Goal: Information Seeking & Learning: Learn about a topic

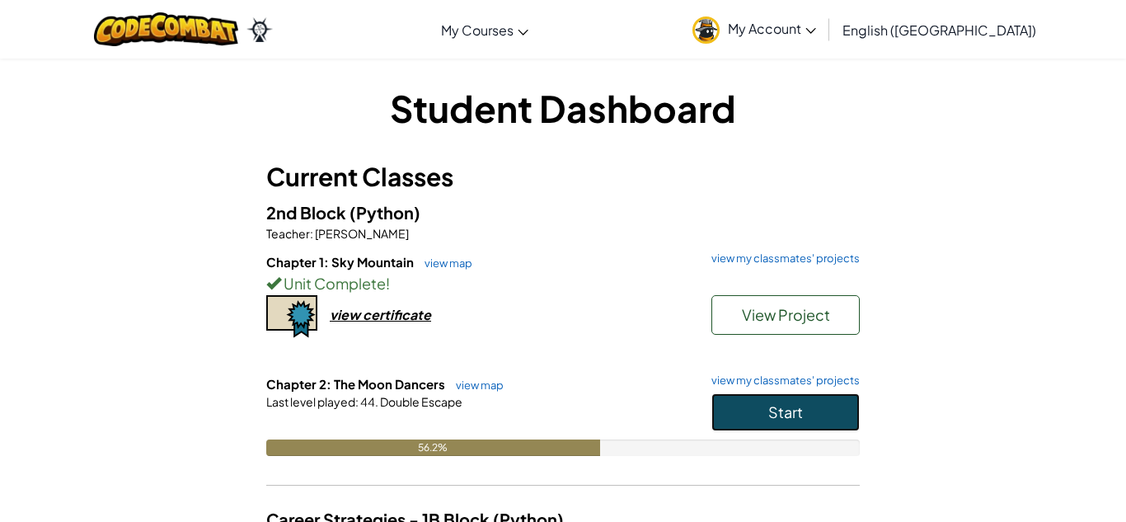
click at [765, 422] on button "Start" at bounding box center [785, 412] width 148 height 38
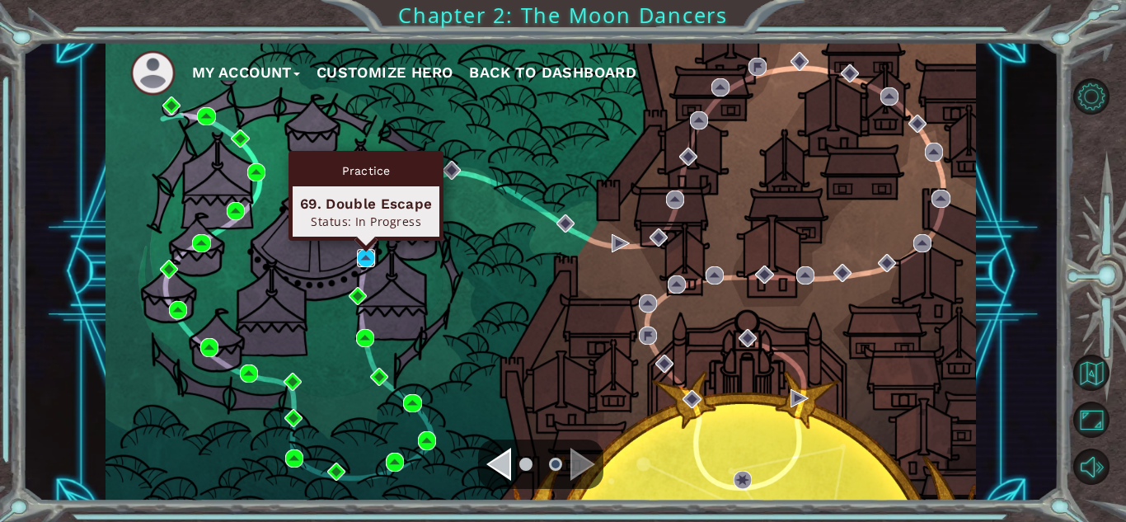
click at [362, 265] on img at bounding box center [366, 258] width 18 height 18
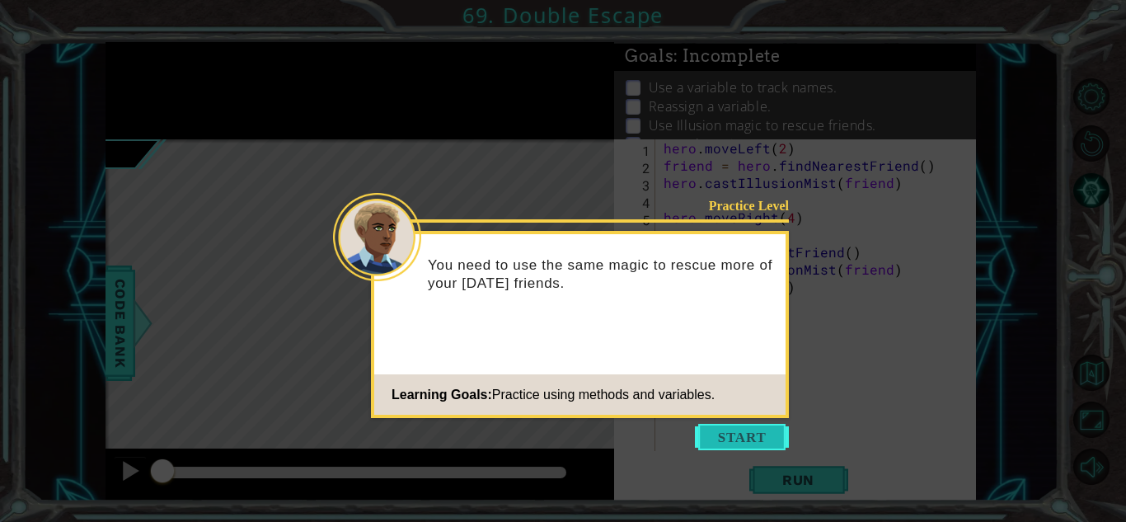
click at [763, 429] on button "Start" at bounding box center [742, 437] width 94 height 26
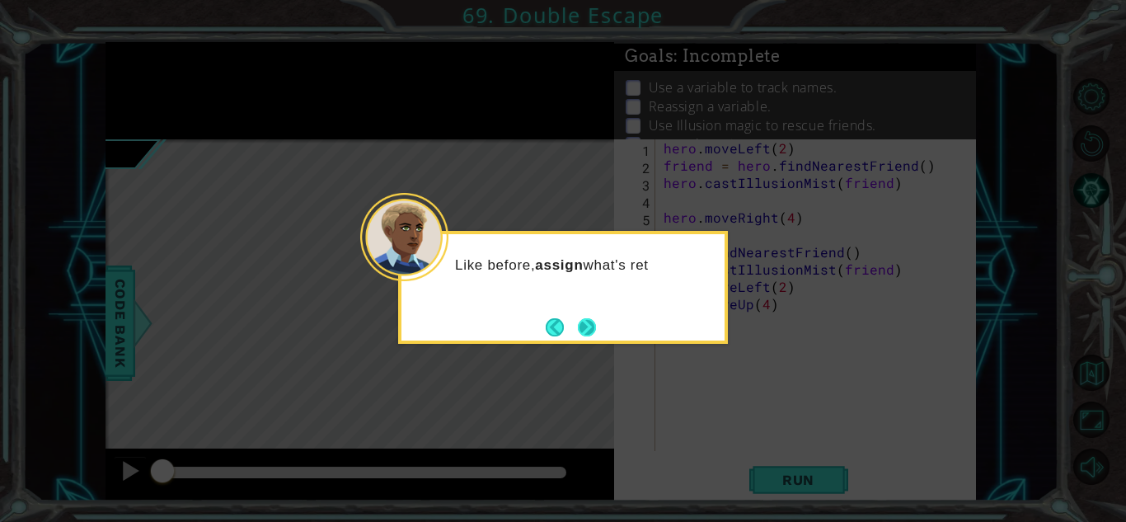
click at [596, 318] on button "Next" at bounding box center [587, 327] width 18 height 18
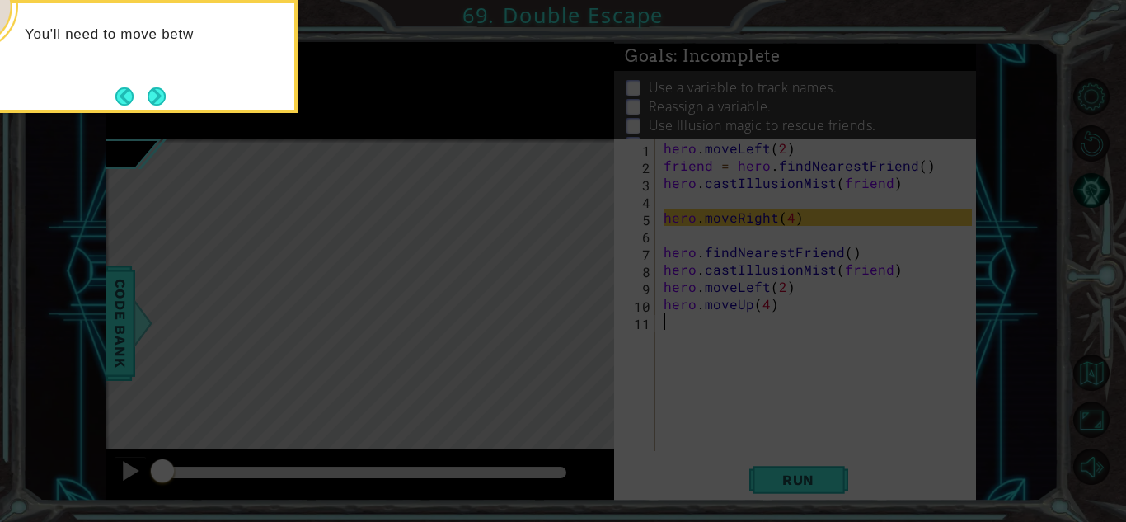
click at [511, 342] on icon at bounding box center [563, 78] width 1126 height 888
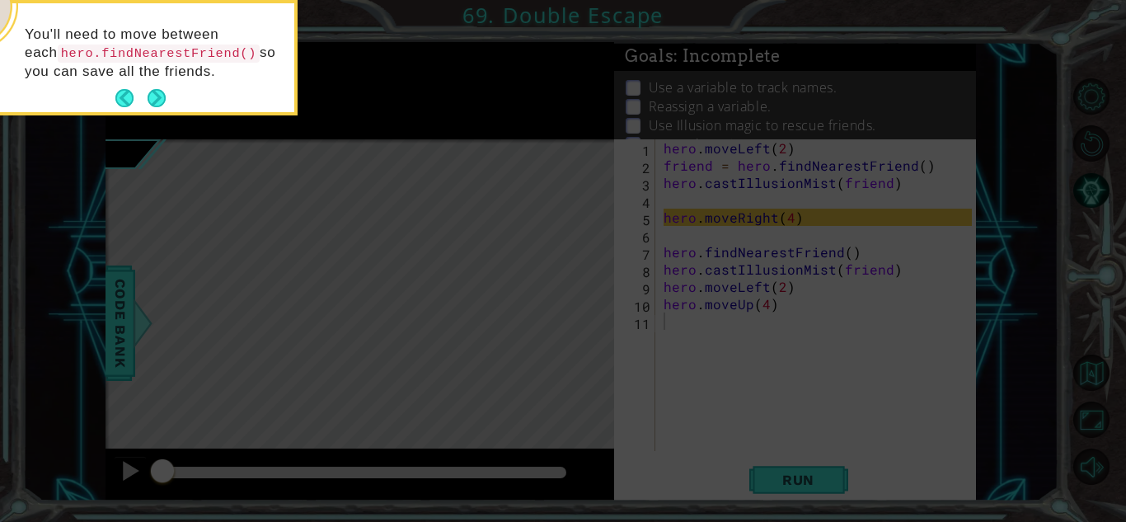
click at [573, 340] on icon at bounding box center [563, 78] width 1126 height 888
click at [732, 327] on icon at bounding box center [563, 78] width 1126 height 888
click at [790, 317] on icon at bounding box center [563, 78] width 1126 height 888
click at [153, 107] on button "Next" at bounding box center [157, 98] width 19 height 19
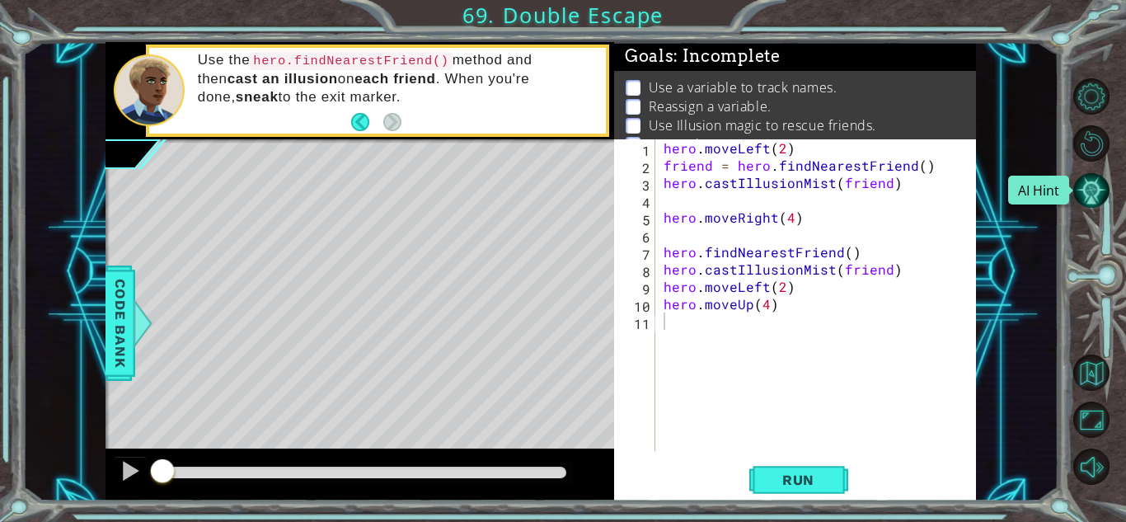
click at [1081, 185] on button "AI Hint" at bounding box center [1091, 190] width 36 height 36
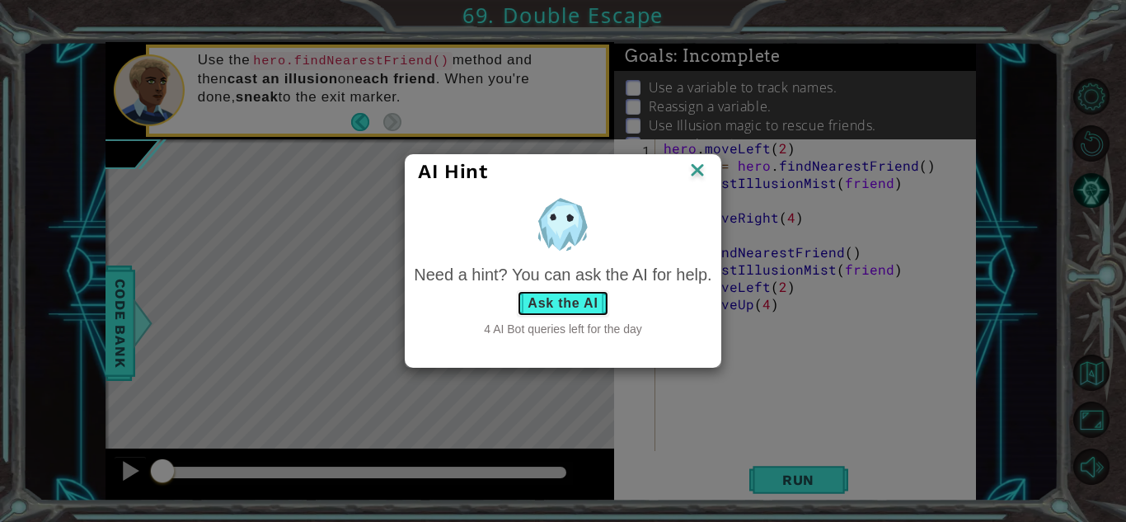
click at [527, 303] on button "Ask the AI" at bounding box center [562, 303] width 91 height 26
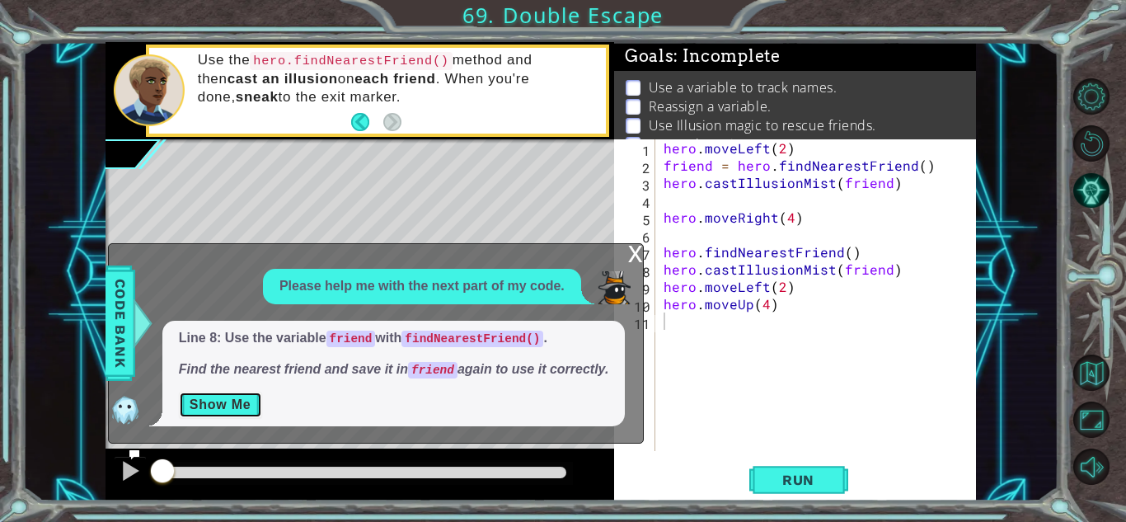
click at [232, 406] on button "Show Me" at bounding box center [220, 404] width 83 height 26
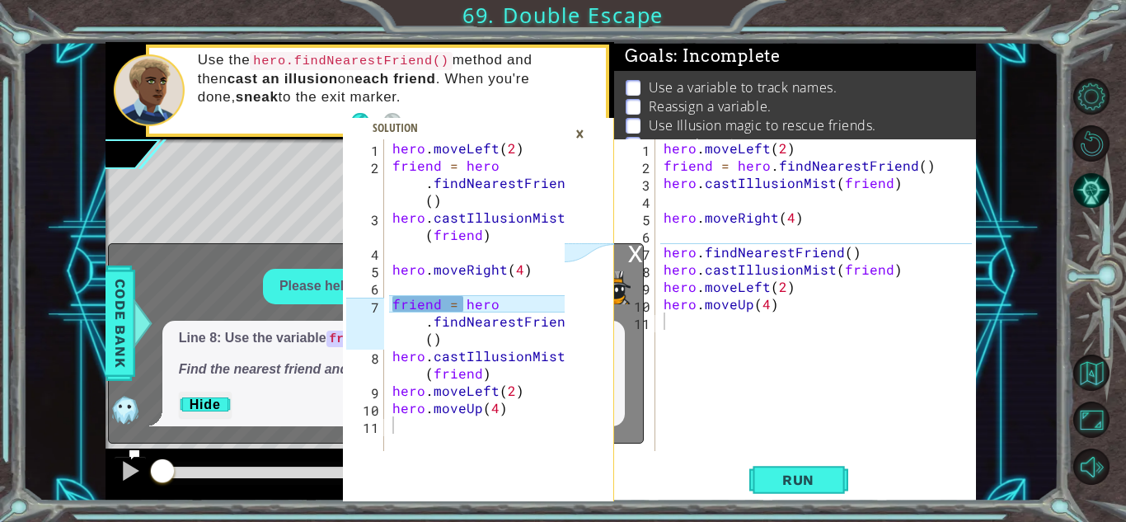
click at [668, 241] on div "hero . moveLeft ( 2 ) friend = hero . findNearestFriend ( ) hero . castIllusion…" at bounding box center [820, 312] width 320 height 346
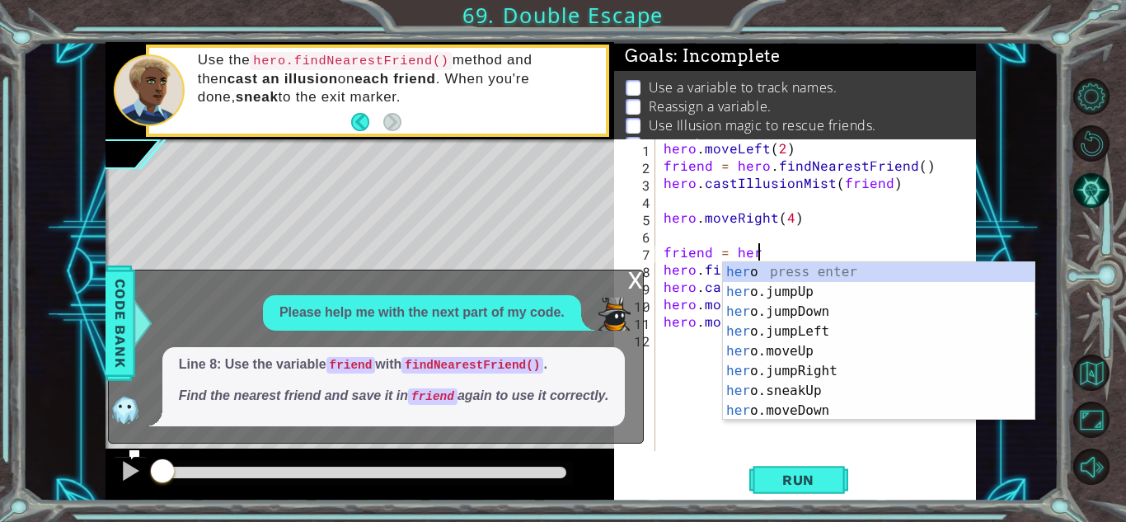
scroll to position [0, 5]
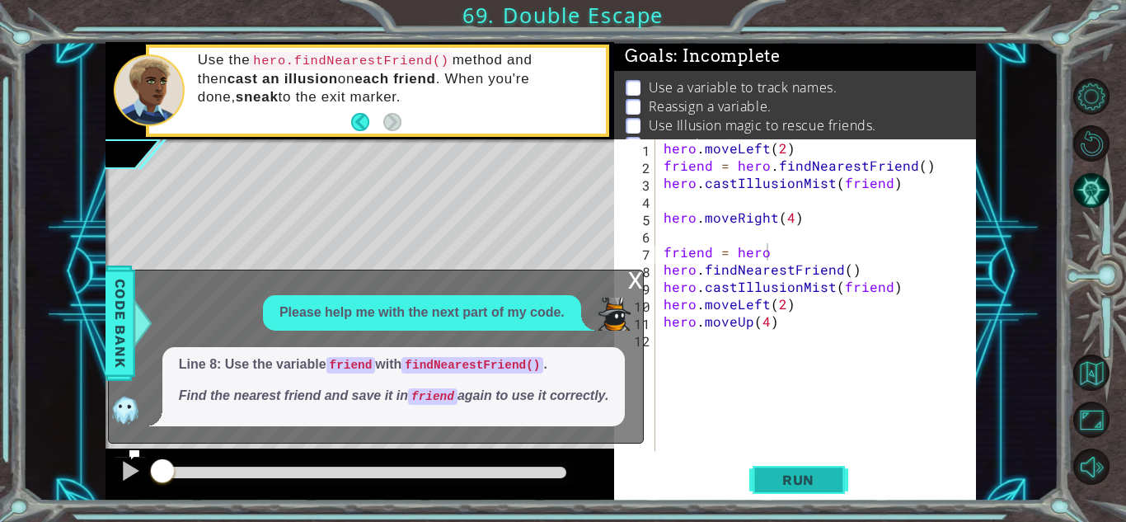
click at [801, 487] on span "Run" at bounding box center [798, 479] width 65 height 16
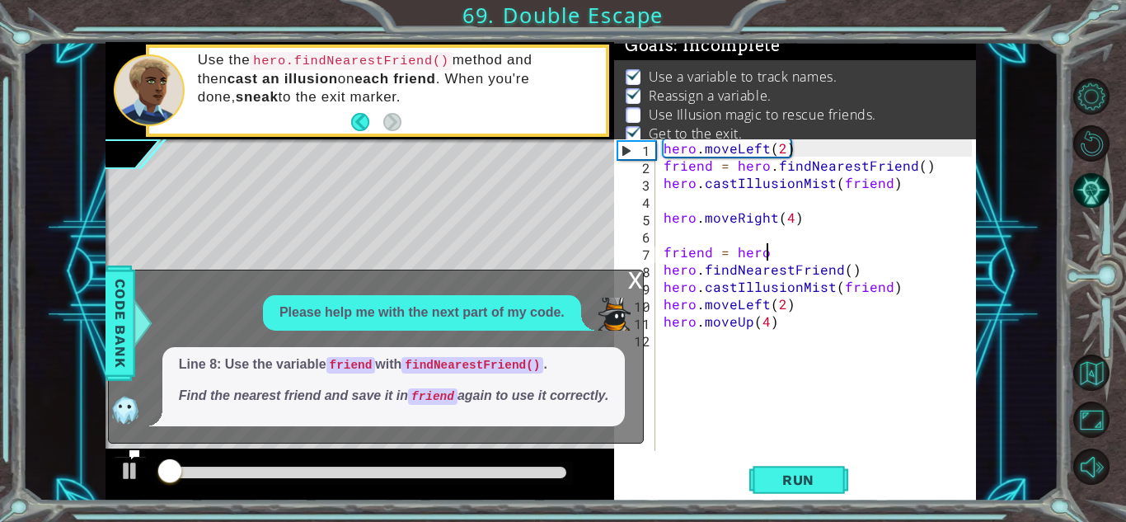
scroll to position [12, 0]
click at [630, 287] on div "x" at bounding box center [635, 278] width 15 height 16
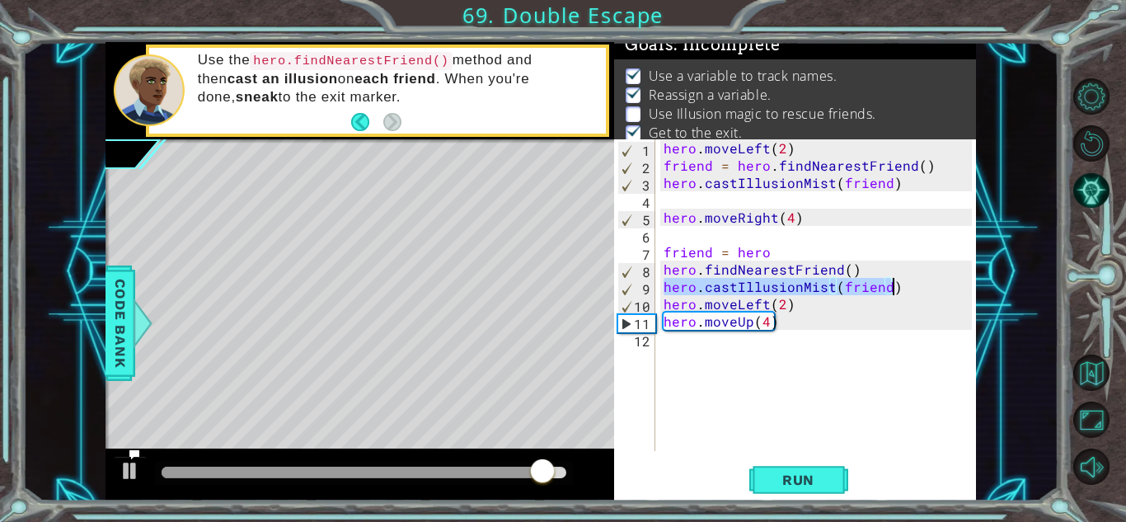
drag, startPoint x: 663, startPoint y: 288, endPoint x: 903, endPoint y: 292, distance: 239.9
click at [903, 292] on div "hero . moveLeft ( 2 ) friend = hero . findNearestFriend ( ) hero . castIllusion…" at bounding box center [820, 312] width 320 height 346
click at [849, 274] on div "hero . moveLeft ( 2 ) friend = hero . findNearestFriend ( ) hero . castIllusion…" at bounding box center [820, 312] width 320 height 346
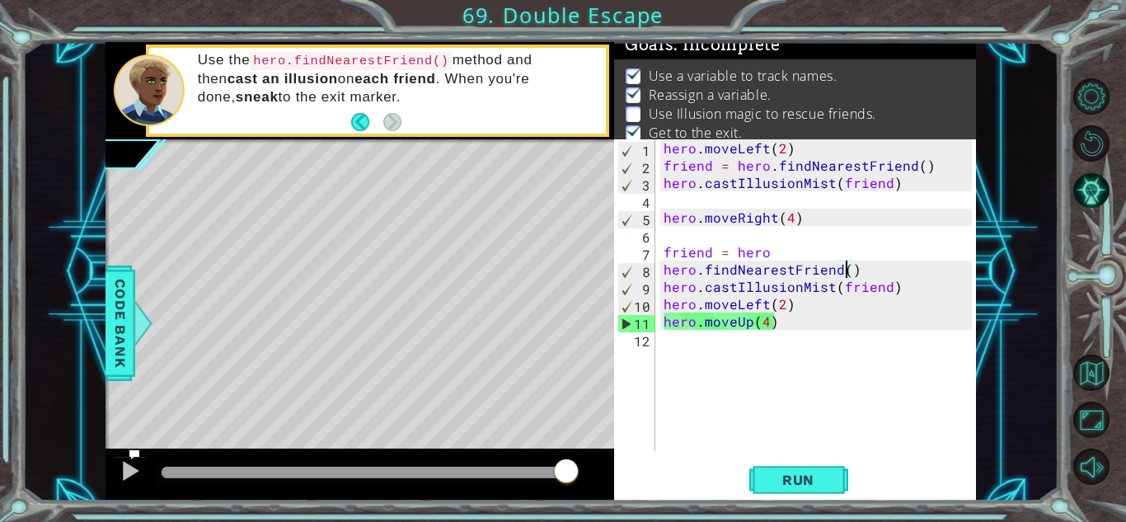
click at [766, 248] on div "hero . moveLeft ( 2 ) friend = hero . findNearestFriend ( ) hero . castIllusion…" at bounding box center [820, 312] width 320 height 346
drag, startPoint x: 888, startPoint y: 285, endPoint x: 663, endPoint y: 284, distance: 225.8
click at [663, 284] on div "hero . moveLeft ( 2 ) friend = hero . findNearestFriend ( ) hero . castIllusion…" at bounding box center [820, 312] width 320 height 346
type textarea ")"
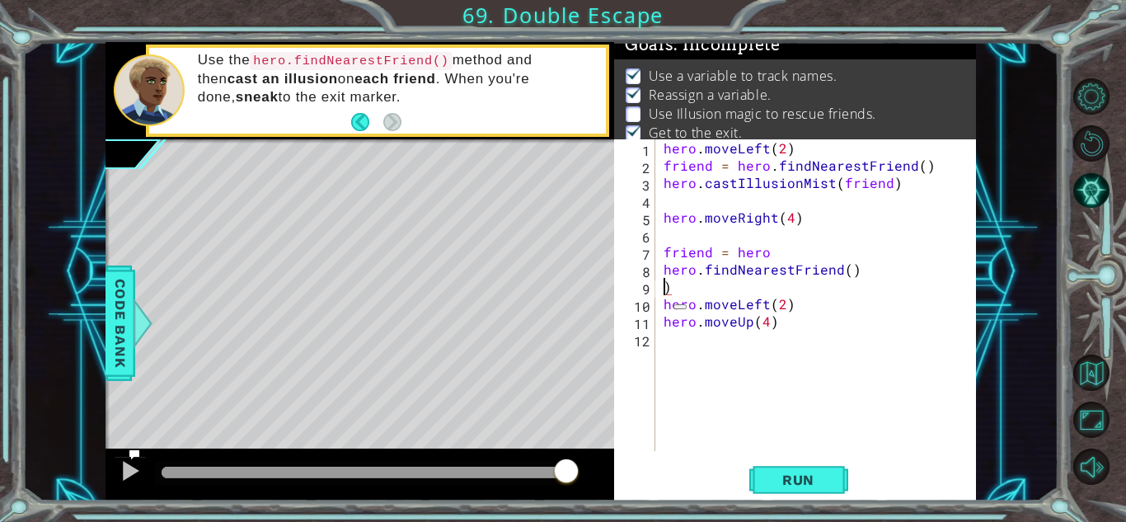
click at [699, 288] on iframe at bounding box center [687, 308] width 41 height 41
click at [696, 288] on div "hero . moveLeft ( 2 ) friend = hero . findNearestFriend ( ) hero . castIllusion…" at bounding box center [820, 312] width 320 height 346
click at [663, 267] on div "hero . moveLeft ( 2 ) friend = hero . findNearestFriend ( ) hero . castIllusion…" at bounding box center [820, 312] width 320 height 346
type textarea "hero.findNearestFriend()"
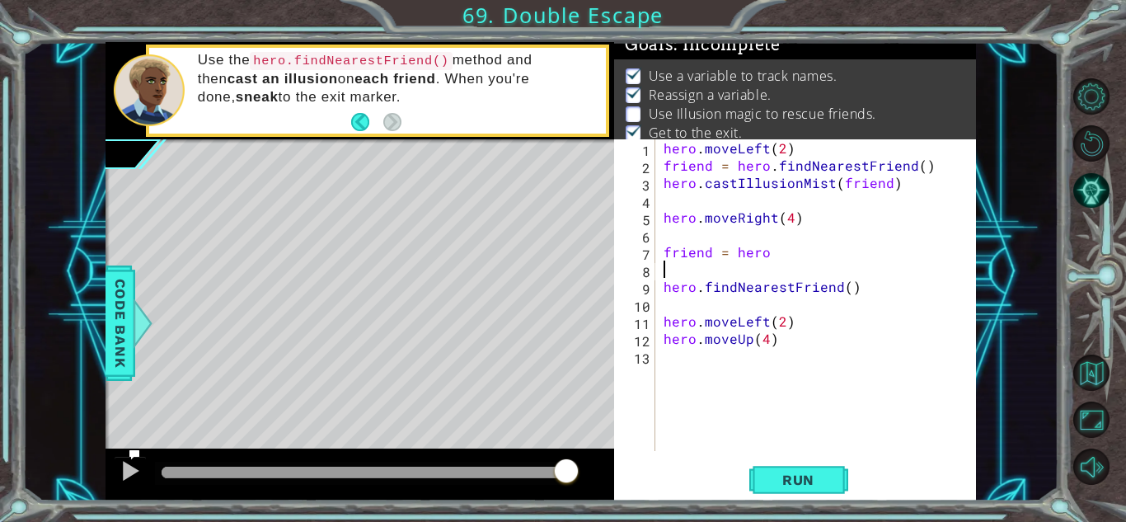
click at [675, 265] on div "hero . moveLeft ( 2 ) friend = hero . findNearestFriend ( ) hero . castIllusion…" at bounding box center [820, 312] width 320 height 346
paste textarea "hero.castIllusionMist(friend)"
type textarea "hero.castIllusionMist(friend)"
click at [679, 298] on div "hero . moveLeft ( 2 ) friend = hero . findNearestFriend ( ) hero . castIllusion…" at bounding box center [820, 312] width 320 height 346
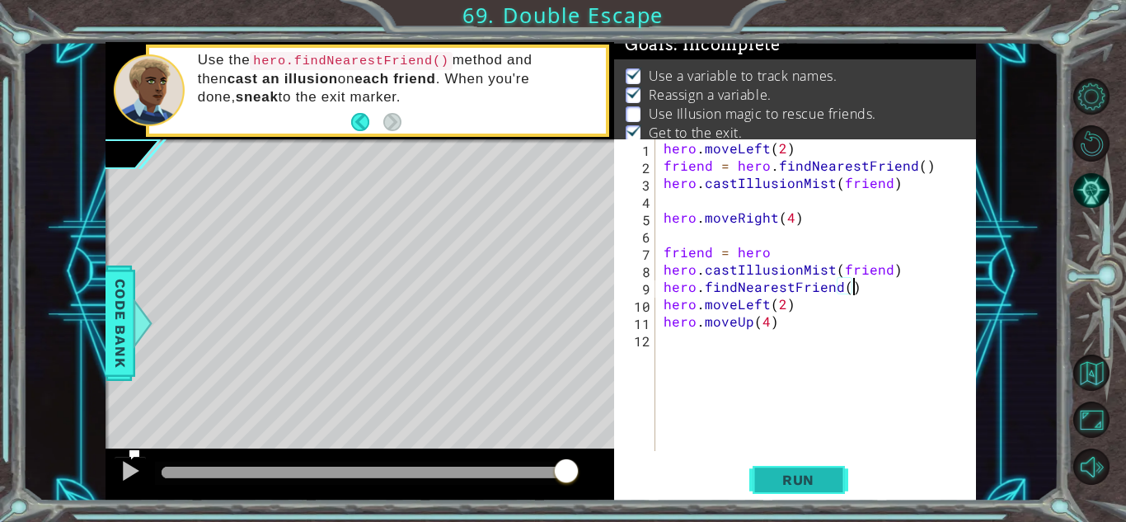
click at [800, 468] on button "Run" at bounding box center [798, 480] width 99 height 36
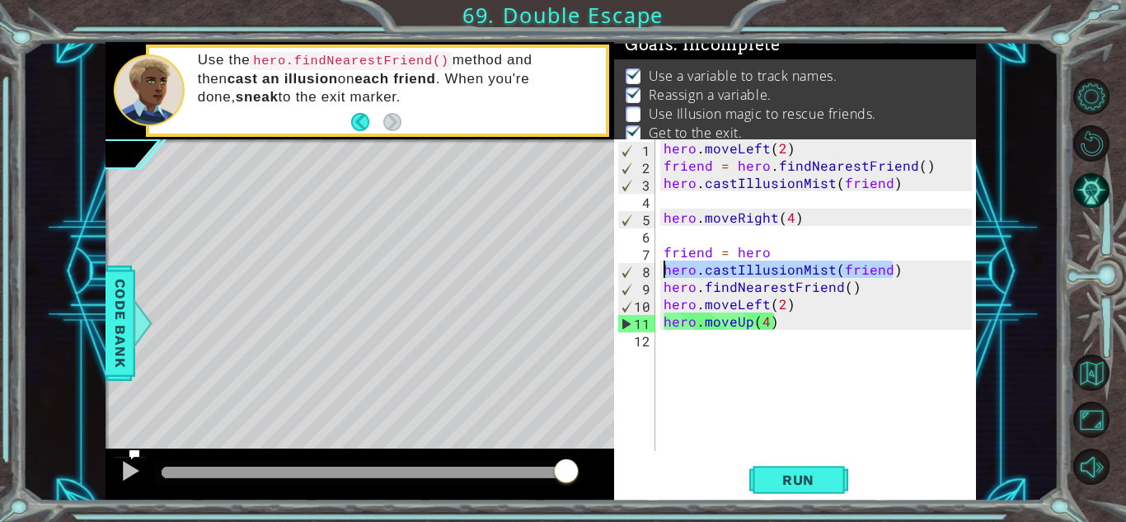
drag, startPoint x: 907, startPoint y: 271, endPoint x: 664, endPoint y: 272, distance: 242.3
click at [664, 272] on div "hero . moveLeft ( 2 ) friend = hero . findNearestFriend ( ) hero . castIllusion…" at bounding box center [820, 312] width 320 height 346
type textarea "hero.castIllusionMist(friend)"
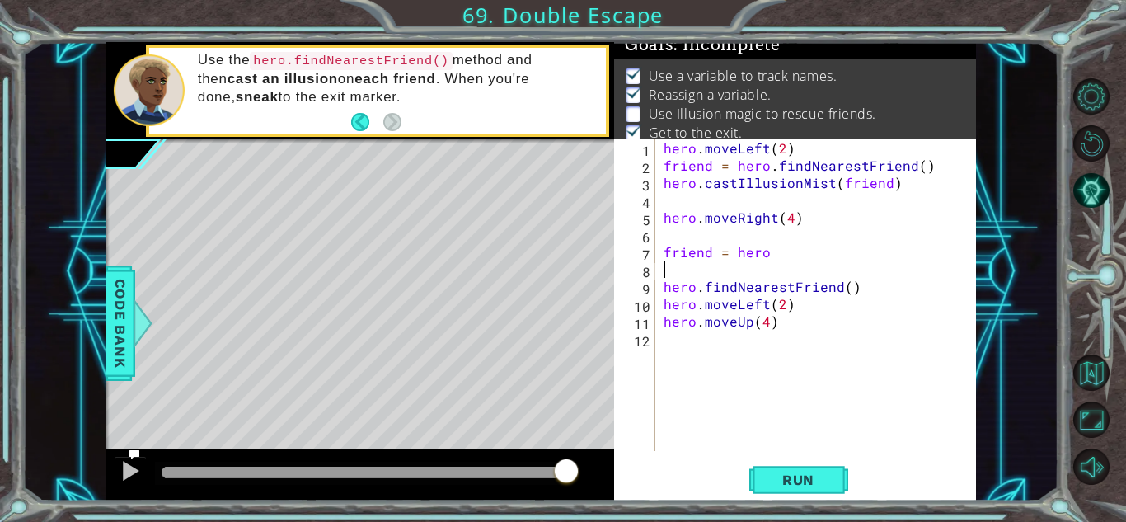
click at [790, 300] on div "hero . moveLeft ( 2 ) friend = hero . findNearestFriend ( ) hero . castIllusion…" at bounding box center [820, 312] width 320 height 346
click at [857, 281] on div "hero . moveLeft ( 2 ) friend = hero . findNearestFriend ( ) hero . castIllusion…" at bounding box center [820, 312] width 320 height 346
type textarea "hero.findNearestFriend()"
paste textarea "hero.castIllusionMist(friend)"
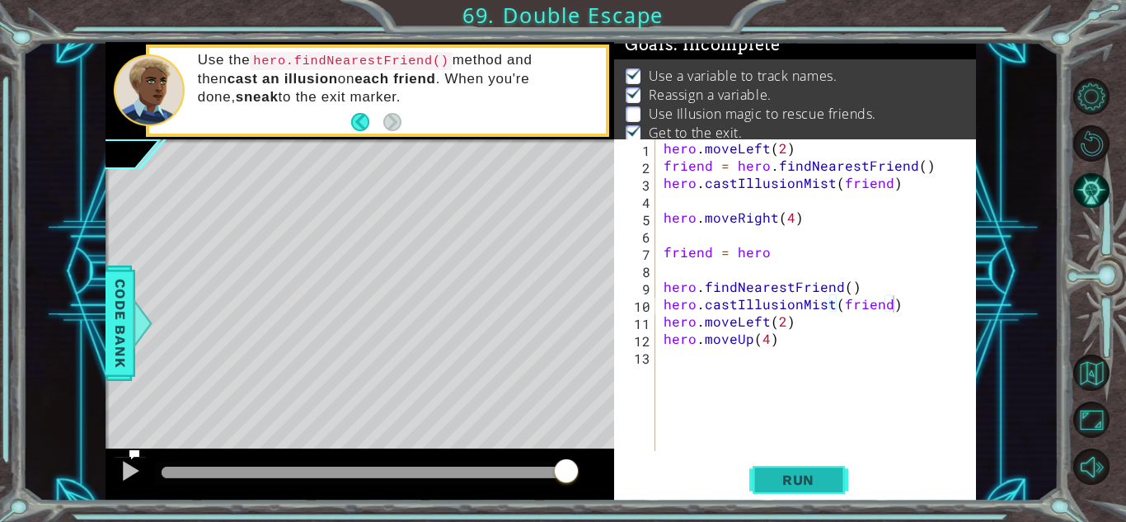
click at [757, 466] on button "Run" at bounding box center [798, 480] width 99 height 36
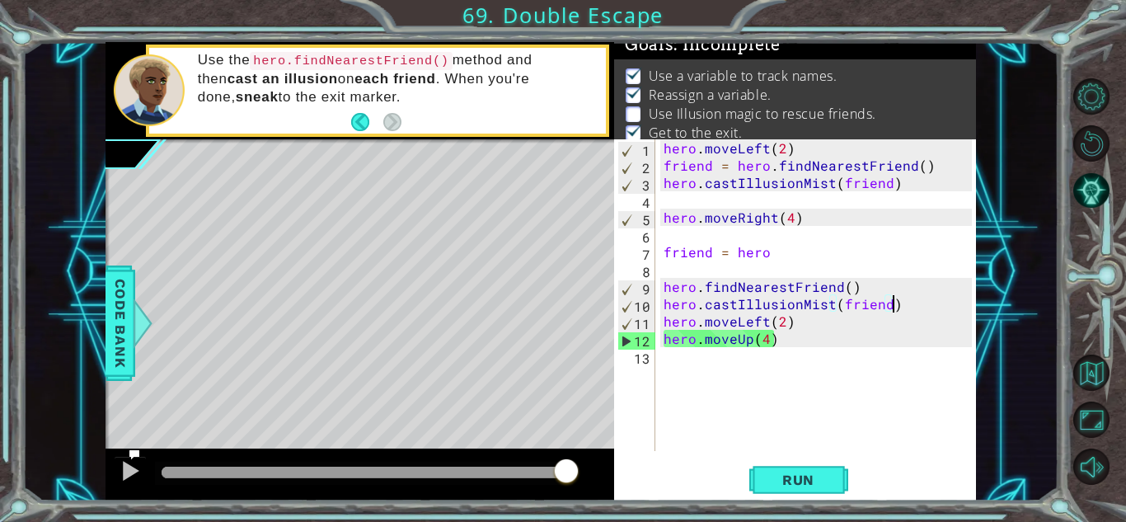
click at [784, 253] on div "hero . moveLeft ( 2 ) friend = hero . findNearestFriend ( ) hero . castIllusion…" at bounding box center [820, 312] width 320 height 346
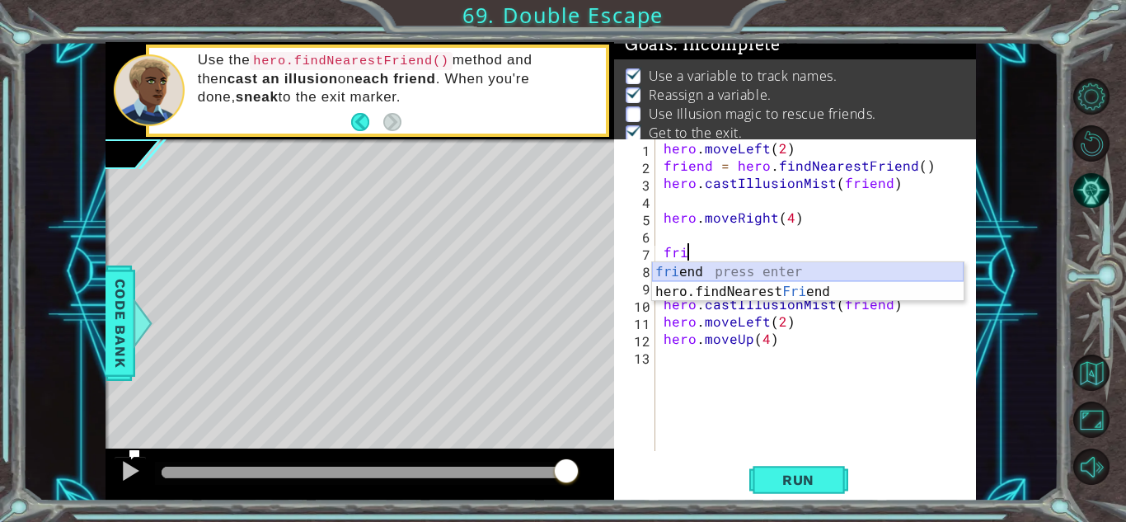
type textarea "f"
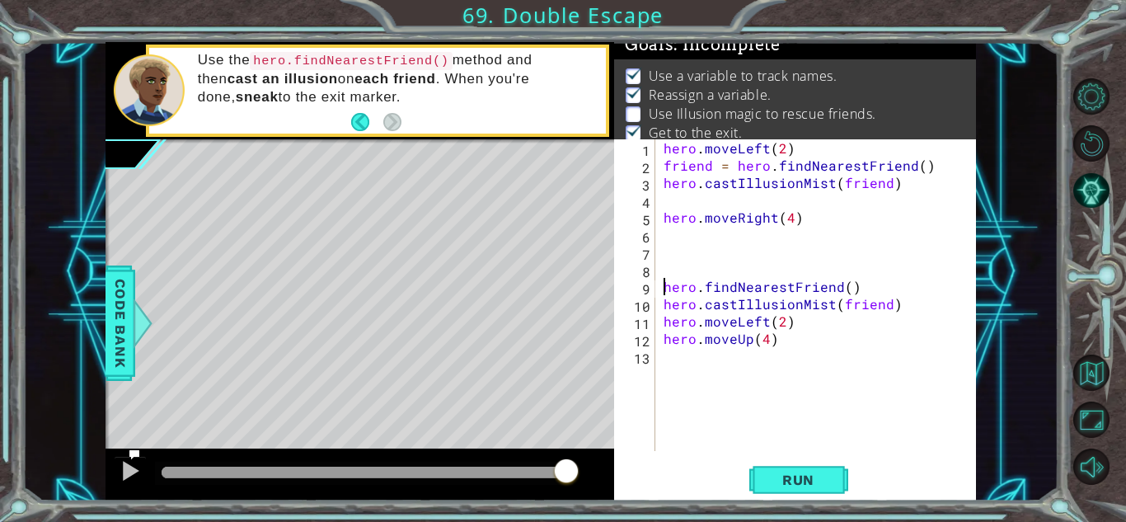
click at [662, 288] on div "hero . moveLeft ( 2 ) friend = hero . findNearestFriend ( ) hero . castIllusion…" at bounding box center [820, 312] width 320 height 346
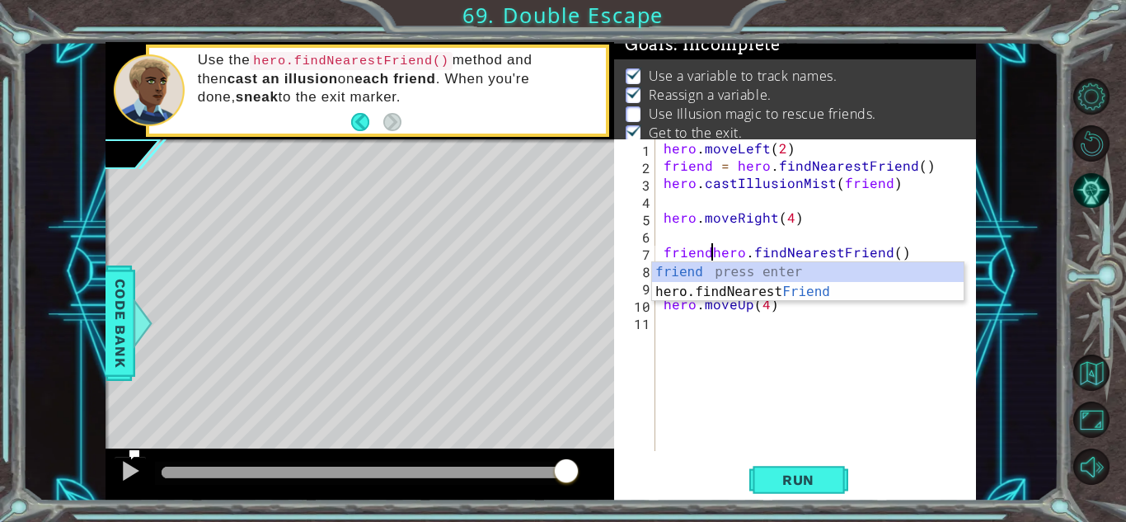
scroll to position [0, 3]
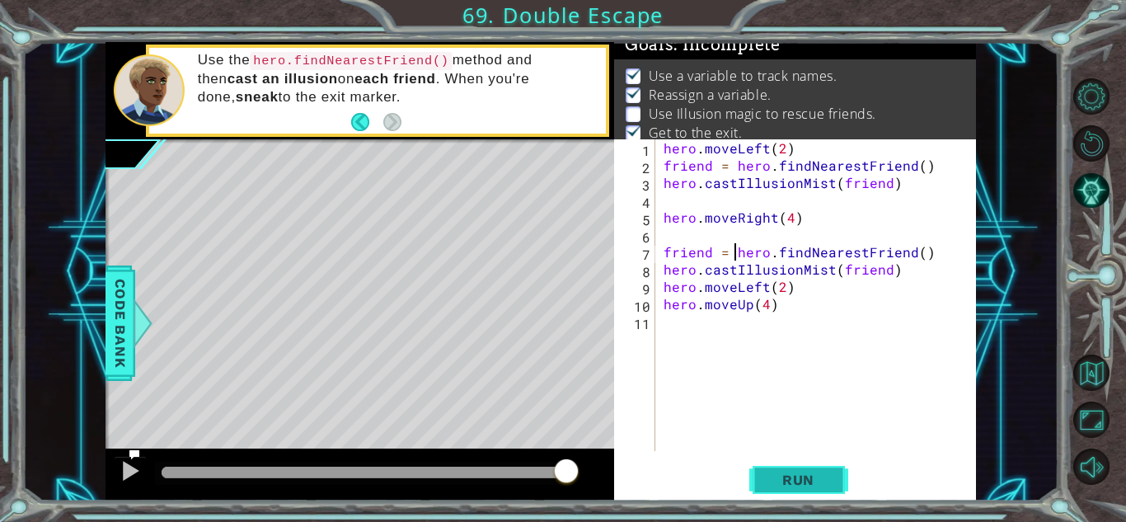
type textarea "friend = hero.findNearestFriend()"
click at [793, 475] on span "Run" at bounding box center [798, 479] width 65 height 16
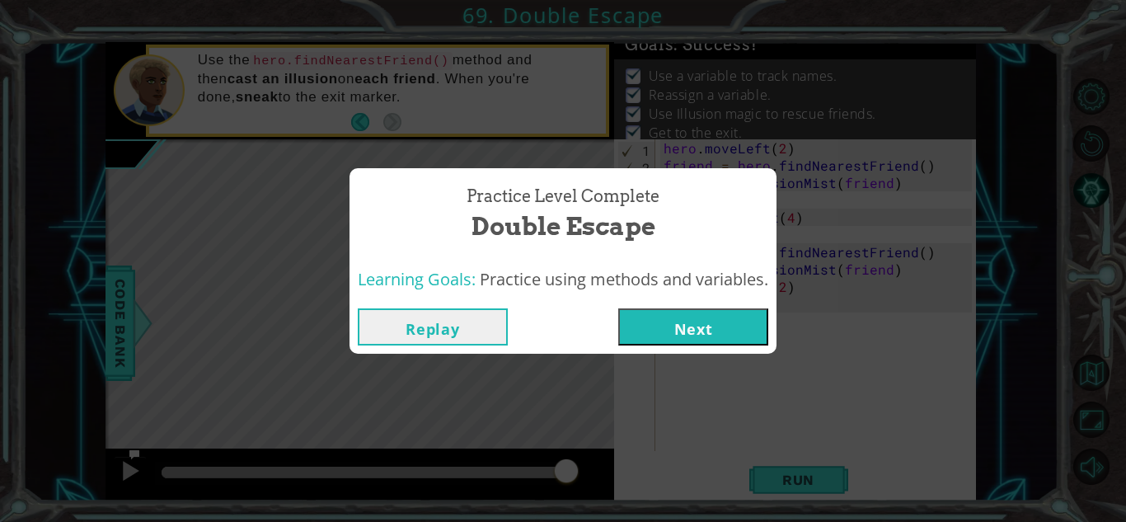
click at [749, 335] on button "Next" at bounding box center [693, 326] width 150 height 37
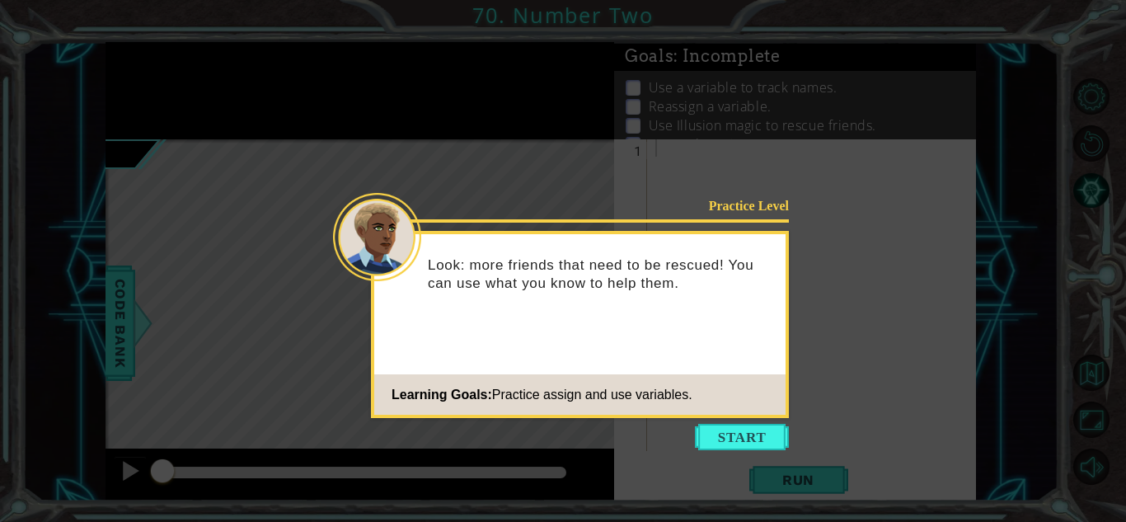
click at [755, 413] on footer "Learning Goals: Practice assign and use variables." at bounding box center [579, 394] width 411 height 40
click at [757, 420] on icon at bounding box center [563, 261] width 1126 height 522
click at [754, 431] on button "Start" at bounding box center [742, 437] width 94 height 26
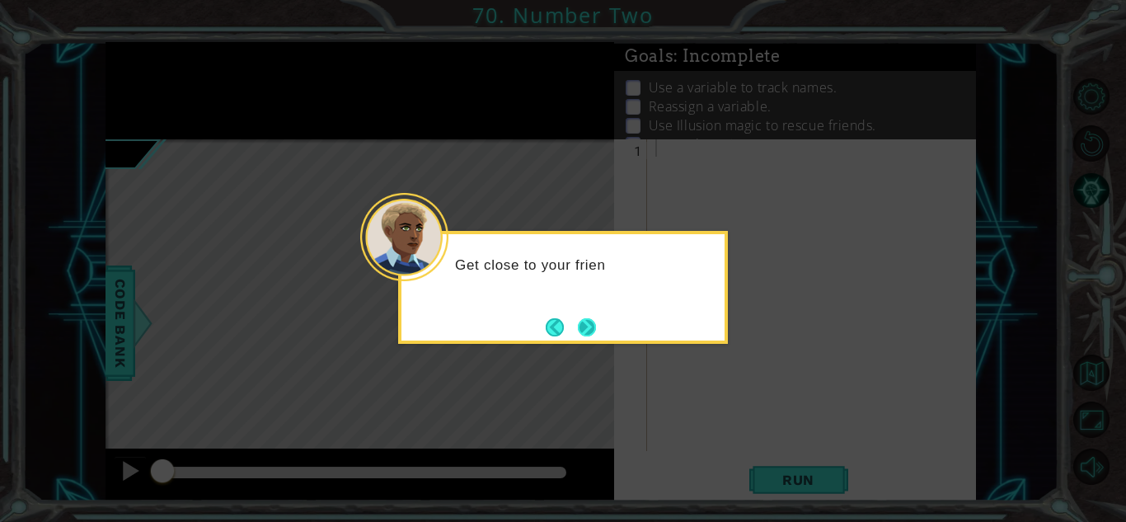
click at [579, 322] on button "Next" at bounding box center [587, 327] width 18 height 18
click at [581, 323] on button "Next" at bounding box center [587, 326] width 19 height 19
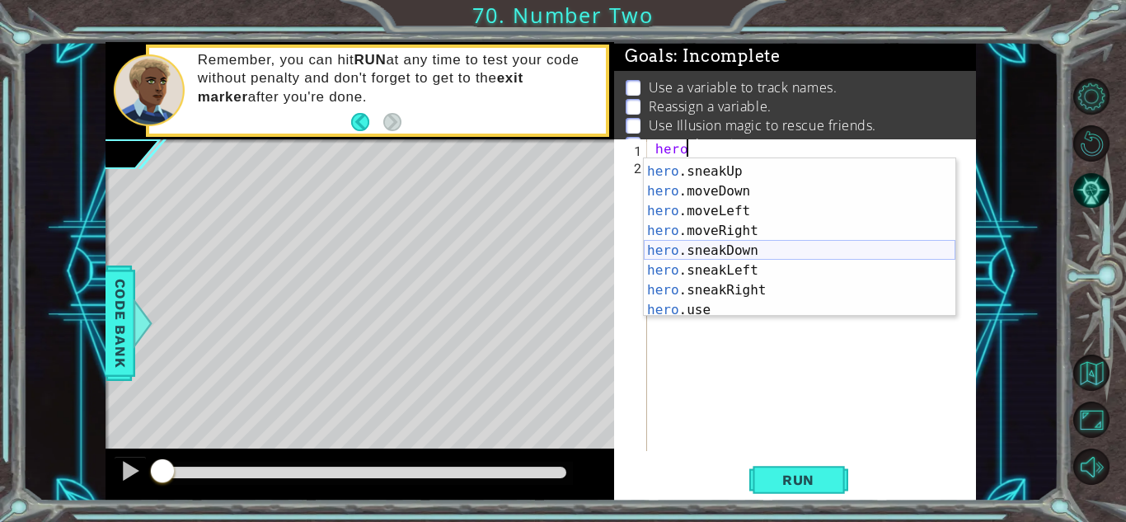
scroll to position [93, 0]
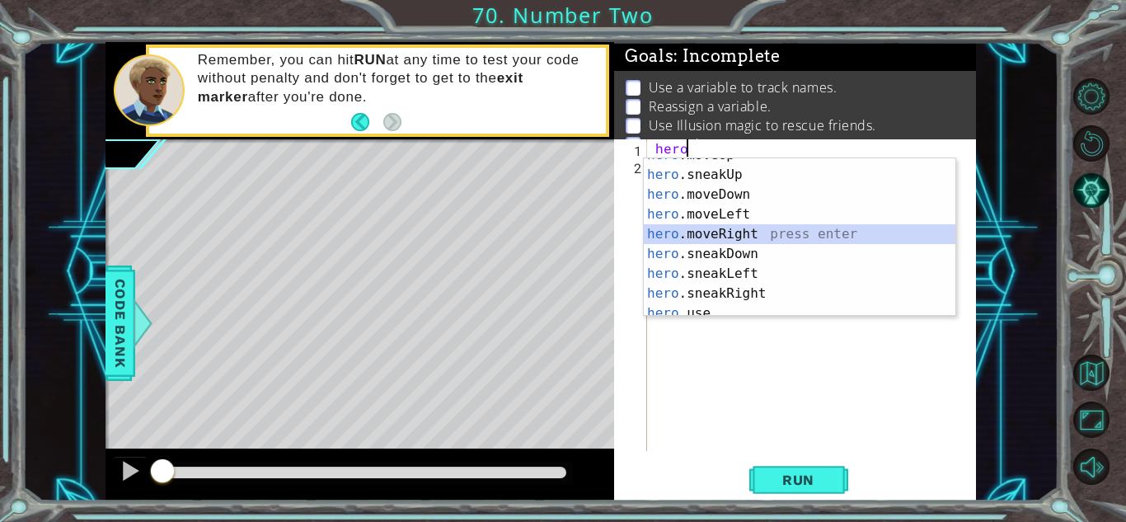
click at [726, 237] on div "hero .moveUp press enter hero .sneakUp press enter hero .moveDown press enter h…" at bounding box center [800, 244] width 312 height 198
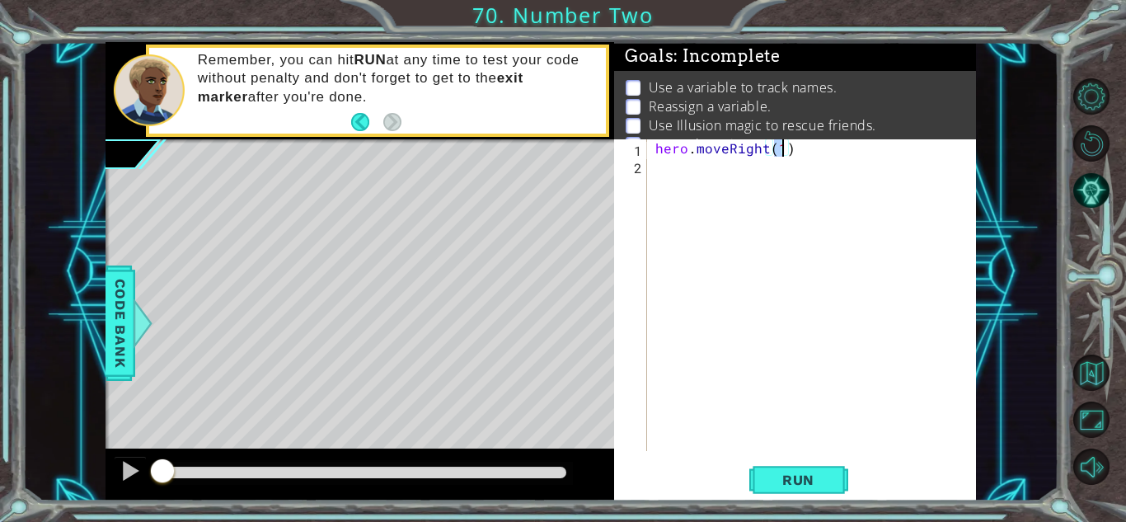
type textarea "hero.moveRight(2)"
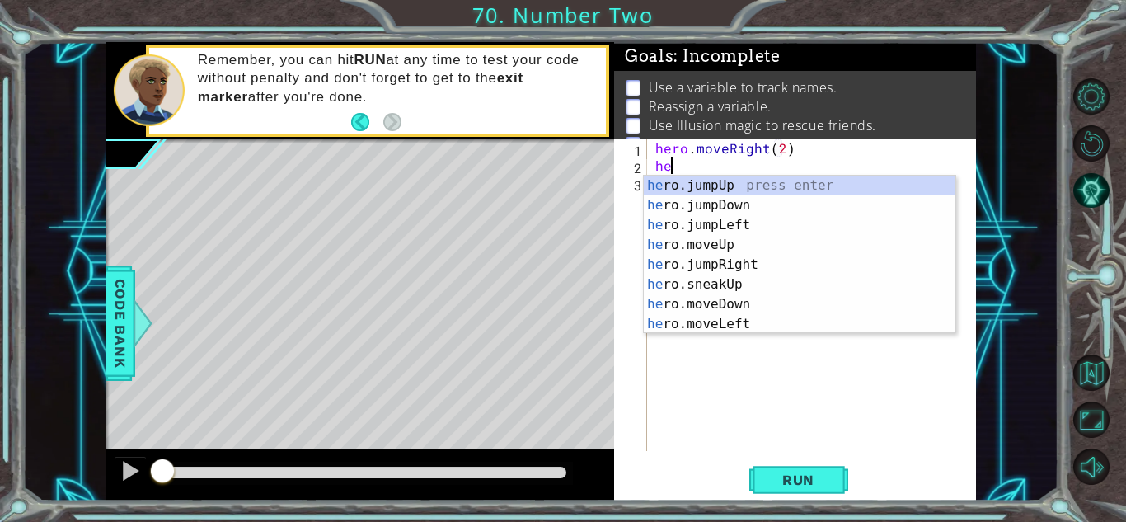
scroll to position [0, 0]
type textarea "hero"
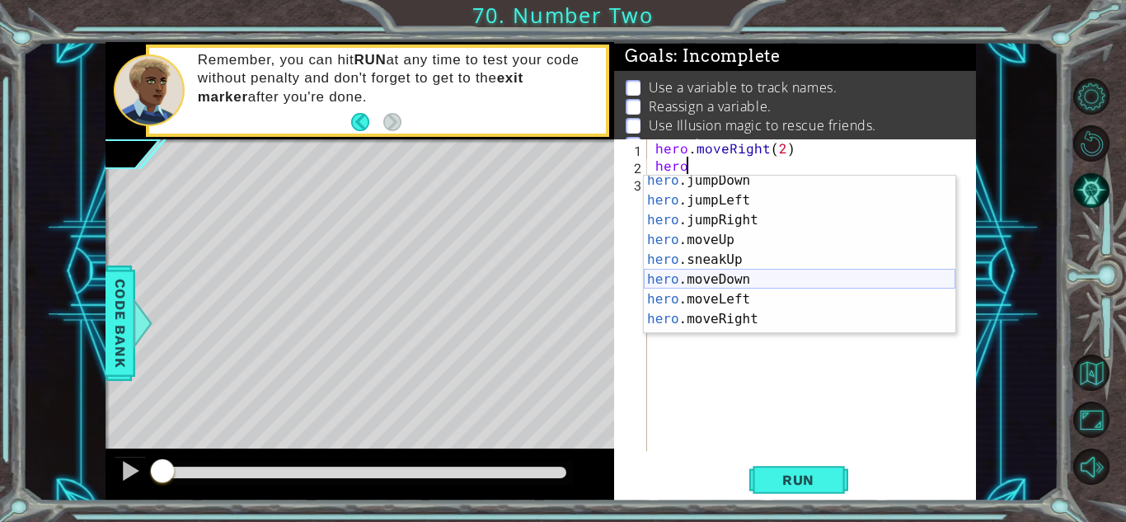
scroll to position [158, 0]
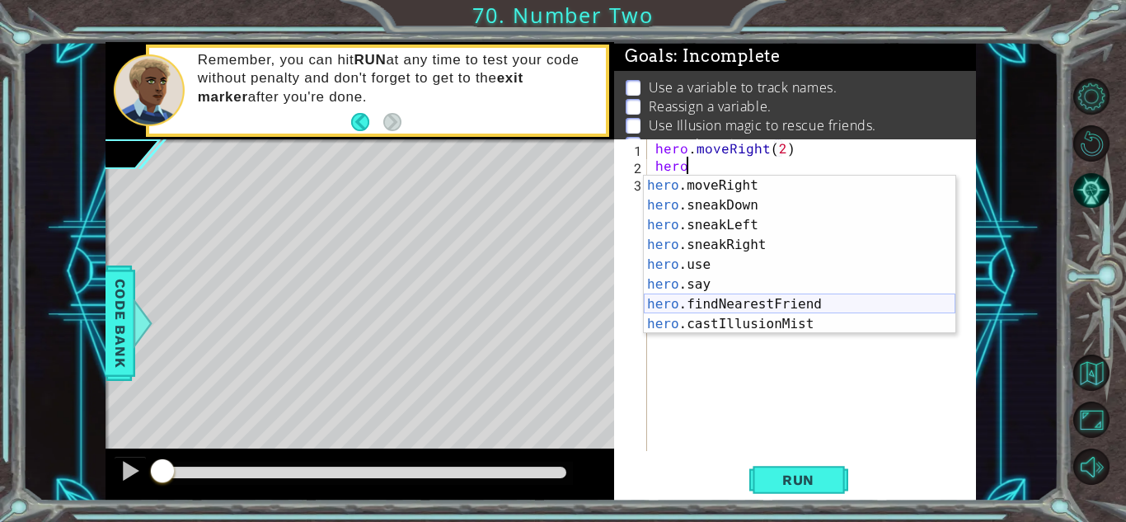
click at [774, 301] on div "hero .moveRight press enter hero .sneakDown press enter hero .sneakLeft press e…" at bounding box center [800, 275] width 312 height 198
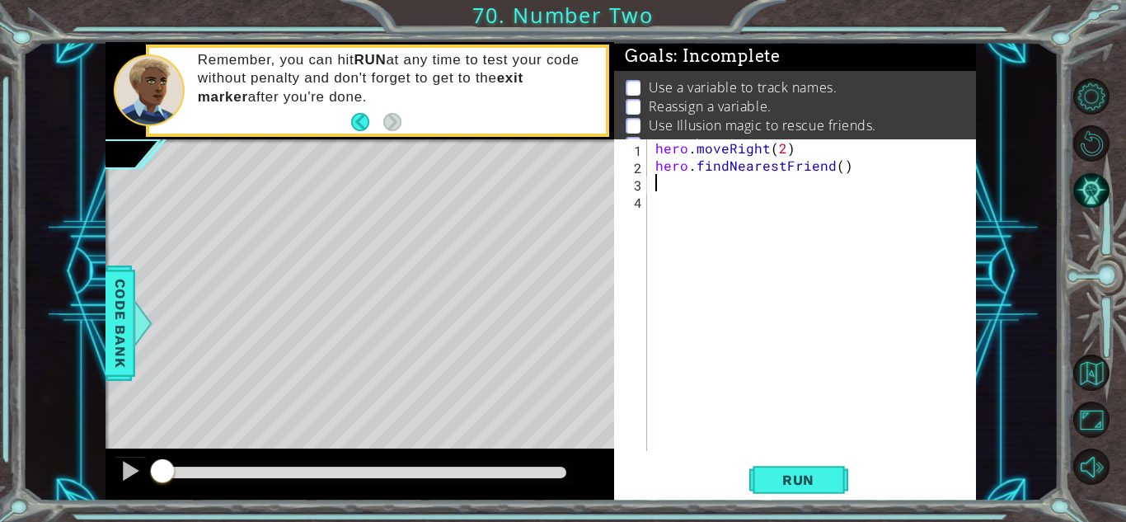
scroll to position [0, 0]
click at [654, 168] on div "hero . moveRight ( 2 ) hero . findNearestFriend ( )" at bounding box center [816, 312] width 328 height 346
type textarea "friend = hero.findNearestFriend()"
click at [683, 186] on div "hero . moveRight ( 2 ) friend = hero . findNearestFriend ( )" at bounding box center [816, 312] width 328 height 346
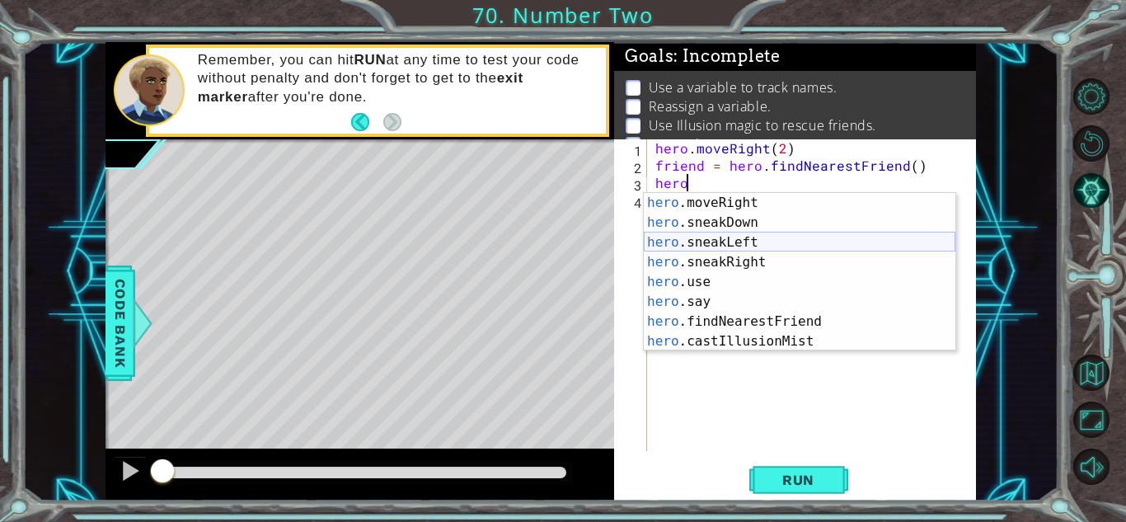
scroll to position [158, 0]
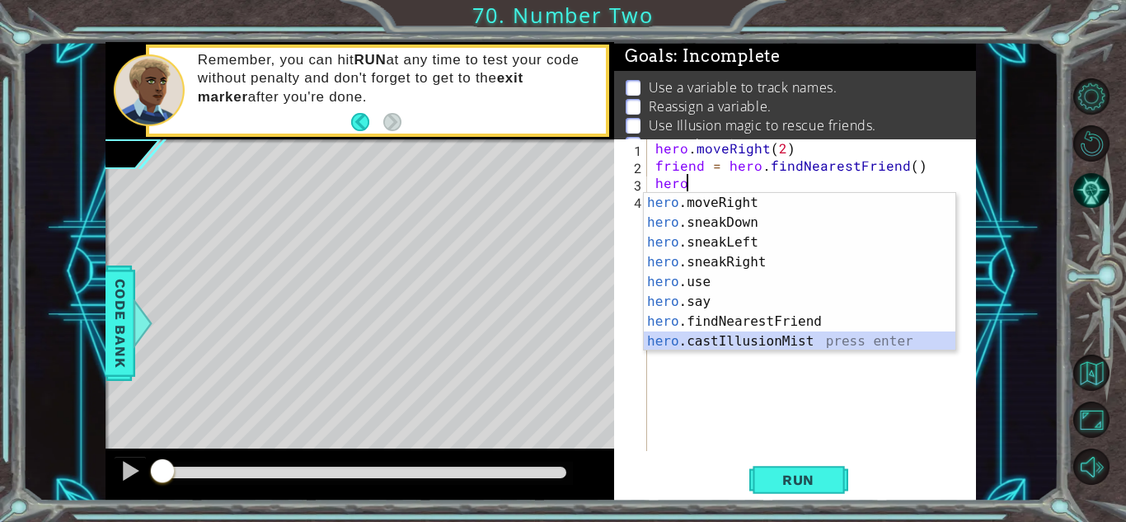
click at [719, 337] on div "hero .moveRight press enter hero .sneakDown press enter hero .sneakLeft press e…" at bounding box center [800, 292] width 312 height 198
type textarea "hero.castIllusionMist(friend)"
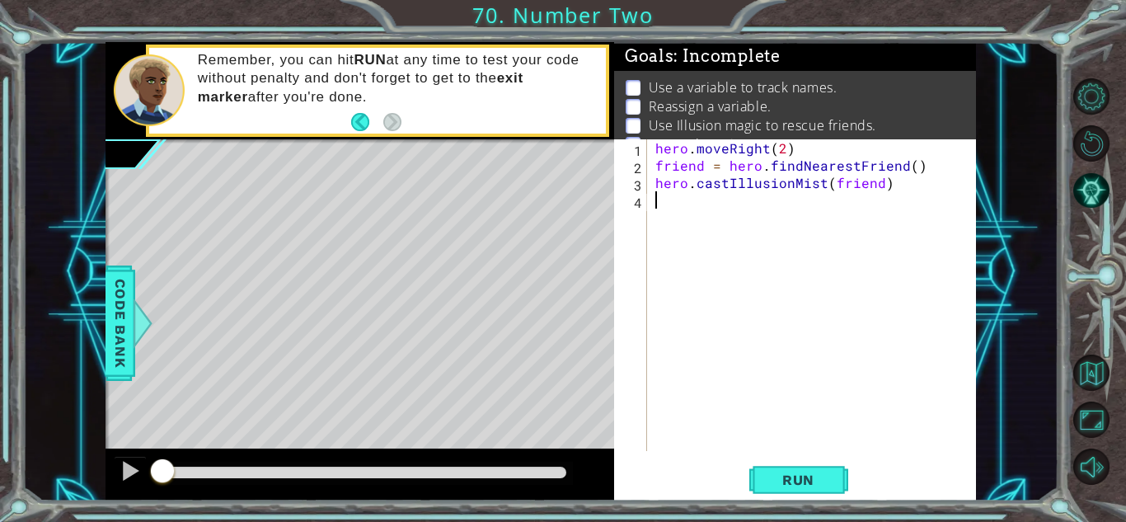
click at [659, 207] on div "hero . moveRight ( 2 ) friend = hero . findNearestFriend ( ) hero . castIllusio…" at bounding box center [816, 312] width 328 height 346
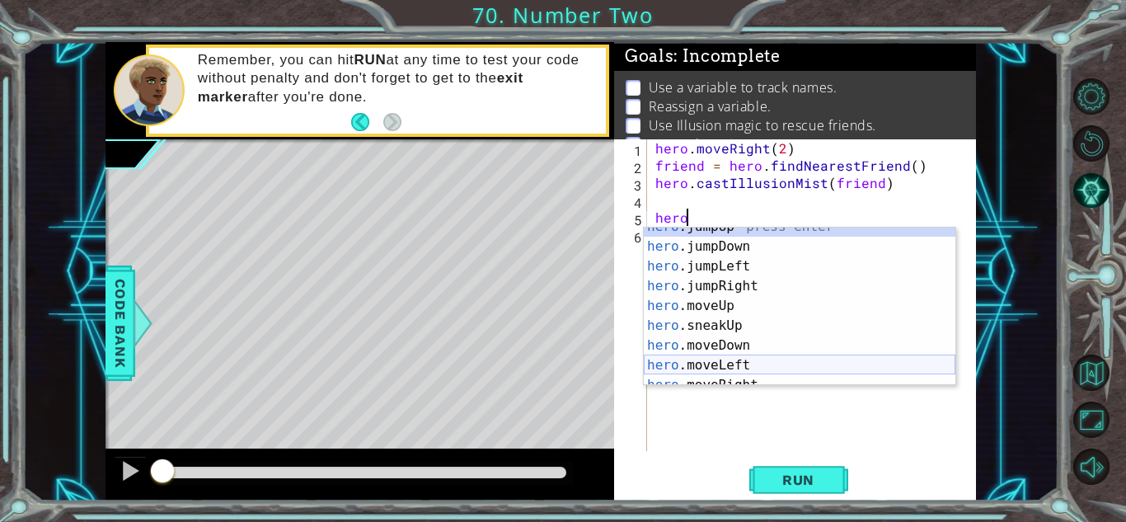
scroll to position [12, 0]
click at [750, 377] on div "hero .jumpUp press enter hero .jumpDown press enter hero .jumpLeft press enter …" at bounding box center [800, 316] width 312 height 198
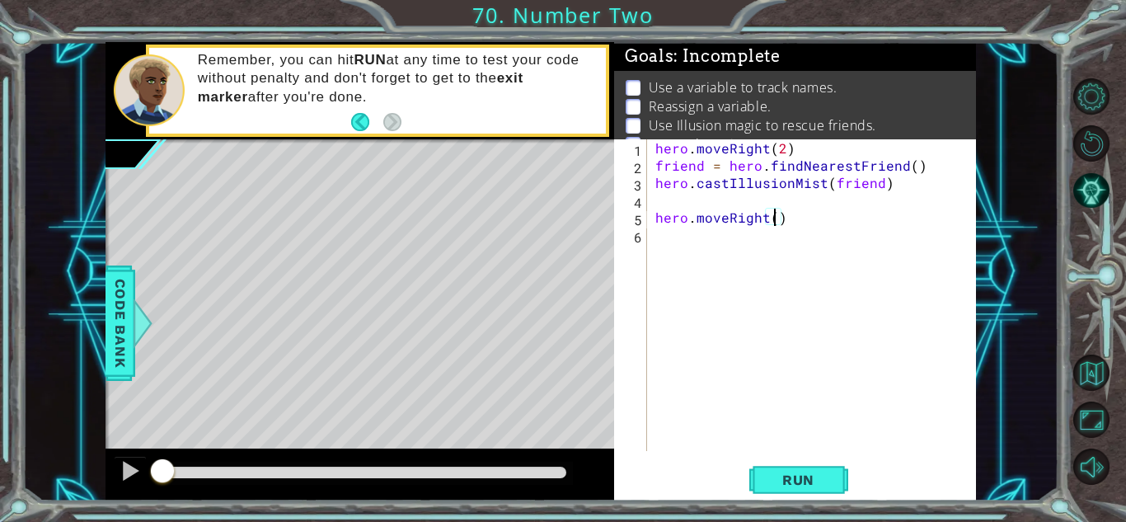
scroll to position [0, 7]
click at [848, 218] on div "hero . moveRight ( 2 ) friend = hero . findNearestFriend ( ) hero . castIllusio…" at bounding box center [816, 312] width 328 height 346
type textarea "hero.moveRight(2)"
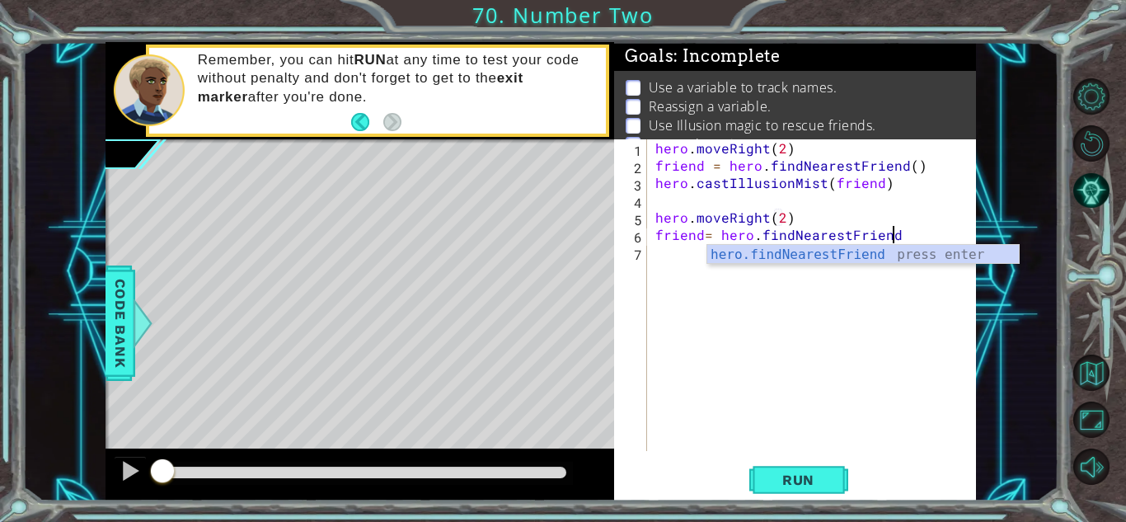
scroll to position [0, 14]
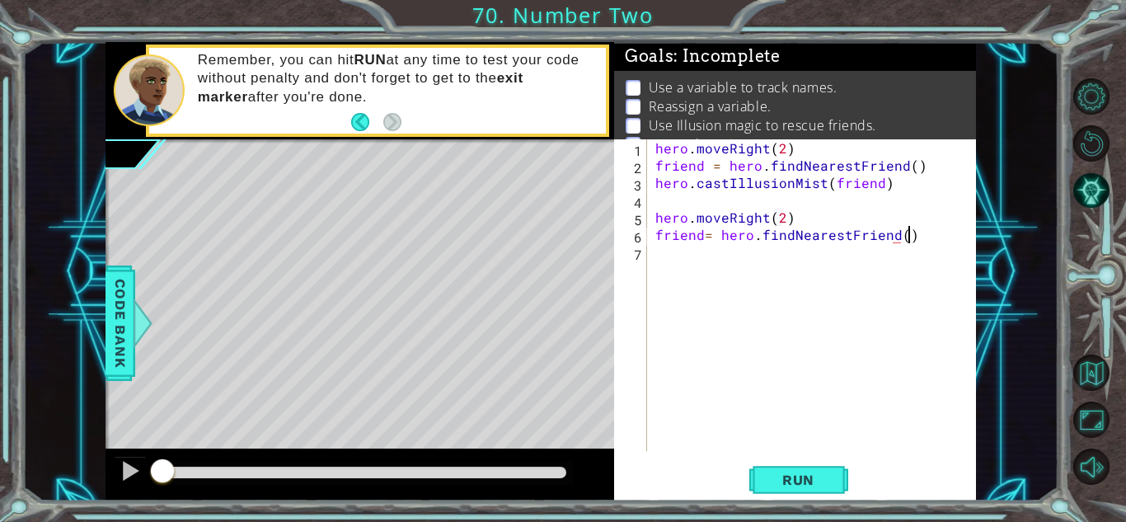
type textarea "friend= hero.findNearestFriend()"
click at [702, 234] on div "hero . moveRight ( 2 ) friend = hero . findNearestFriend ( ) hero . castIllusio…" at bounding box center [816, 312] width 328 height 346
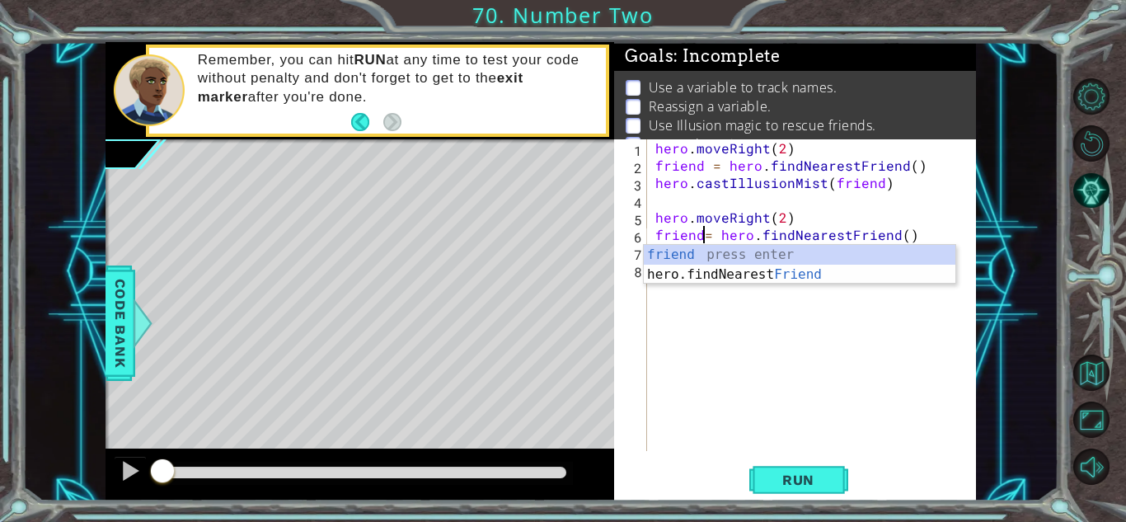
type textarea "friend = hero.findNearestFriend()"
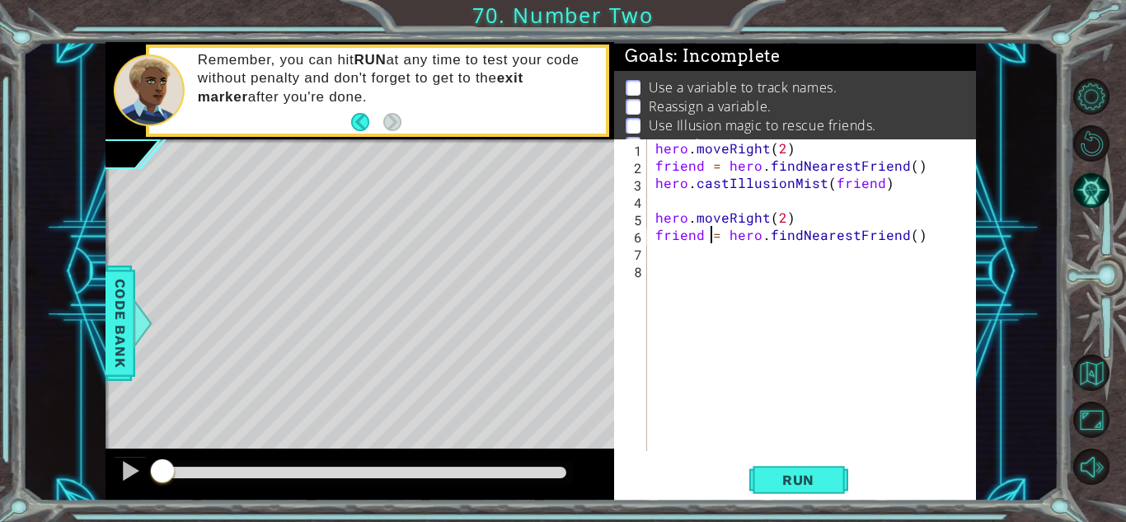
click at [701, 265] on div "hero . moveRight ( 2 ) friend = hero . findNearestFriend ( ) hero . castIllusio…" at bounding box center [816, 312] width 328 height 346
click at [706, 256] on div "hero . moveRight ( 2 ) friend = hero . findNearestFriend ( ) hero . castIllusio…" at bounding box center [816, 312] width 328 height 346
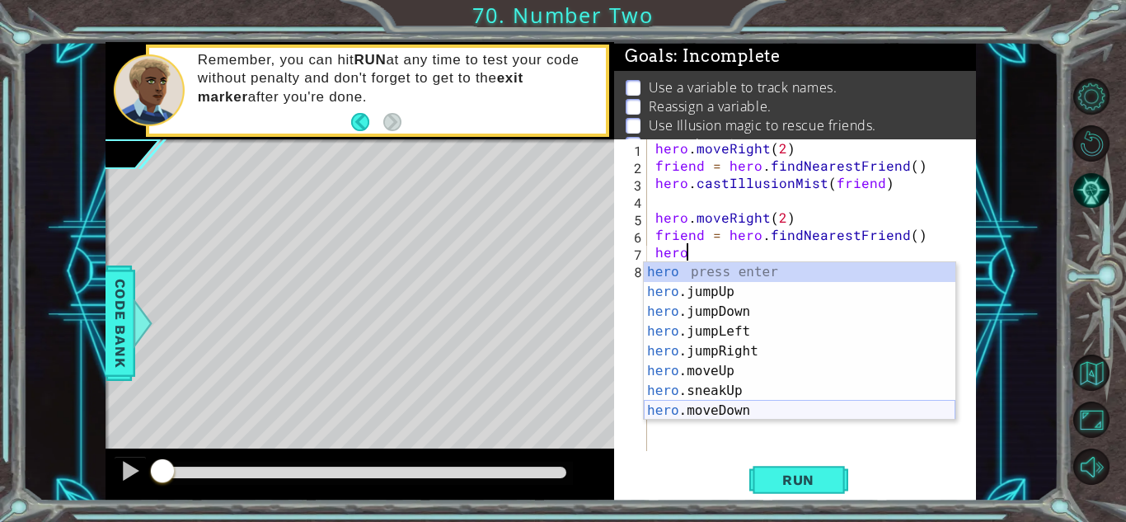
scroll to position [178, 0]
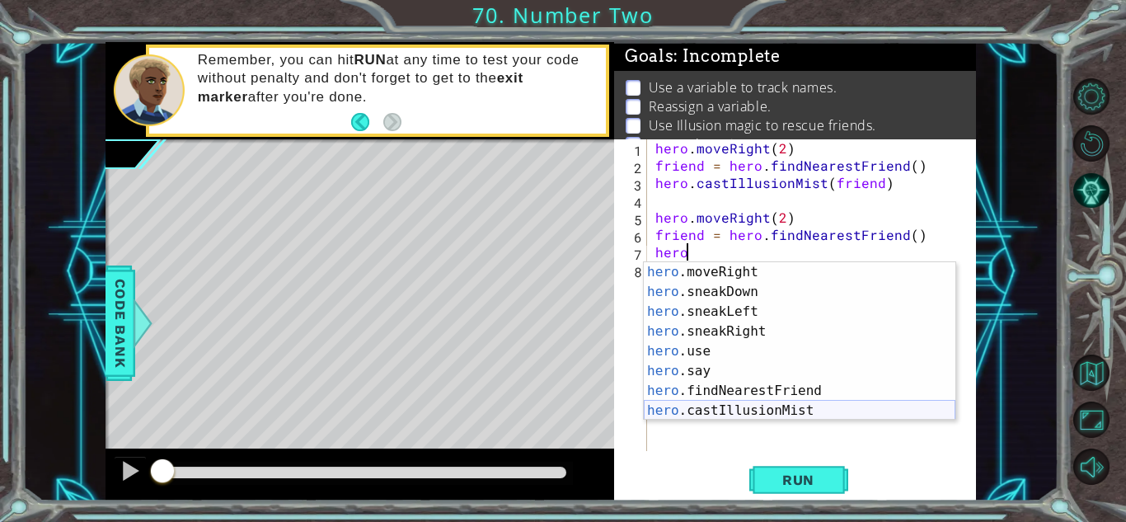
click at [714, 409] on div "hero .moveRight press enter hero .sneakDown press enter hero .sneakLeft press e…" at bounding box center [800, 361] width 312 height 198
type textarea "hero.castIllusionMist(friend)"
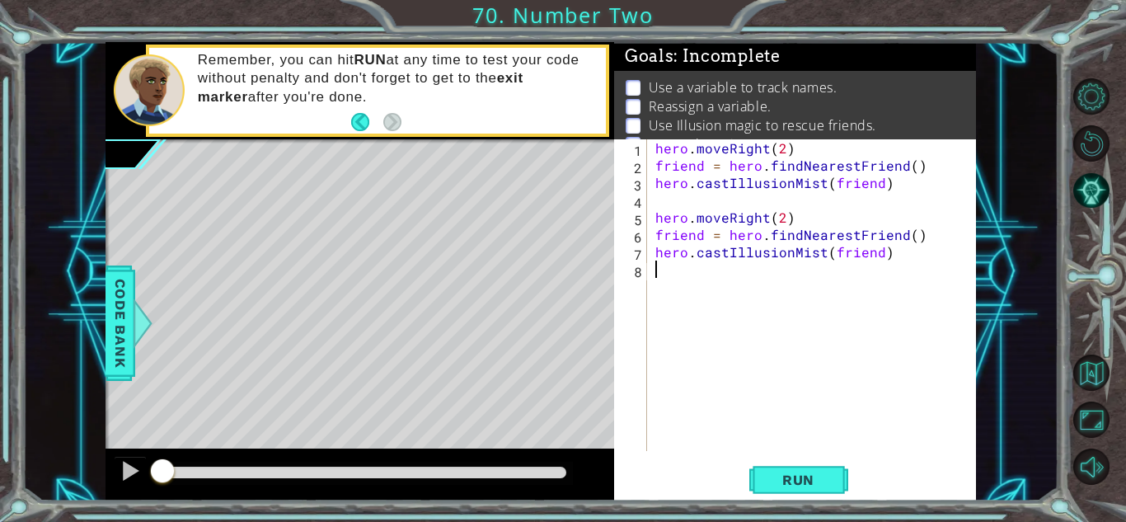
click at [659, 271] on div "hero . moveRight ( 2 ) friend = hero . findNearestFriend ( ) hero . castIllusio…" at bounding box center [816, 312] width 328 height 346
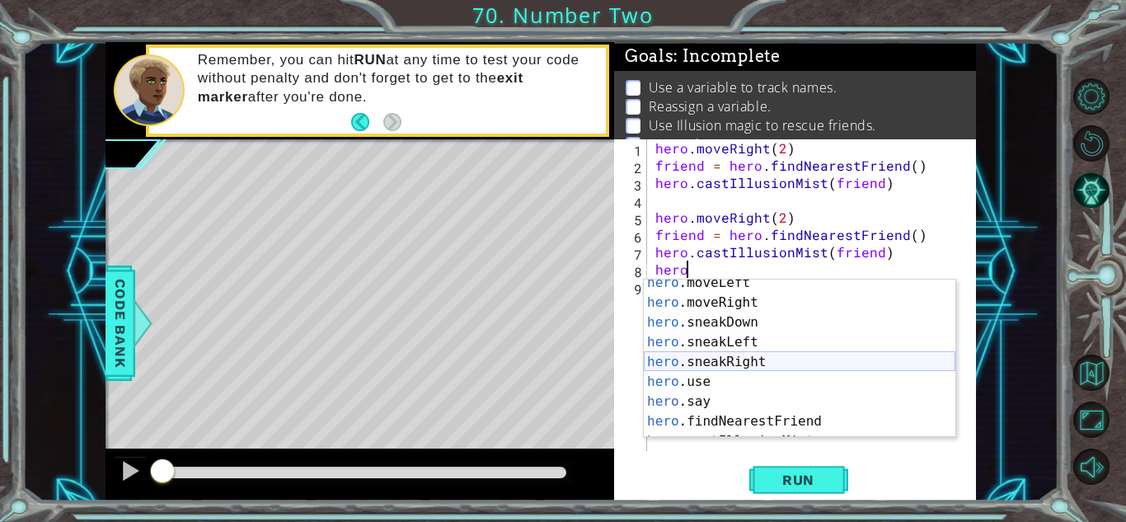
scroll to position [174, 0]
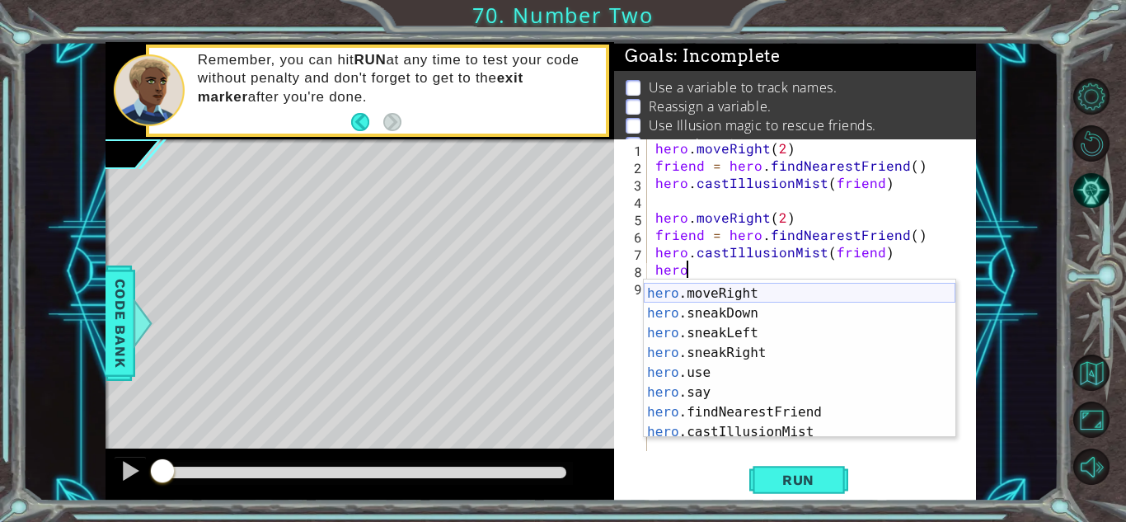
click at [752, 298] on div "hero .moveLeft press enter hero .moveRight press enter hero .sneakDown press en…" at bounding box center [800, 363] width 312 height 198
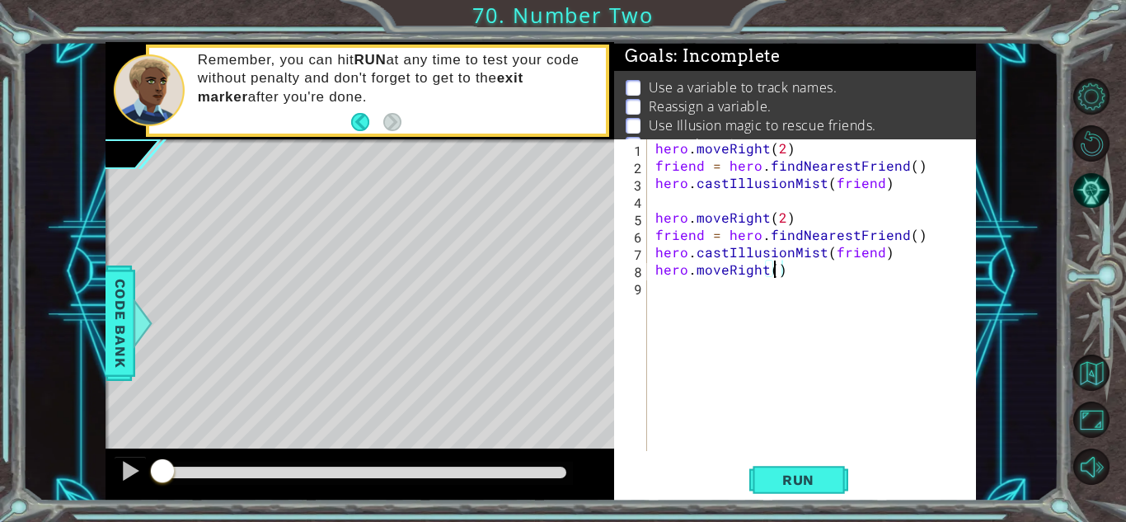
scroll to position [0, 7]
type textarea "hero.moveRight(2)"
click at [772, 493] on button "Run" at bounding box center [798, 480] width 99 height 36
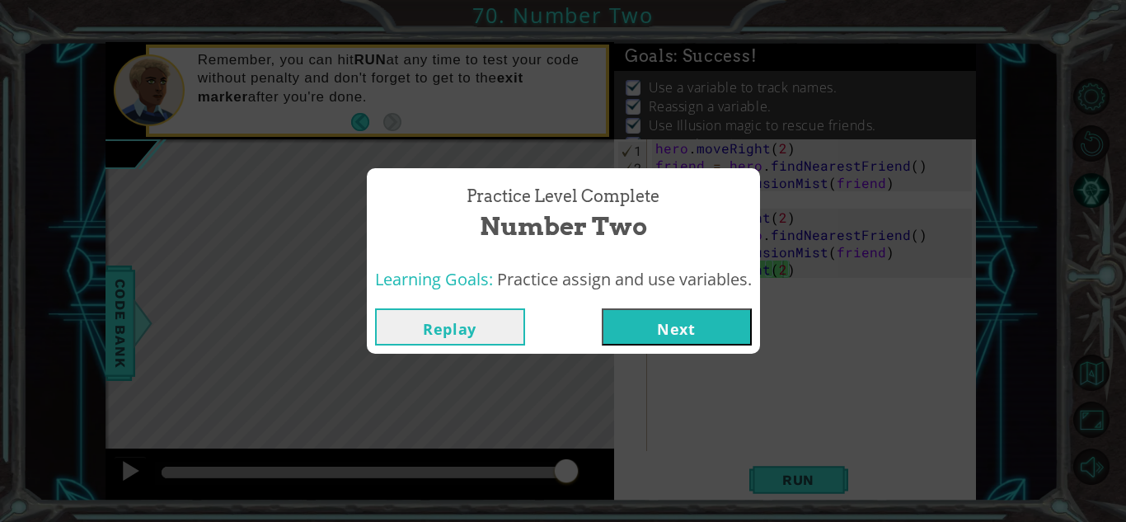
click at [674, 337] on button "Next" at bounding box center [677, 326] width 150 height 37
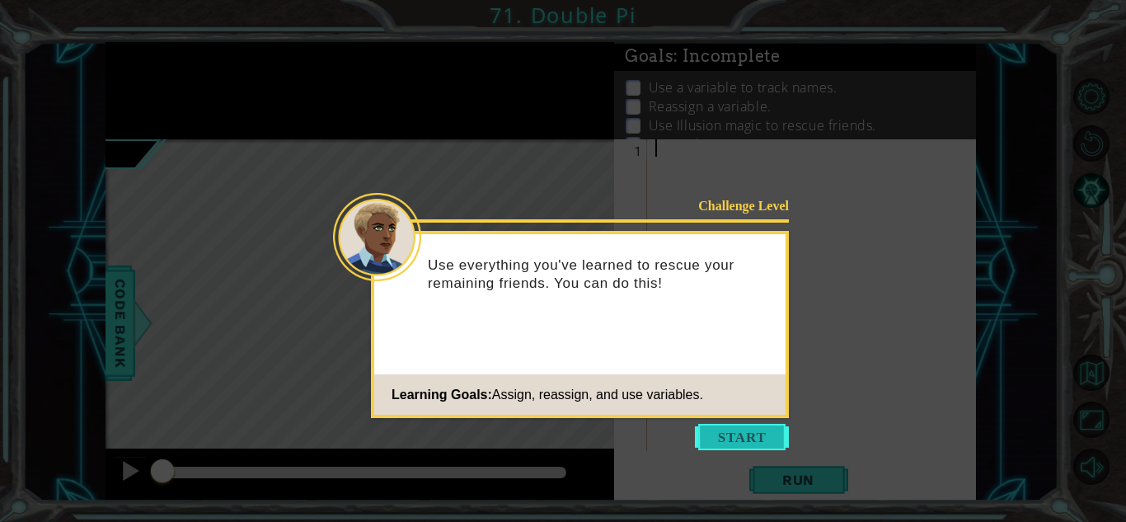
click at [726, 437] on button "Start" at bounding box center [742, 437] width 94 height 26
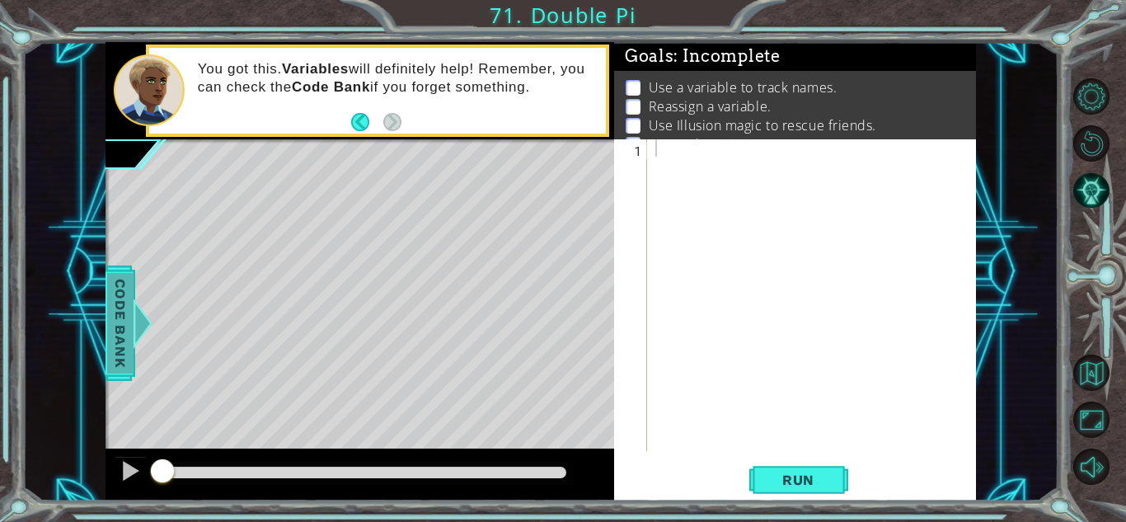
click at [119, 316] on span "Code Bank" at bounding box center [120, 323] width 26 height 101
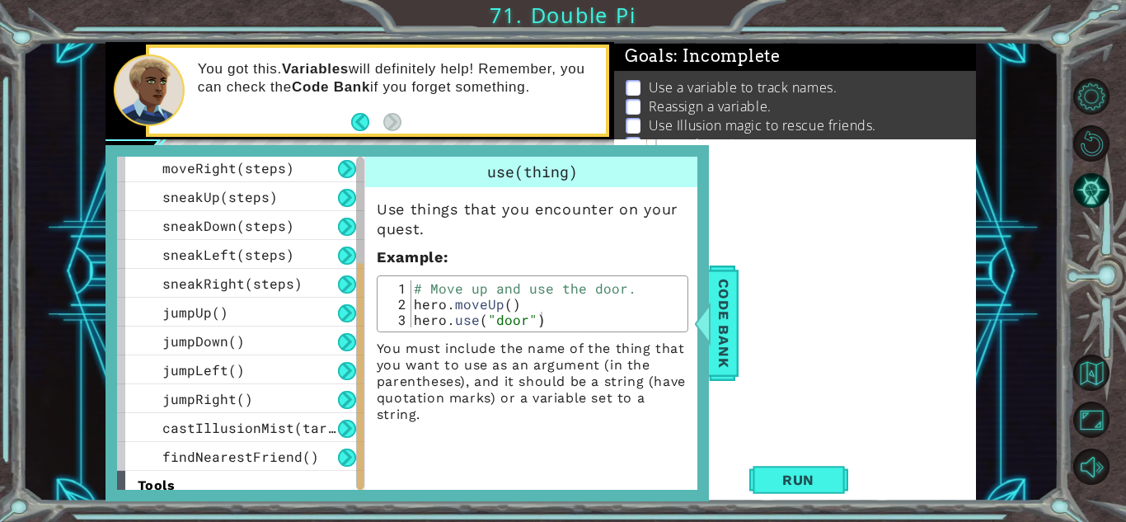
scroll to position [215, 0]
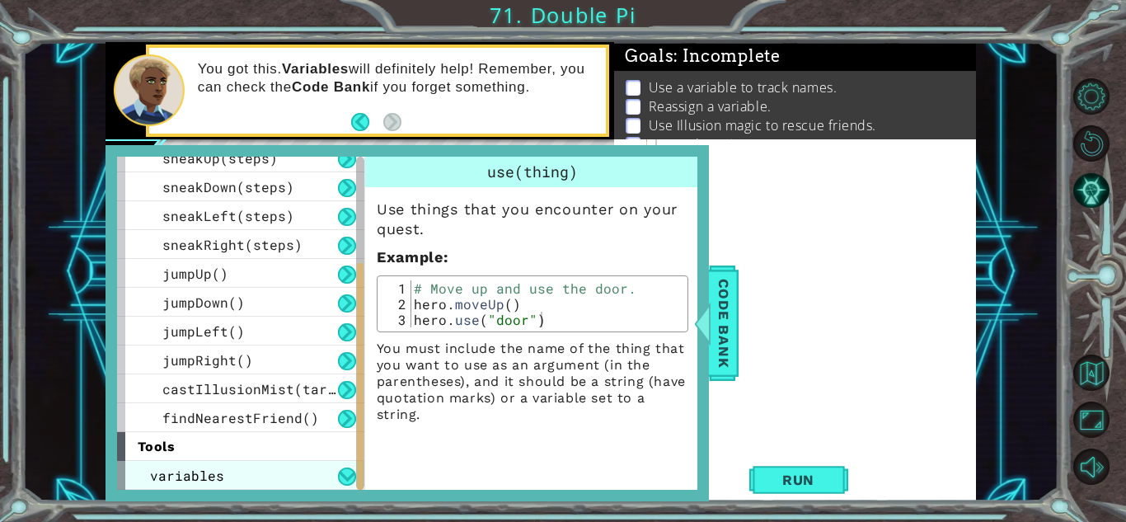
click at [273, 463] on div "variables" at bounding box center [240, 475] width 247 height 29
click at [283, 466] on div "variables" at bounding box center [240, 475] width 247 height 29
click at [281, 437] on div "tools" at bounding box center [240, 446] width 247 height 29
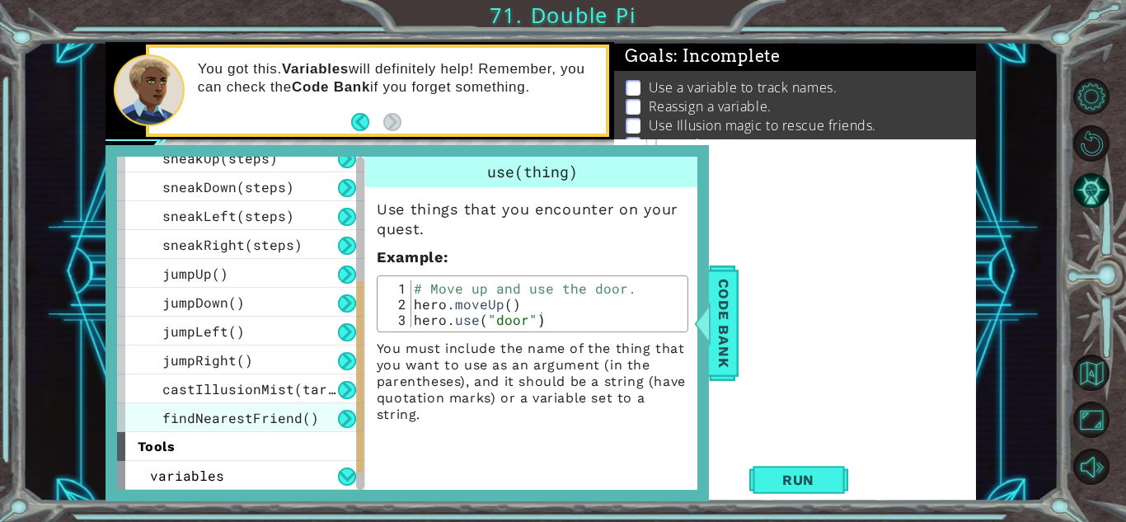
click at [308, 423] on span "findNearestFriend()" at bounding box center [240, 417] width 157 height 17
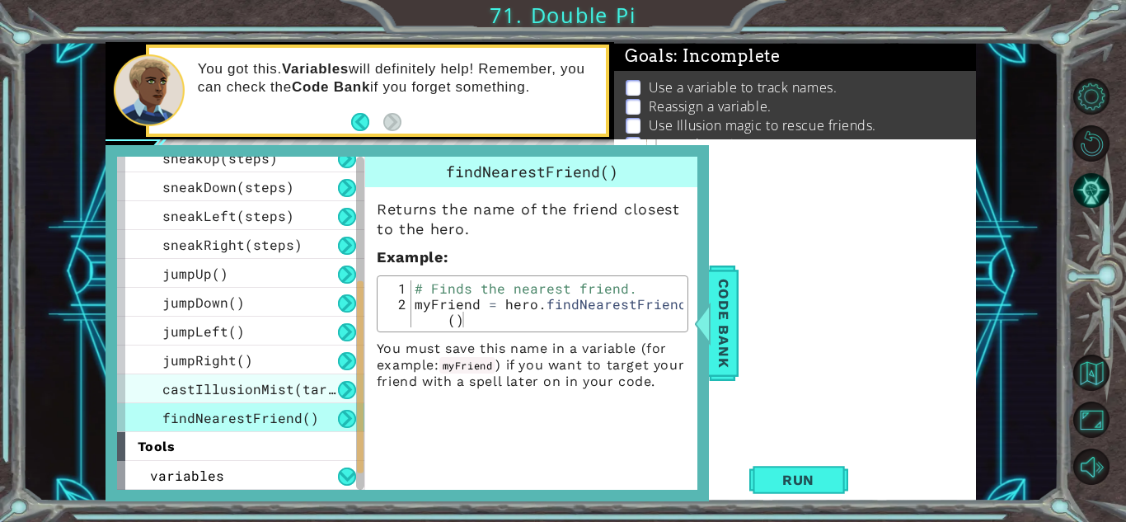
click at [277, 395] on span "castIllusionMist(target)" at bounding box center [261, 388] width 198 height 17
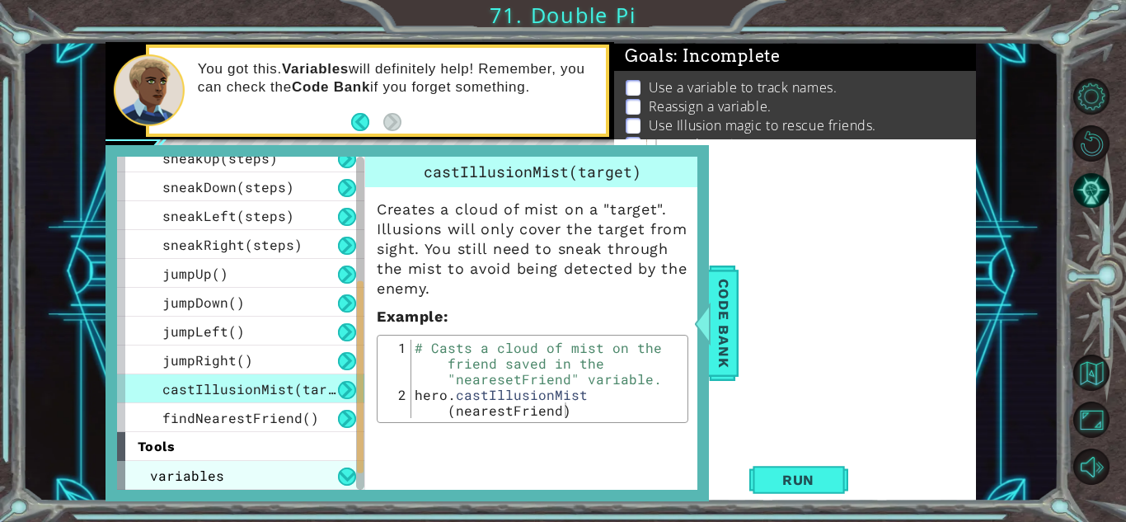
click at [324, 478] on div "variables" at bounding box center [240, 475] width 247 height 29
click at [344, 479] on button at bounding box center [347, 476] width 18 height 18
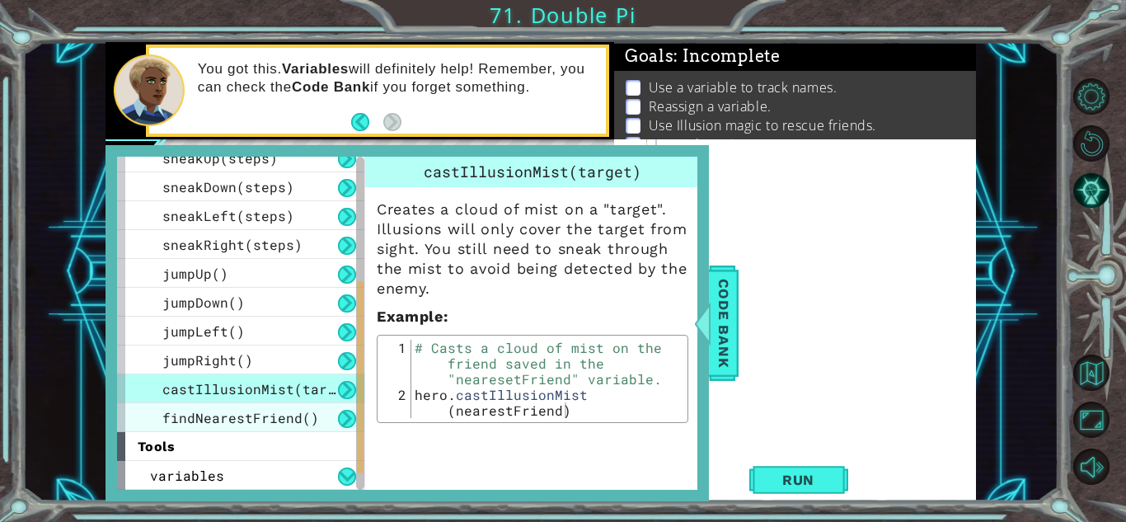
scroll to position [0, 0]
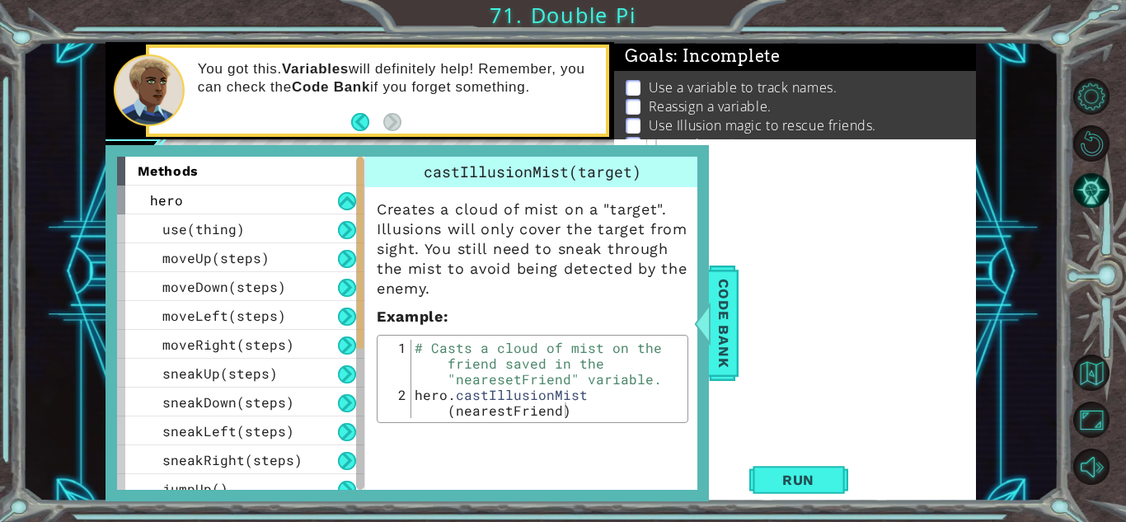
click at [1054, 138] on div "1 ההההההההההההההההההההההההההההההההההההההההההההההההההההההההההההההההההההההההההההה…" at bounding box center [540, 271] width 1036 height 459
click at [727, 352] on span "Code Bank" at bounding box center [723, 323] width 26 height 101
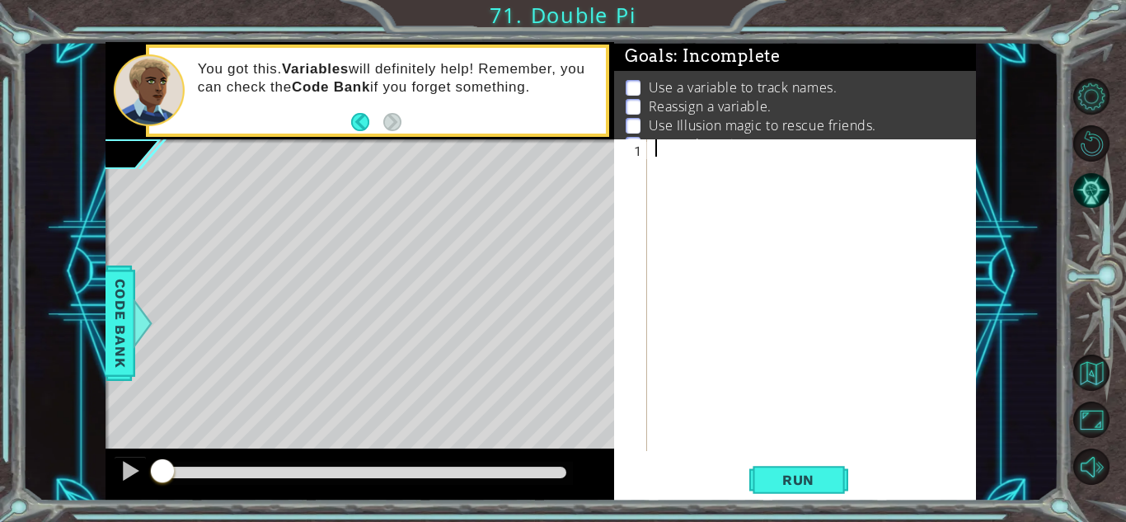
click at [656, 152] on div at bounding box center [816, 312] width 328 height 346
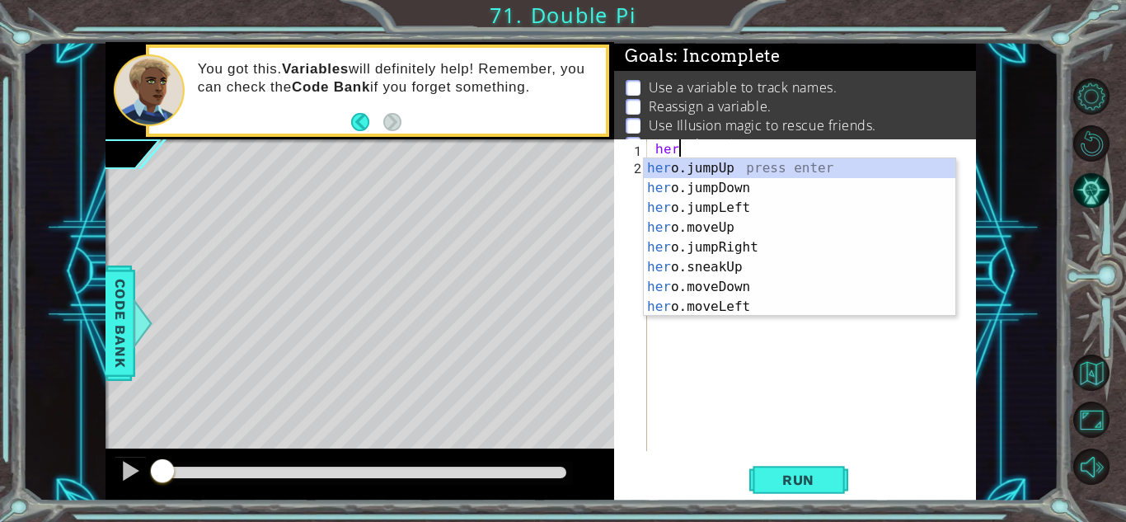
scroll to position [0, 1]
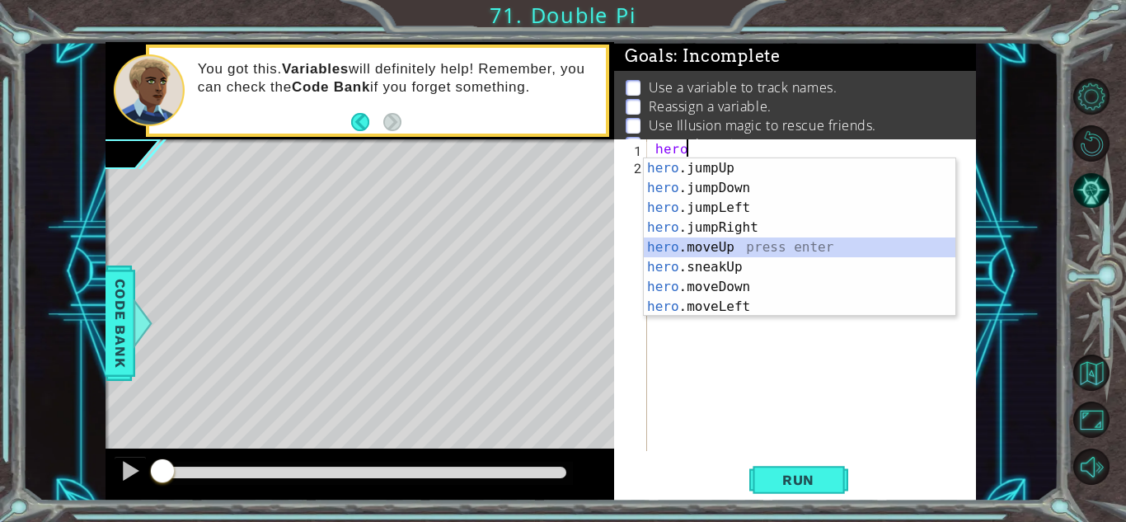
click at [686, 252] on div "hero .jumpUp press enter hero .jumpDown press enter hero .jumpLeft press enter …" at bounding box center [800, 257] width 312 height 198
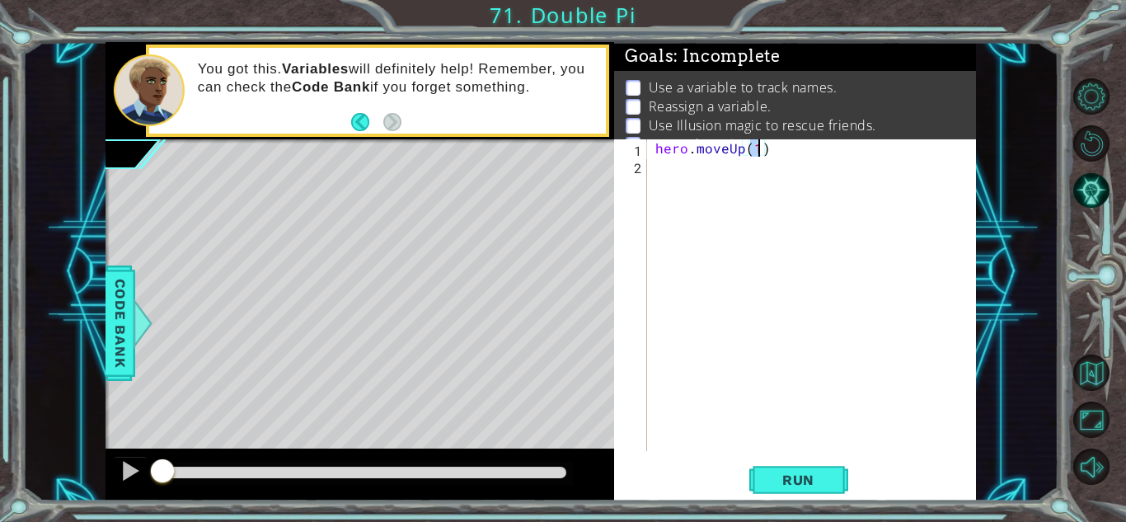
type textarea "hero.moveUp(2)"
click at [695, 175] on div "hero . moveUp ( 2 )" at bounding box center [816, 312] width 328 height 346
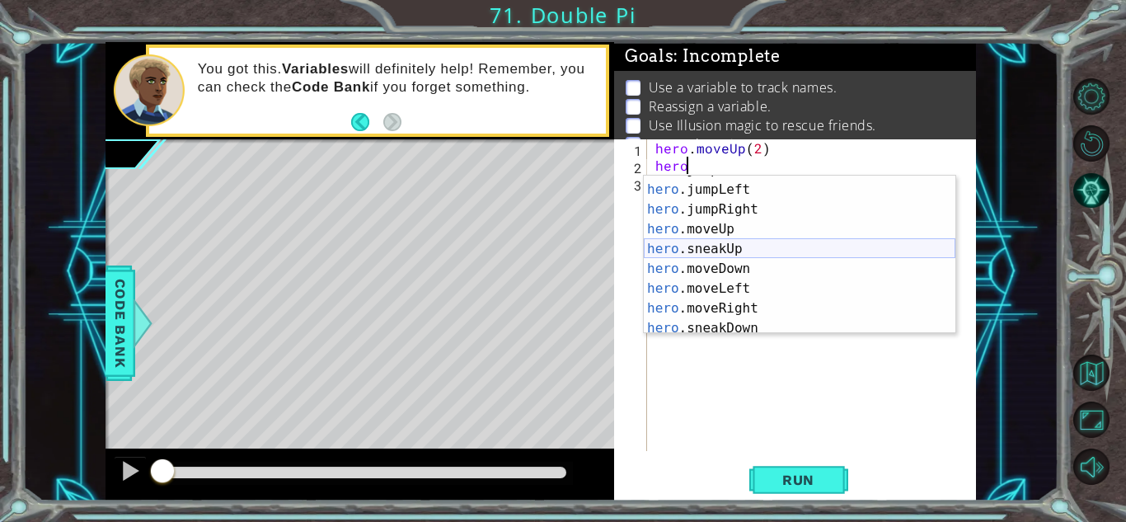
scroll to position [73, 0]
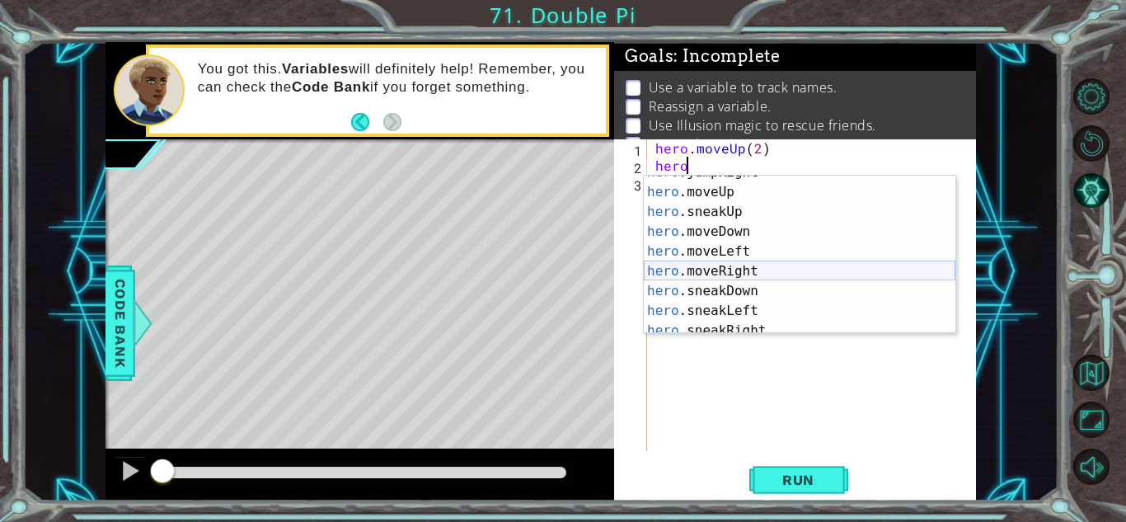
click at [723, 272] on div "hero .jumpRight press enter hero .moveUp press enter hero .sneakUp press enter …" at bounding box center [800, 261] width 312 height 198
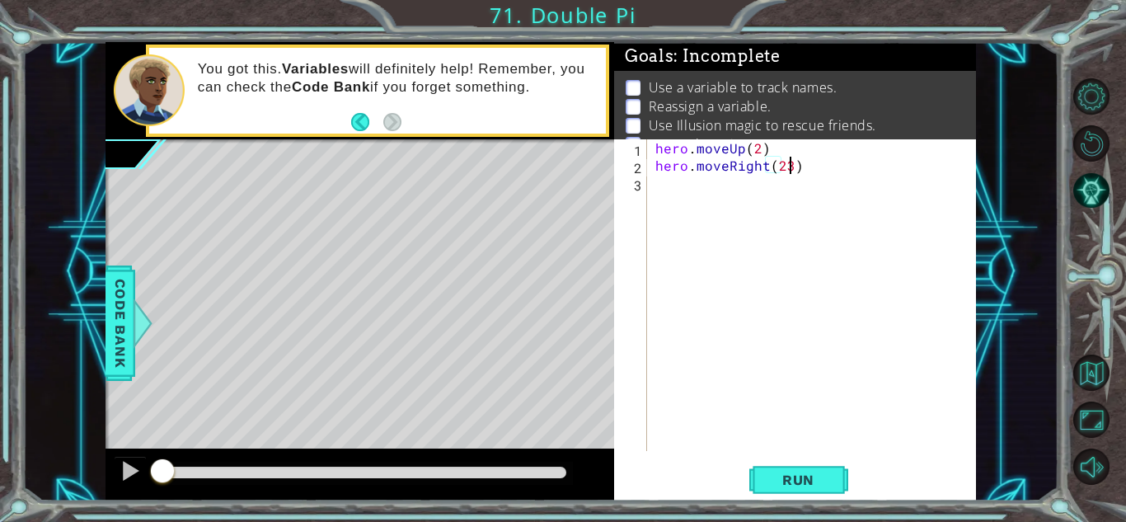
scroll to position [0, 7]
type textarea "hero.moveRight(2)"
click at [706, 187] on div "hero . moveUp ( 2 ) hero . moveRight ( 2 )" at bounding box center [816, 312] width 328 height 346
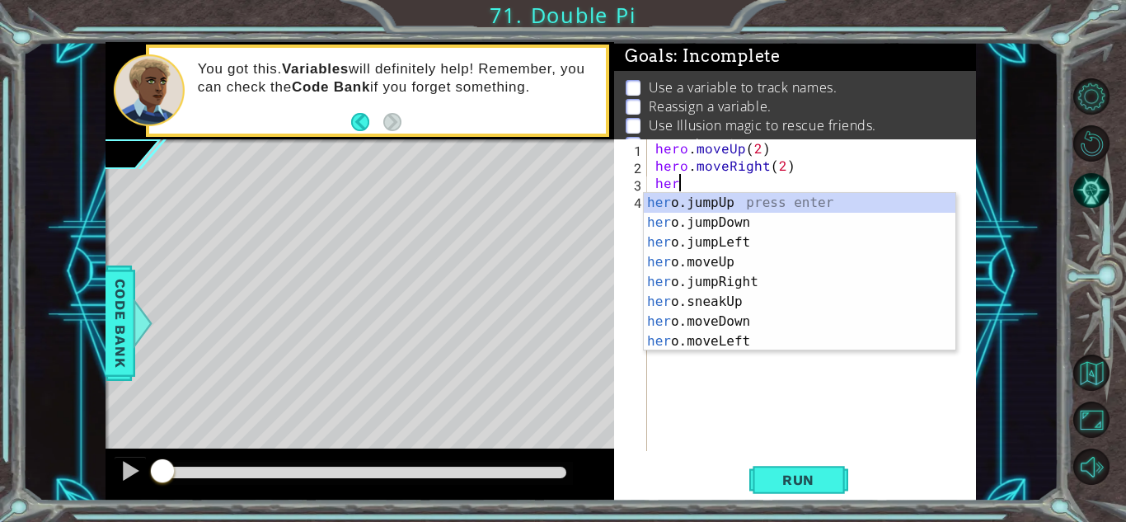
scroll to position [0, 1]
click at [725, 321] on div "hero .jumpUp press enter hero .jumpDown press enter hero .jumpLeft press enter …" at bounding box center [800, 292] width 312 height 198
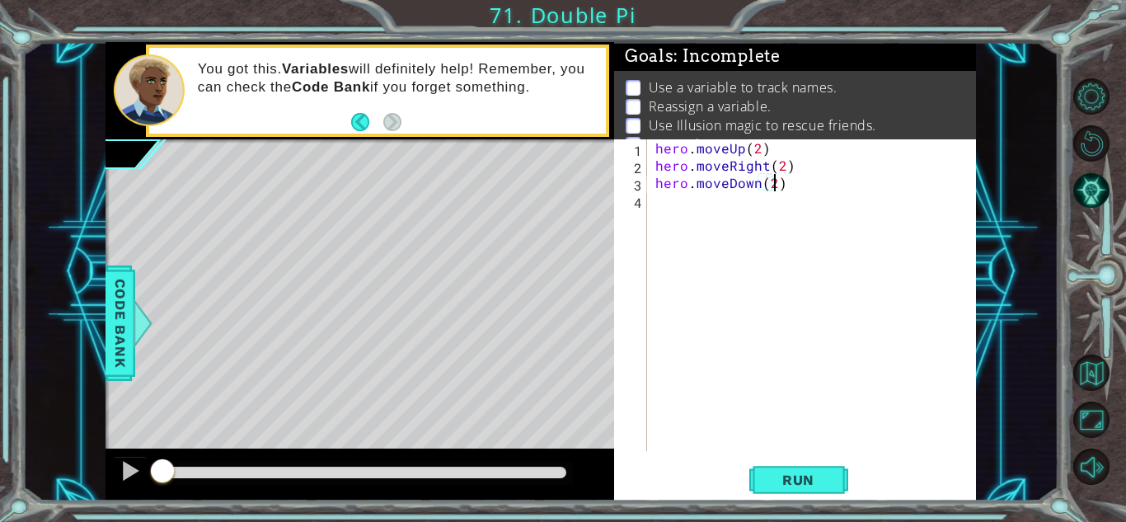
scroll to position [0, 7]
click at [777, 150] on div "hero . moveUp ( 2 ) hero . moveRight ( 2 ) hero . moveDown ( 2 )" at bounding box center [816, 312] width 328 height 346
click at [782, 168] on div "hero . moveUp ( steps ) hero . moveRight ( 2 ) hero . moveDown ( 2 )" at bounding box center [816, 312] width 328 height 346
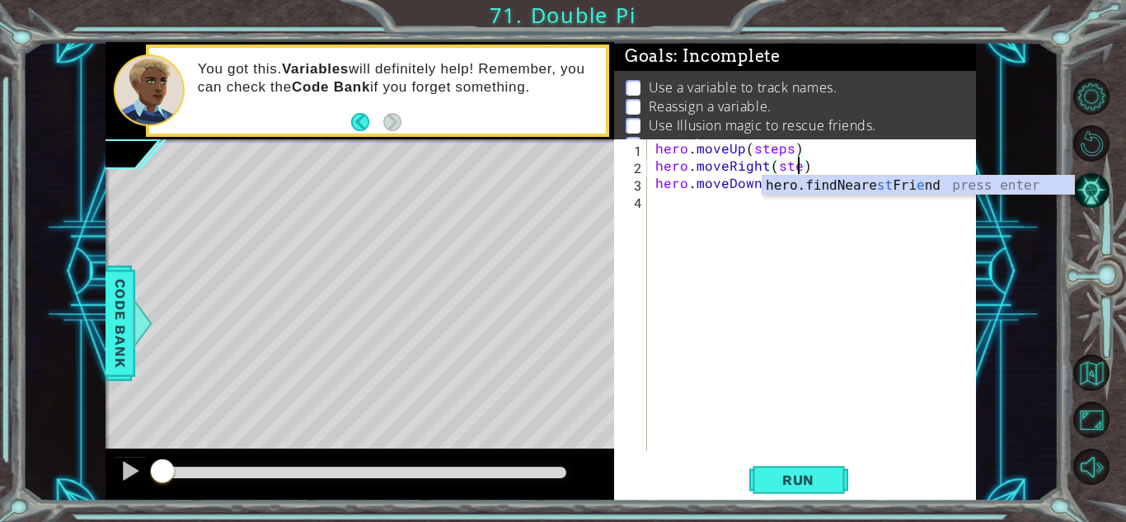
scroll to position [0, 9]
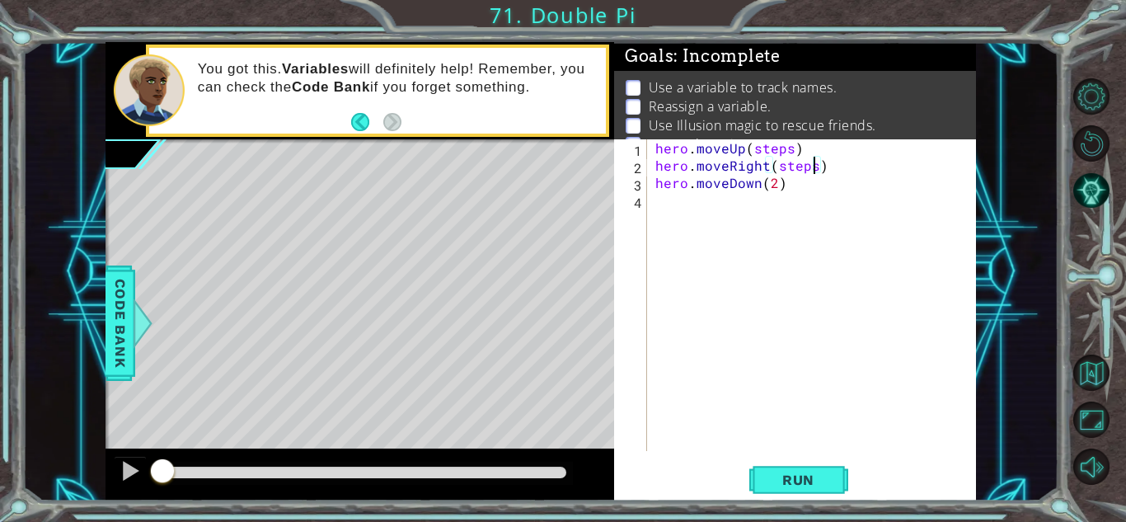
click at [774, 177] on div "hero . moveUp ( steps ) hero . moveRight ( steps ) hero . moveDown ( 2 )" at bounding box center [816, 312] width 328 height 346
click at [652, 152] on div "hero . moveUp ( steps ) hero . moveRight ( steps ) hero . moveDown ( steps )" at bounding box center [812, 295] width 320 height 312
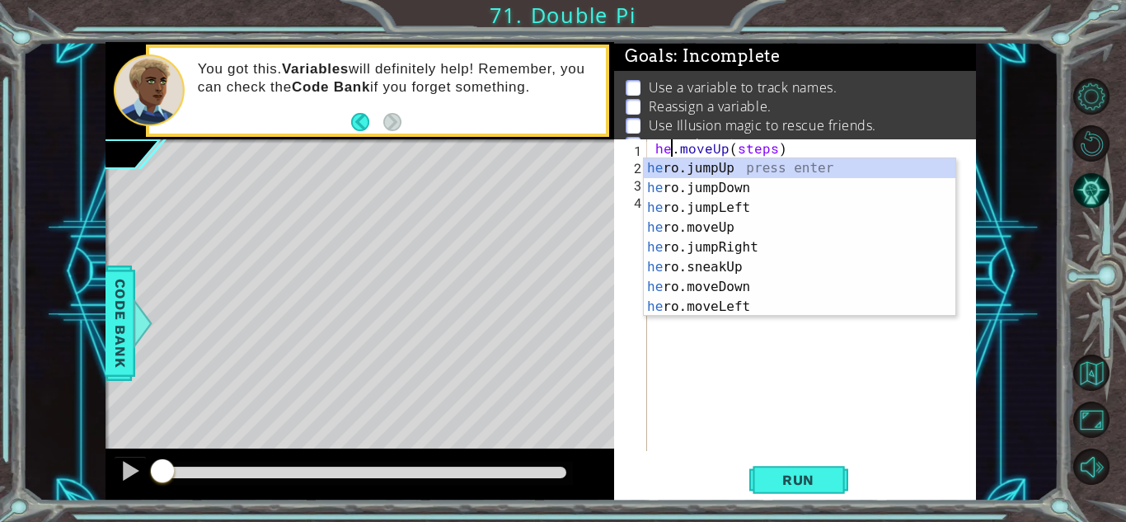
scroll to position [0, 2]
type textarea "hero.moveUp(steps)"
click at [652, 149] on div "hero . moveUp ( steps ) hero . moveRight ( steps ) hero . moveDown ( steps )" at bounding box center [816, 312] width 328 height 346
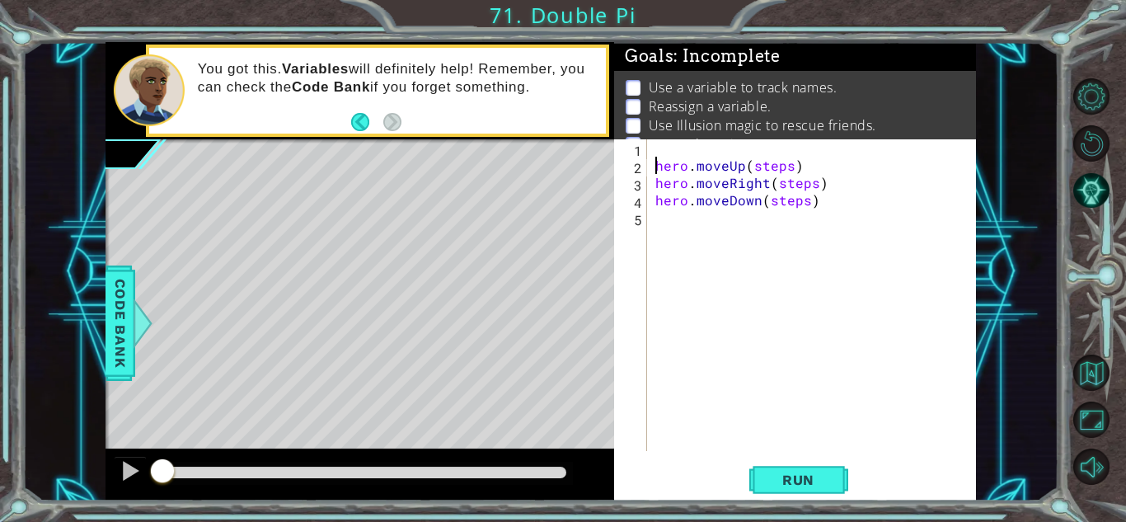
click at [680, 149] on div "hero . moveUp ( steps ) hero . moveRight ( steps ) hero . moveDown ( steps )" at bounding box center [816, 312] width 328 height 346
click at [802, 491] on button "Run" at bounding box center [798, 480] width 99 height 36
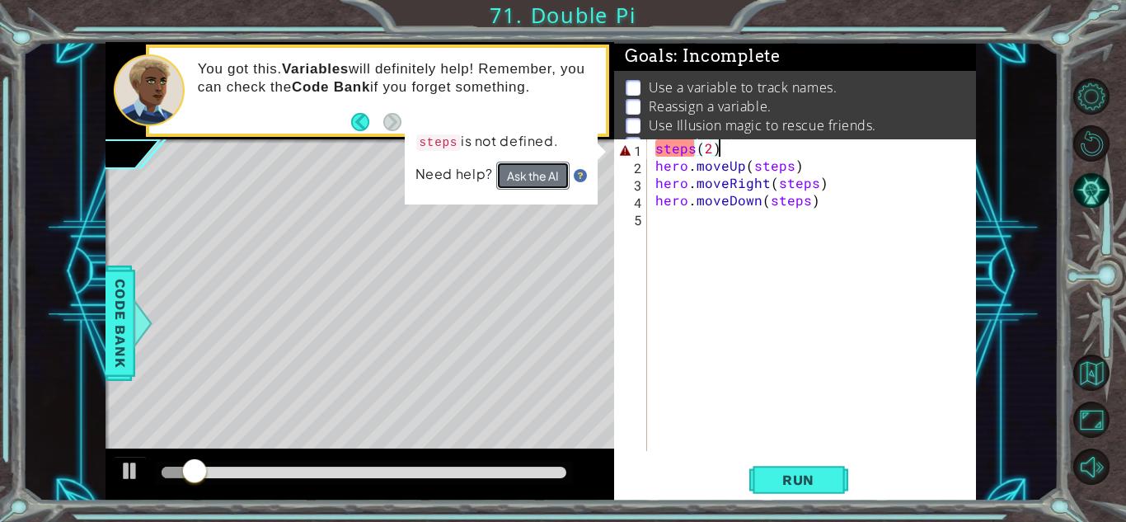
click at [504, 184] on button "Ask the AI" at bounding box center [532, 176] width 73 height 28
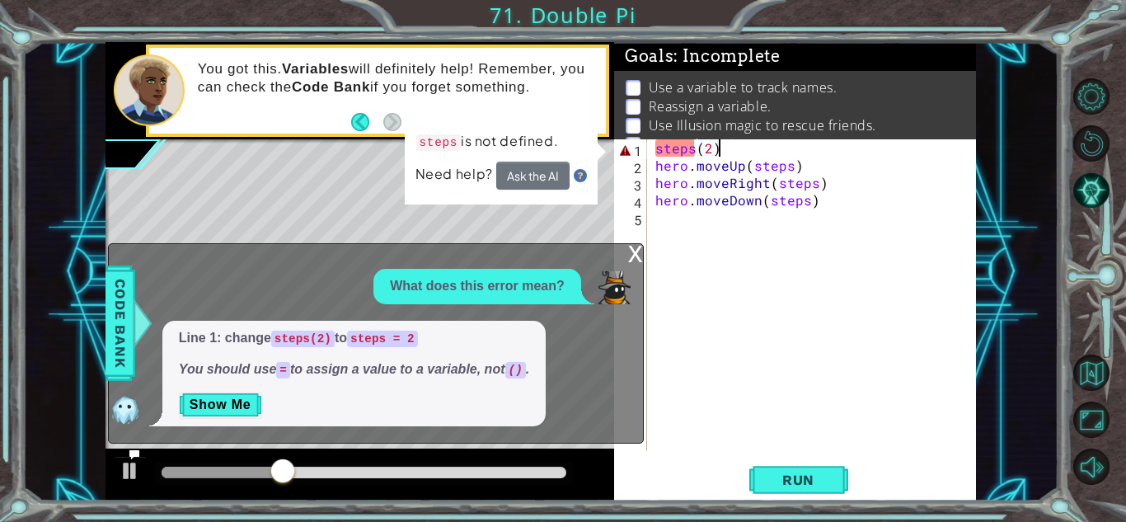
click at [639, 252] on div "x" at bounding box center [635, 252] width 15 height 16
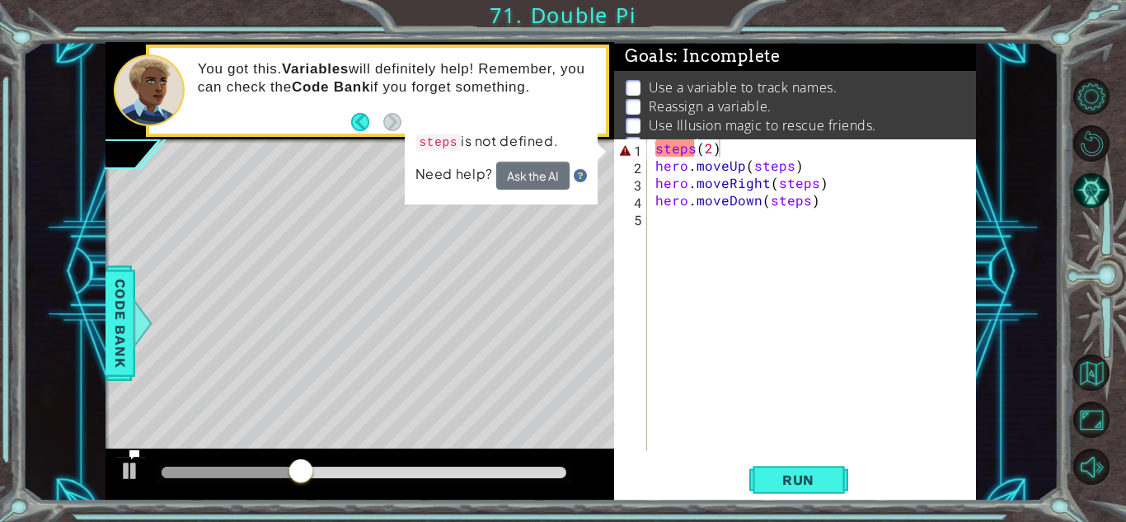
click at [731, 147] on div "steps ( 2 ) hero . moveUp ( steps ) hero . moveRight ( steps ) hero . moveDown …" at bounding box center [816, 312] width 328 height 346
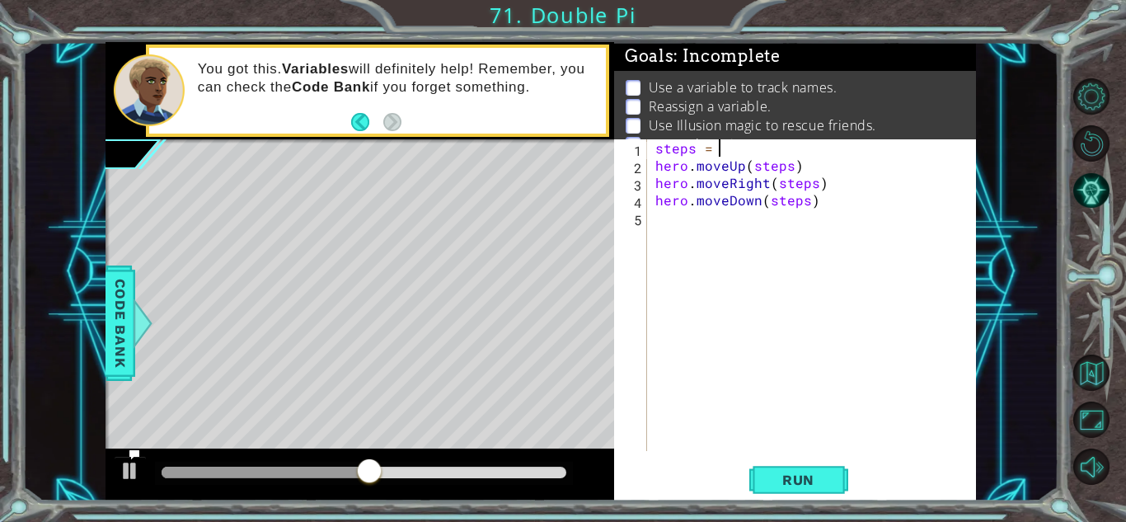
scroll to position [0, 3]
type textarea "steps = 2"
click at [785, 466] on button "Run" at bounding box center [798, 480] width 99 height 36
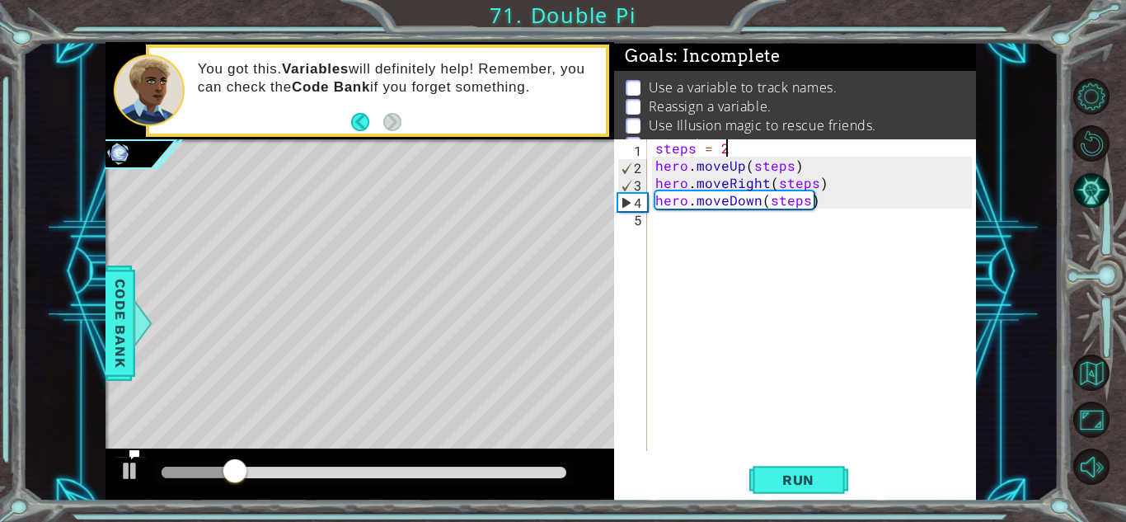
click at [695, 228] on div "steps = 2 hero . moveUp ( steps ) hero . moveRight ( steps ) hero . moveDown ( …" at bounding box center [816, 312] width 328 height 346
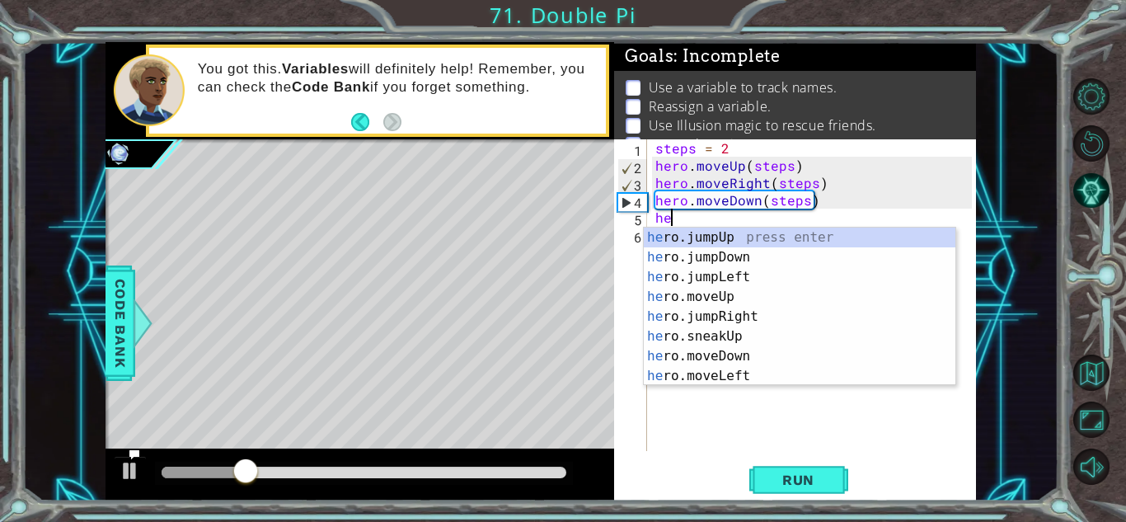
type textarea "hero"
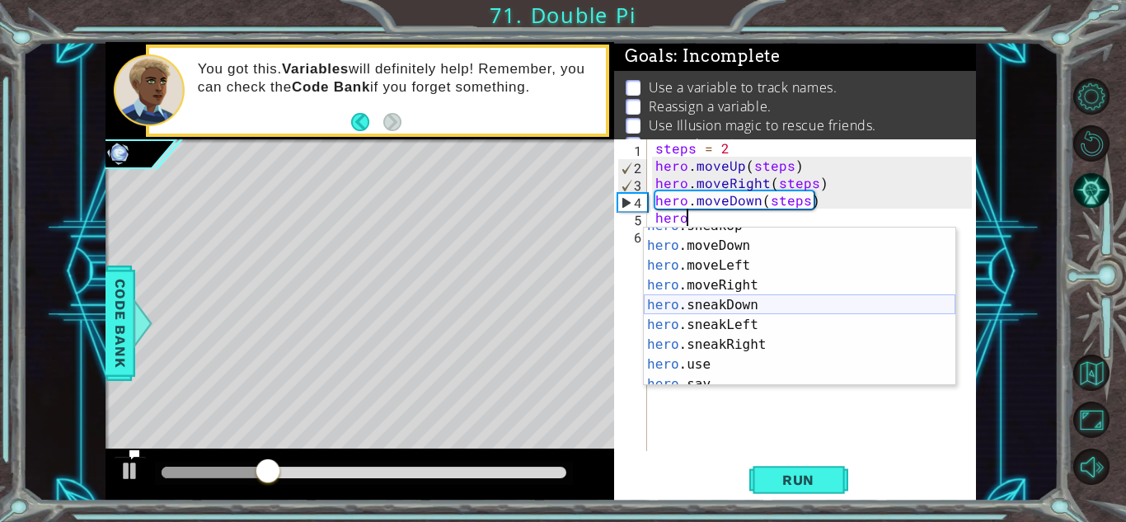
scroll to position [158, 0]
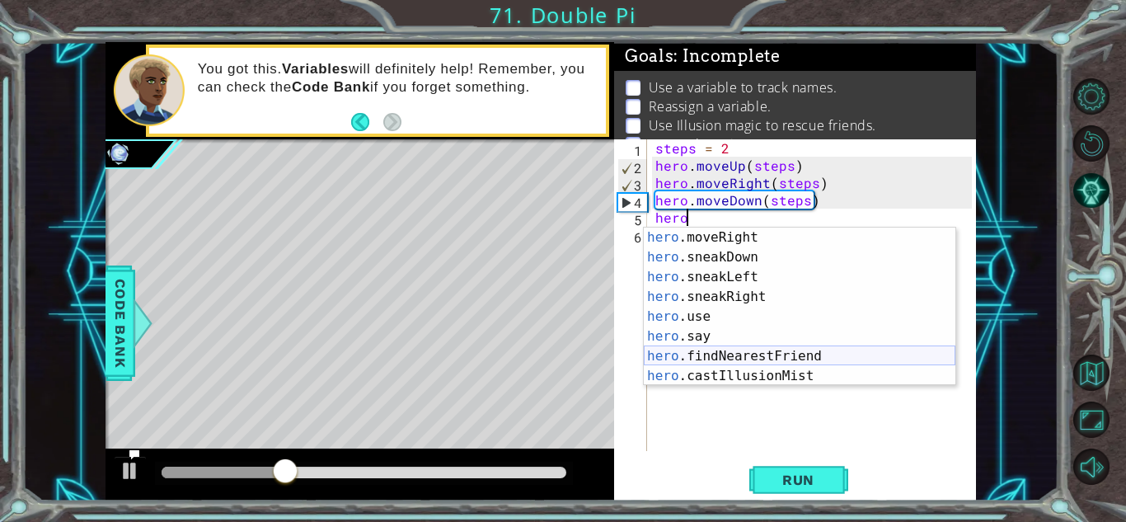
click at [785, 353] on div "hero .moveRight press enter hero .sneakDown press enter hero .sneakLeft press e…" at bounding box center [800, 326] width 312 height 198
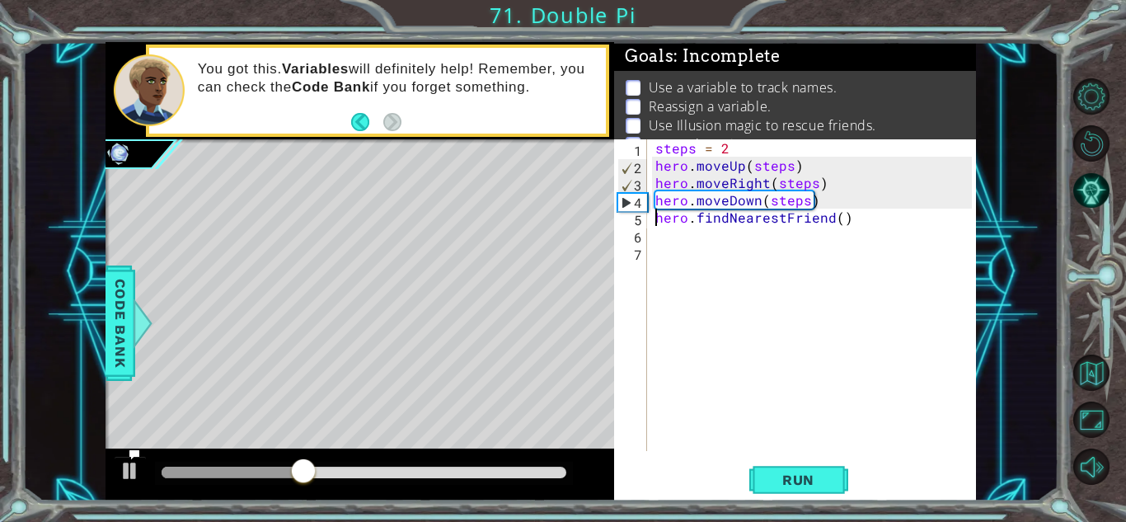
click at [655, 214] on div "steps = 2 hero . moveUp ( steps ) hero . moveRight ( steps ) hero . moveDown ( …" at bounding box center [816, 312] width 328 height 346
type textarea "friend = hero.findNearestFriend()"
click at [692, 235] on div "steps = 2 hero . moveUp ( steps ) hero . moveRight ( steps ) hero . moveDown ( …" at bounding box center [816, 312] width 328 height 346
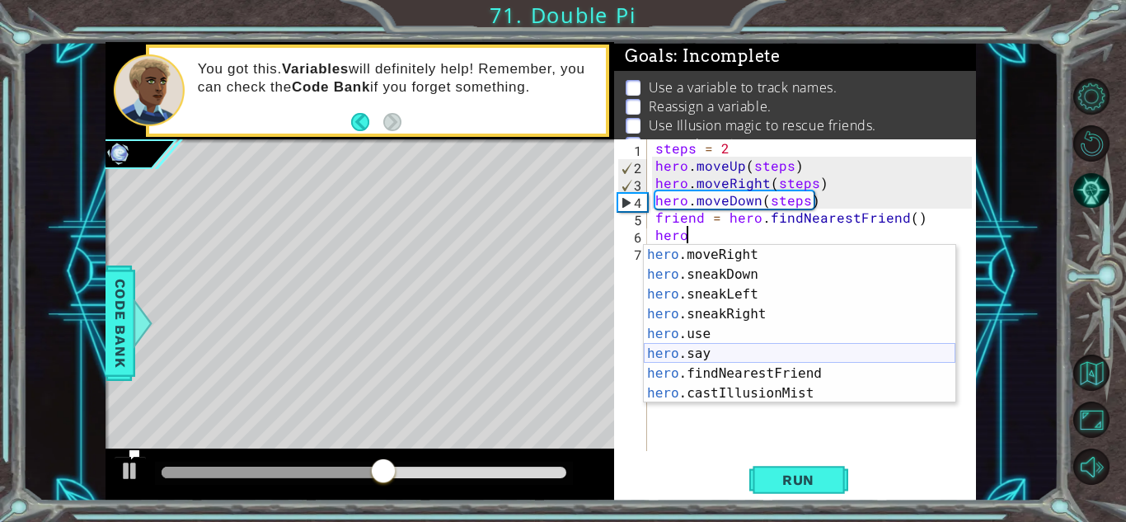
scroll to position [158, 0]
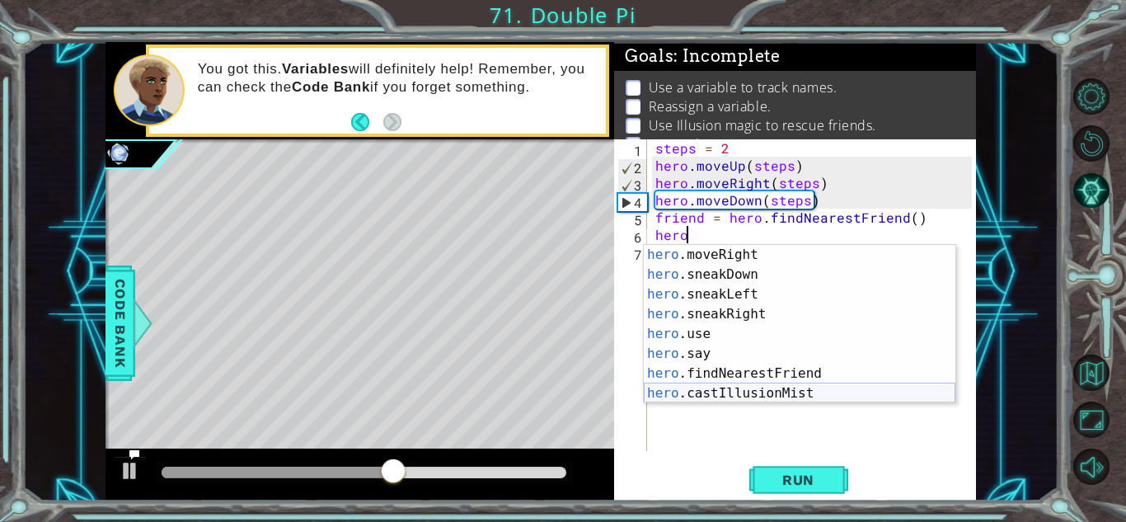
click at [738, 396] on div "hero .moveRight press enter hero .sneakDown press enter hero .sneakLeft press e…" at bounding box center [800, 344] width 312 height 198
type textarea "hero.castIllusionMist(friend)"
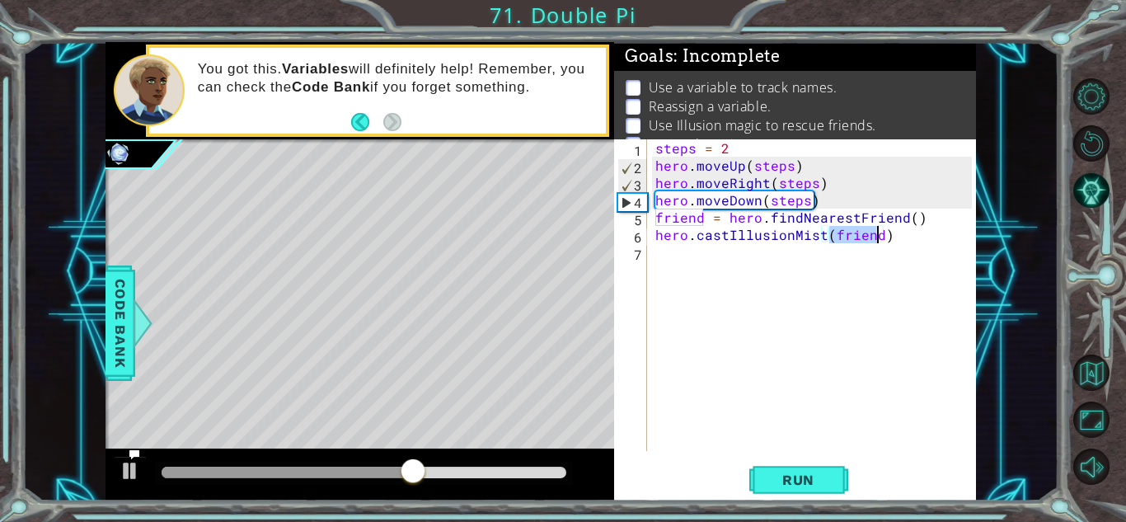
click at [800, 267] on div "steps = 2 hero . moveUp ( steps ) hero . moveRight ( steps ) hero . moveDown ( …" at bounding box center [816, 312] width 328 height 346
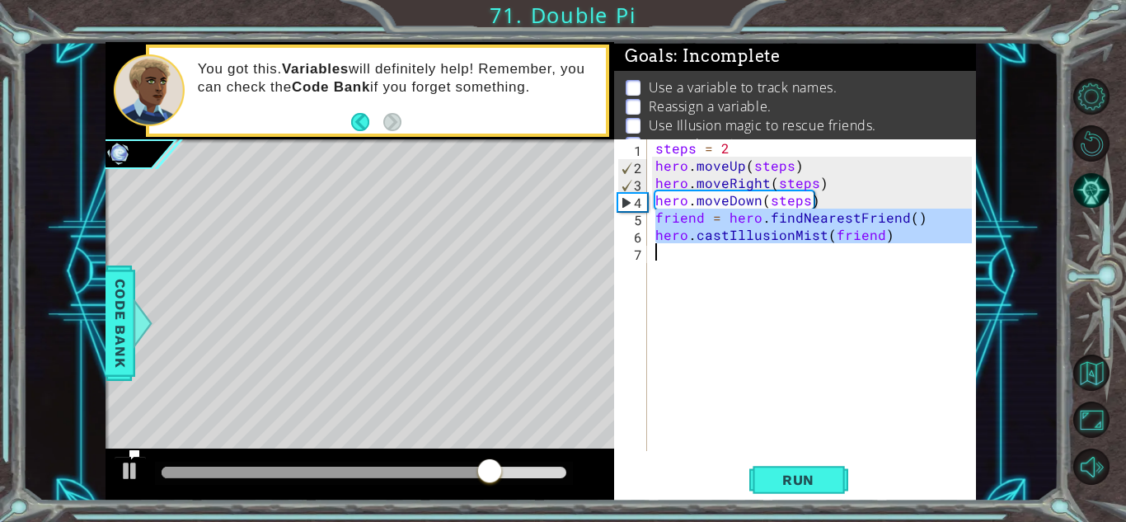
drag, startPoint x: 657, startPoint y: 218, endPoint x: 876, endPoint y: 258, distance: 222.9
click at [876, 258] on div "steps = 2 hero . moveUp ( steps ) hero . moveRight ( steps ) hero . moveDown ( …" at bounding box center [816, 312] width 328 height 346
type textarea "hero.castIllusionMist(friend)"
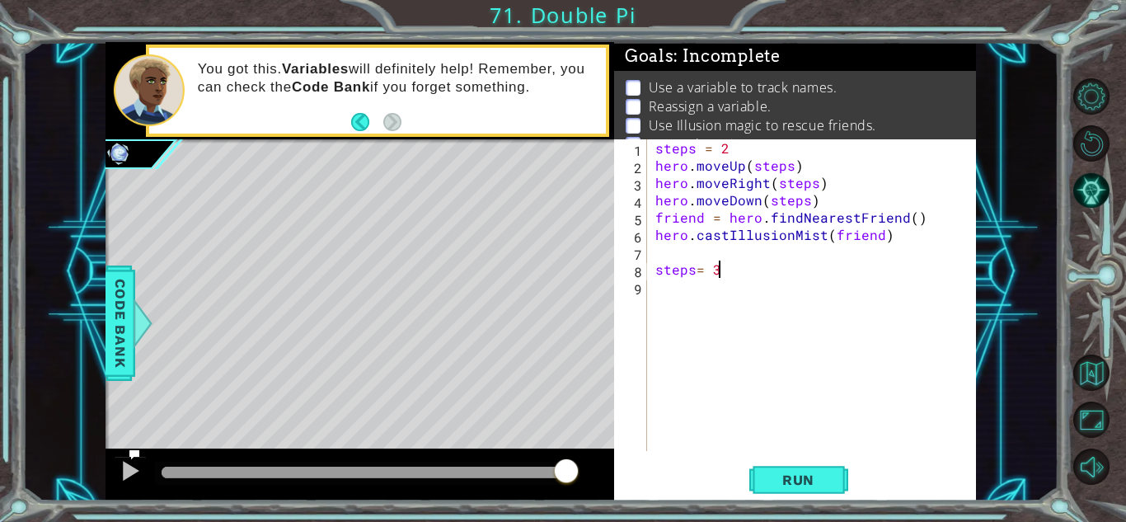
scroll to position [0, 2]
type textarea "steps= 3"
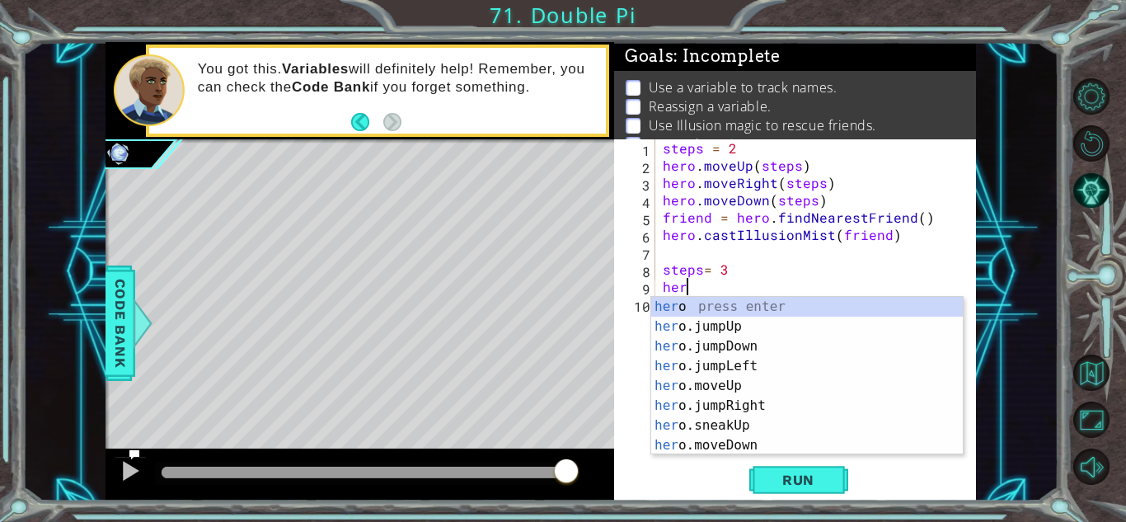
scroll to position [0, 1]
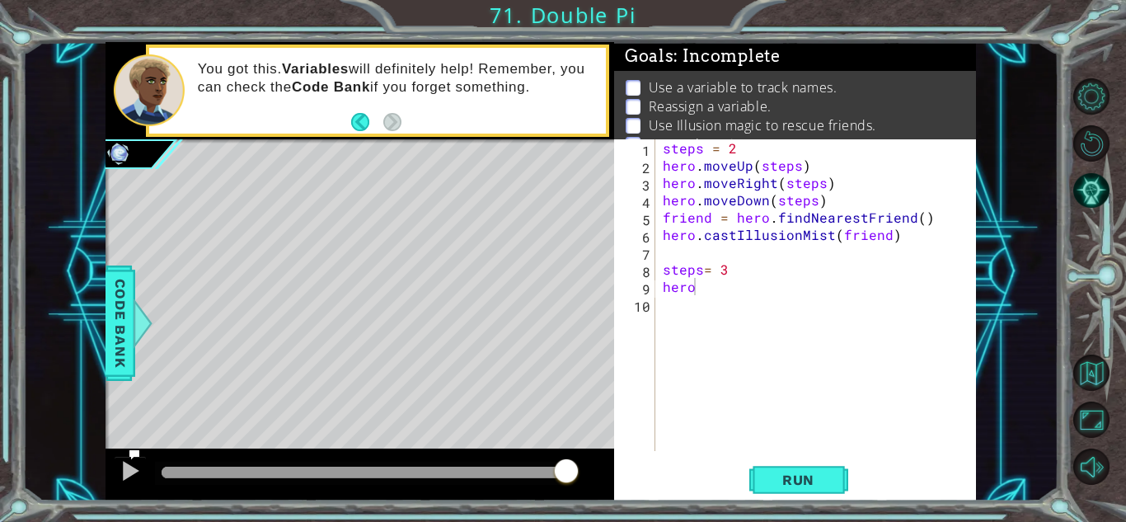
drag, startPoint x: 658, startPoint y: 163, endPoint x: 809, endPoint y: 204, distance: 156.4
click at [809, 204] on div "hero 1 2 3 4 5 6 7 8 9 10 steps = 2 hero . moveUp ( steps ) hero . moveRight ( …" at bounding box center [793, 295] width 358 height 312
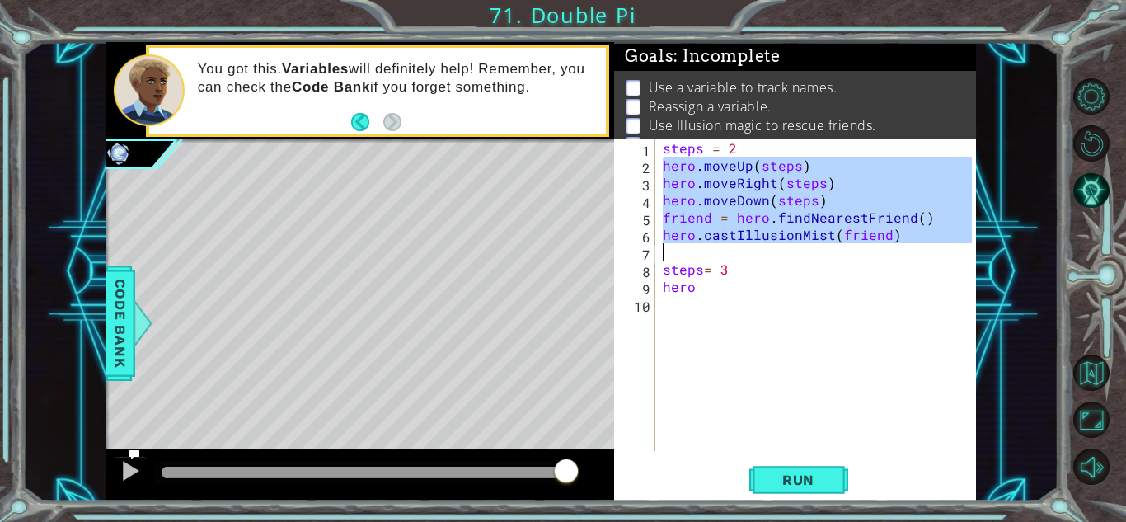
drag, startPoint x: 664, startPoint y: 164, endPoint x: 890, endPoint y: 248, distance: 241.0
click at [890, 248] on div "steps = 2 hero . moveUp ( steps ) hero . moveRight ( steps ) hero . moveDown ( …" at bounding box center [819, 312] width 321 height 346
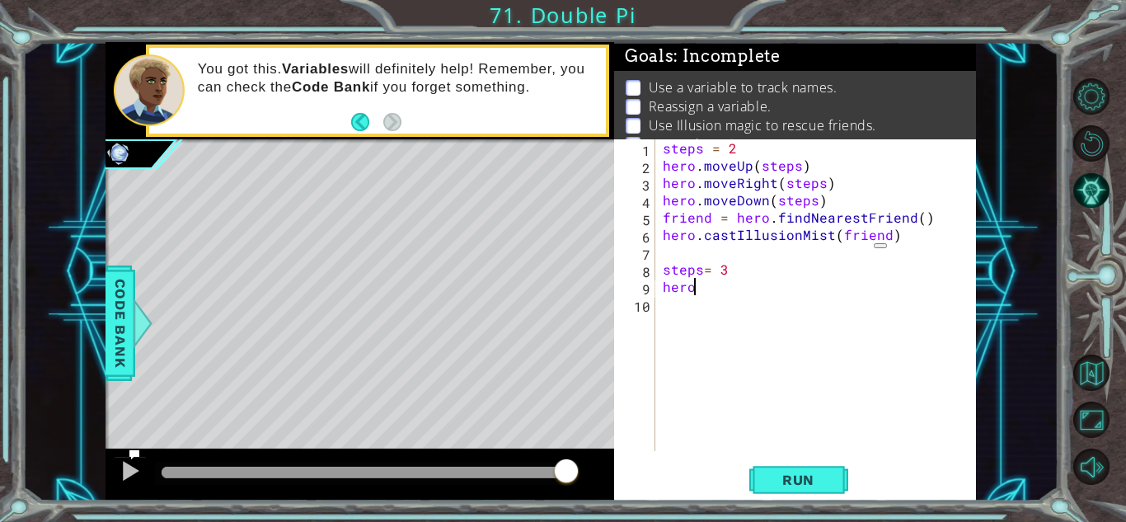
click at [705, 284] on div "steps = 2 hero . moveUp ( steps ) hero . moveRight ( steps ) hero . moveDown ( …" at bounding box center [819, 312] width 321 height 346
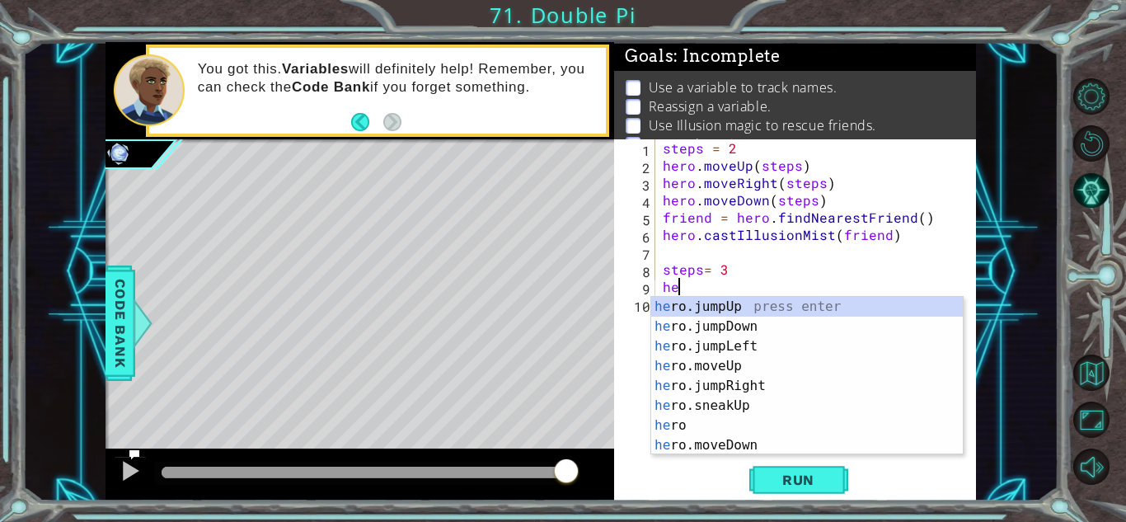
scroll to position [0, 0]
type textarea "h"
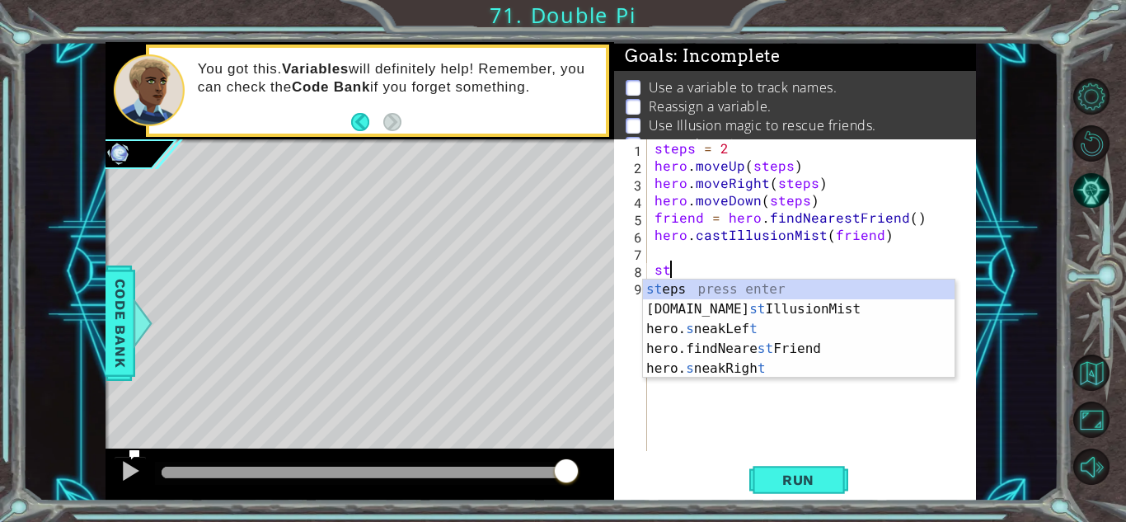
type textarea "s"
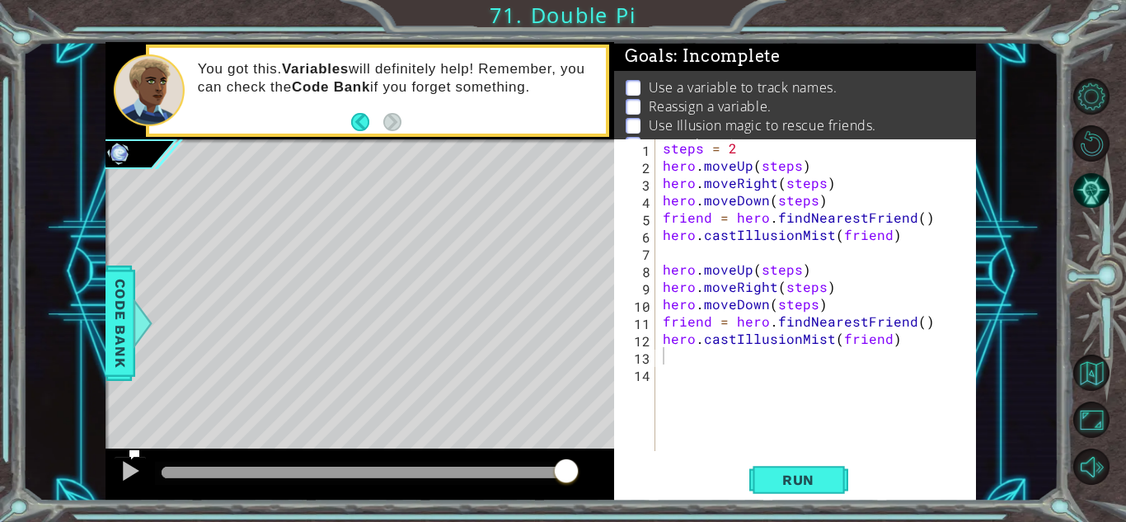
click at [658, 268] on div "1 2 3 4 5 6 7 8 9 10 11 12 13 14 steps = 2 hero . moveUp ( steps ) hero . moveR…" at bounding box center [793, 295] width 358 height 312
click at [659, 268] on div "steps = 2 hero . moveUp ( steps ) hero . moveRight ( steps ) hero . moveDown ( …" at bounding box center [819, 312] width 321 height 346
type textarea "hero.moveUp(steps)"
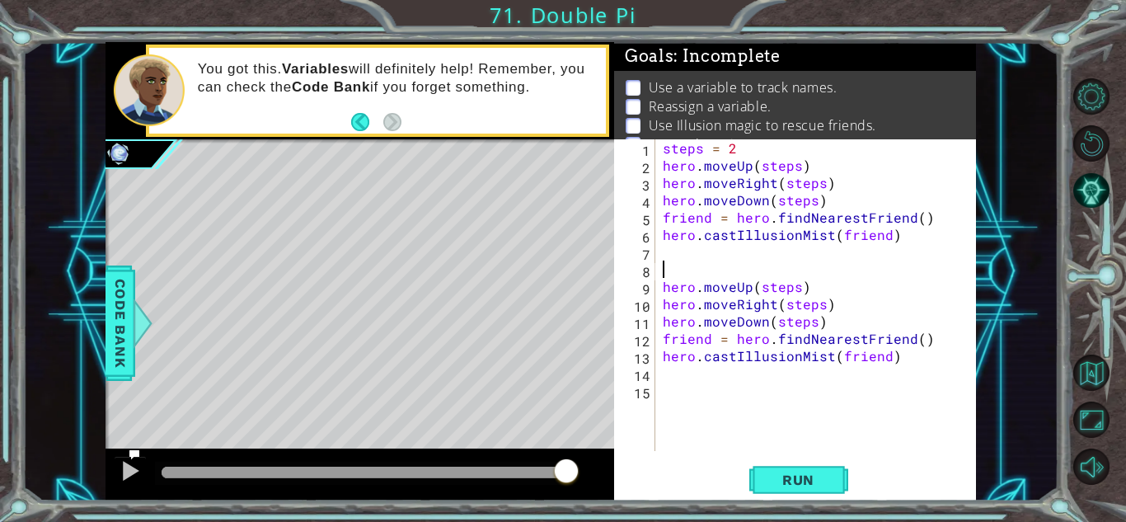
click at [664, 266] on div "steps = 2 hero . moveUp ( steps ) hero . moveRight ( steps ) hero . moveDown ( …" at bounding box center [819, 312] width 321 height 346
click at [701, 271] on div "steps = 2 hero . moveUp ( steps ) hero . moveRight ( steps ) hero . moveDown ( …" at bounding box center [819, 312] width 321 height 346
click at [727, 275] on div "steps = 2 hero . moveUp ( steps ) hero . moveRight ( steps ) hero . moveDown ( …" at bounding box center [819, 312] width 321 height 346
click at [898, 359] on div "steps = 2 hero . moveUp ( steps ) hero . moveRight ( steps ) hero . moveDown ( …" at bounding box center [819, 312] width 321 height 346
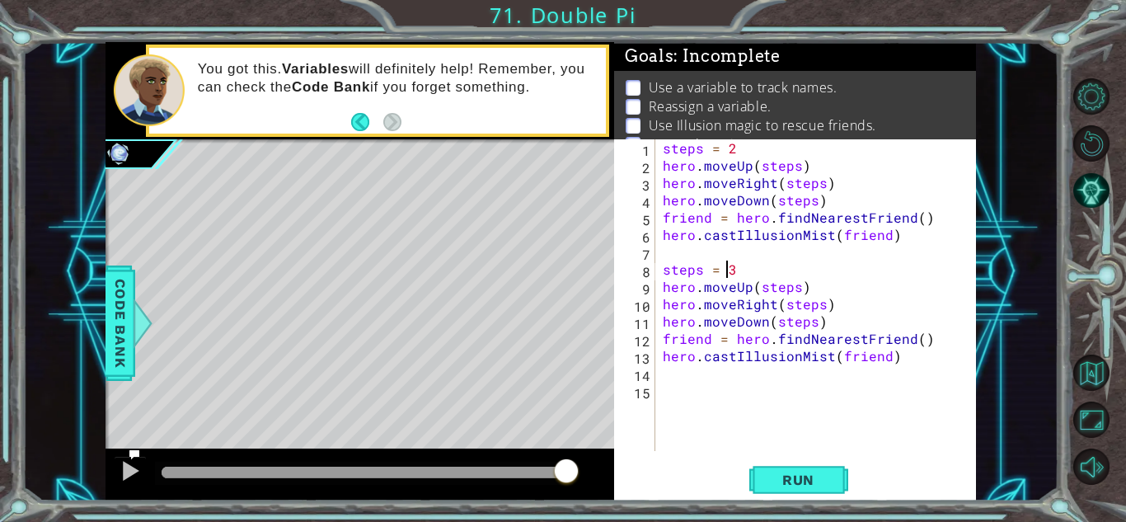
type textarea "hero.castIllusionMist(friend)"
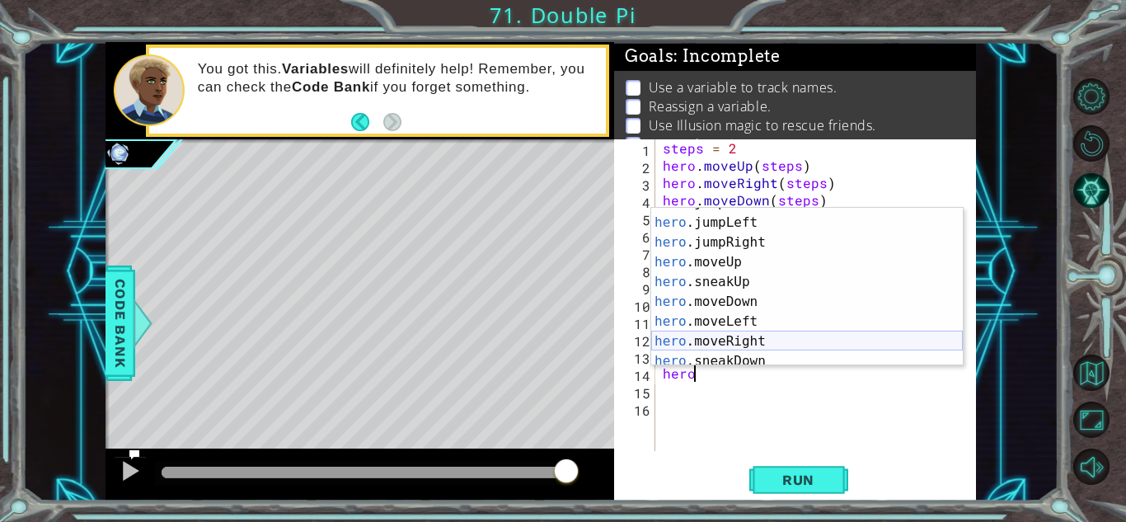
scroll to position [54, 0]
click at [788, 342] on div "hero .jumpDown press enter hero .jumpLeft press enter hero .jumpRight press ent…" at bounding box center [807, 292] width 312 height 198
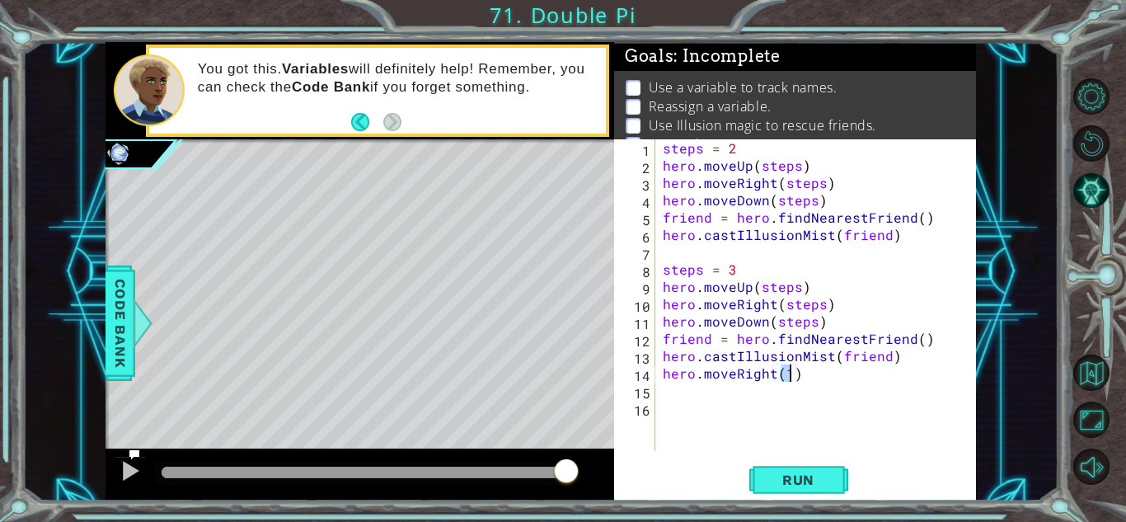
scroll to position [0, 7]
type textarea "hero.moveRight(1)"
click at [804, 482] on span "Run" at bounding box center [798, 479] width 65 height 16
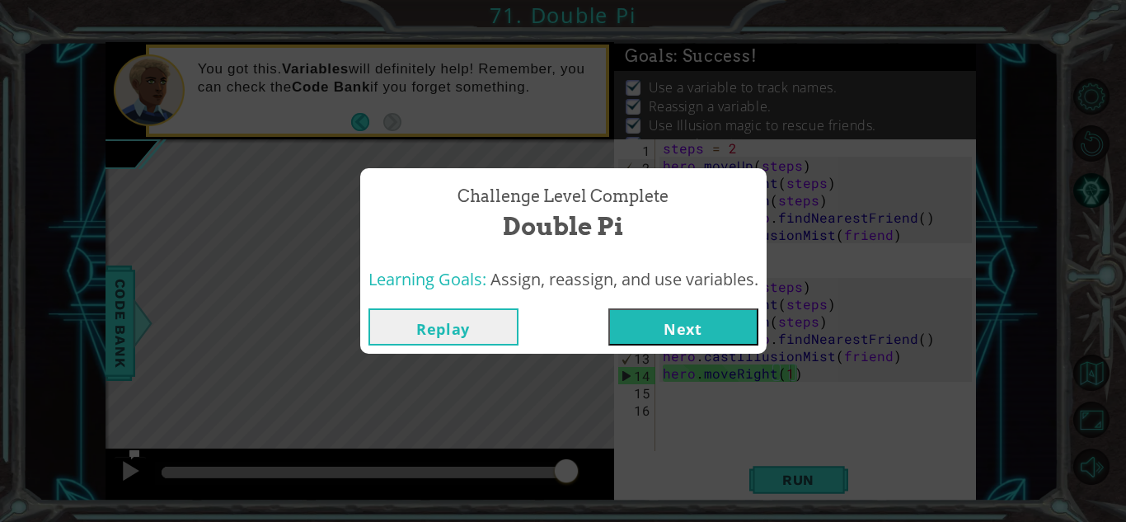
click at [741, 339] on button "Next" at bounding box center [683, 326] width 150 height 37
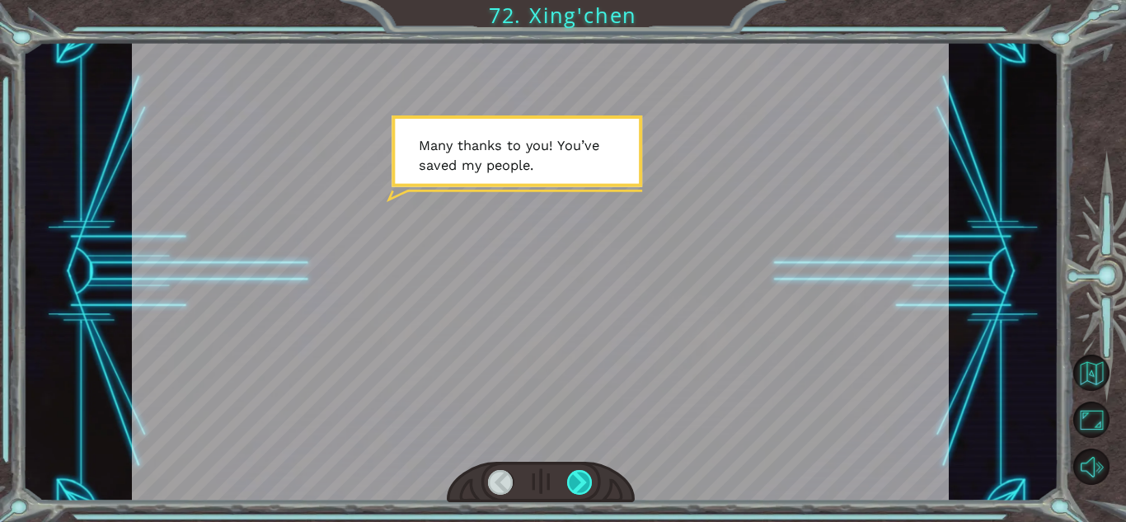
click at [577, 487] on div at bounding box center [580, 482] width 26 height 25
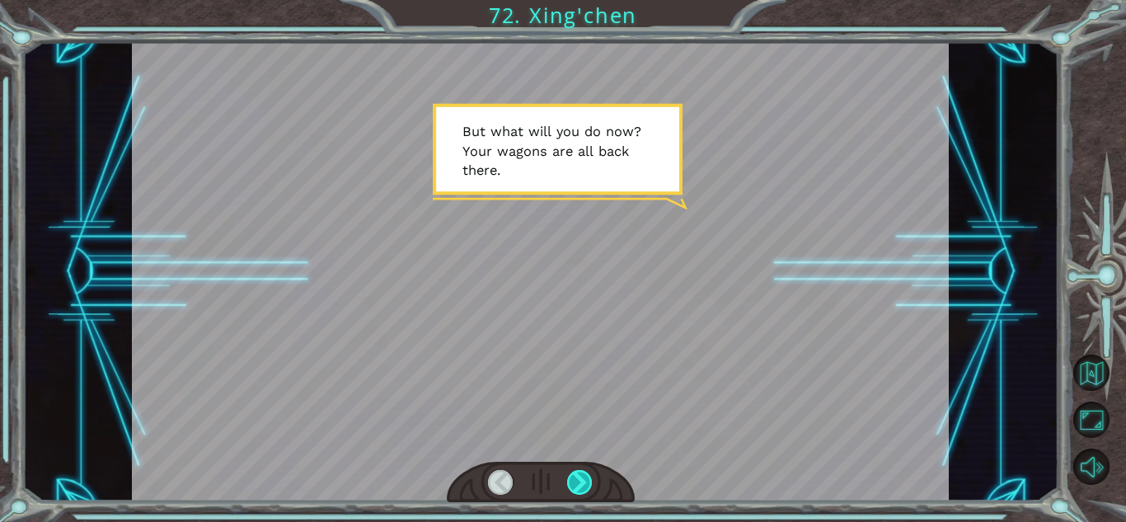
click at [577, 487] on div at bounding box center [580, 482] width 26 height 25
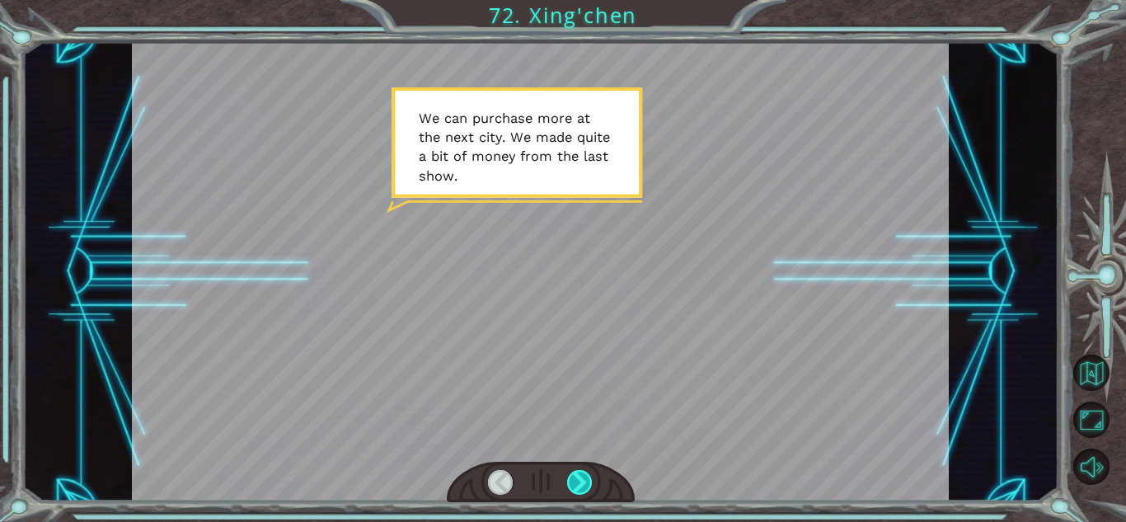
click at [577, 487] on div at bounding box center [580, 482] width 26 height 25
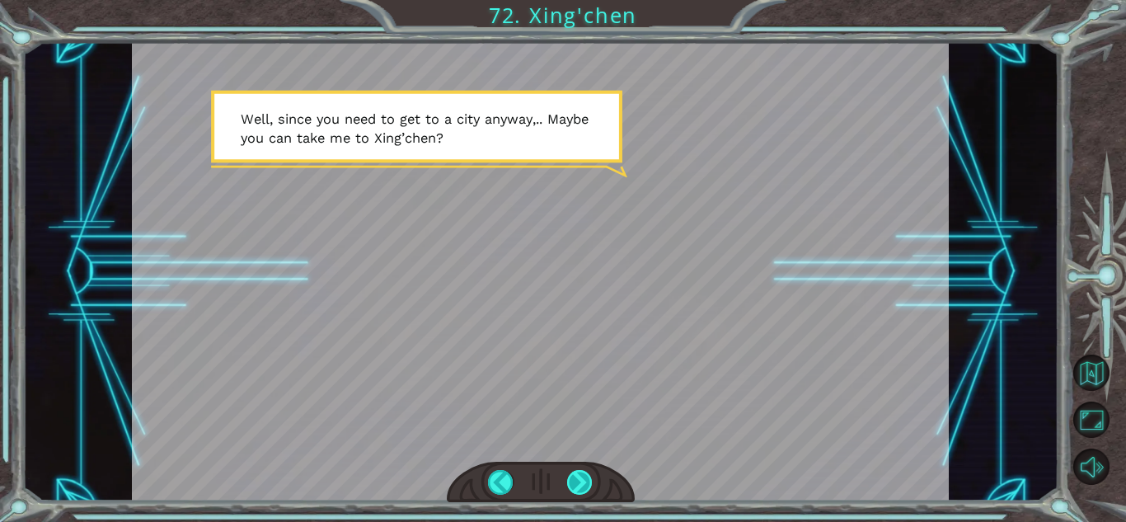
click at [572, 478] on div at bounding box center [580, 482] width 26 height 25
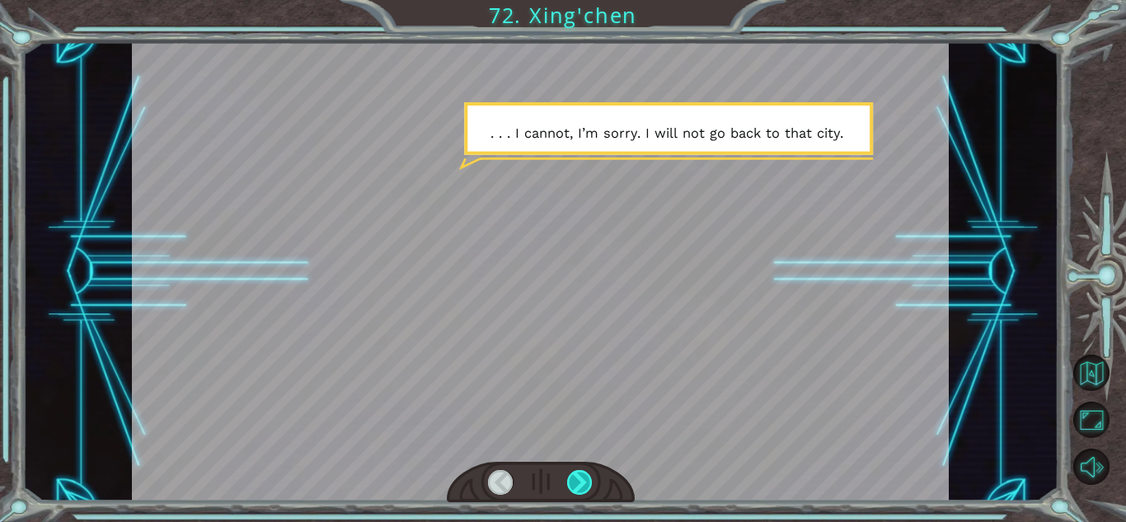
click at [572, 478] on div at bounding box center [580, 482] width 26 height 25
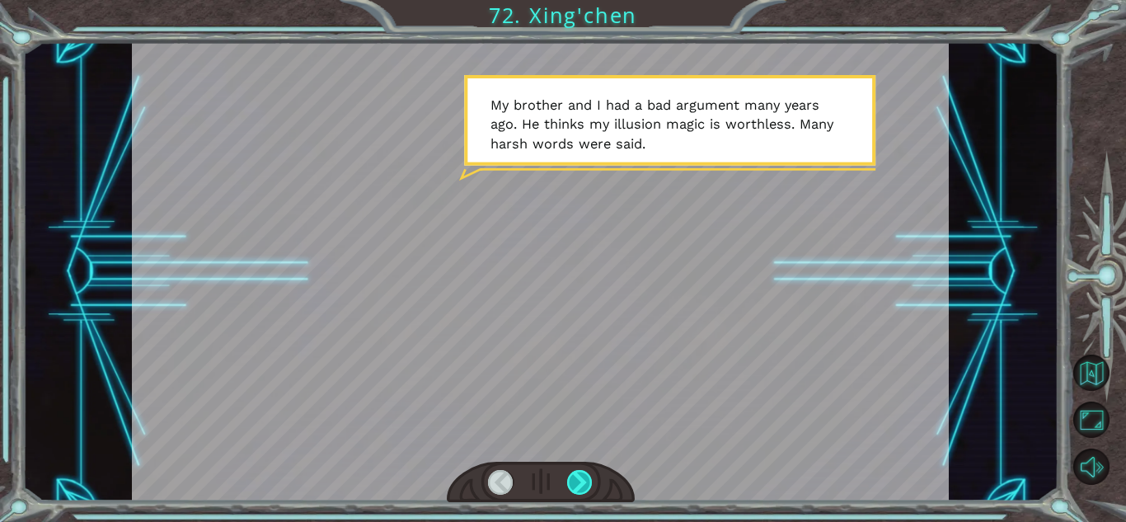
click at [572, 478] on div at bounding box center [580, 482] width 26 height 25
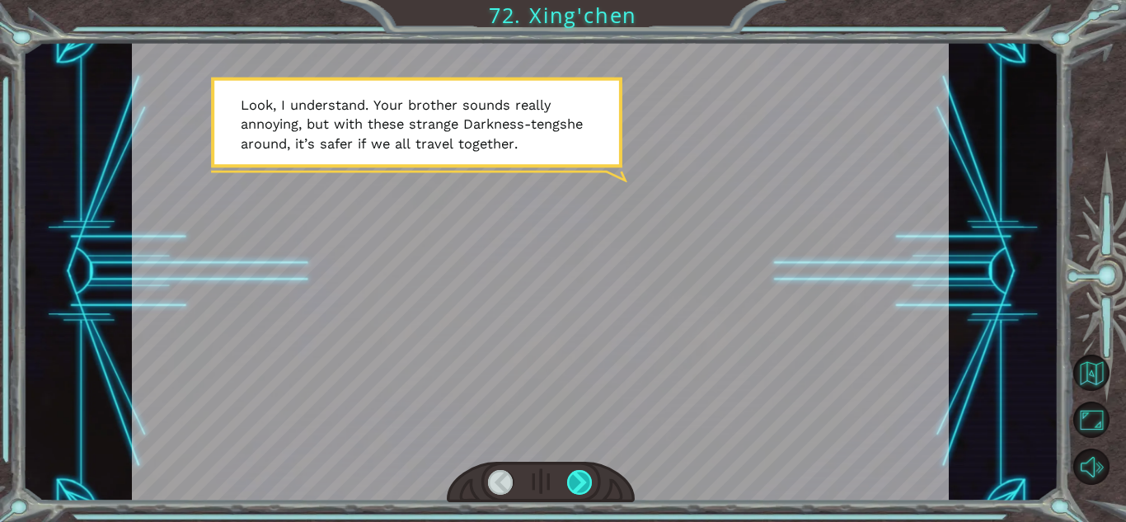
click at [572, 478] on div at bounding box center [580, 482] width 26 height 25
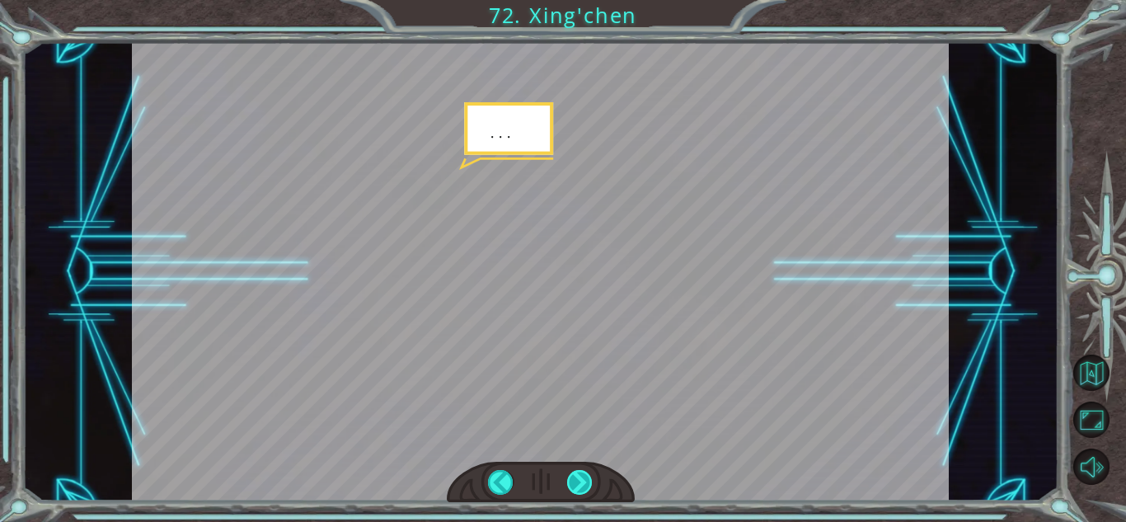
click at [572, 478] on div at bounding box center [580, 482] width 26 height 25
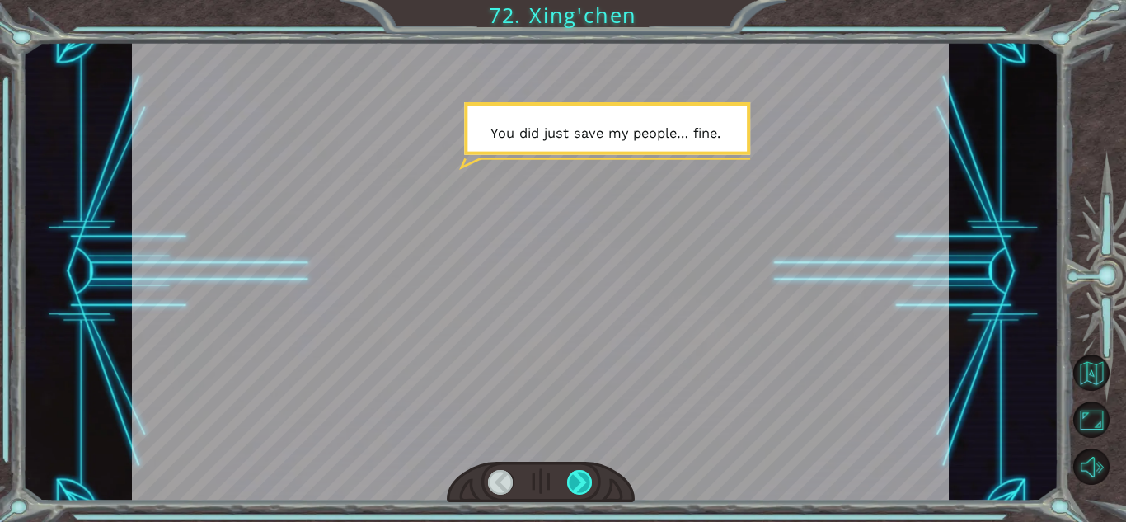
click at [572, 478] on div at bounding box center [580, 482] width 26 height 25
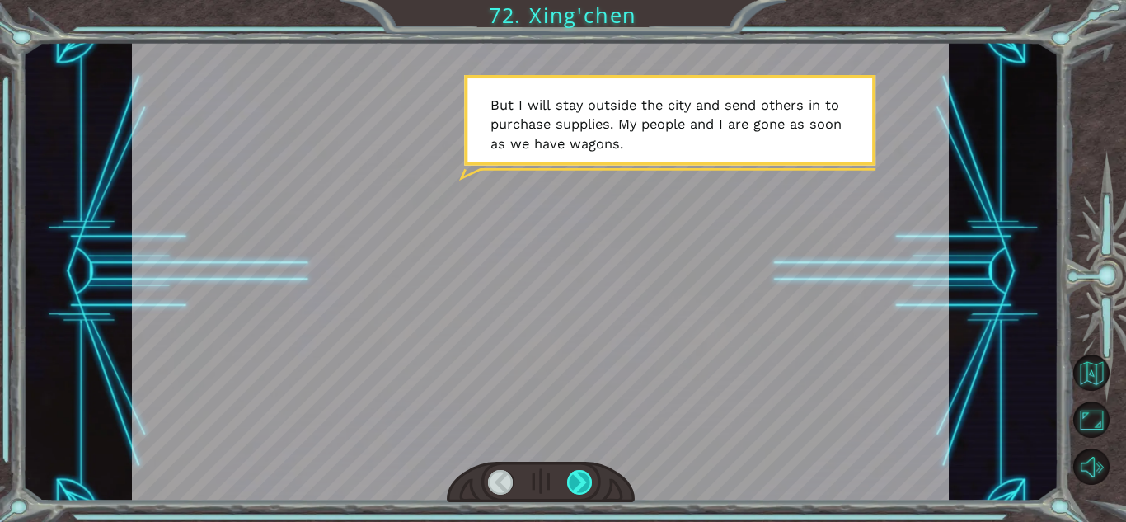
click at [572, 478] on div at bounding box center [580, 482] width 26 height 25
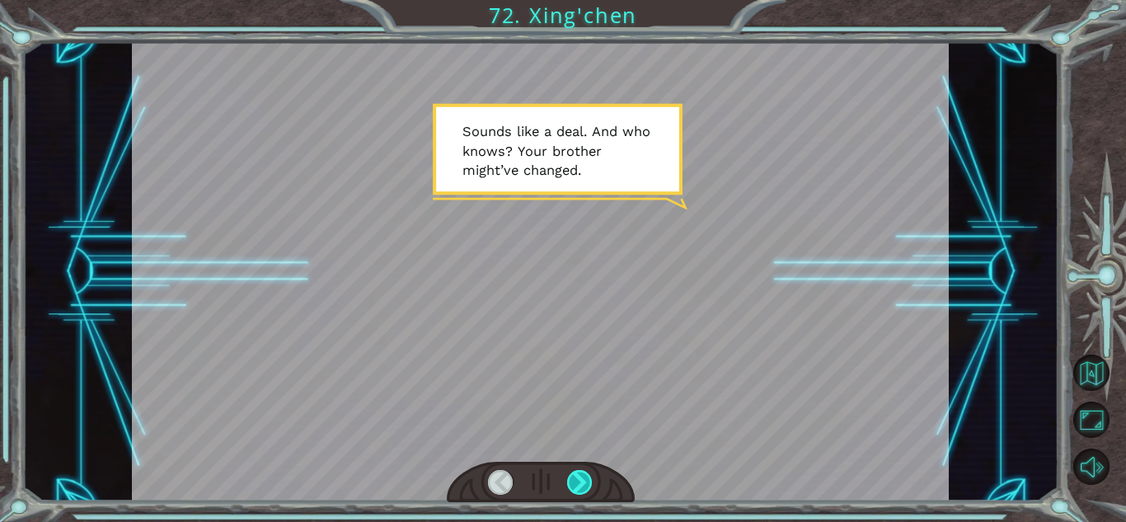
click at [572, 478] on div at bounding box center [580, 482] width 26 height 25
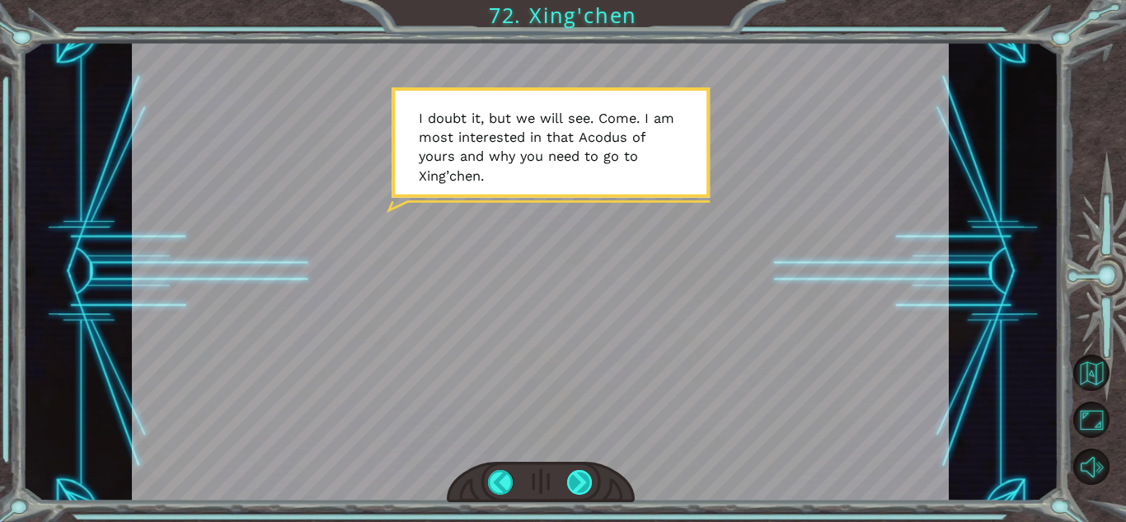
click at [572, 478] on div at bounding box center [580, 482] width 26 height 25
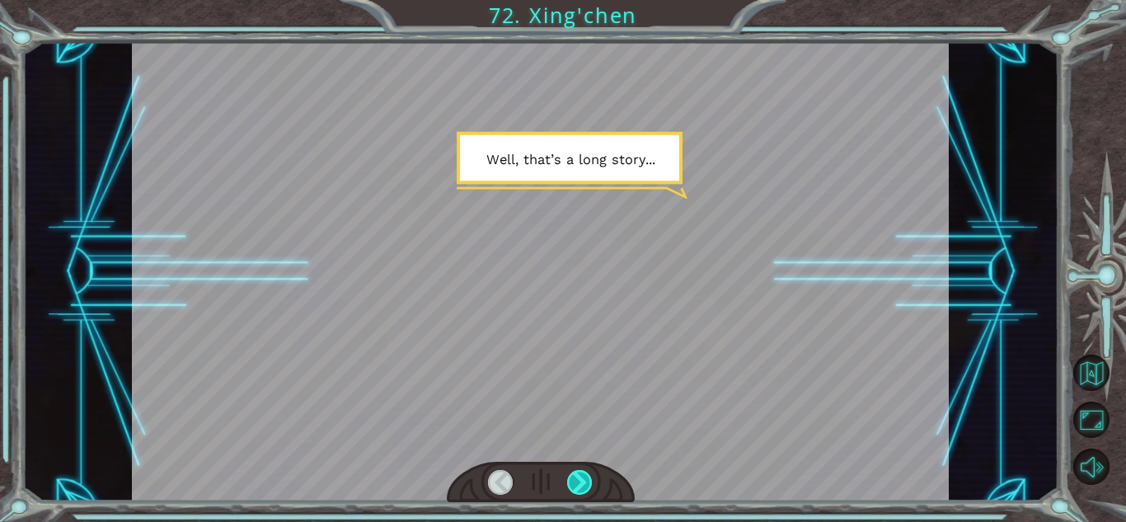
click at [572, 478] on div at bounding box center [580, 482] width 26 height 25
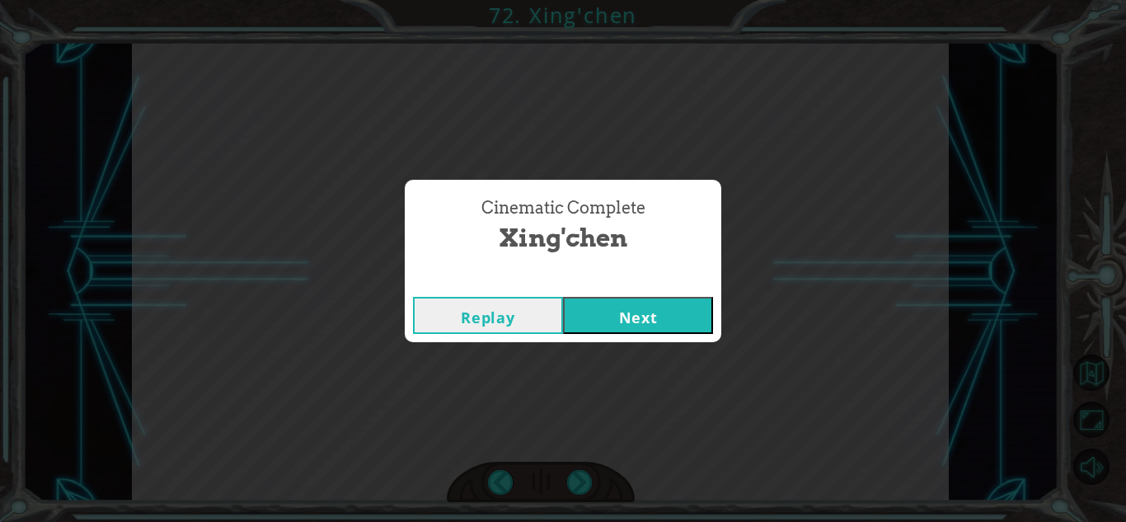
click at [616, 307] on button "Next" at bounding box center [638, 315] width 150 height 37
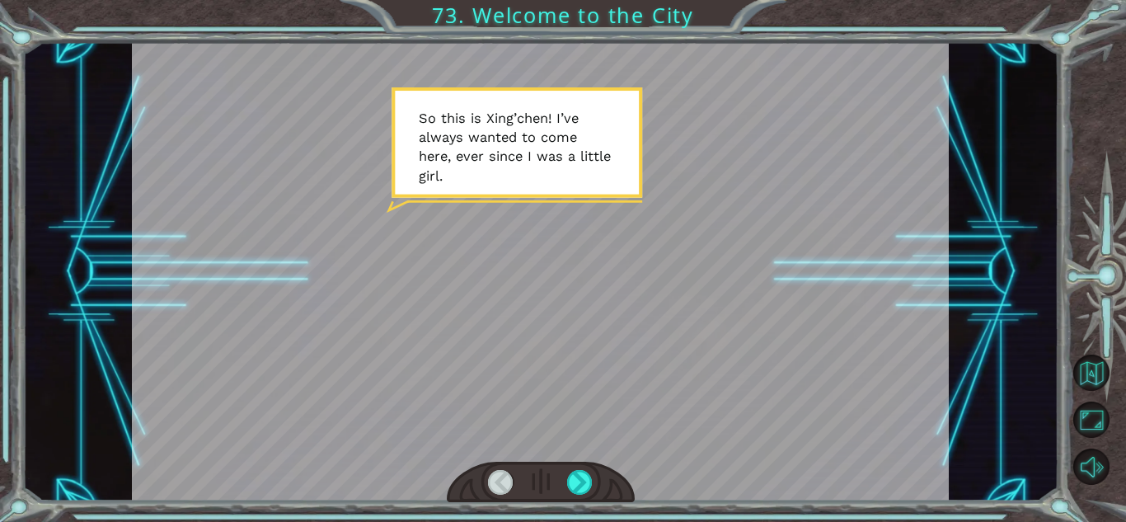
click at [588, 500] on div at bounding box center [541, 482] width 188 height 41
click at [586, 493] on div at bounding box center [580, 482] width 26 height 25
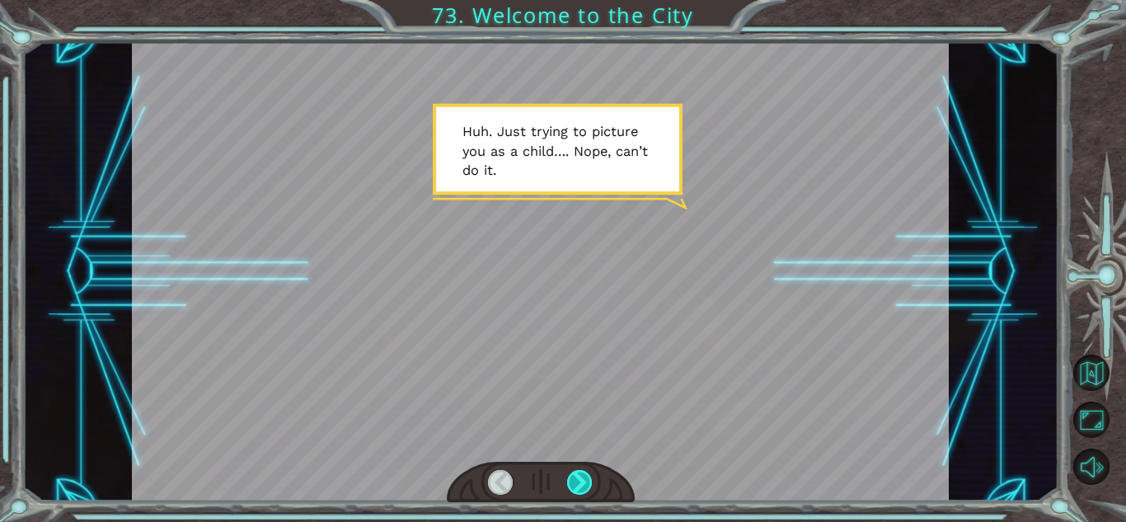
click at [586, 493] on div at bounding box center [580, 482] width 26 height 25
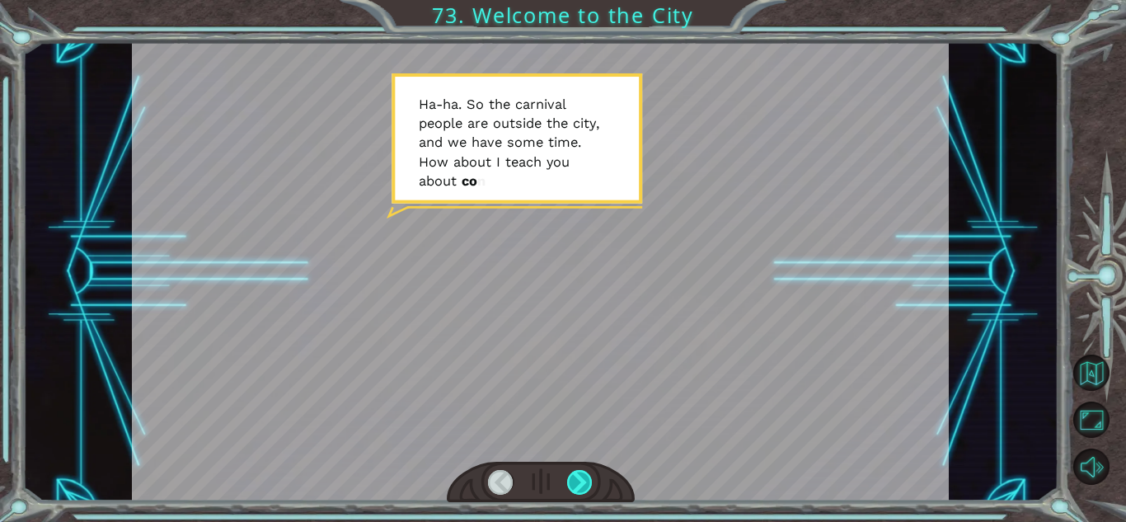
click at [586, 493] on div at bounding box center [580, 482] width 26 height 25
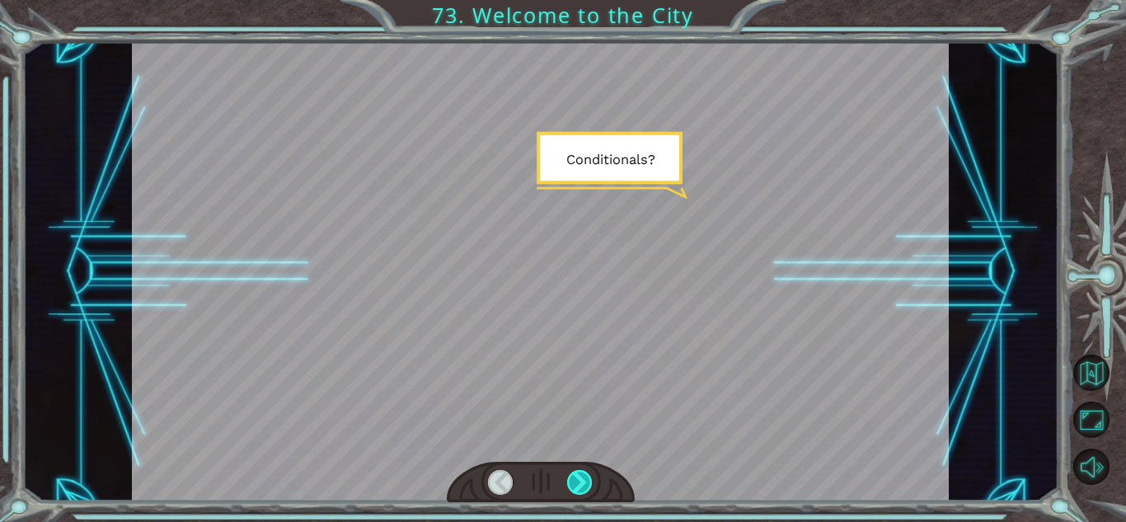
click at [586, 493] on div at bounding box center [580, 482] width 26 height 25
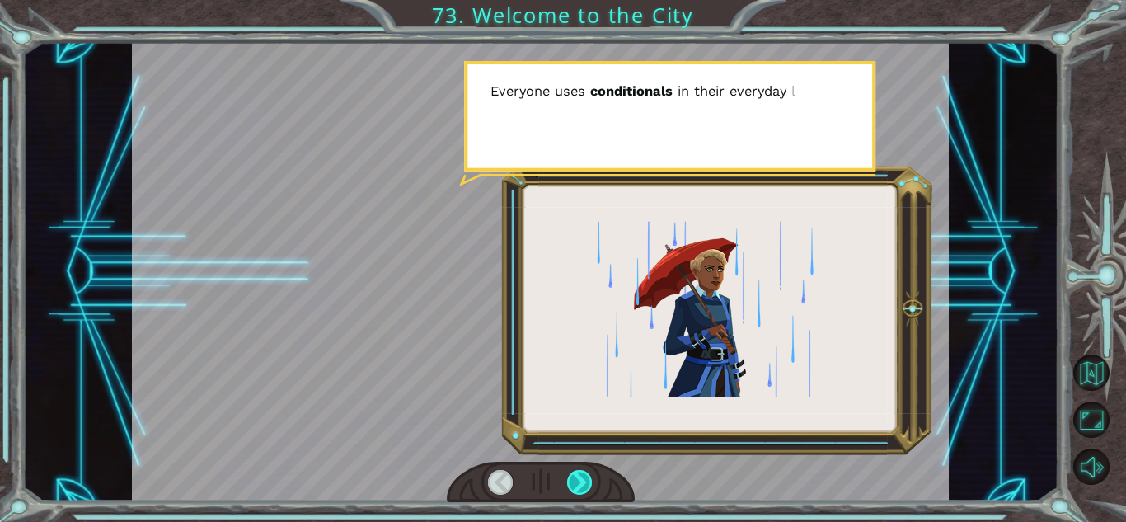
click at [586, 493] on div at bounding box center [580, 482] width 26 height 25
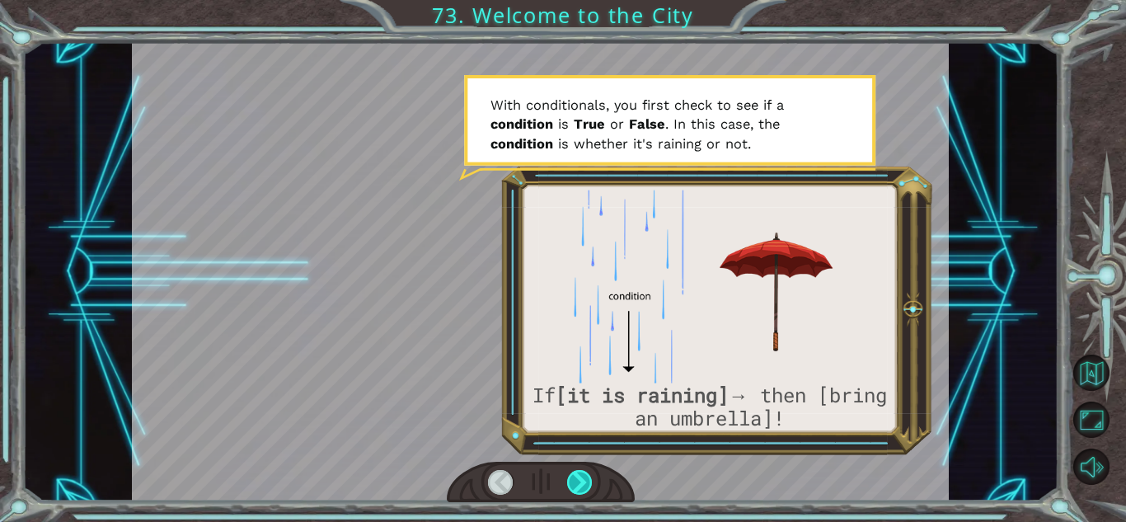
click at [586, 493] on div at bounding box center [580, 482] width 26 height 25
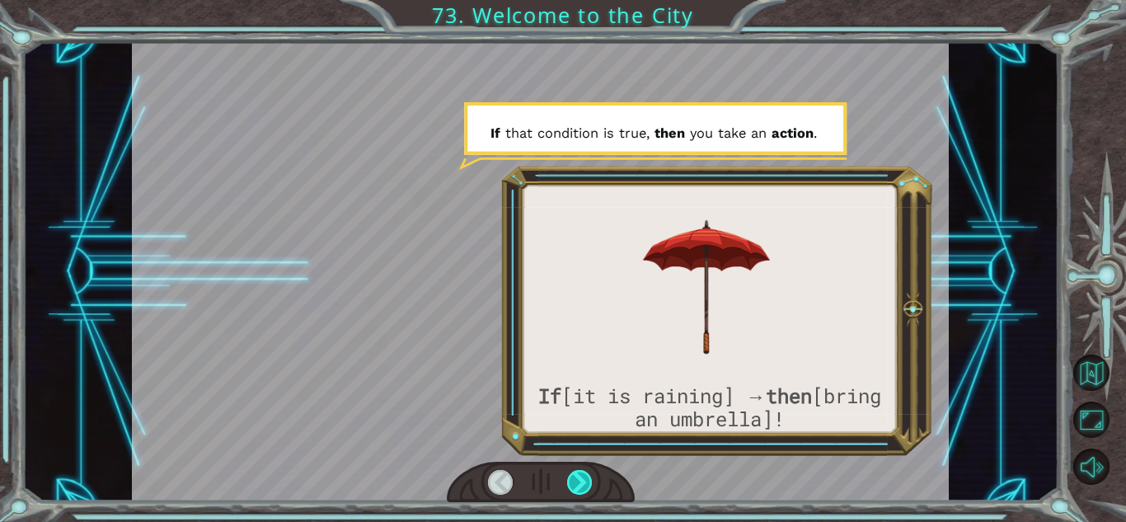
click at [586, 493] on div at bounding box center [580, 482] width 26 height 25
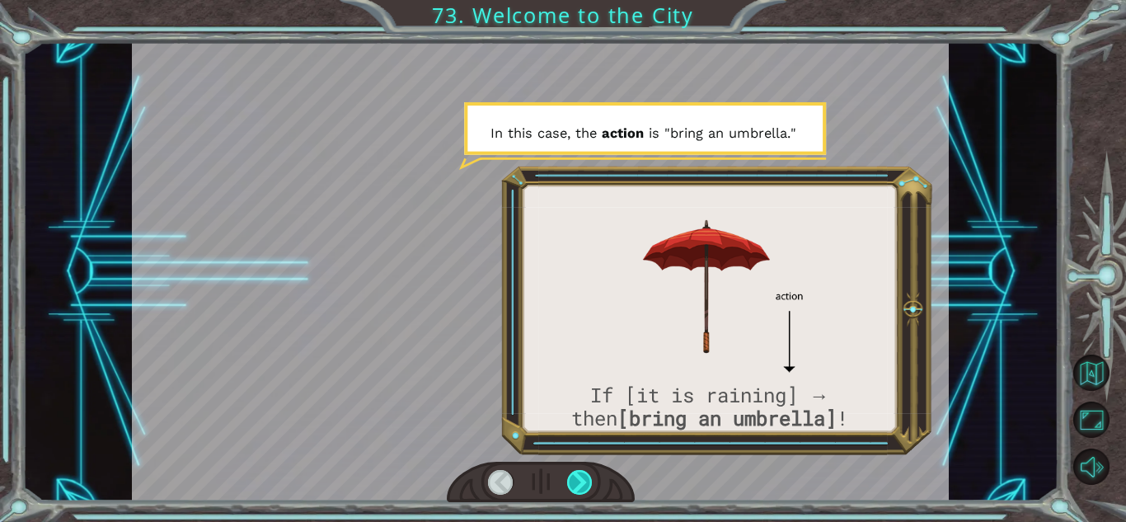
click at [586, 493] on div at bounding box center [580, 482] width 26 height 25
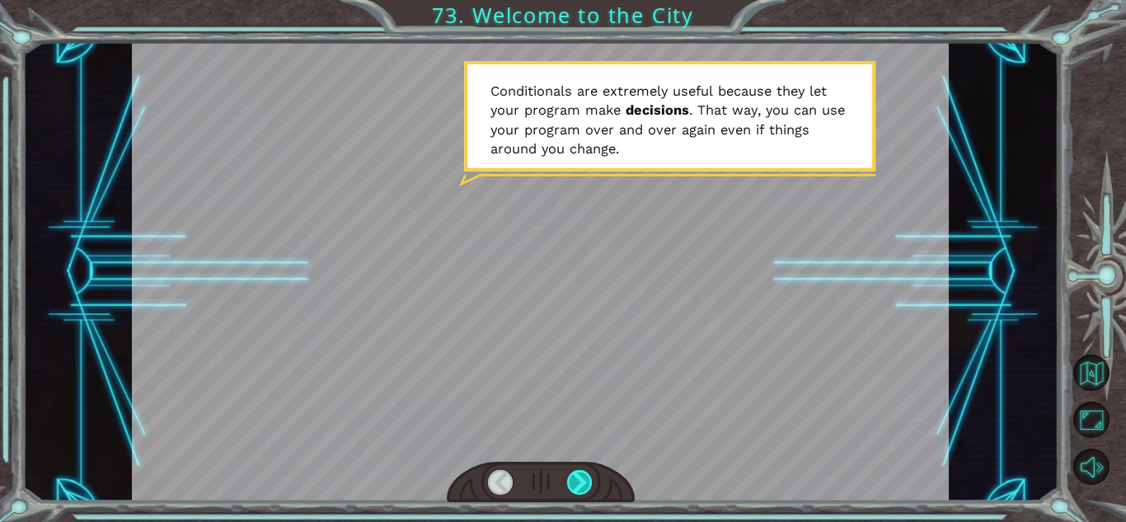
click at [586, 493] on div at bounding box center [580, 482] width 26 height 25
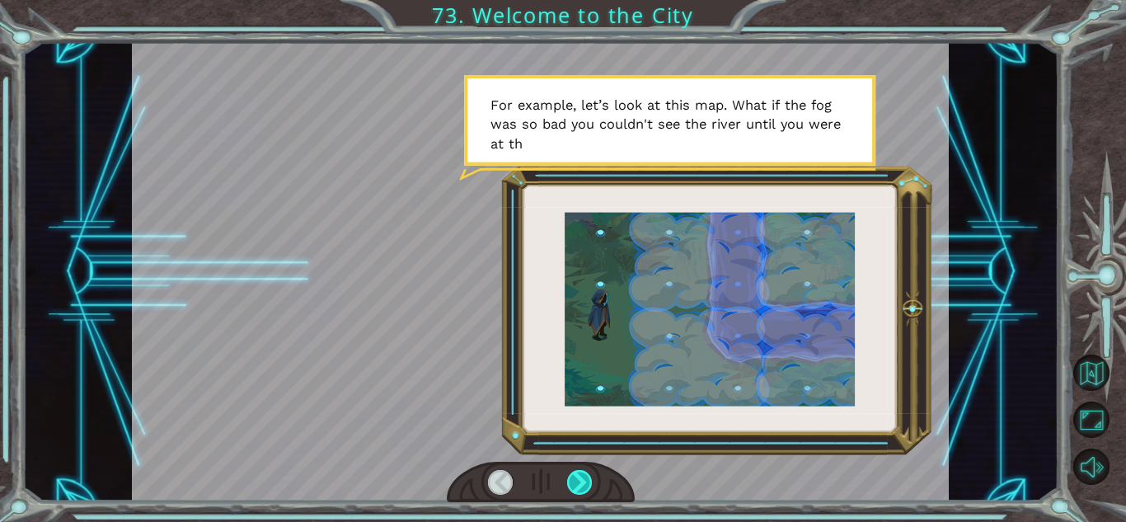
click at [586, 493] on div at bounding box center [580, 482] width 26 height 25
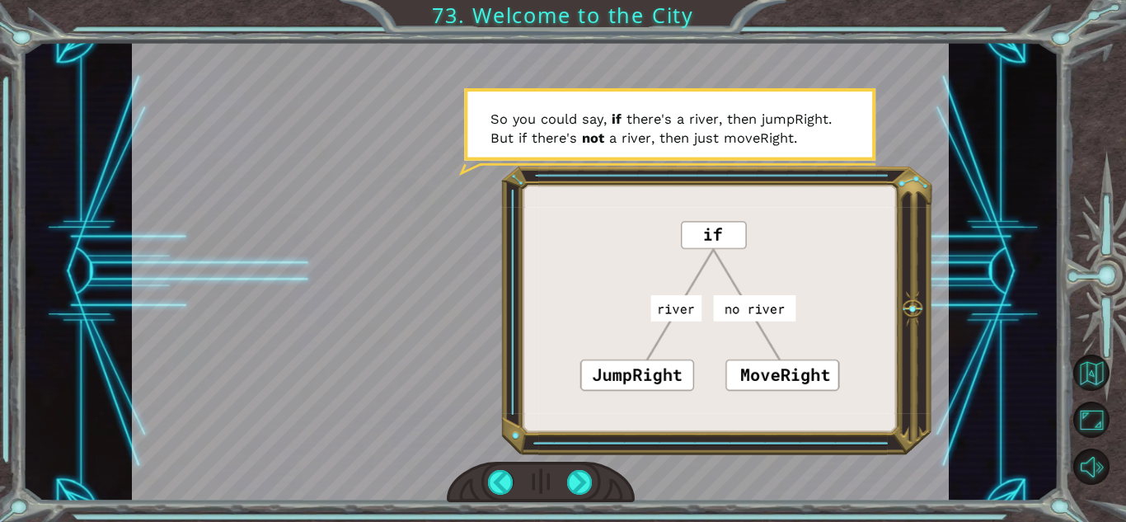
click at [673, 378] on div at bounding box center [540, 271] width 817 height 459
click at [589, 489] on div at bounding box center [580, 482] width 26 height 25
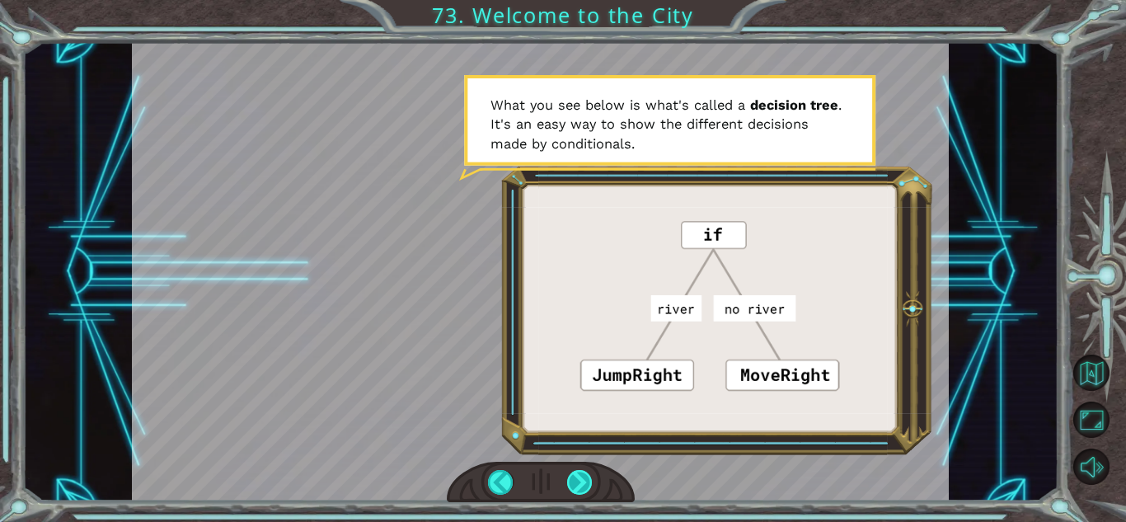
click at [574, 486] on div at bounding box center [580, 482] width 26 height 25
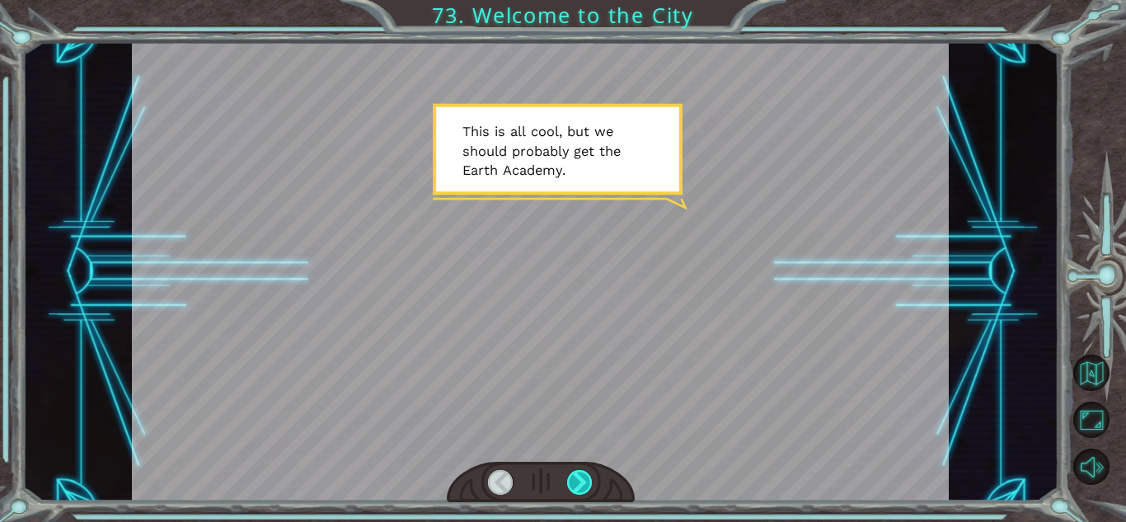
click at [574, 486] on div at bounding box center [580, 482] width 26 height 25
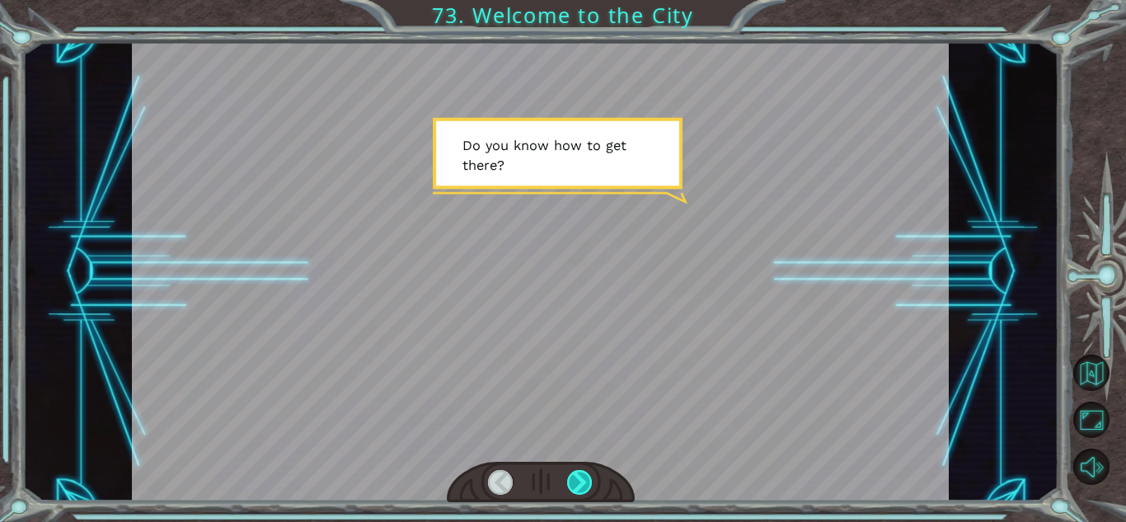
click at [574, 486] on div at bounding box center [580, 482] width 26 height 25
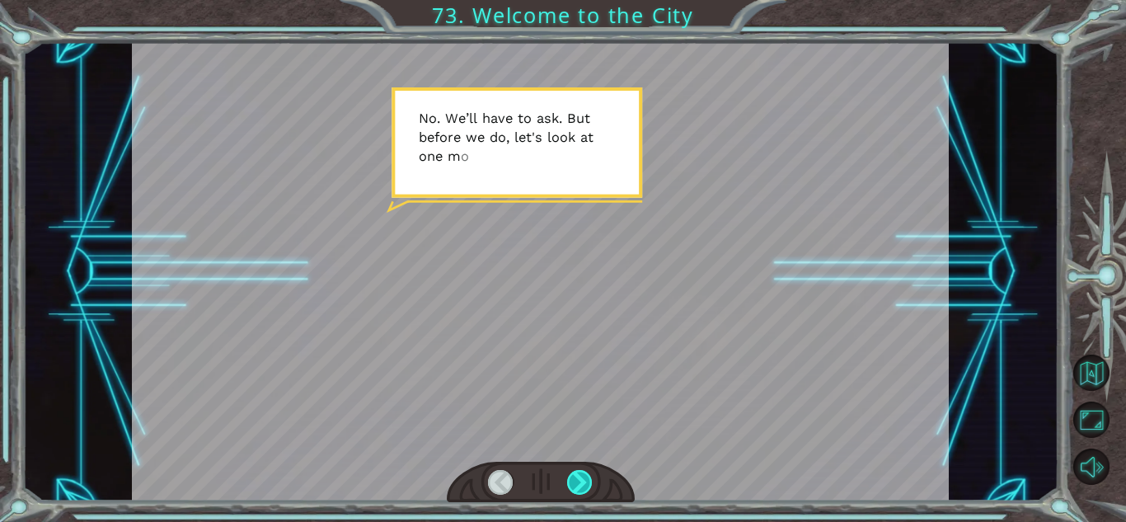
click at [574, 486] on div at bounding box center [580, 482] width 26 height 25
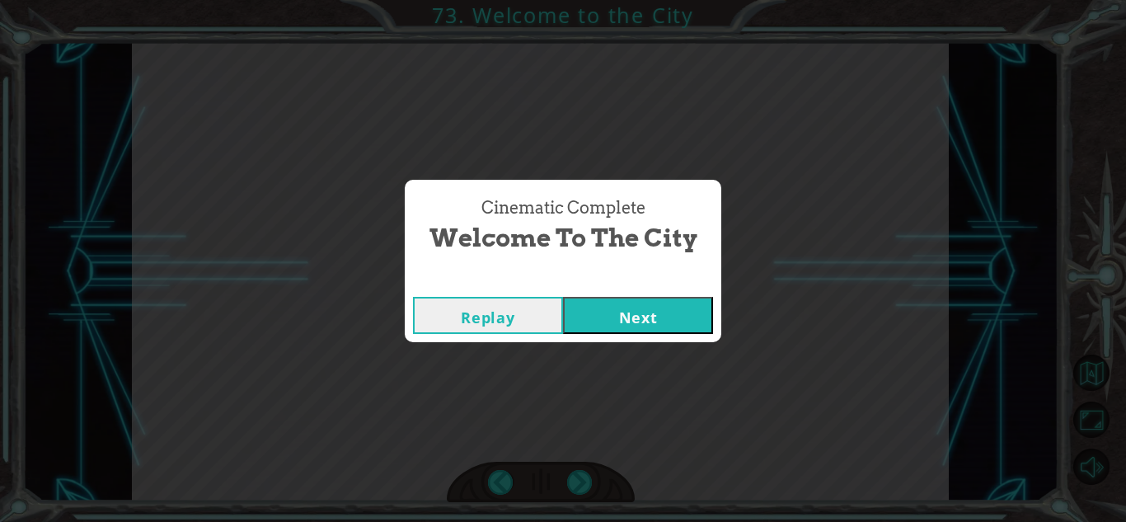
click at [609, 340] on div "Replay Next" at bounding box center [563, 315] width 316 height 54
click at [602, 320] on button "Next" at bounding box center [638, 315] width 150 height 37
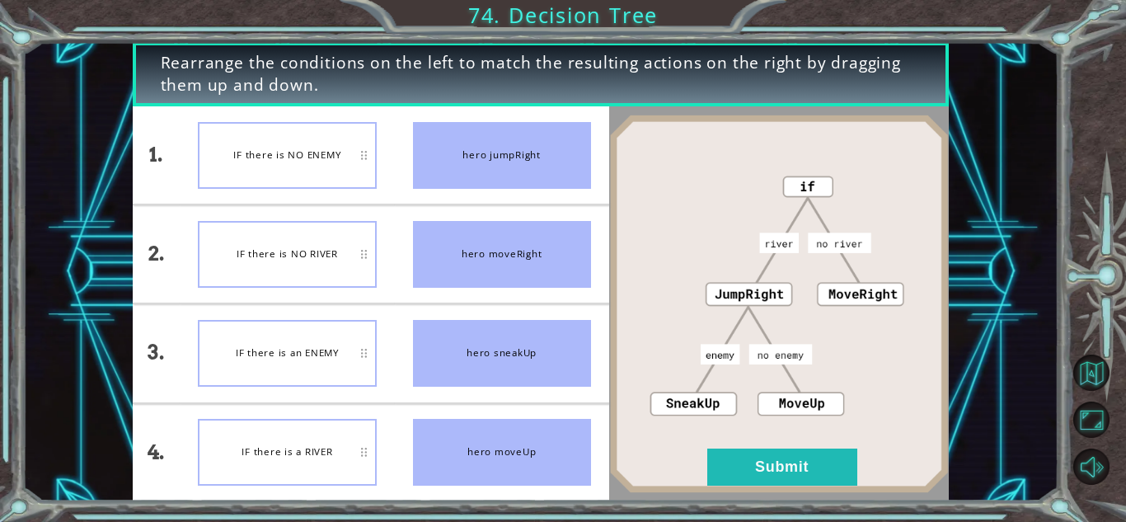
click at [323, 156] on div "IF there is NO ENEMY" at bounding box center [287, 155] width 178 height 67
click at [345, 252] on div "IF there is NO RIVER" at bounding box center [287, 254] width 178 height 67
click at [334, 373] on div "IF there is an ENEMY" at bounding box center [287, 353] width 178 height 67
click at [754, 488] on img at bounding box center [779, 304] width 340 height 379
click at [753, 482] on button "Submit" at bounding box center [782, 466] width 150 height 37
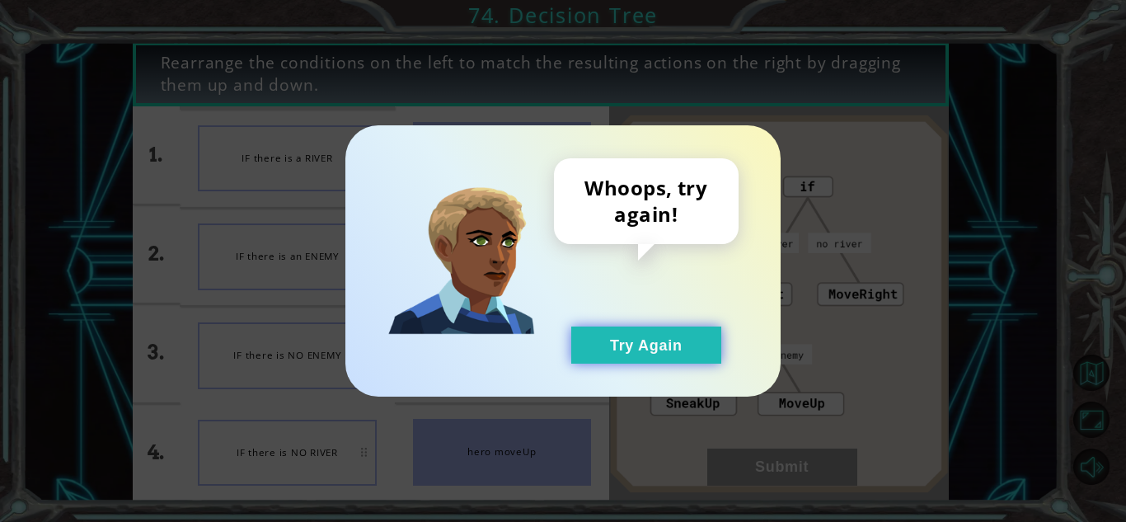
click at [653, 359] on button "Try Again" at bounding box center [646, 344] width 150 height 37
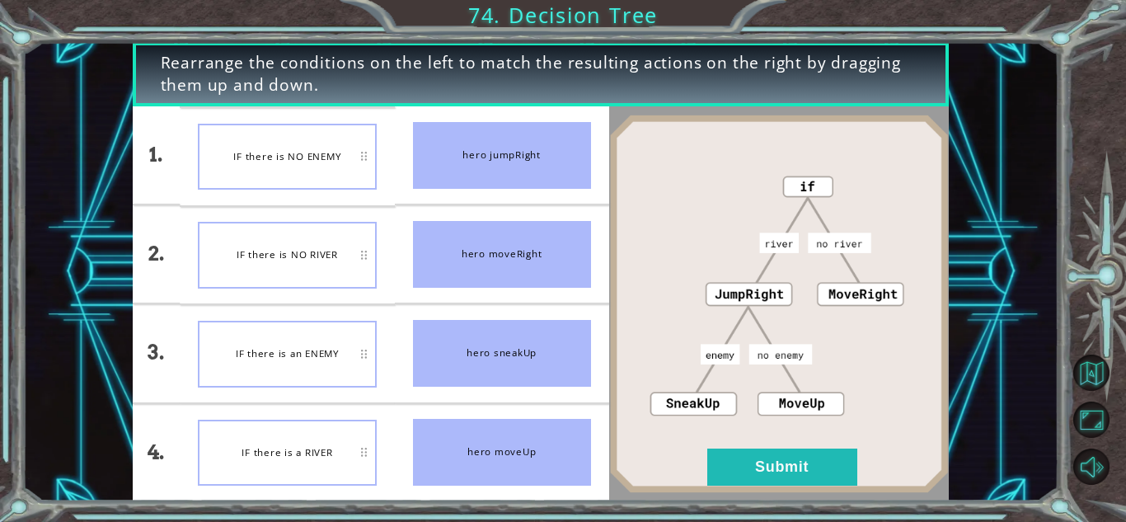
click at [332, 495] on li "IF there is a RIVER" at bounding box center [287, 452] width 214 height 97
drag, startPoint x: 332, startPoint y: 495, endPoint x: 298, endPoint y: 393, distance: 107.1
click at [298, 393] on ul "IF there is NO ENEMY IF there is NO RIVER IF there is an ENEMY IF there is a RI…" at bounding box center [287, 303] width 214 height 395
click at [772, 476] on button "Submit" at bounding box center [782, 466] width 150 height 37
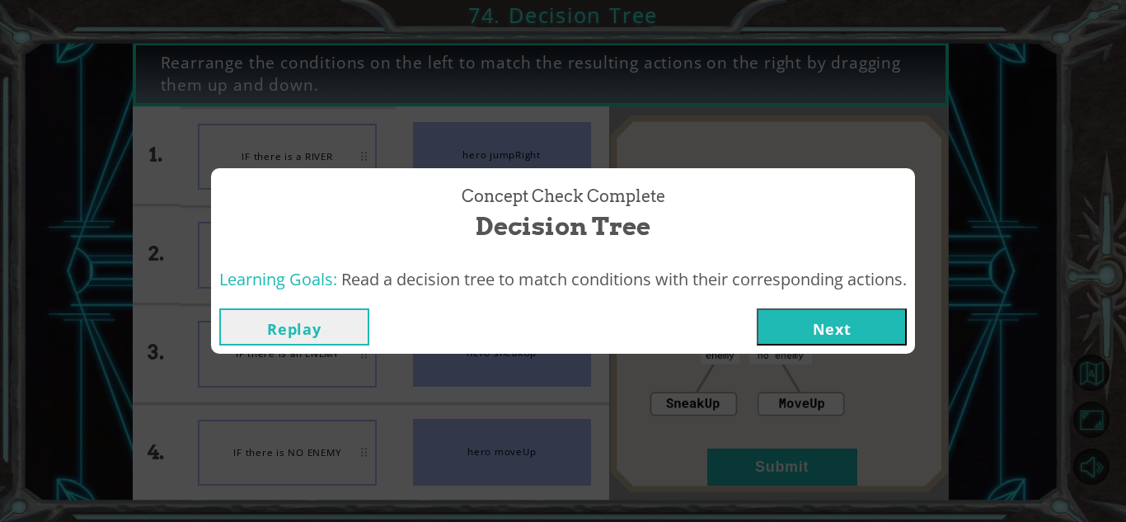
click at [808, 308] on button "Next" at bounding box center [832, 326] width 150 height 37
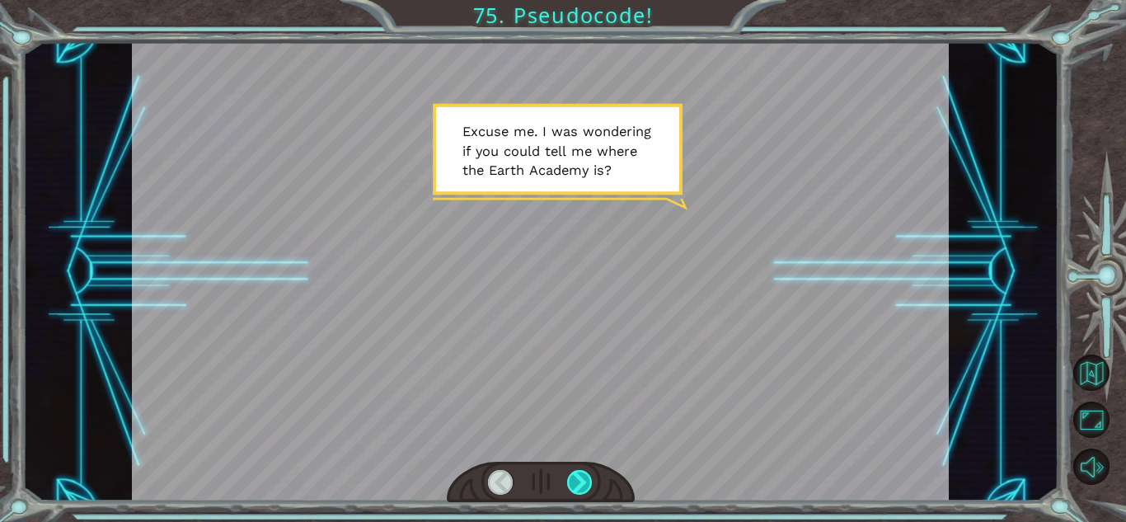
click at [580, 490] on div at bounding box center [580, 482] width 26 height 25
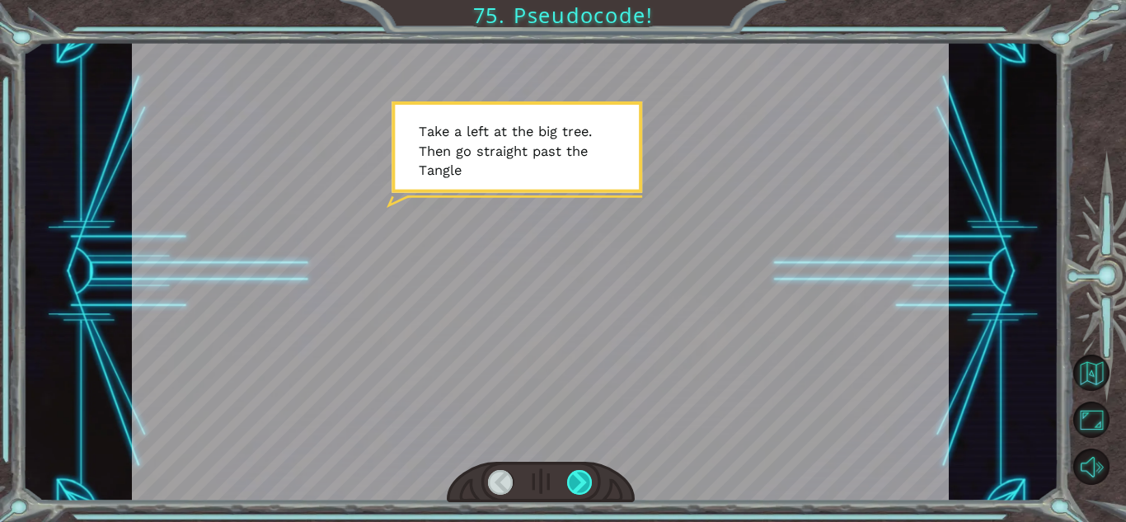
click at [580, 490] on div at bounding box center [580, 482] width 26 height 25
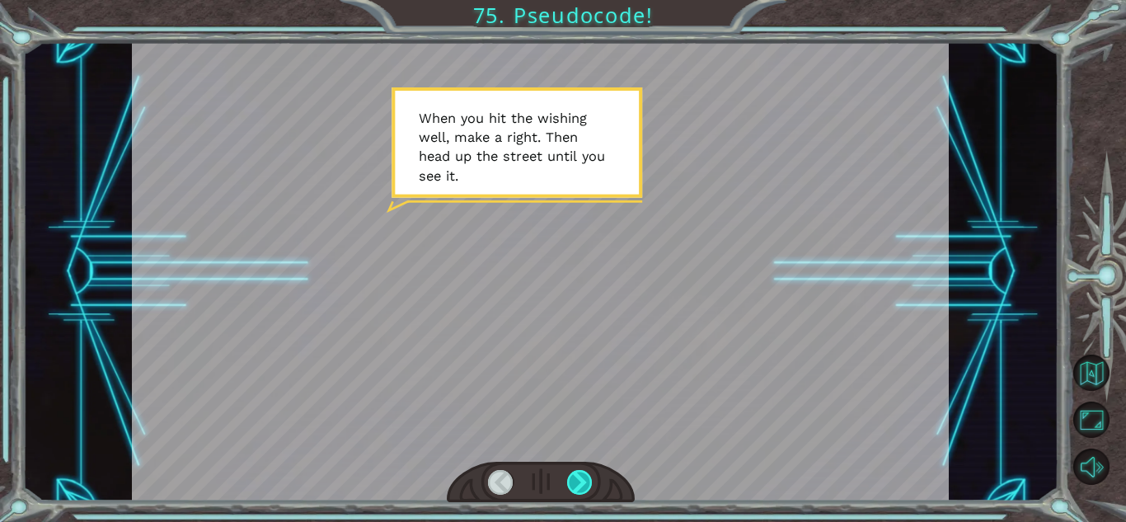
click at [579, 489] on div at bounding box center [580, 482] width 26 height 25
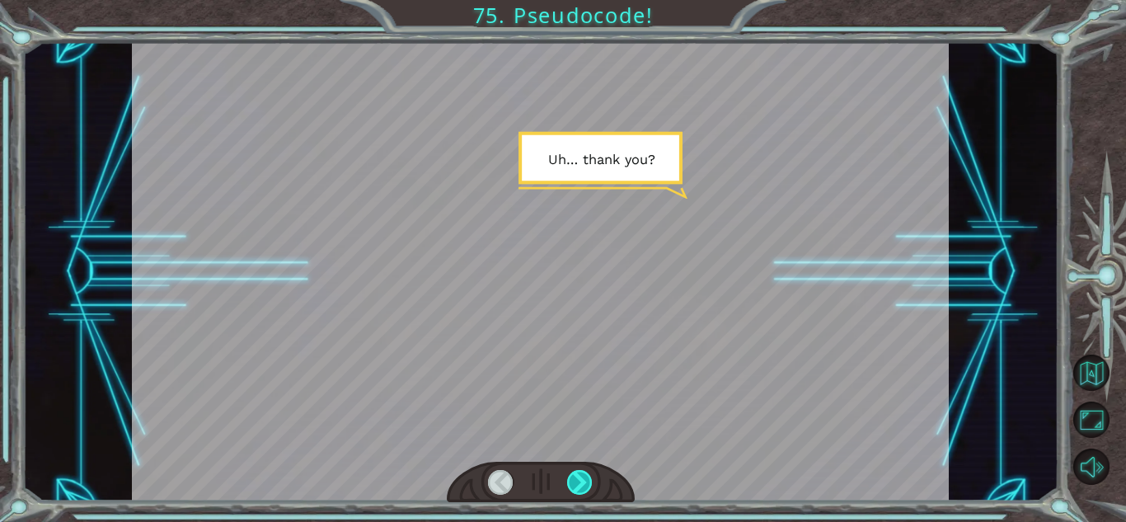
click at [579, 489] on div at bounding box center [580, 482] width 26 height 25
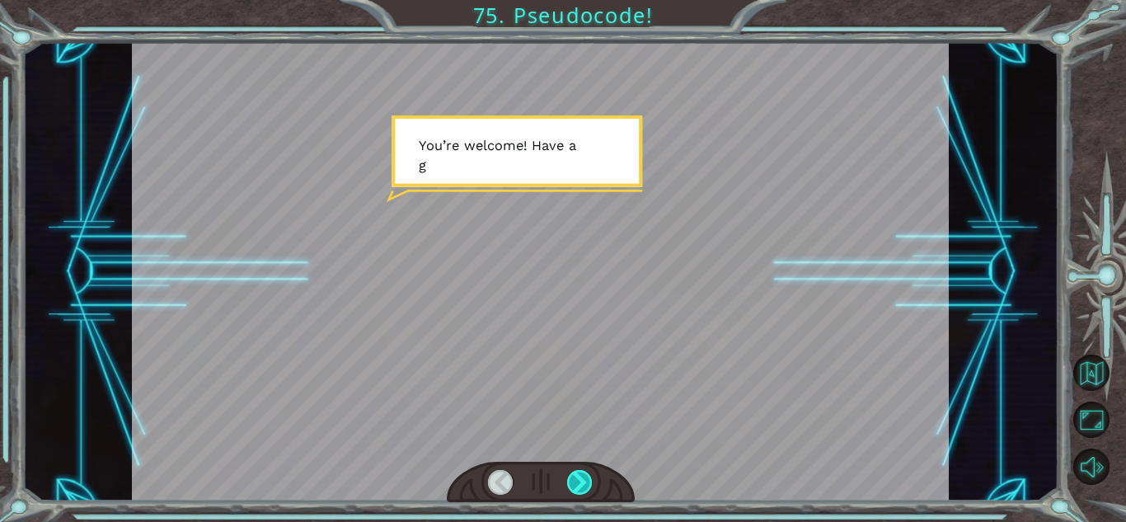
click at [579, 489] on div at bounding box center [580, 482] width 26 height 25
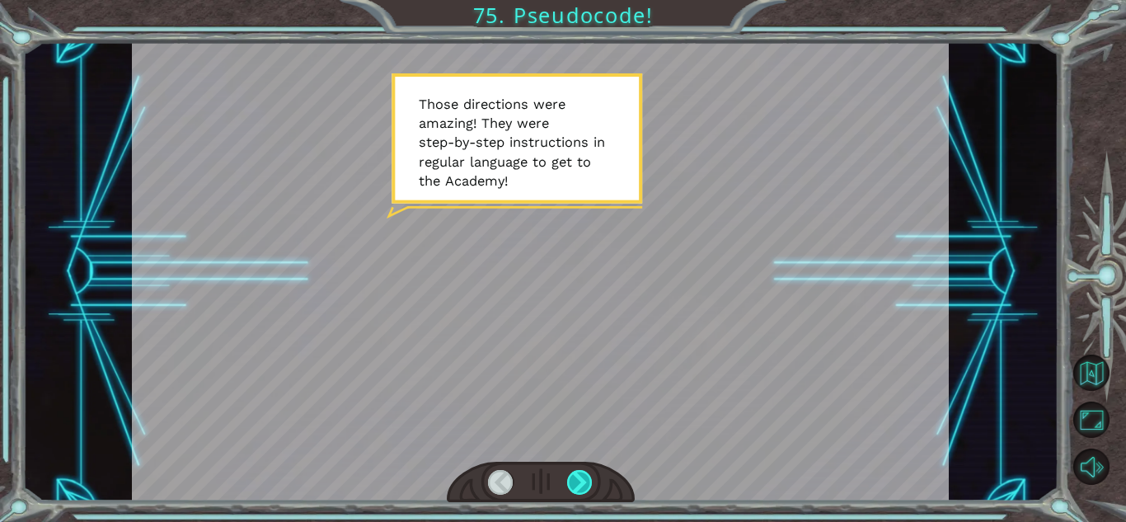
click at [579, 489] on div at bounding box center [580, 482] width 26 height 25
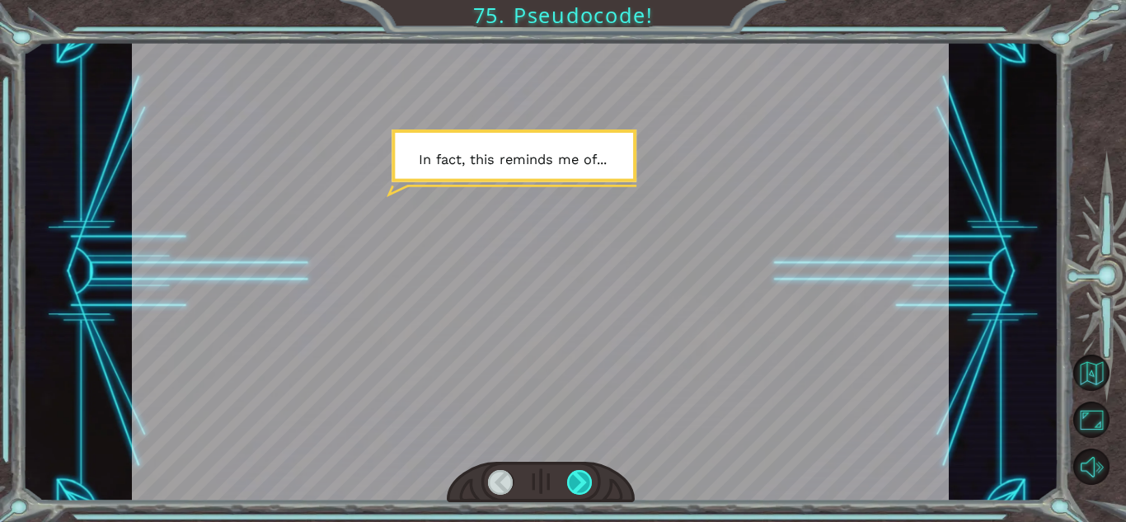
click at [579, 489] on div at bounding box center [580, 482] width 26 height 25
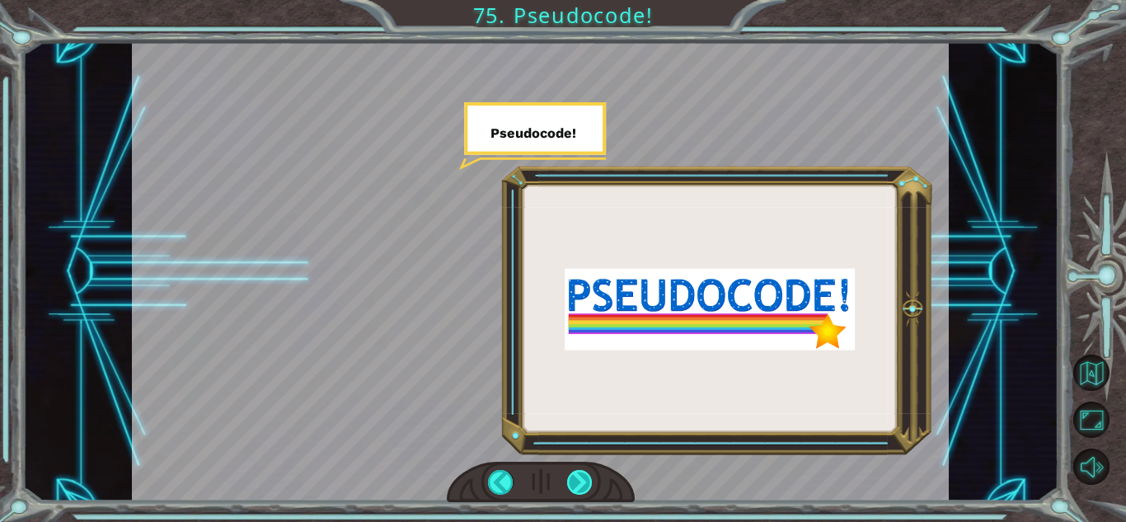
click at [579, 489] on div at bounding box center [580, 482] width 26 height 25
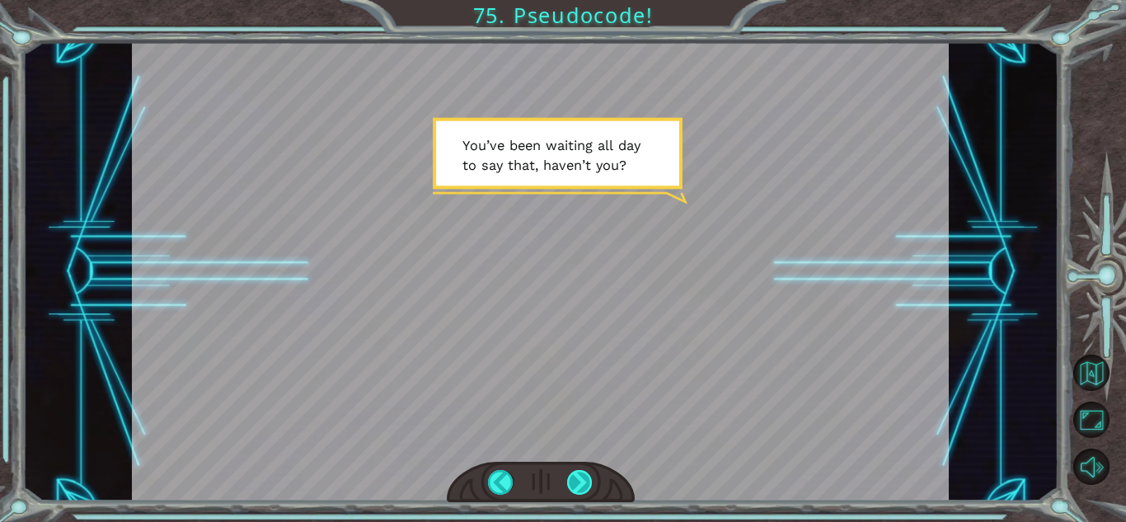
click at [579, 489] on div at bounding box center [580, 482] width 26 height 25
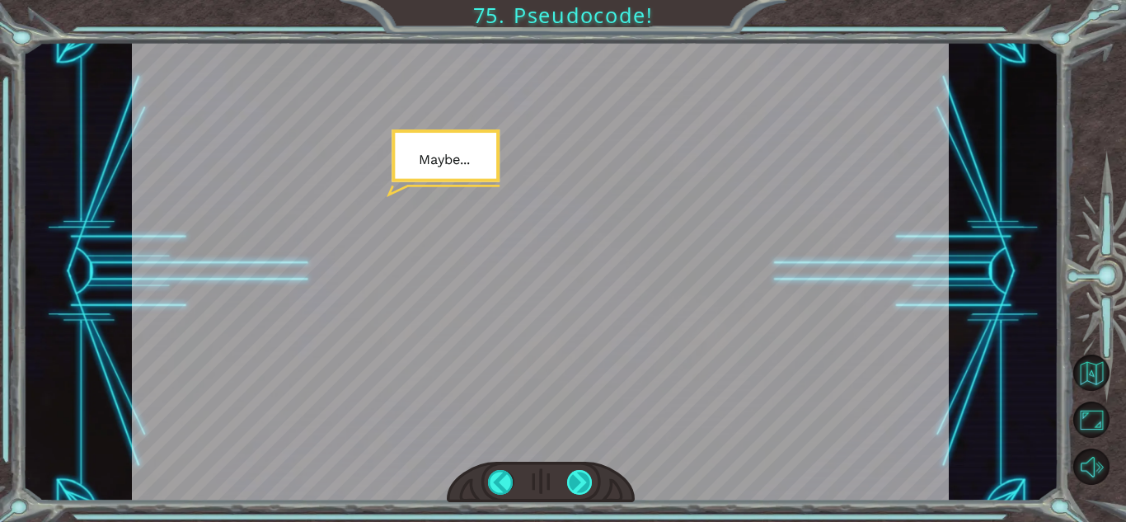
click at [581, 486] on div at bounding box center [580, 482] width 26 height 25
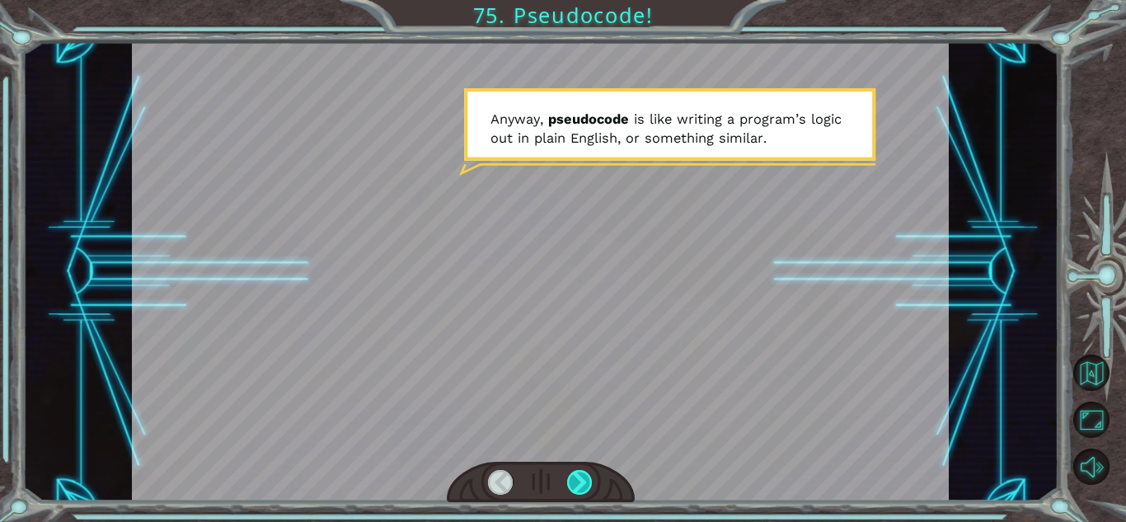
click at [581, 486] on div at bounding box center [580, 482] width 26 height 25
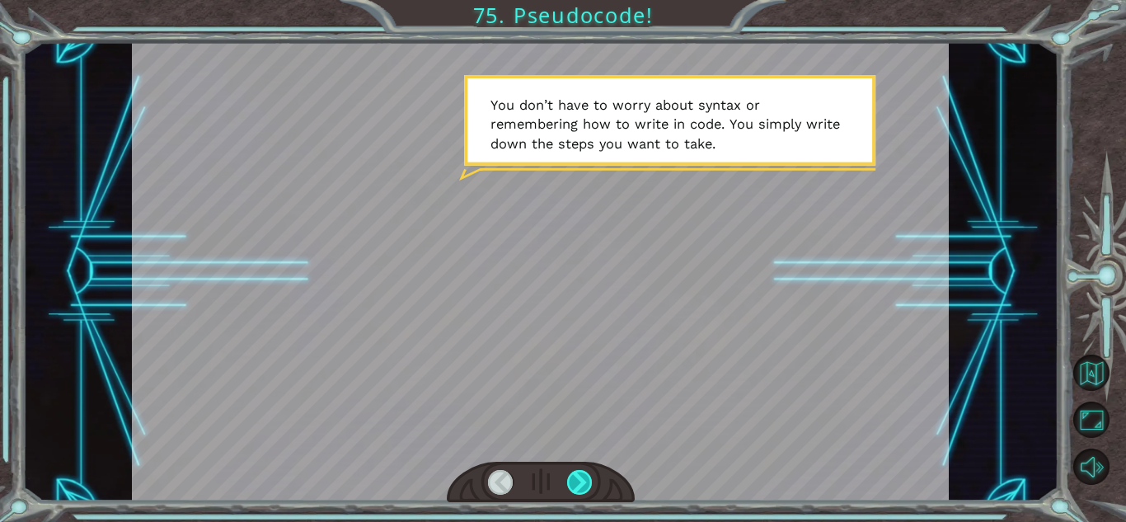
click at [581, 486] on div at bounding box center [580, 482] width 26 height 25
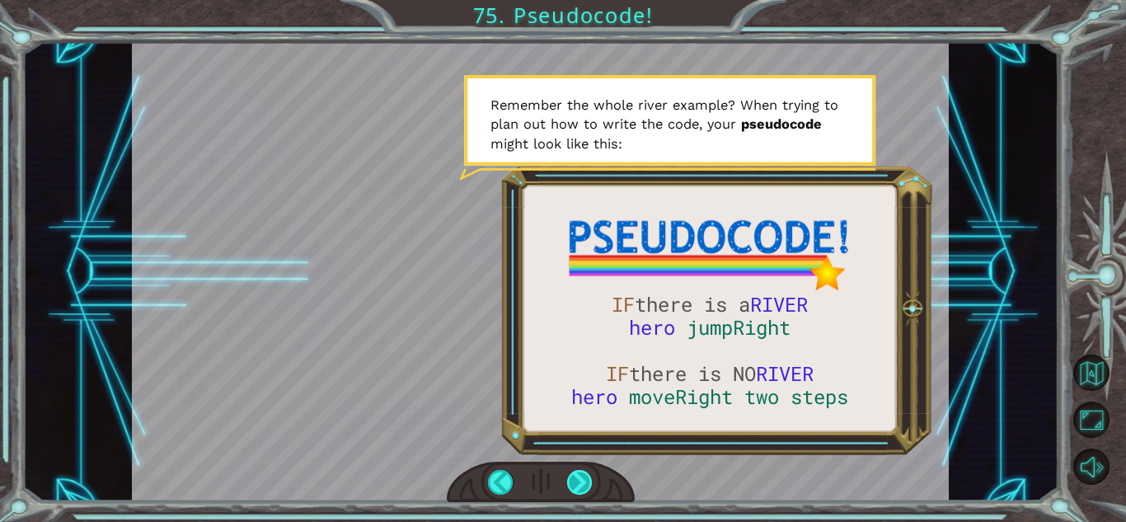
click at [581, 486] on div at bounding box center [580, 482] width 26 height 25
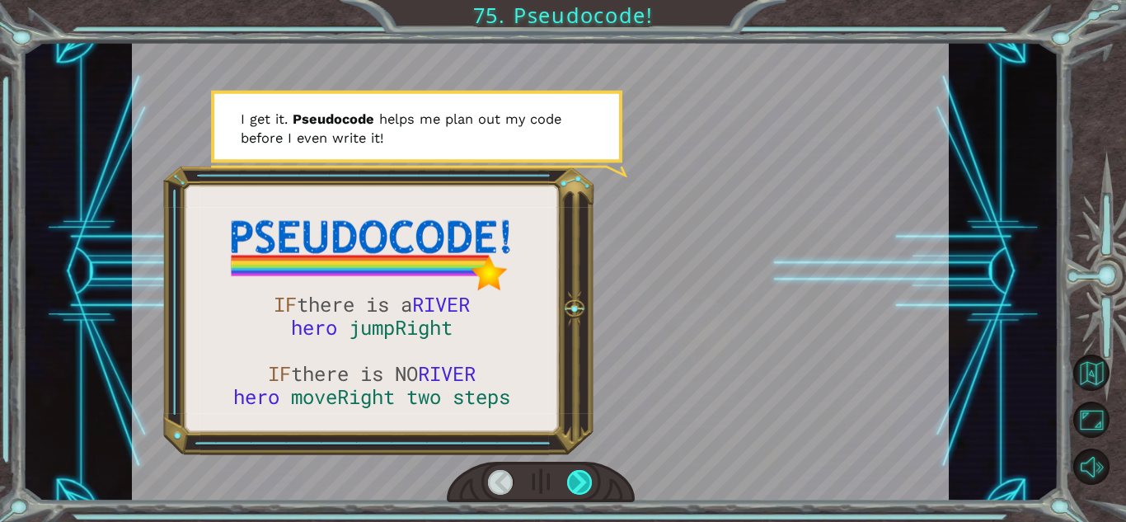
click at [581, 486] on div at bounding box center [580, 482] width 26 height 25
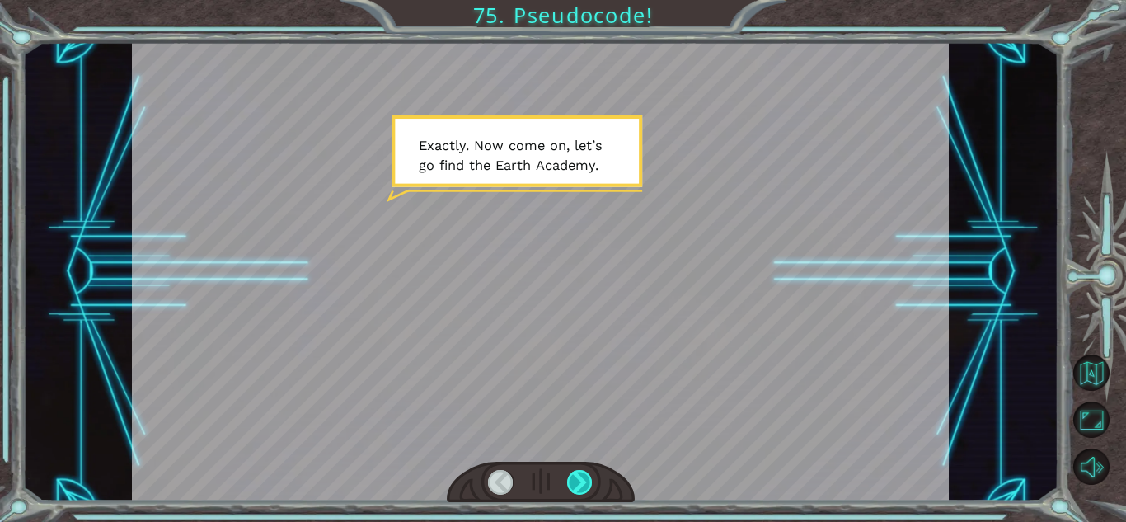
click at [581, 486] on div at bounding box center [580, 482] width 26 height 25
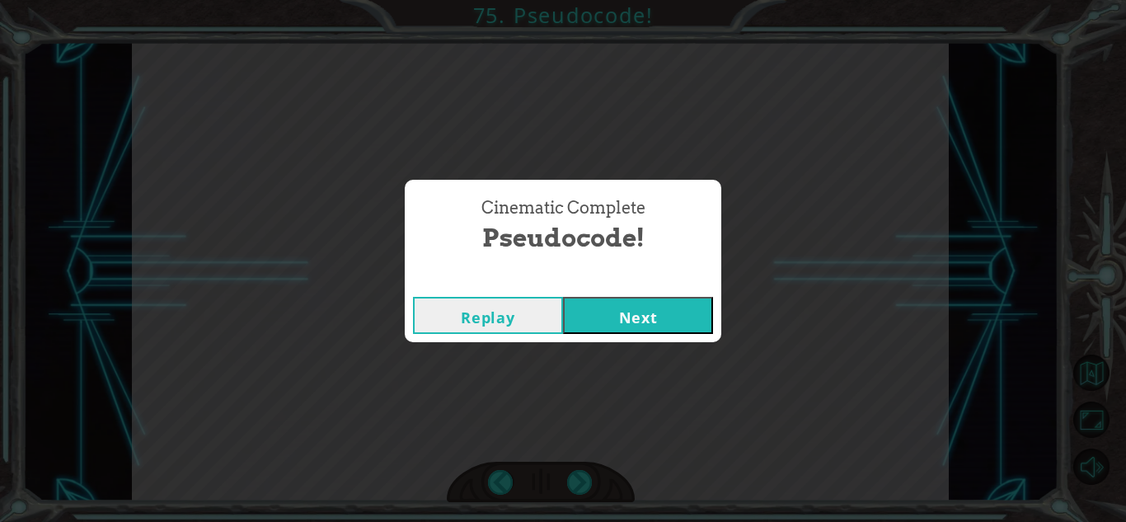
click at [597, 324] on button "Next" at bounding box center [638, 315] width 150 height 37
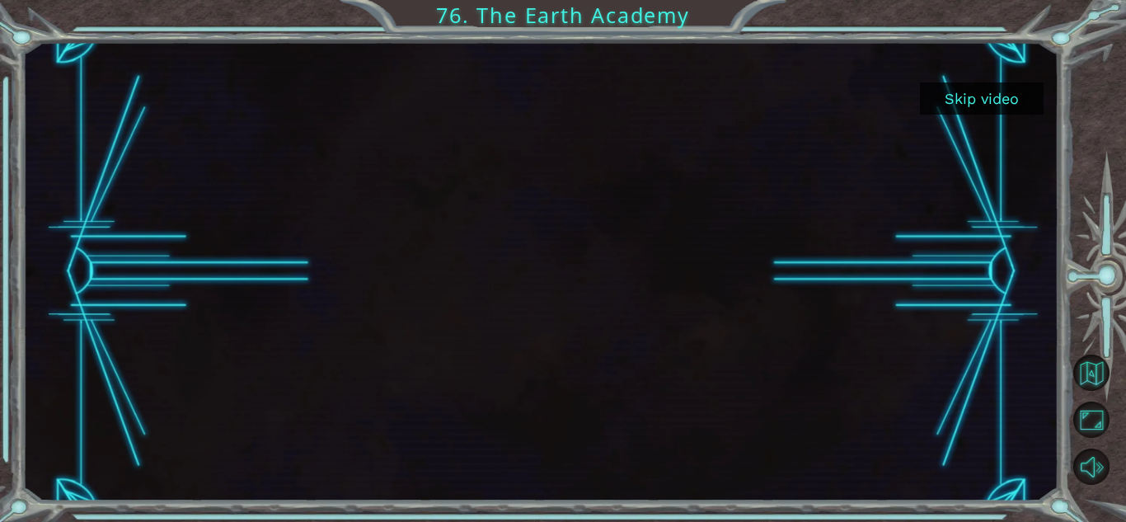
click at [999, 95] on button "Skip video" at bounding box center [982, 98] width 124 height 32
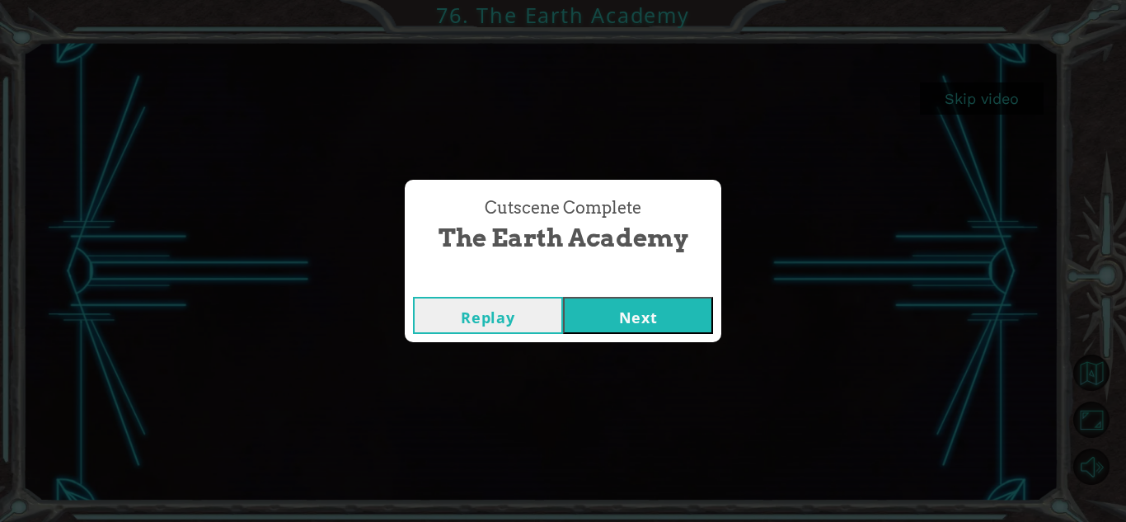
click at [617, 302] on button "Next" at bounding box center [638, 315] width 150 height 37
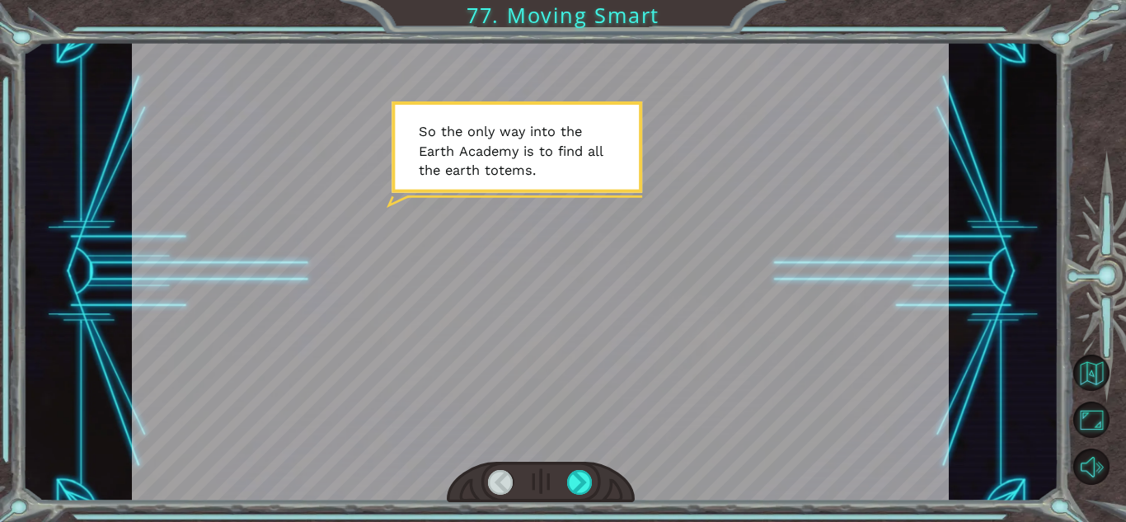
click at [579, 495] on div at bounding box center [541, 482] width 188 height 41
click at [574, 485] on div at bounding box center [580, 482] width 26 height 25
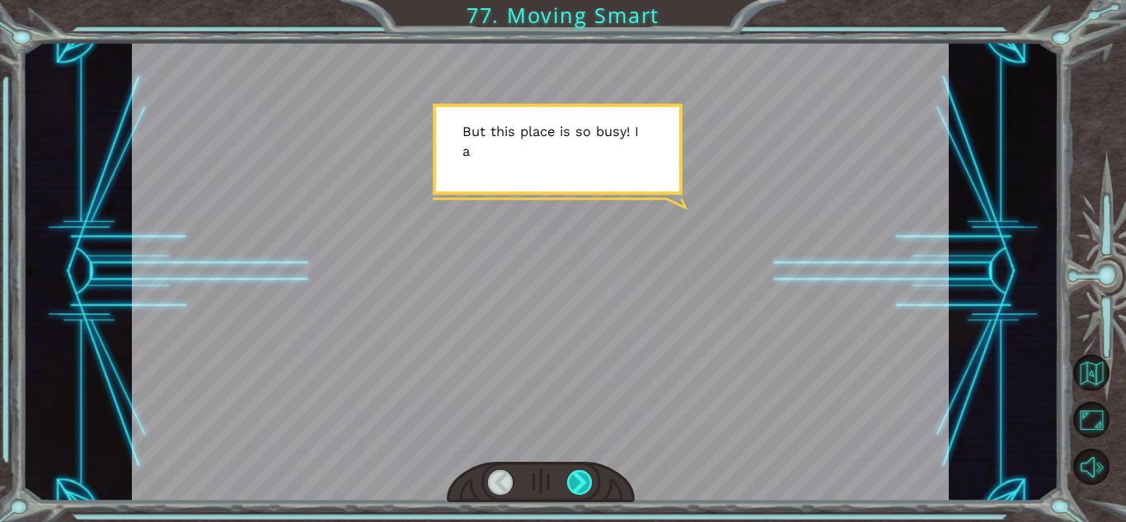
click at [574, 485] on div at bounding box center [580, 482] width 26 height 25
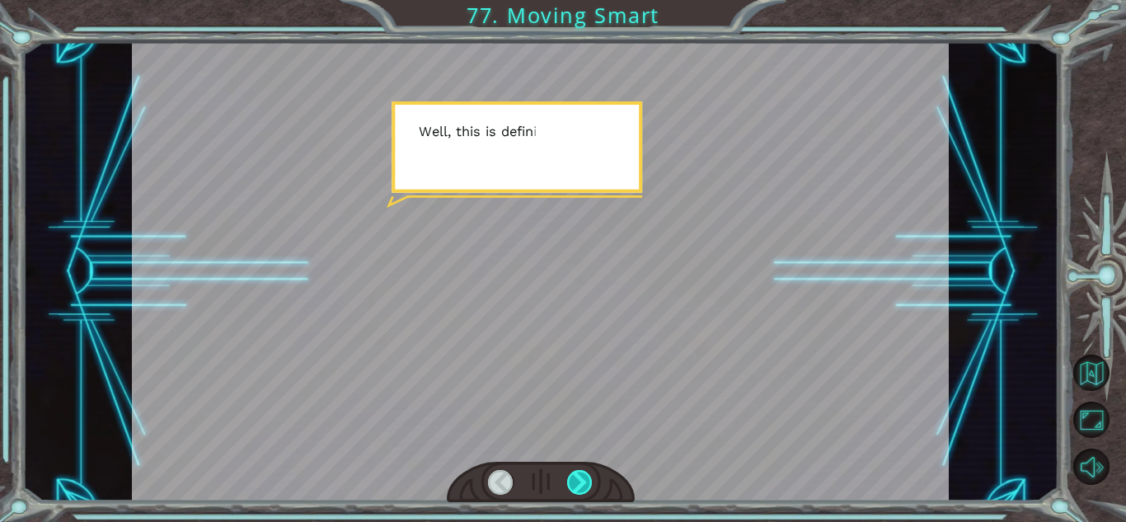
click at [574, 485] on div at bounding box center [580, 482] width 26 height 25
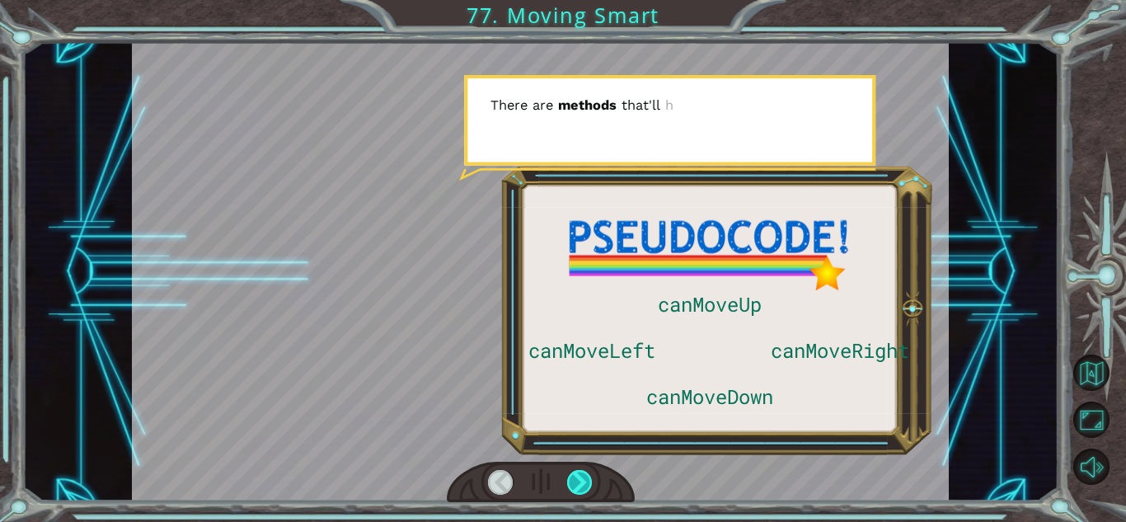
click at [574, 485] on div at bounding box center [580, 482] width 26 height 25
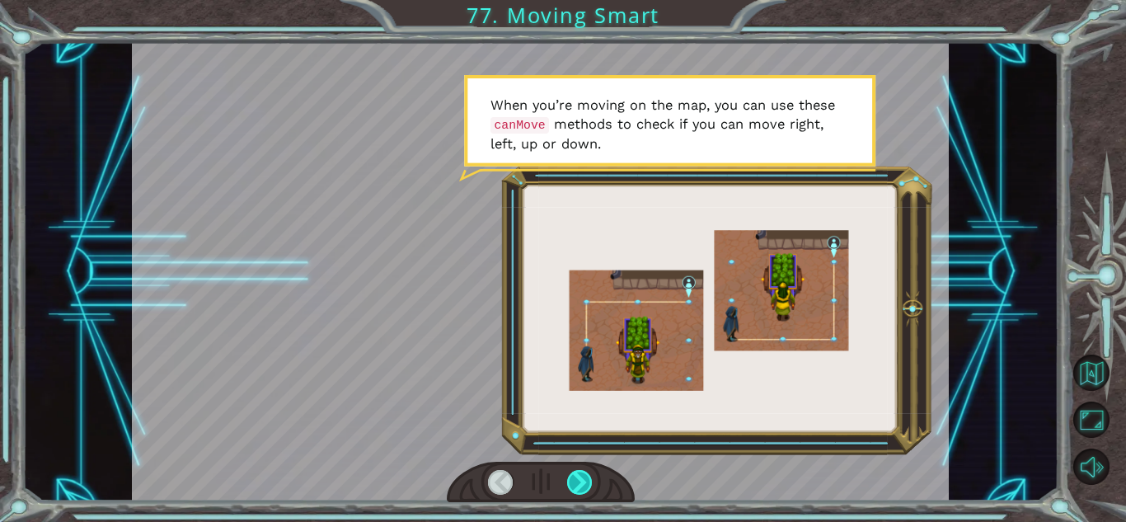
click at [576, 485] on div at bounding box center [580, 482] width 26 height 25
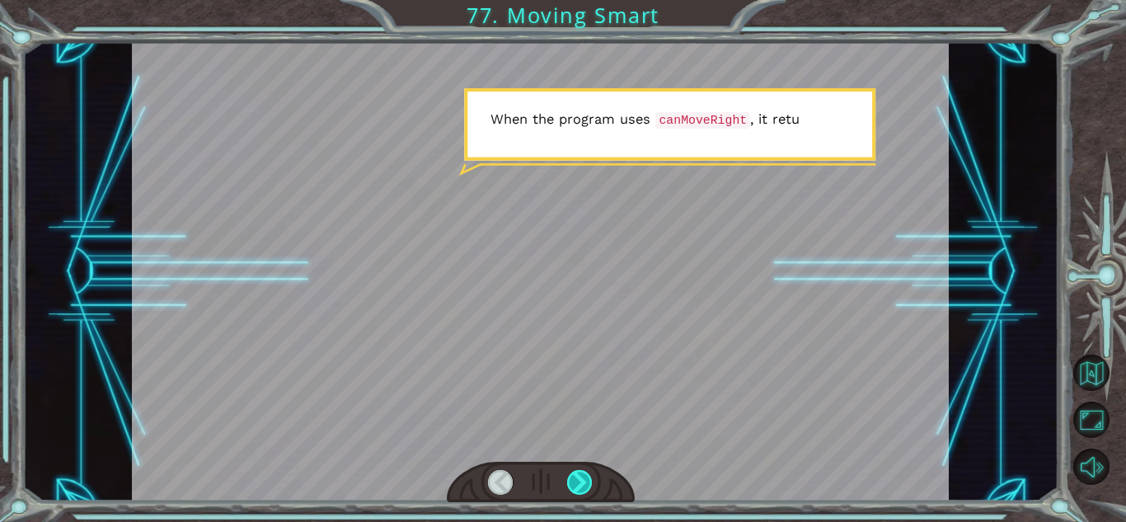
click at [576, 485] on div at bounding box center [580, 482] width 26 height 25
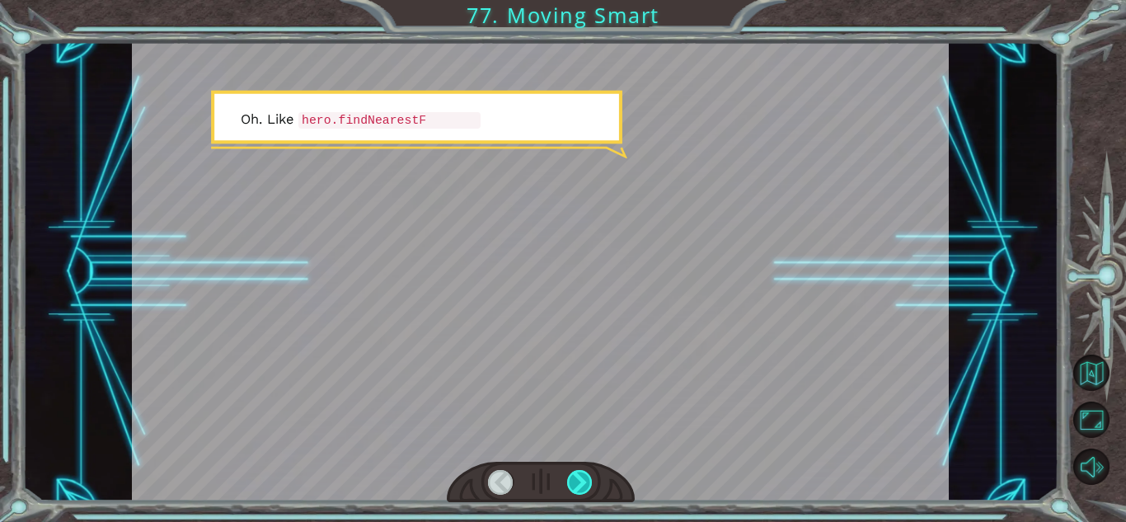
click at [576, 485] on div at bounding box center [580, 482] width 26 height 25
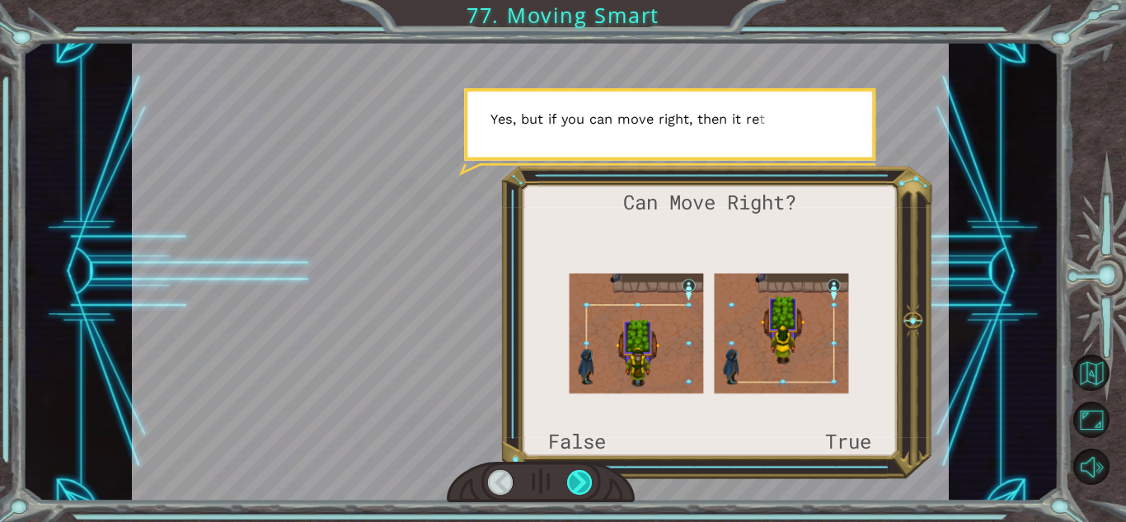
click at [576, 485] on div at bounding box center [580, 482] width 26 height 25
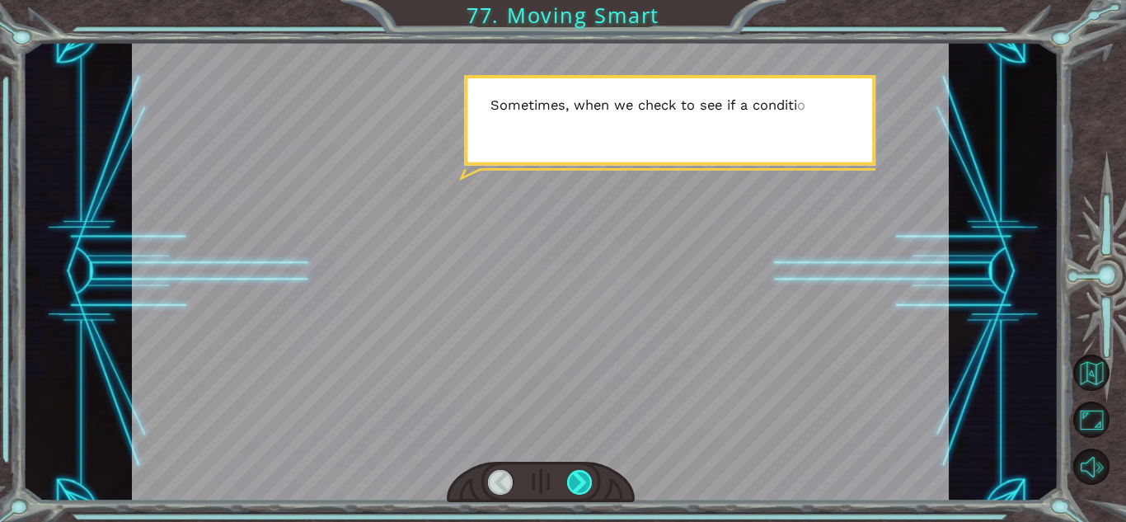
click at [576, 485] on div at bounding box center [580, 482] width 26 height 25
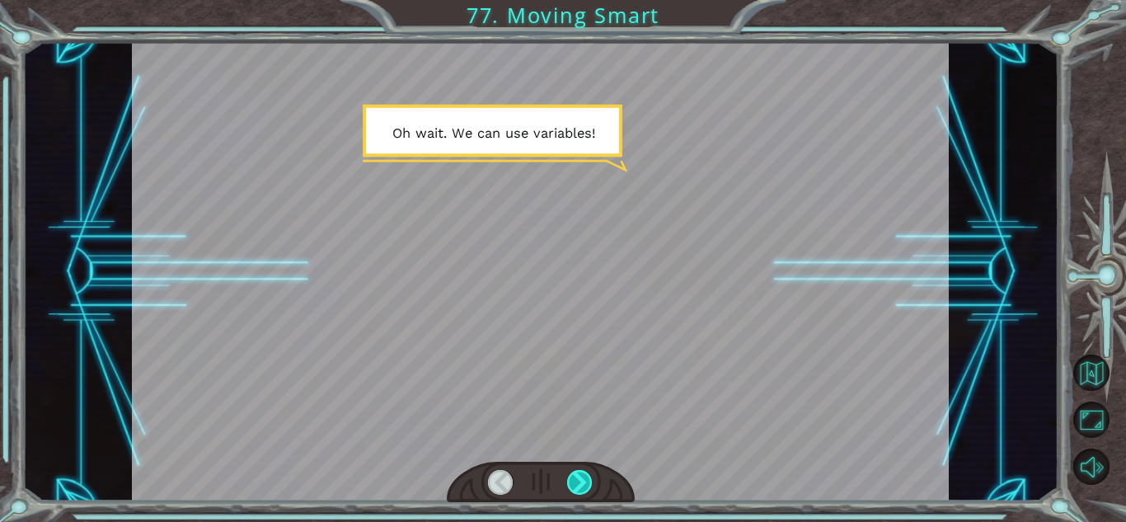
click at [576, 485] on div at bounding box center [580, 482] width 26 height 25
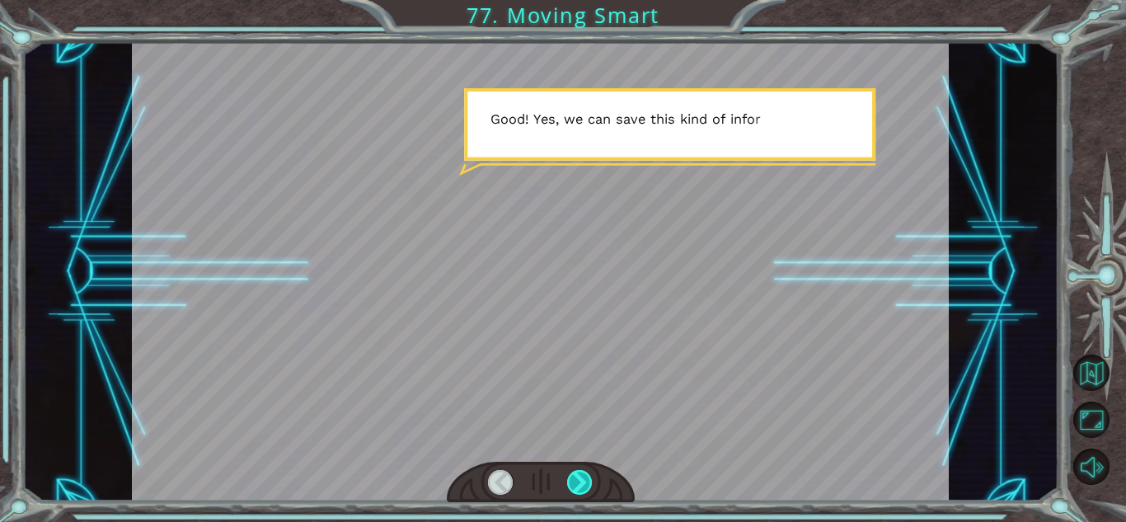
click at [576, 485] on div at bounding box center [580, 482] width 26 height 25
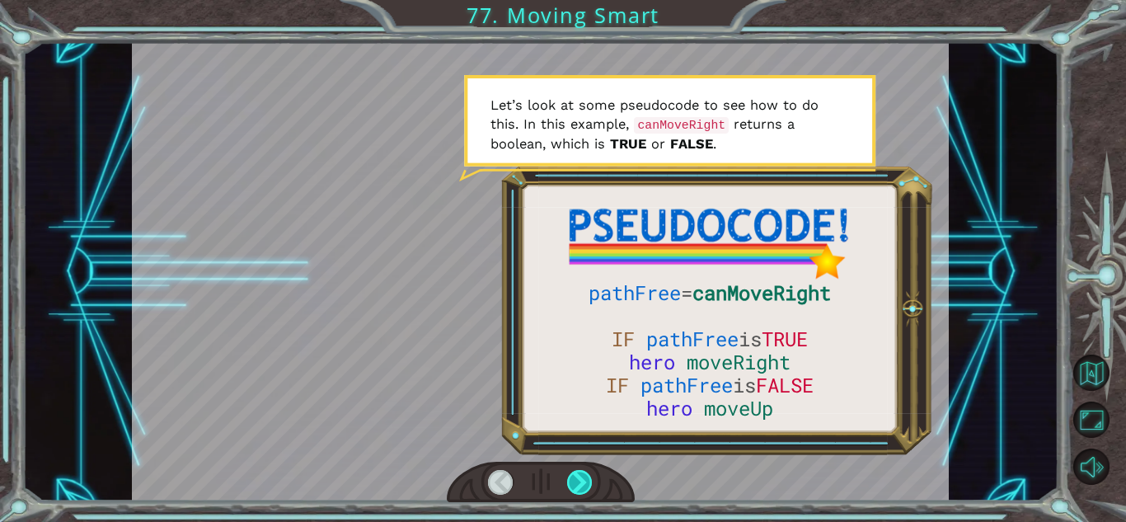
click at [576, 485] on div at bounding box center [580, 482] width 26 height 25
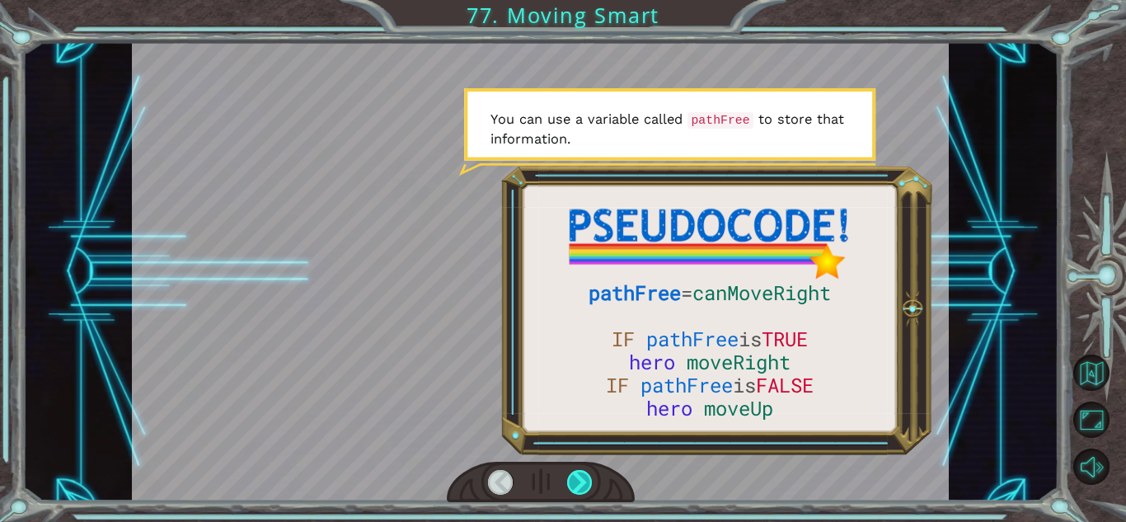
click at [576, 485] on div at bounding box center [580, 482] width 26 height 25
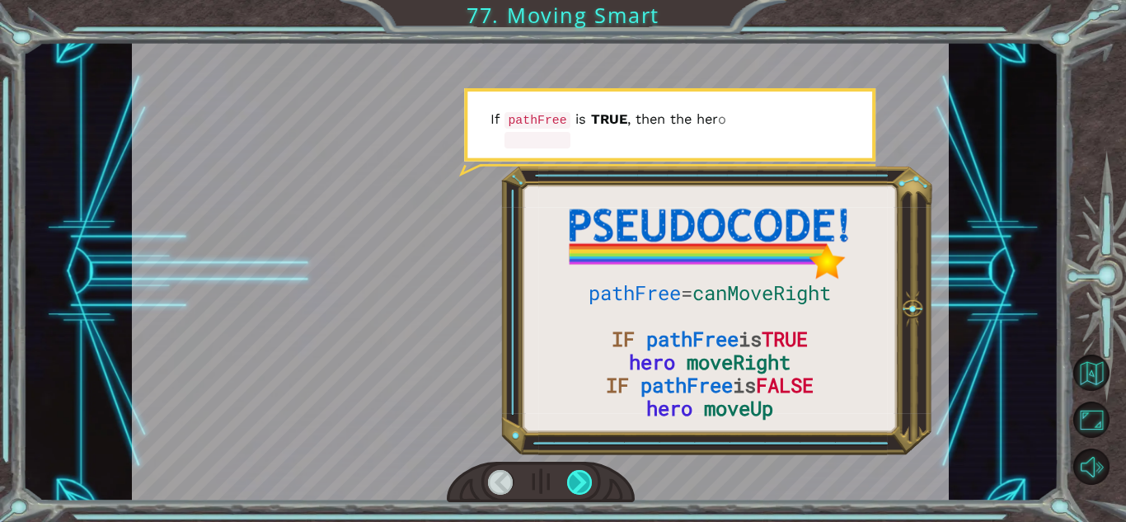
click at [576, 485] on div at bounding box center [580, 482] width 26 height 25
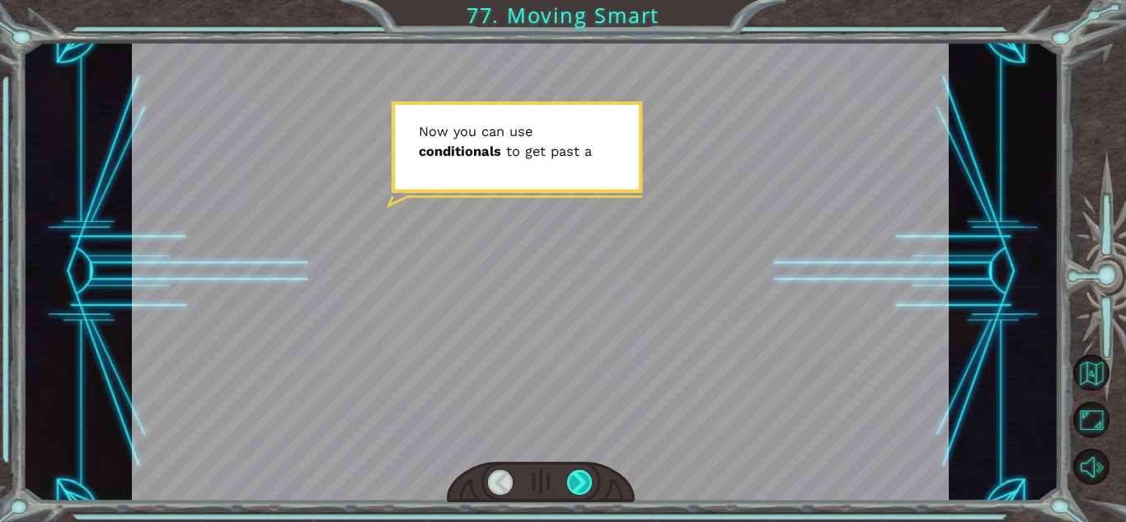
click at [576, 485] on div at bounding box center [580, 482] width 26 height 25
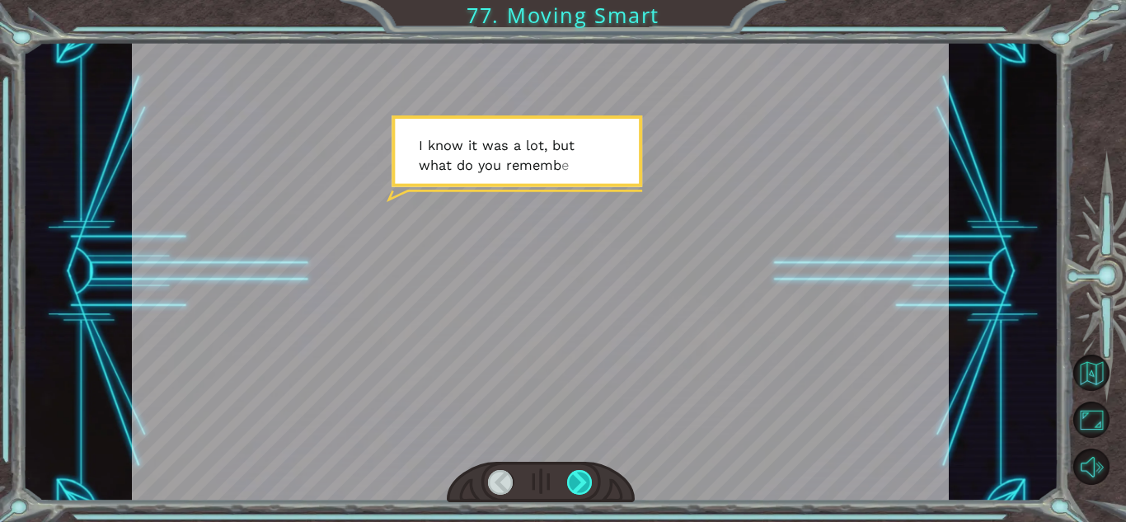
click at [576, 485] on div at bounding box center [580, 482] width 26 height 25
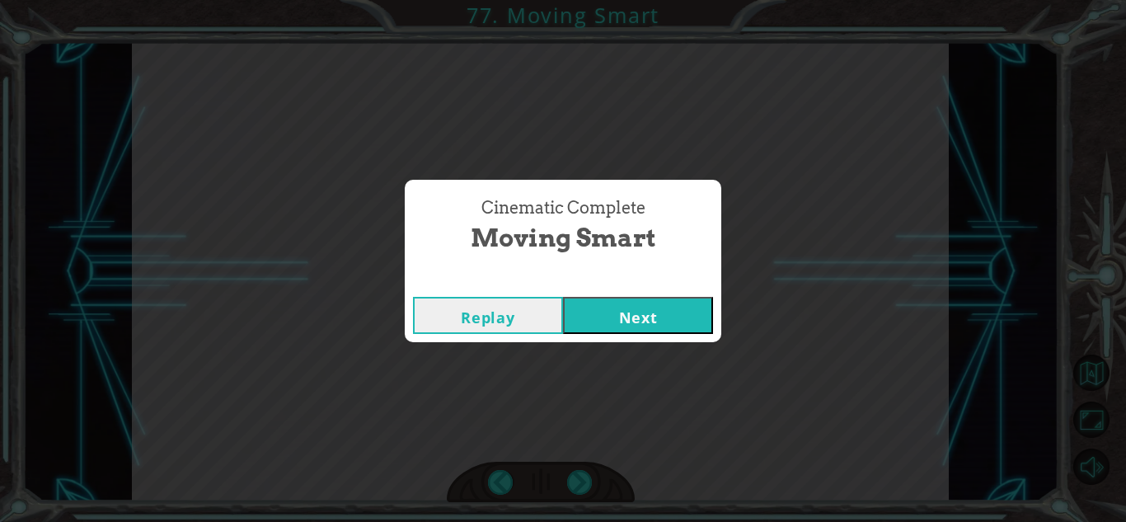
click at [626, 322] on button "Next" at bounding box center [638, 315] width 150 height 37
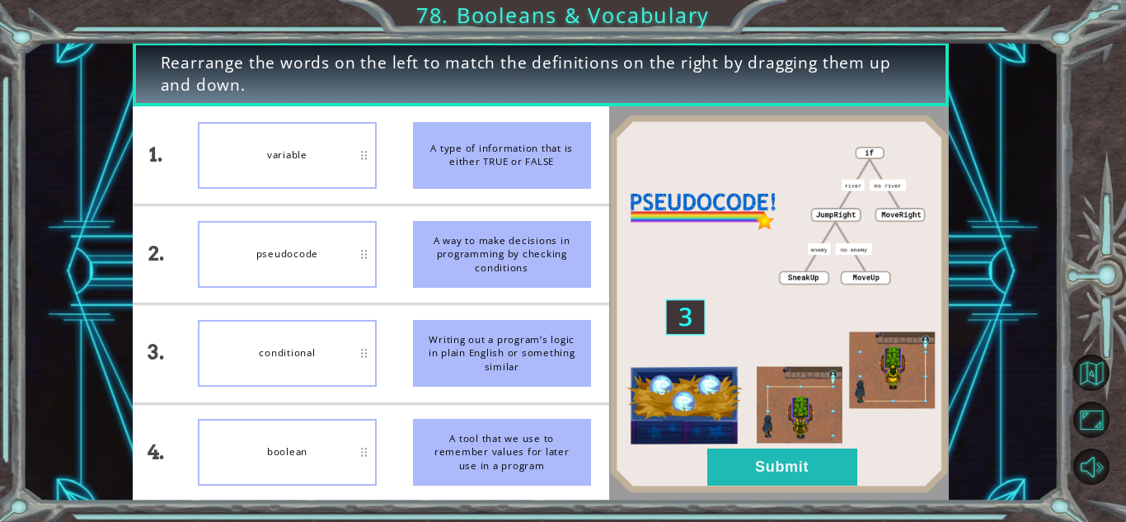
click at [321, 443] on div "boolean" at bounding box center [287, 452] width 178 height 67
click at [769, 495] on div at bounding box center [779, 303] width 340 height 395
click at [771, 484] on button "Submit" at bounding box center [782, 466] width 150 height 37
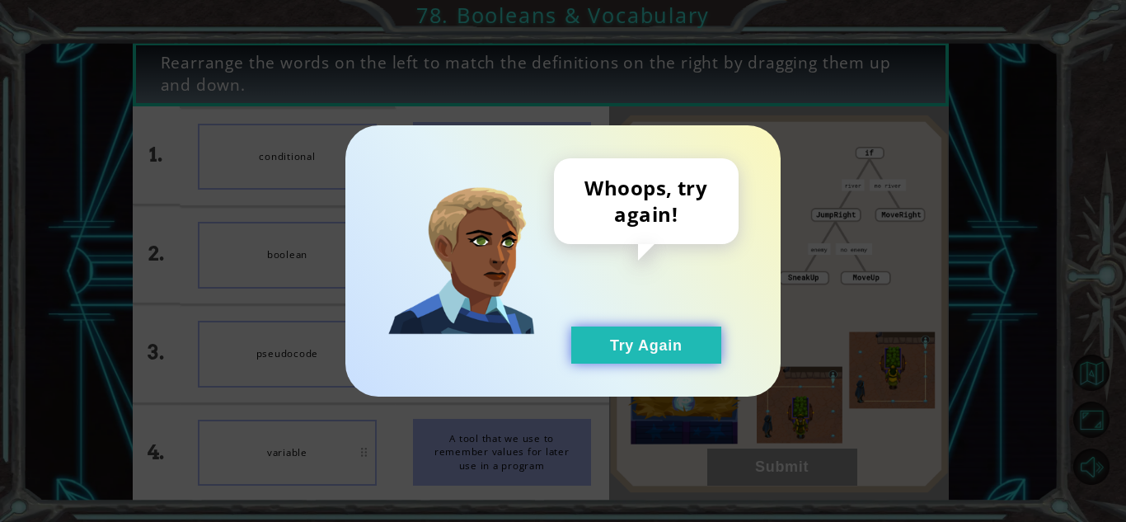
click at [592, 335] on button "Try Again" at bounding box center [646, 344] width 150 height 37
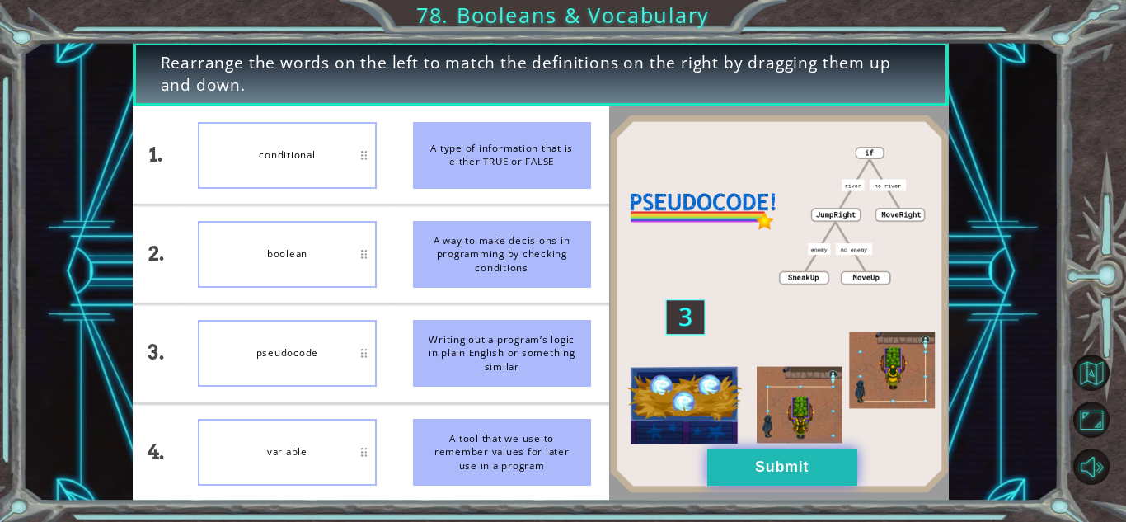
click at [720, 455] on button "Submit" at bounding box center [782, 466] width 150 height 37
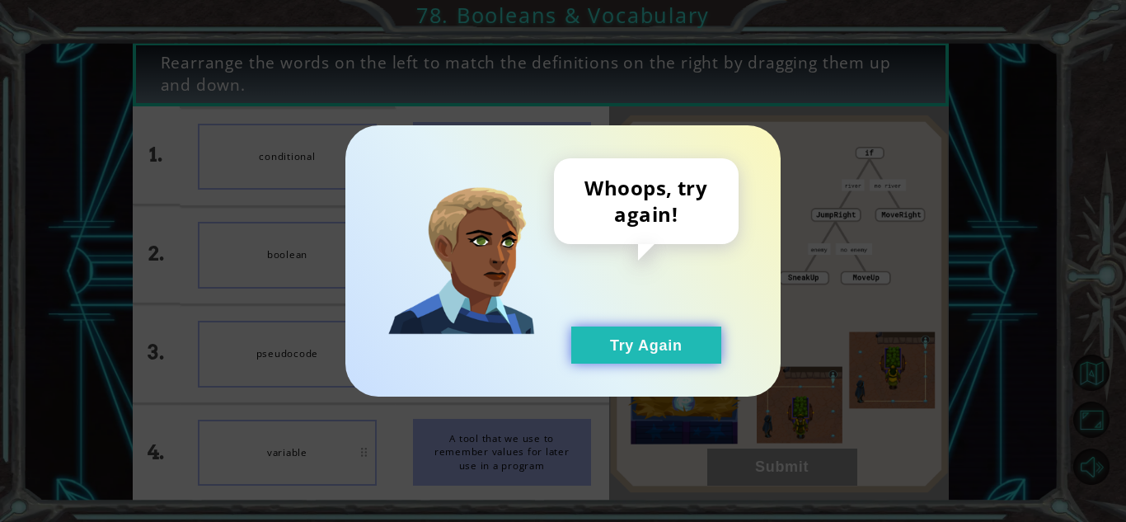
click at [624, 350] on button "Try Again" at bounding box center [646, 344] width 150 height 37
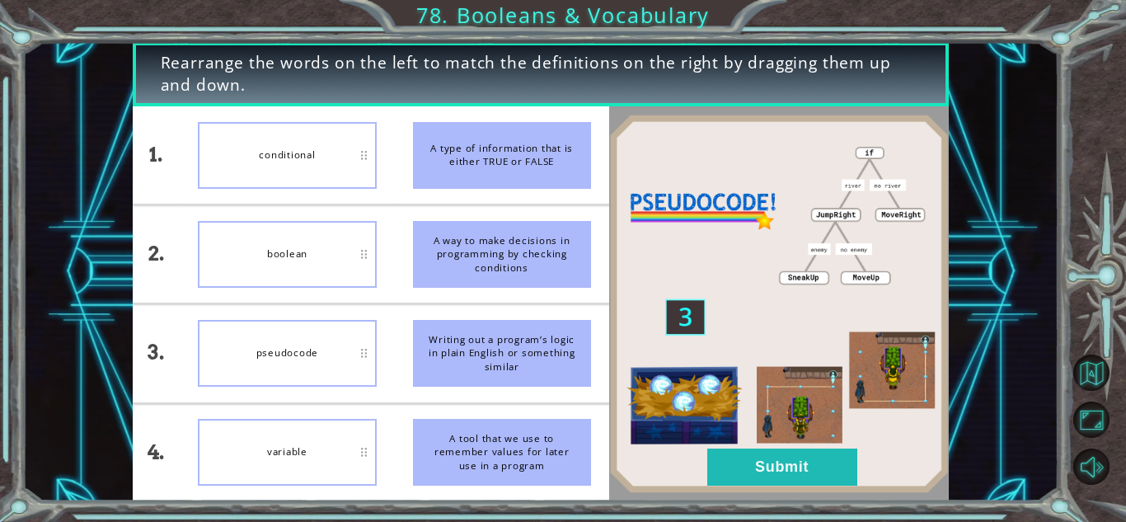
click at [786, 439] on img at bounding box center [779, 304] width 340 height 379
click at [763, 471] on button "Submit" at bounding box center [782, 466] width 150 height 37
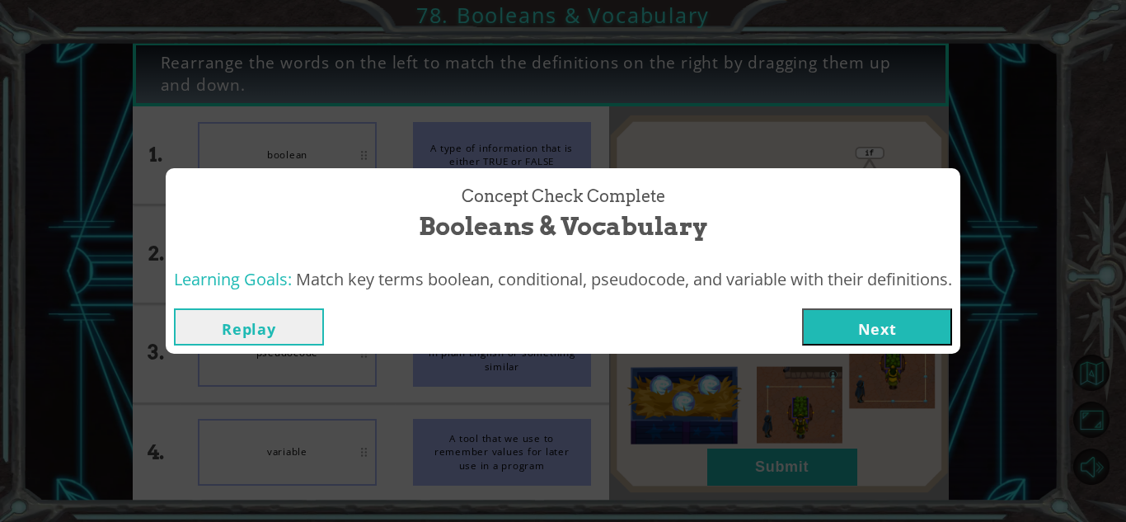
click at [885, 339] on button "Next" at bounding box center [877, 326] width 150 height 37
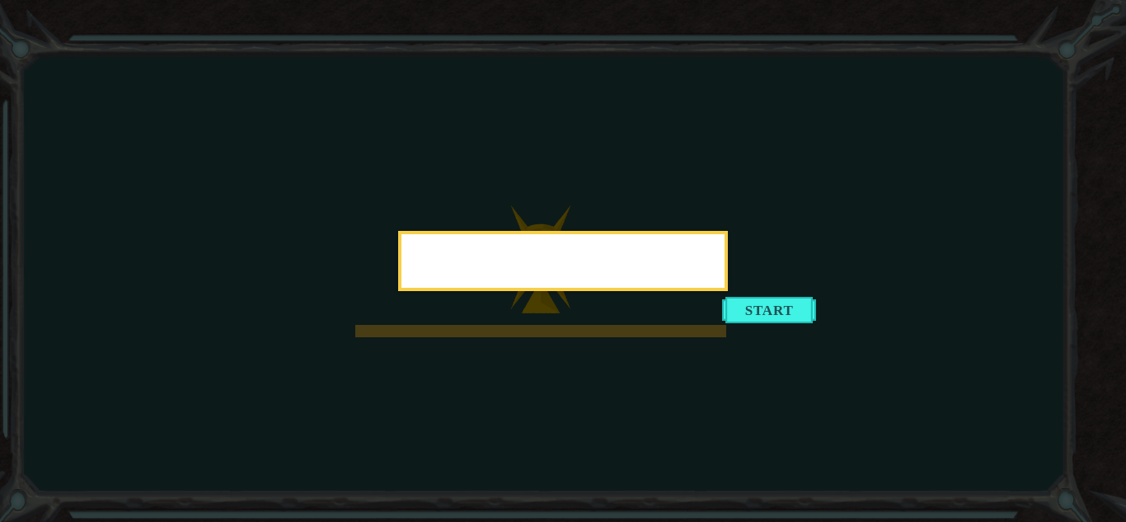
click at [728, 291] on div at bounding box center [563, 261] width 330 height 60
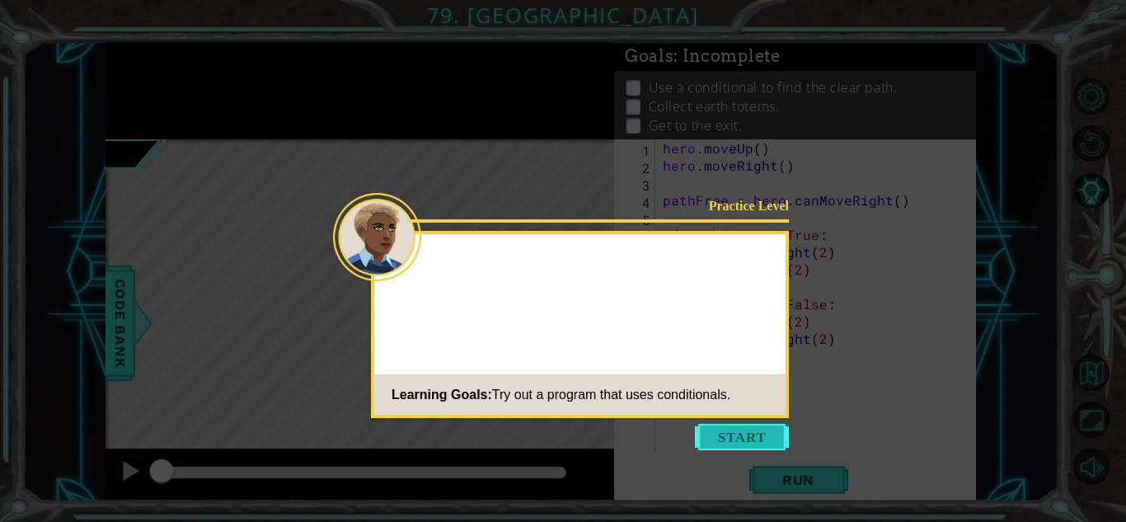
click at [732, 426] on button "Start" at bounding box center [742, 437] width 94 height 26
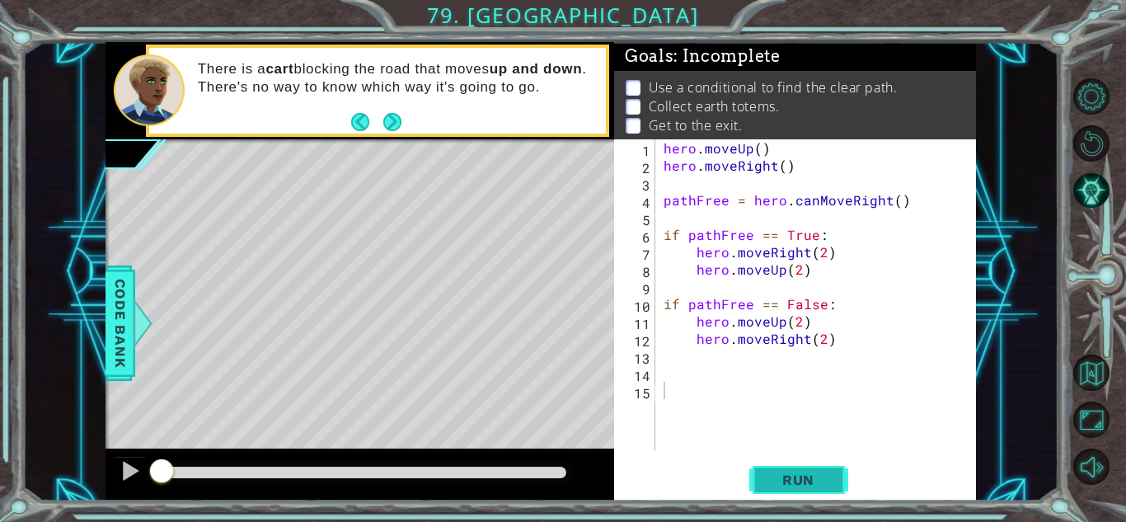
click at [755, 471] on button "Run" at bounding box center [798, 480] width 99 height 36
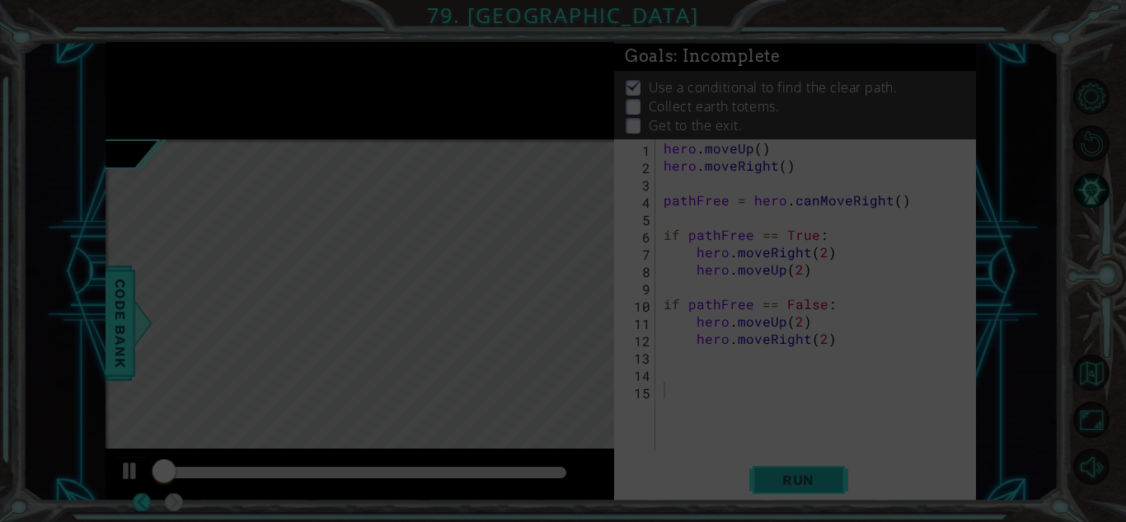
scroll to position [2, 0]
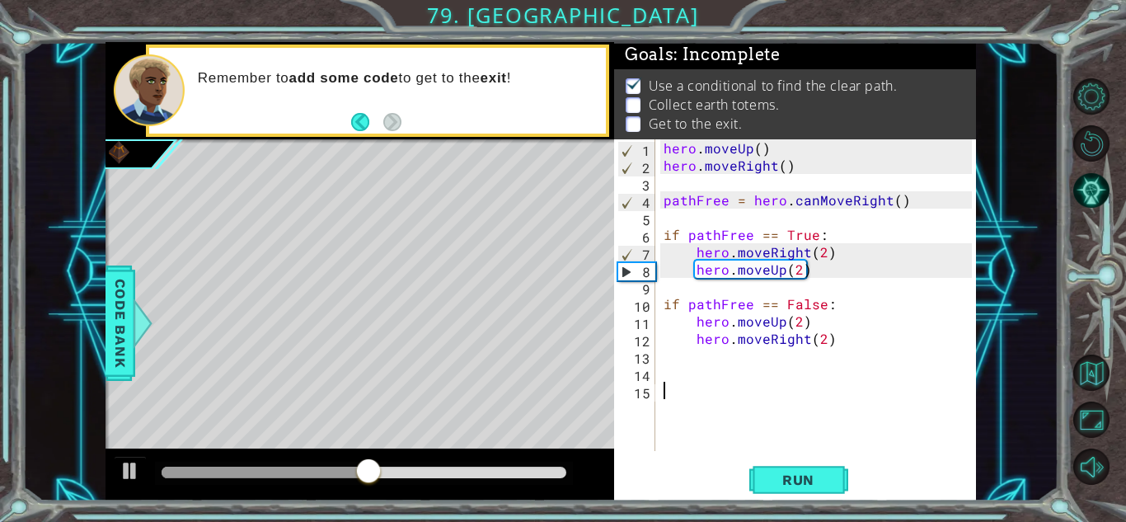
click at [837, 338] on div "hero . moveUp ( ) hero . moveRight ( ) pathFree = hero . canMoveRight ( ) if pa…" at bounding box center [820, 312] width 320 height 346
type textarea "hero.moveRight(2)"
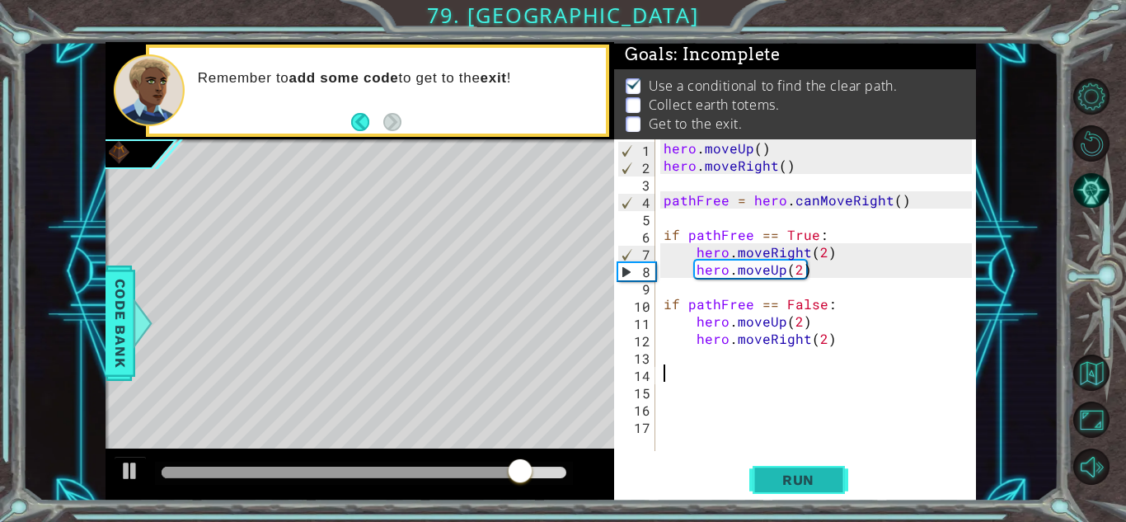
click at [824, 475] on span "Run" at bounding box center [798, 479] width 65 height 16
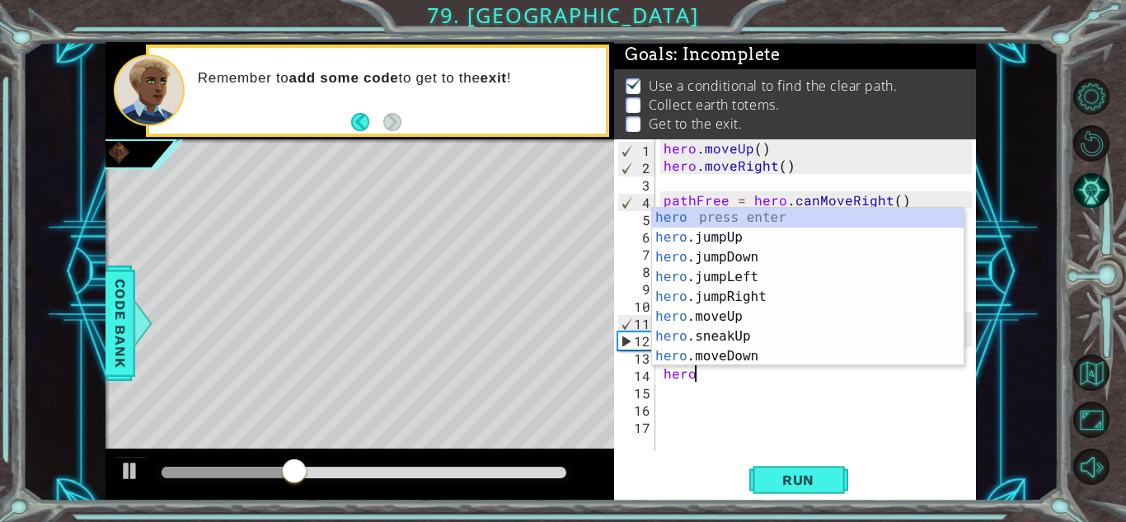
scroll to position [0, 1]
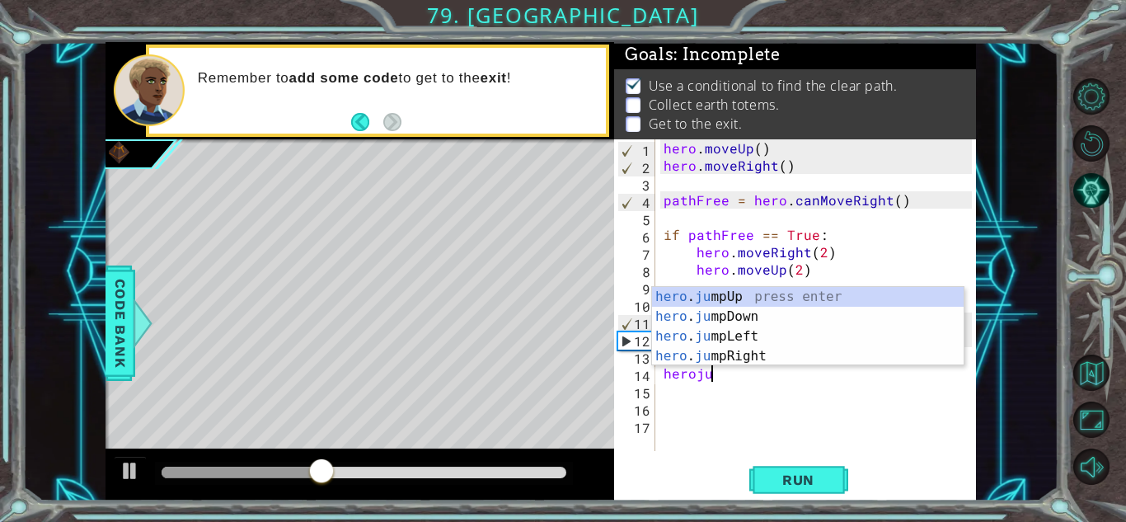
type textarea "herojum"
click at [778, 296] on div "hero . jum pUp press enter hero . jum pDown press enter hero . jum pLeft press …" at bounding box center [808, 346] width 312 height 119
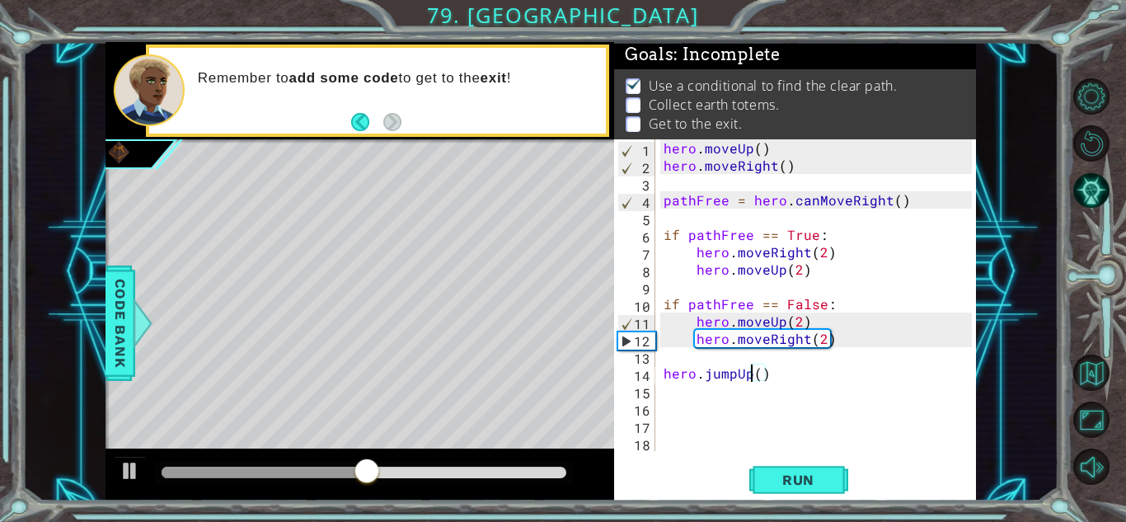
click at [748, 373] on div "hero . moveUp ( ) hero . moveRight ( ) pathFree = hero . canMoveRight ( ) if pa…" at bounding box center [820, 312] width 320 height 346
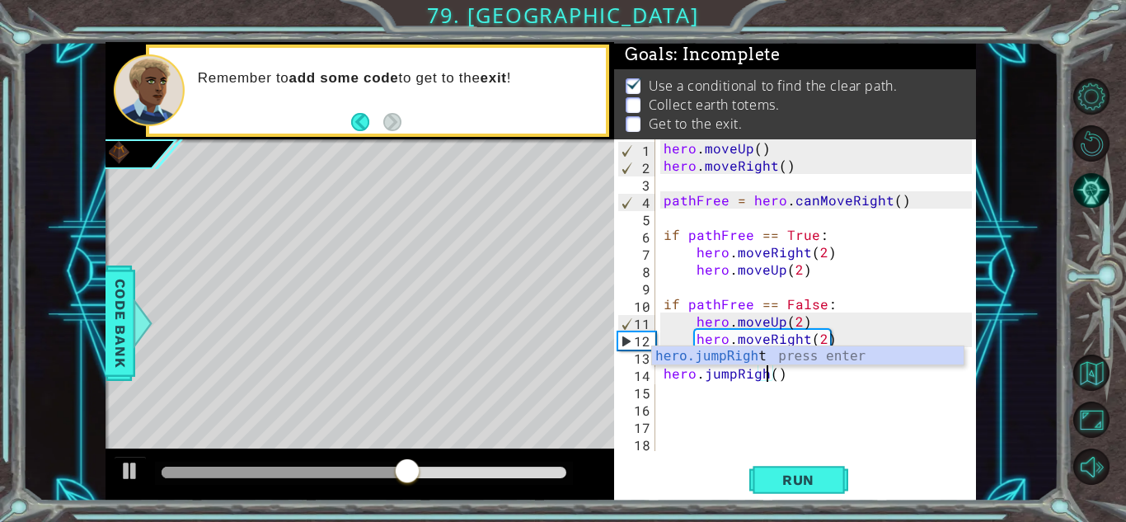
type textarea "hero.jumpRight()"
click at [797, 382] on div "hero . moveUp ( ) hero . moveRight ( ) pathFree = hero . canMoveRight ( ) if pa…" at bounding box center [820, 312] width 320 height 346
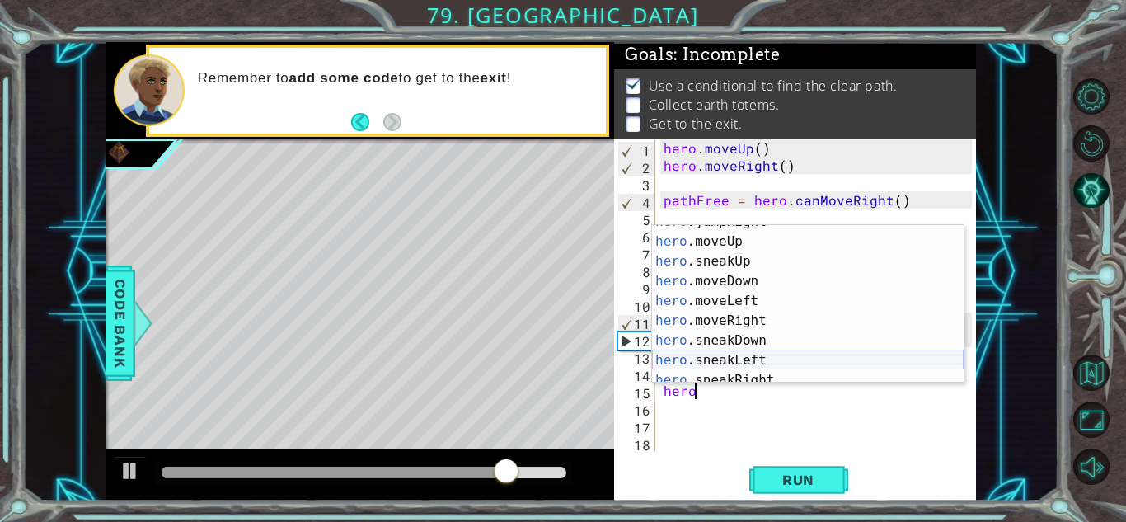
scroll to position [96, 0]
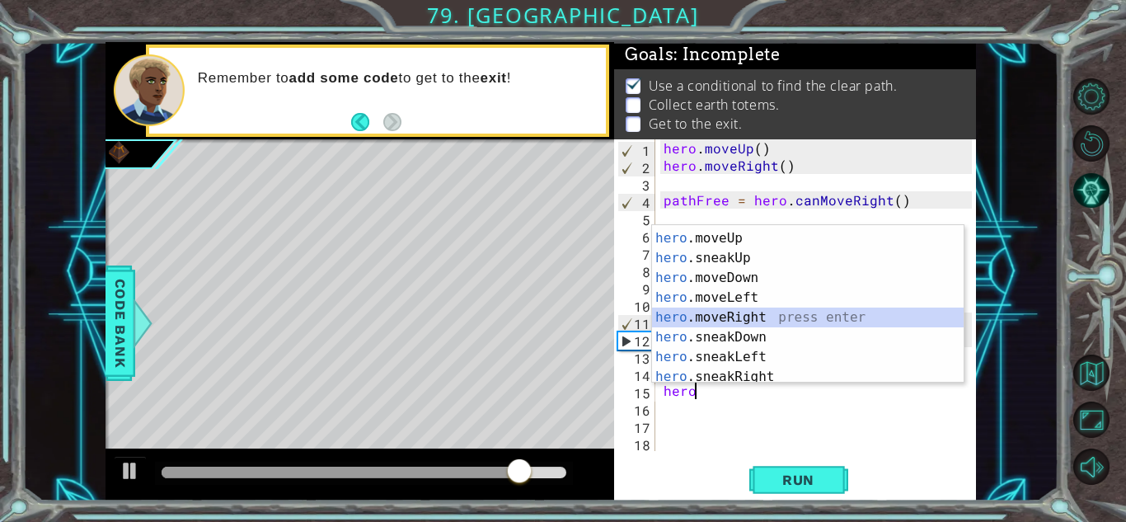
click at [769, 311] on div "hero .jumpRight press enter hero .moveUp press enter hero .sneakUp press enter …" at bounding box center [808, 308] width 312 height 198
type textarea "hero.moveRight(1)"
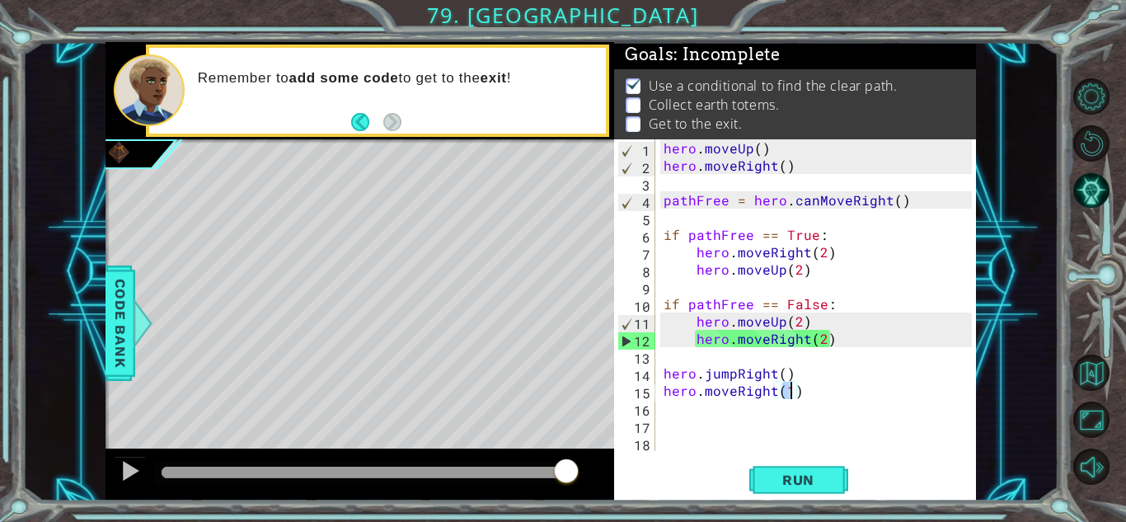
click at [758, 404] on div "hero . moveUp ( ) hero . moveRight ( ) pathFree = hero . canMoveRight ( ) if pa…" at bounding box center [820, 312] width 320 height 346
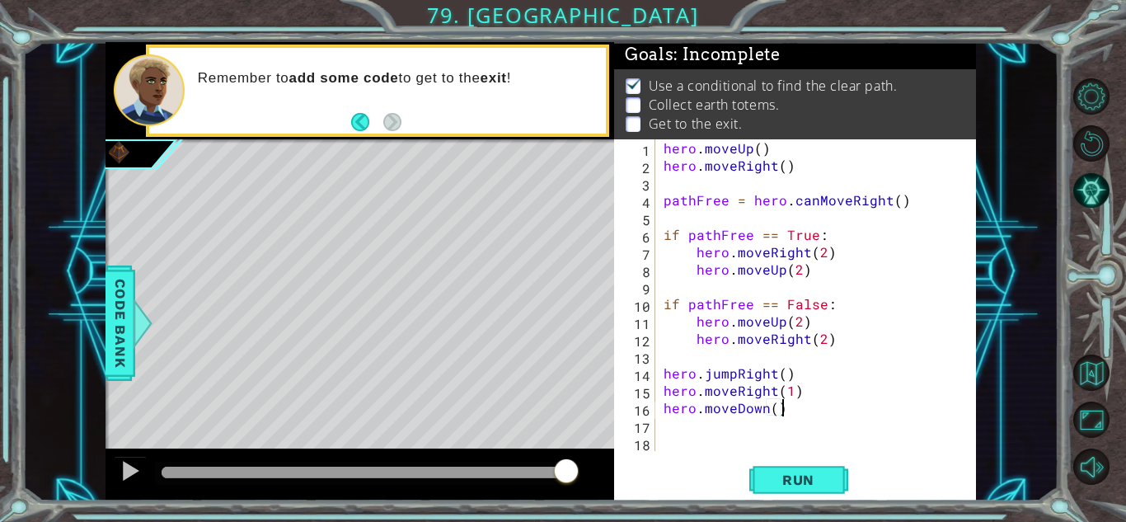
scroll to position [0, 7]
click at [775, 410] on div "hero . moveUp ( ) hero . moveRight ( ) pathFree = hero . canMoveRight ( ) if pa…" at bounding box center [820, 312] width 320 height 346
click at [789, 396] on div "hero . moveUp ( ) hero . moveRight ( ) pathFree = hero . canMoveRight ( ) if pa…" at bounding box center [820, 312] width 320 height 346
click at [776, 408] on div "hero . moveUp ( ) hero . moveRight ( ) pathFree = hero . canMoveRight ( ) if pa…" at bounding box center [820, 312] width 320 height 346
click at [761, 406] on div "hero . moveUp ( ) hero . moveRight ( ) pathFree = hero . canMoveRight ( ) if pa…" at bounding box center [820, 312] width 320 height 346
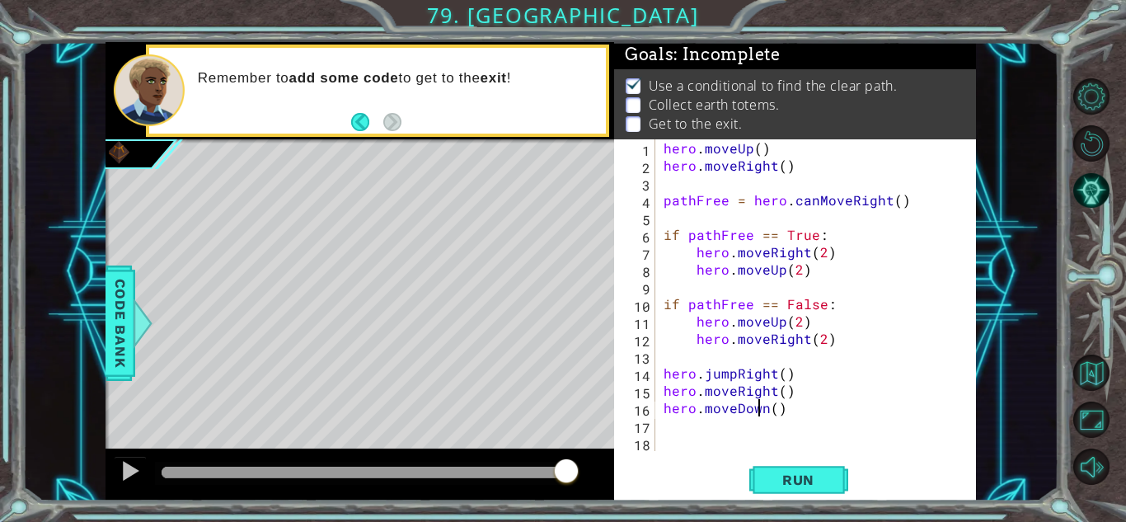
click at [762, 406] on div "hero . moveUp ( ) hero . moveRight ( ) pathFree = hero . canMoveRight ( ) if pa…" at bounding box center [820, 312] width 320 height 346
click at [776, 411] on div "hero . moveUp ( ) hero . moveRight ( ) pathFree = hero . canMoveRight ( ) if pa…" at bounding box center [820, 312] width 320 height 346
type textarea "hero.jumpDown()"
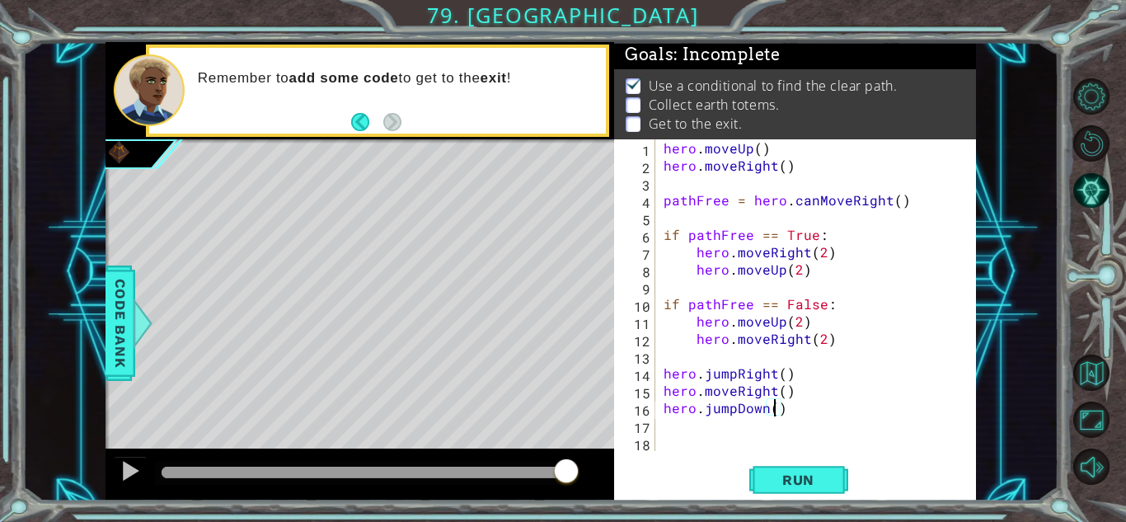
click at [693, 425] on div "hero . moveUp ( ) hero . moveRight ( ) pathFree = hero . canMoveRight ( ) if pa…" at bounding box center [820, 312] width 320 height 346
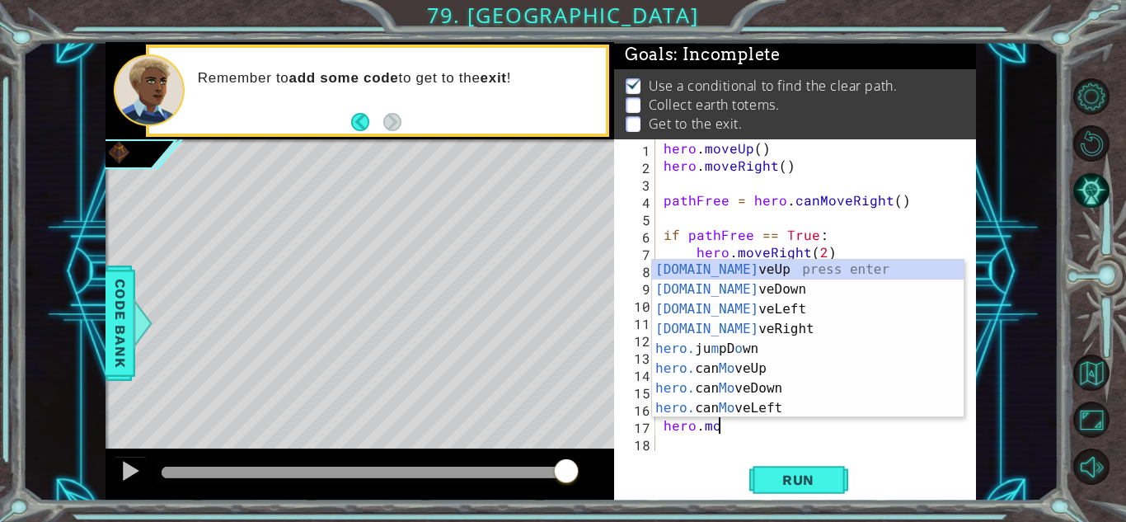
type textarea "hero.move"
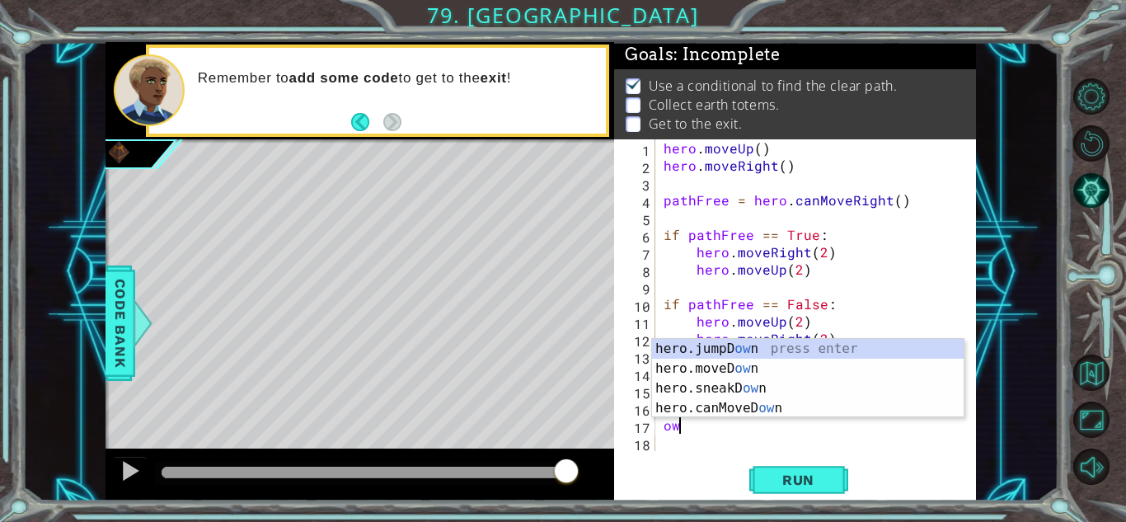
type textarea "o"
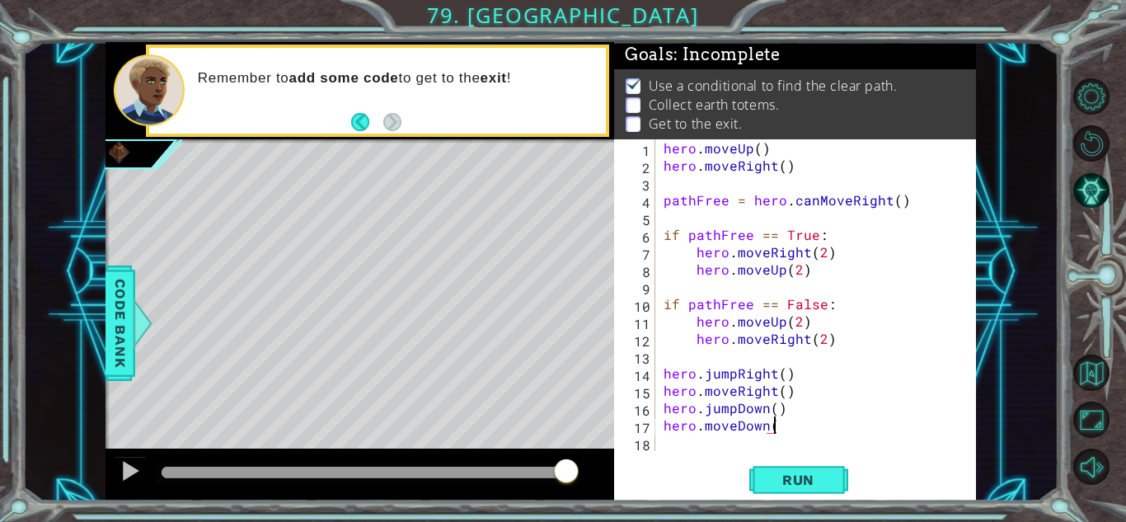
scroll to position [0, 7]
type textarea "hero.moveDown()"
click at [793, 495] on button "Run" at bounding box center [798, 480] width 99 height 36
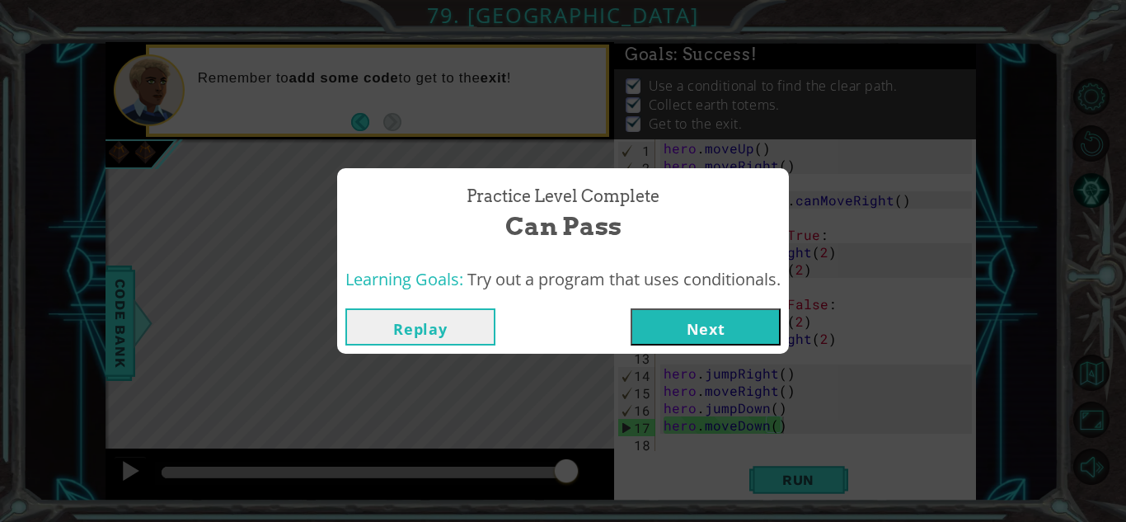
click at [677, 308] on button "Next" at bounding box center [706, 326] width 150 height 37
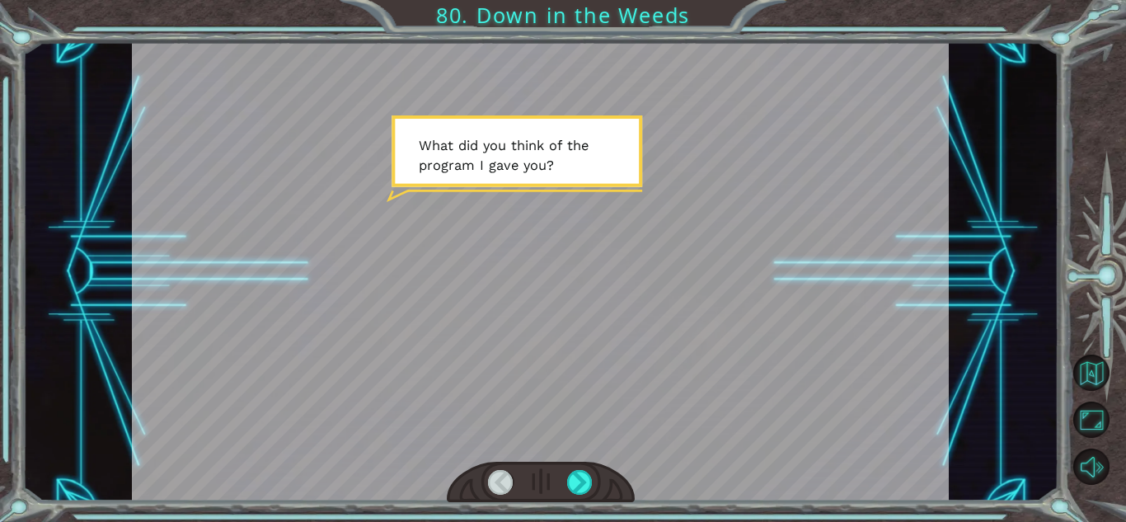
click at [593, 467] on div at bounding box center [541, 482] width 188 height 41
click at [581, 474] on div at bounding box center [580, 482] width 26 height 25
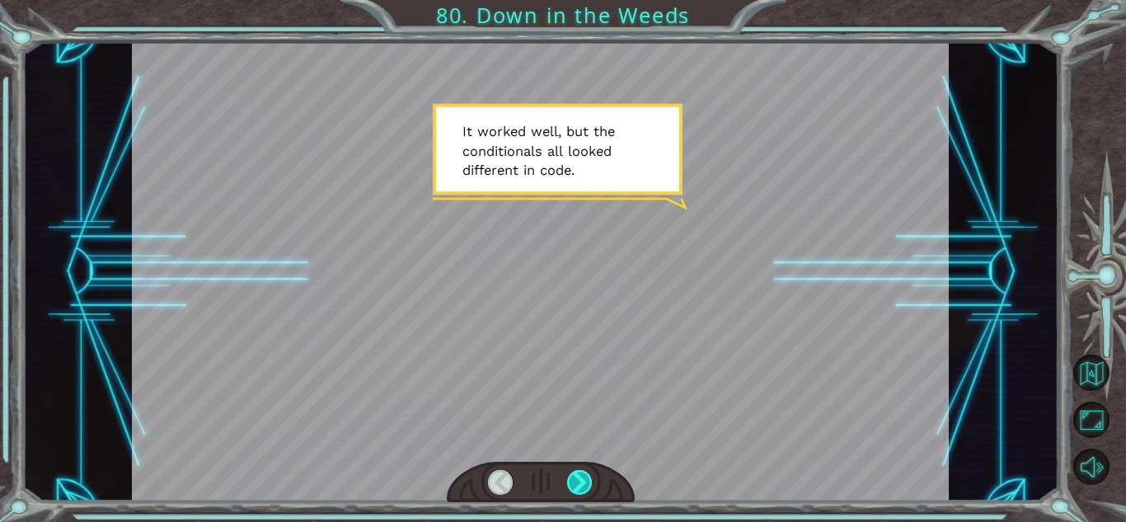
click at [580, 474] on div at bounding box center [580, 482] width 26 height 25
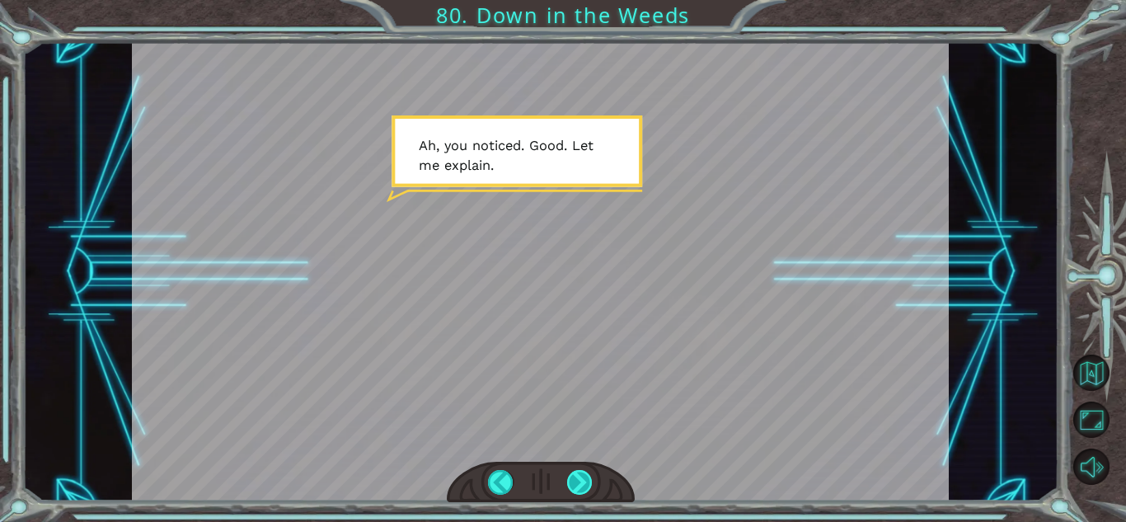
click at [580, 473] on div at bounding box center [580, 482] width 26 height 25
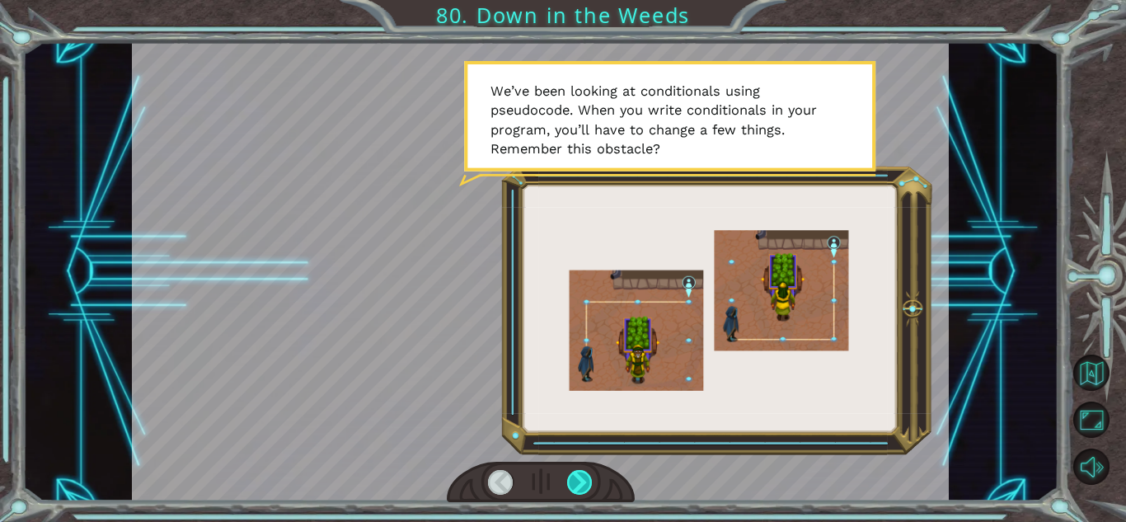
click at [580, 473] on div at bounding box center [580, 482] width 26 height 25
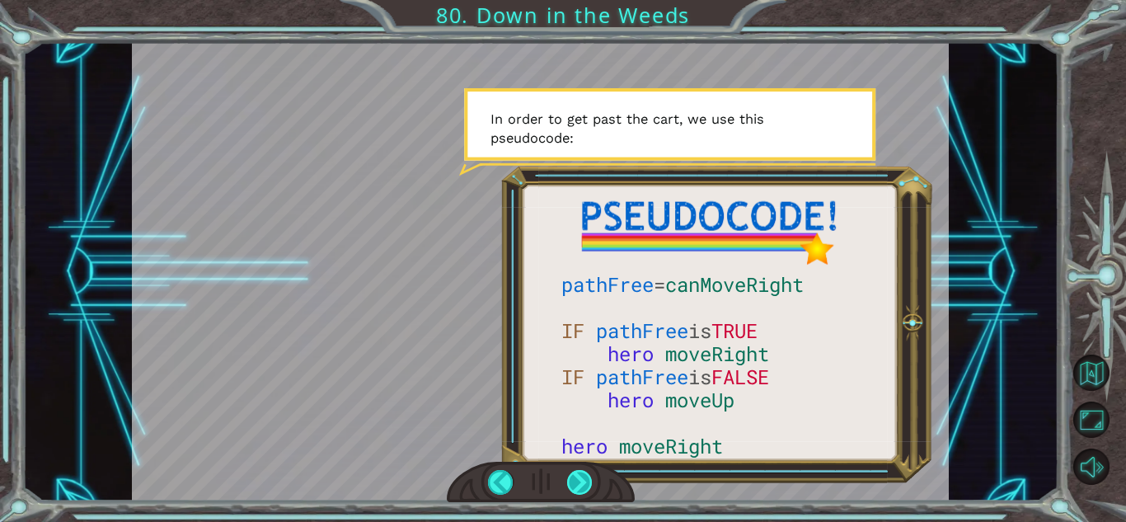
click at [581, 474] on div at bounding box center [580, 482] width 26 height 25
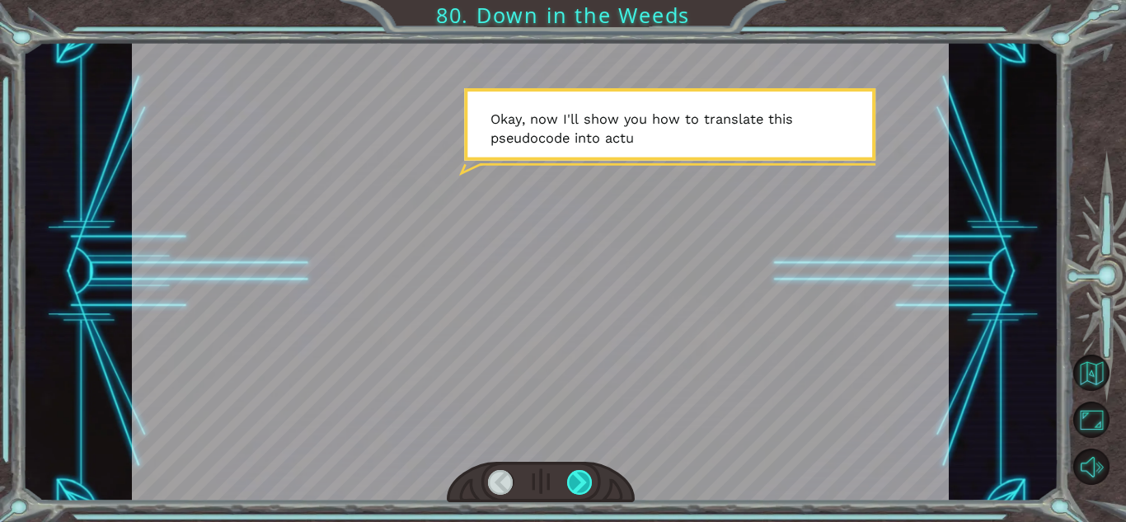
click at [581, 474] on div at bounding box center [580, 482] width 26 height 25
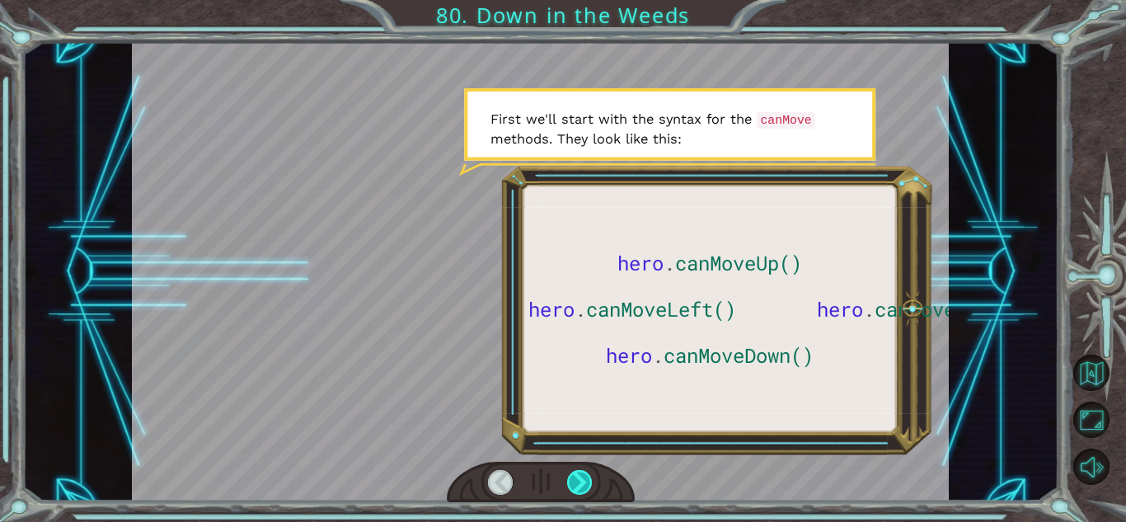
click at [581, 474] on div at bounding box center [580, 482] width 26 height 25
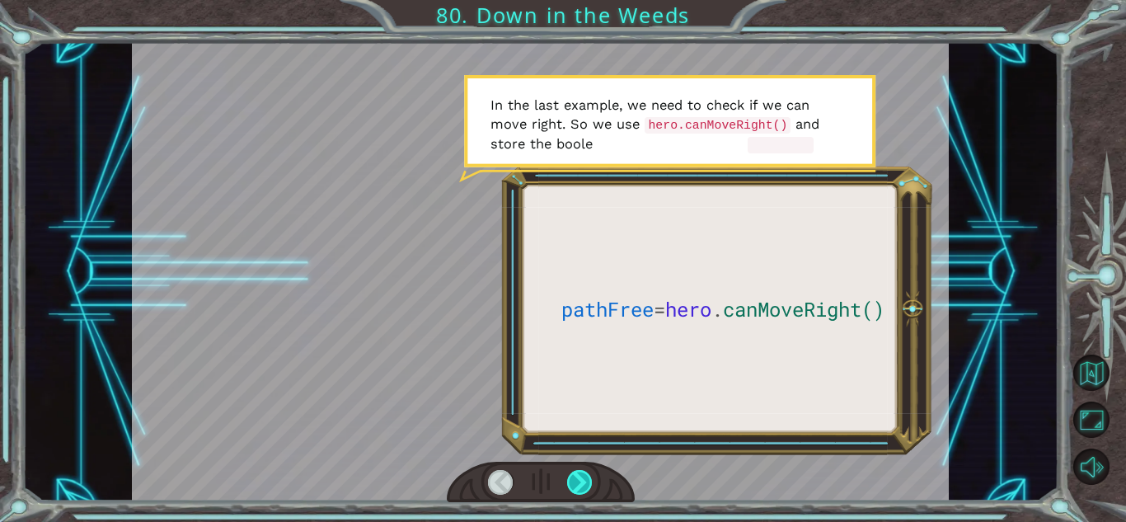
click at [581, 474] on div at bounding box center [580, 482] width 26 height 25
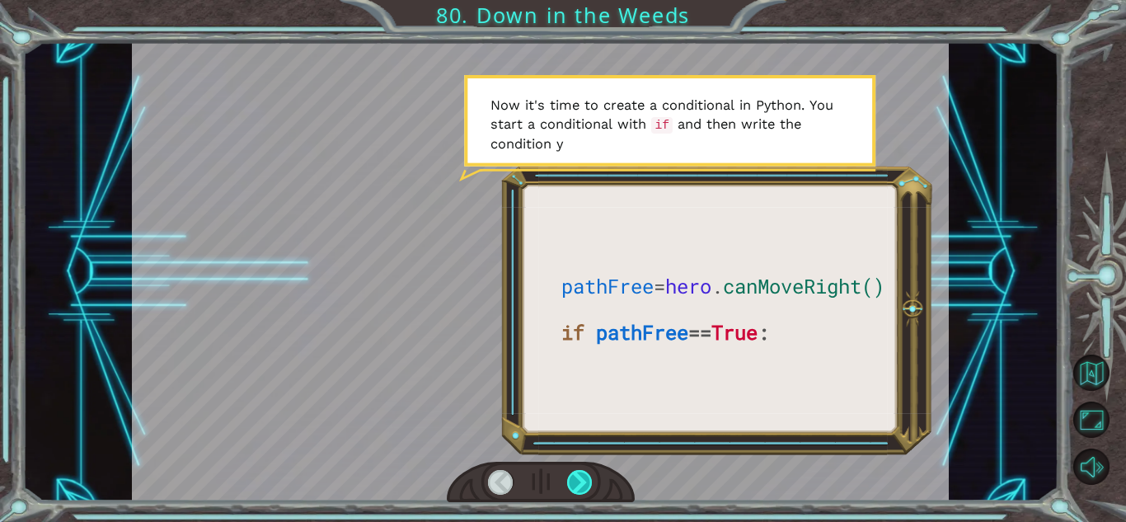
click at [581, 474] on div at bounding box center [580, 482] width 26 height 25
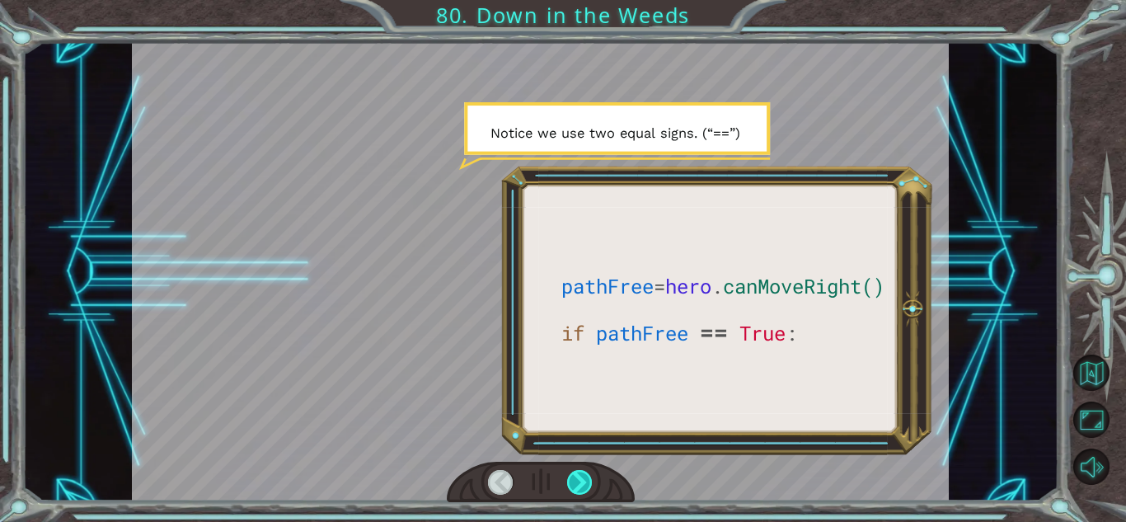
click at [581, 474] on div at bounding box center [580, 482] width 26 height 25
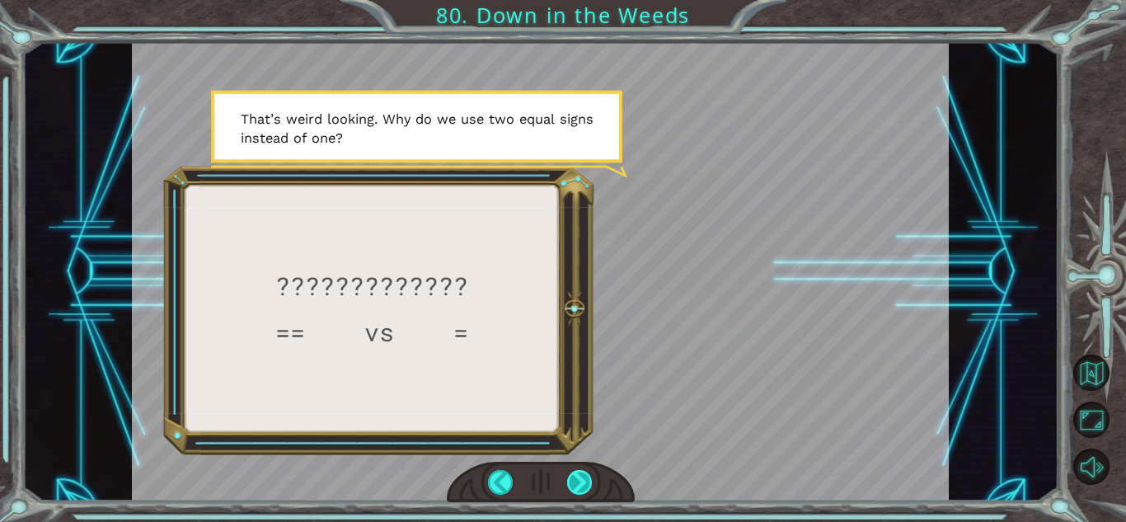
click at [581, 474] on div at bounding box center [580, 482] width 26 height 25
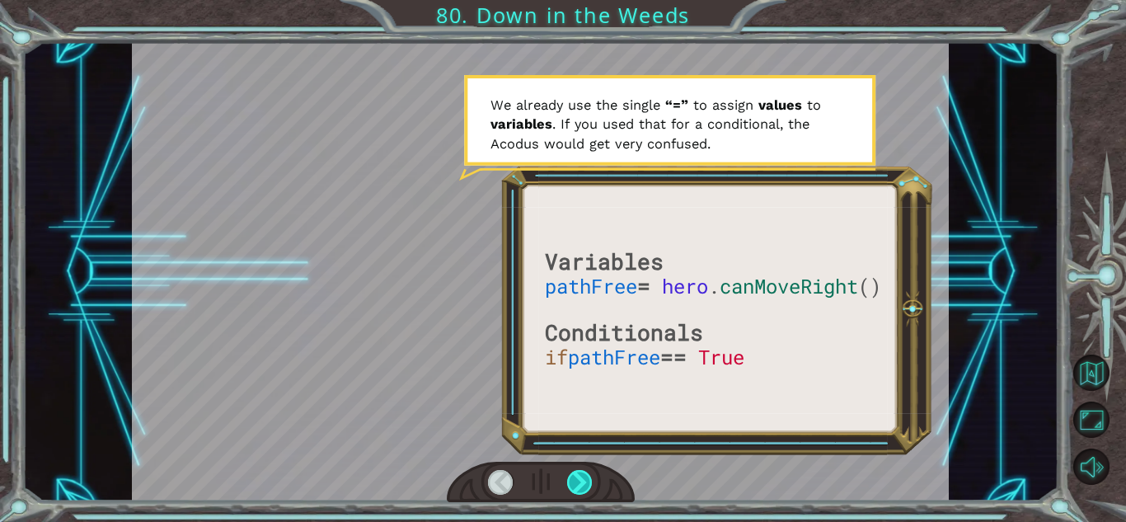
click at [581, 474] on div at bounding box center [580, 482] width 26 height 25
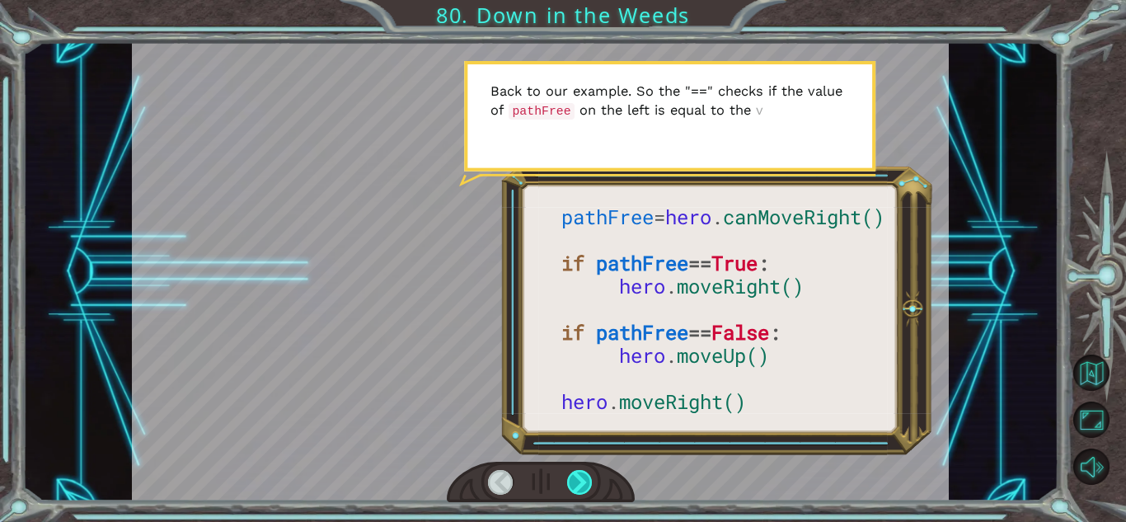
click at [581, 474] on div at bounding box center [580, 482] width 26 height 25
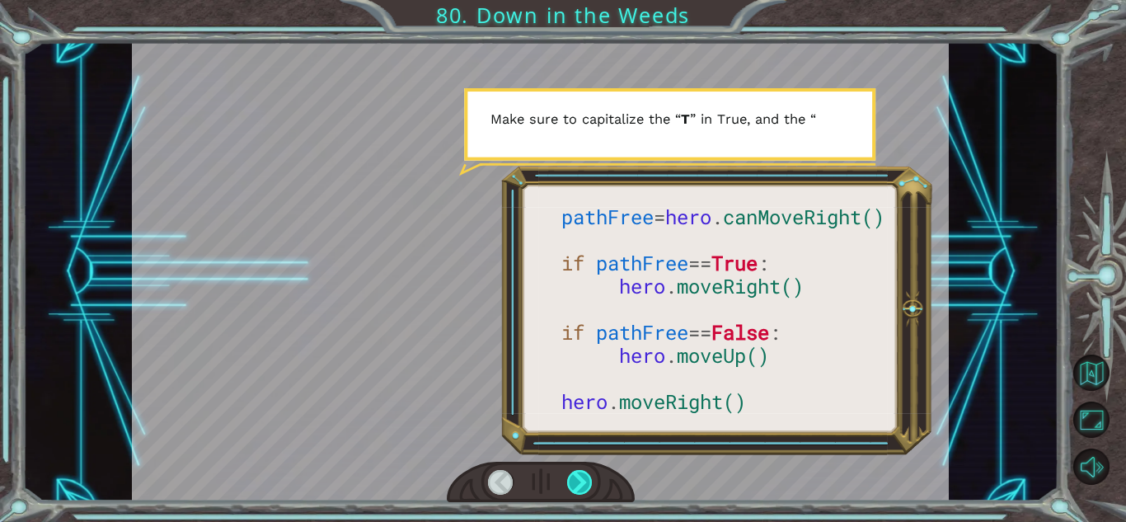
click at [581, 474] on div at bounding box center [580, 482] width 26 height 25
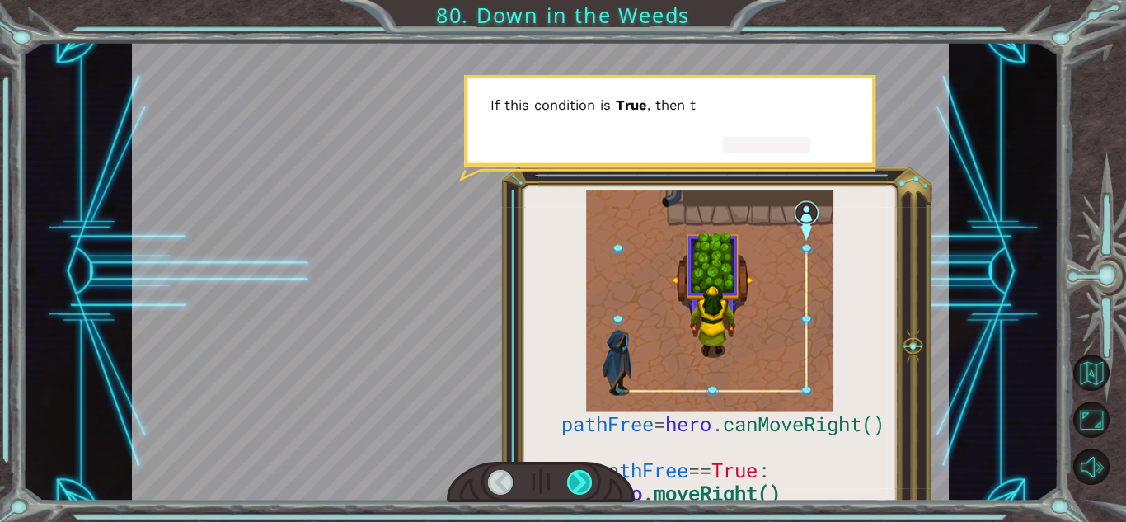
click at [581, 474] on div at bounding box center [580, 482] width 26 height 25
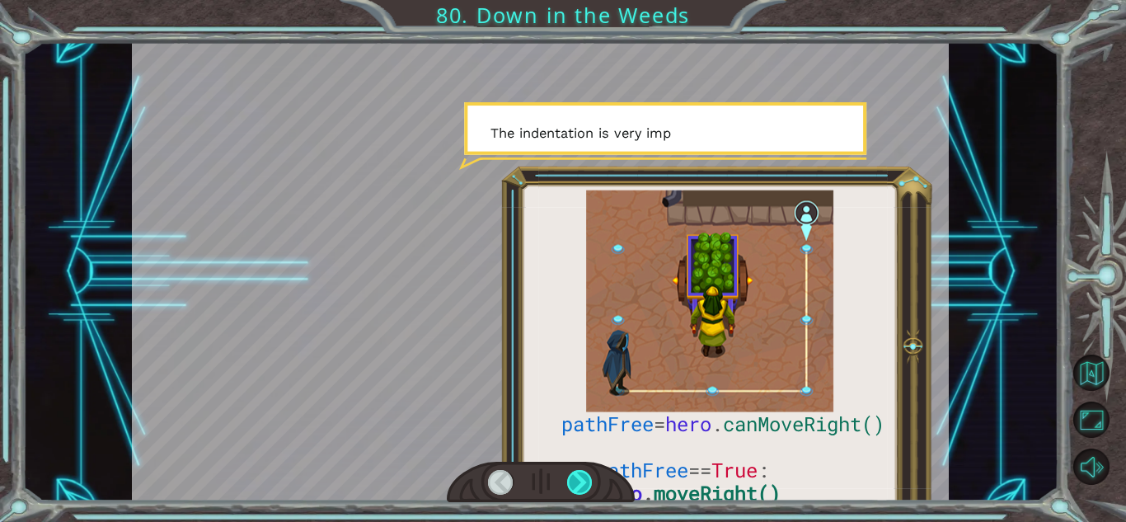
click at [581, 474] on div at bounding box center [580, 482] width 26 height 25
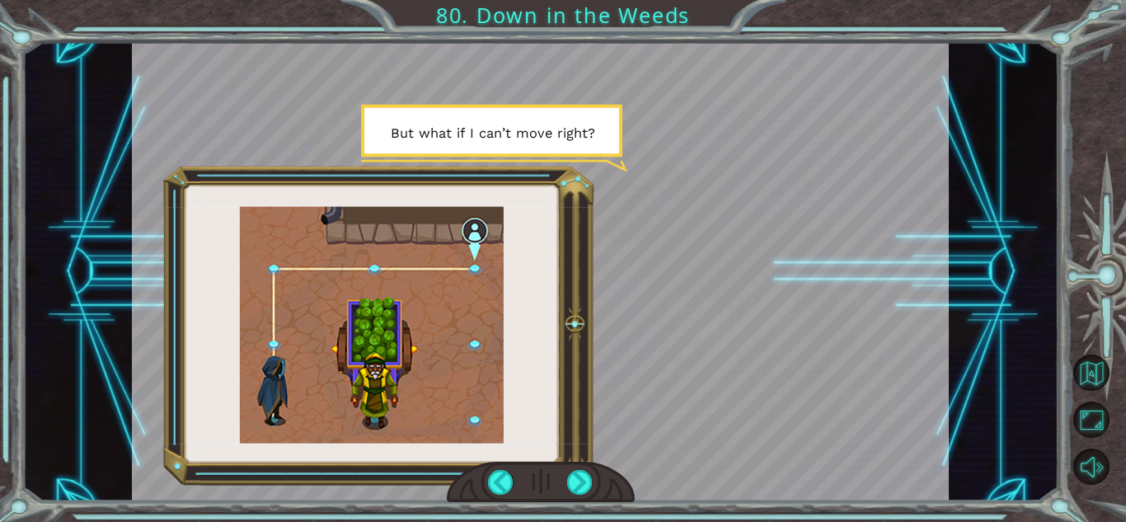
click at [649, 520] on div "W h a t d i d y o u t h i n k o f t h e p r o g r a m I g a v e y o u ? I t w o…" at bounding box center [563, 261] width 1126 height 522
click at [578, 475] on div at bounding box center [580, 482] width 26 height 25
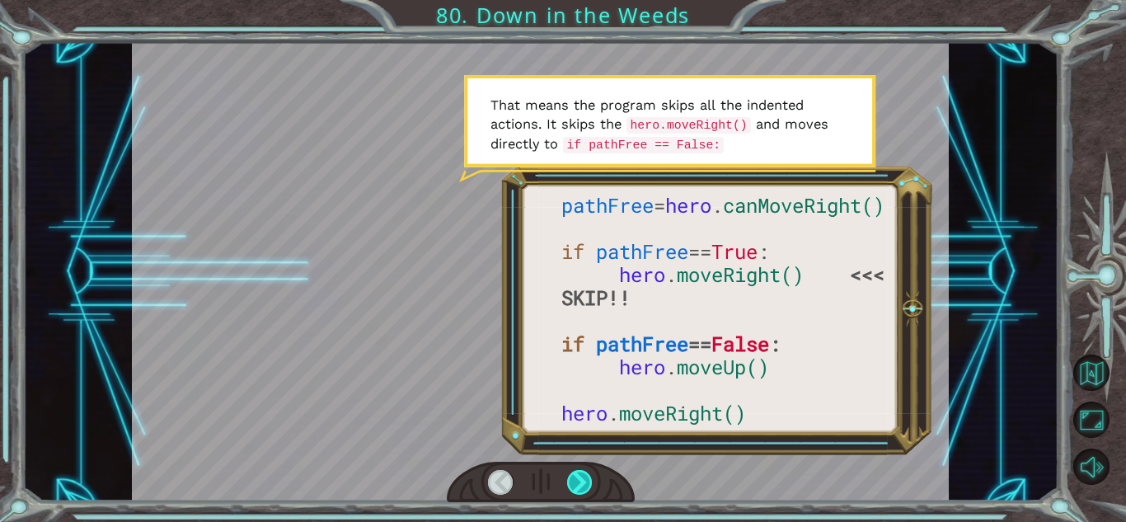
click at [580, 479] on div at bounding box center [580, 482] width 26 height 25
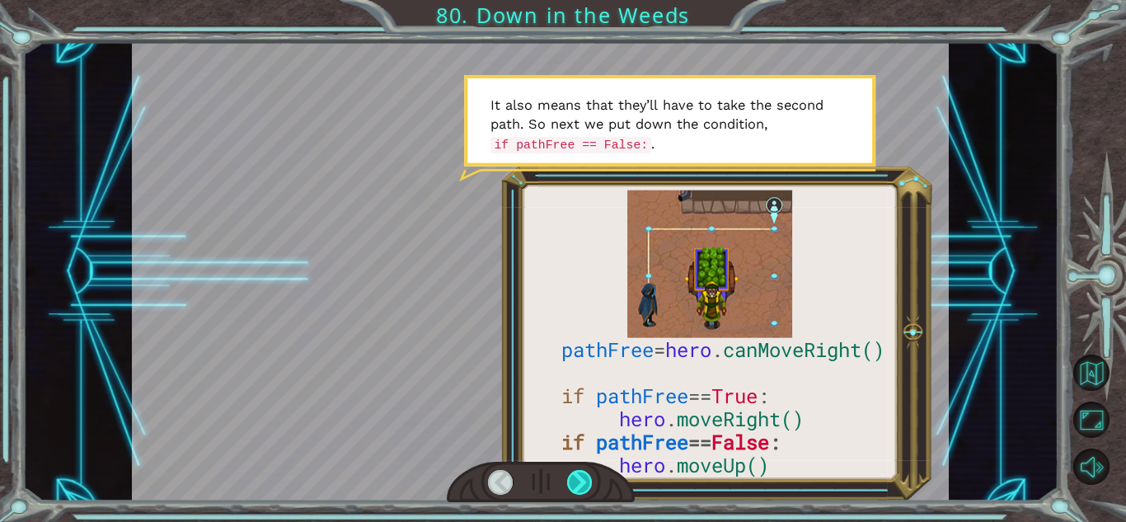
click at [580, 479] on div at bounding box center [580, 482] width 26 height 25
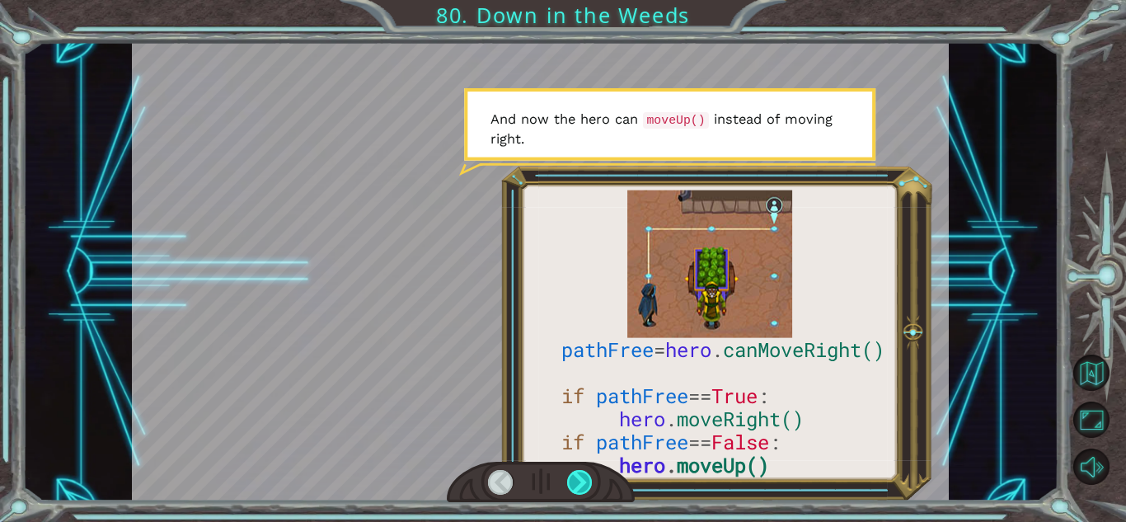
click at [580, 482] on div at bounding box center [580, 482] width 26 height 25
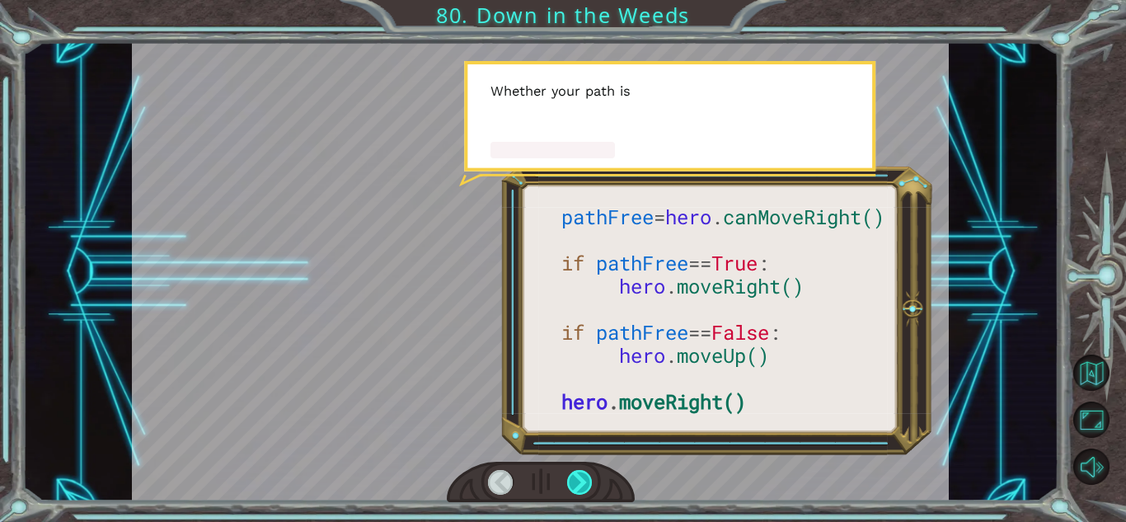
click at [580, 482] on div at bounding box center [580, 482] width 26 height 25
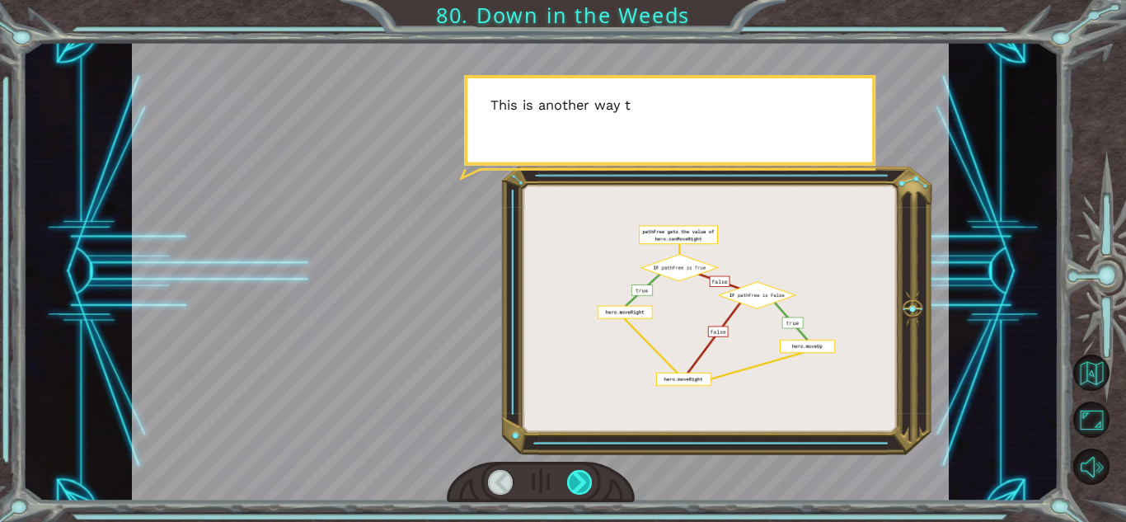
click at [580, 481] on div at bounding box center [580, 482] width 26 height 25
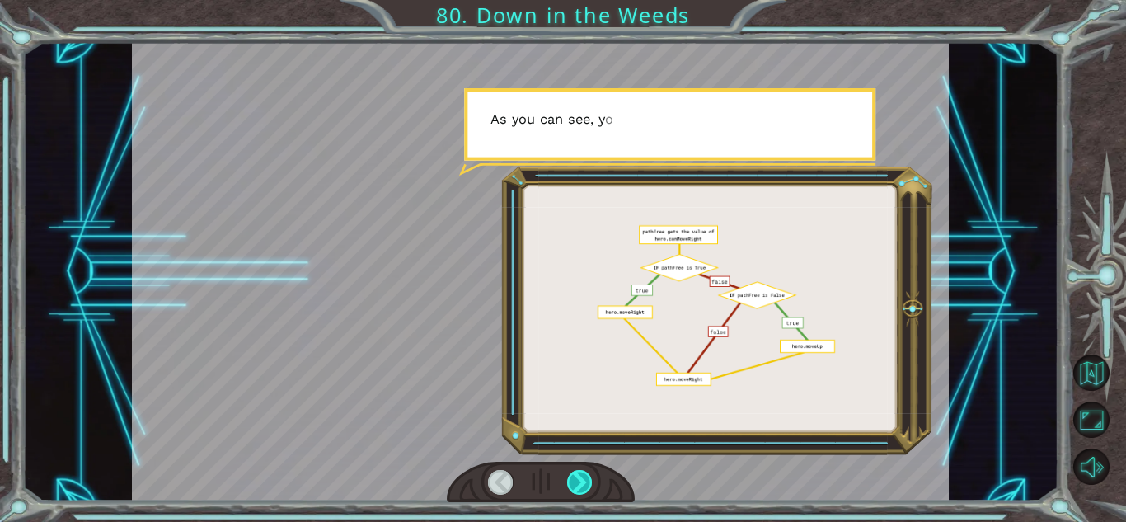
click at [580, 482] on div at bounding box center [580, 482] width 26 height 25
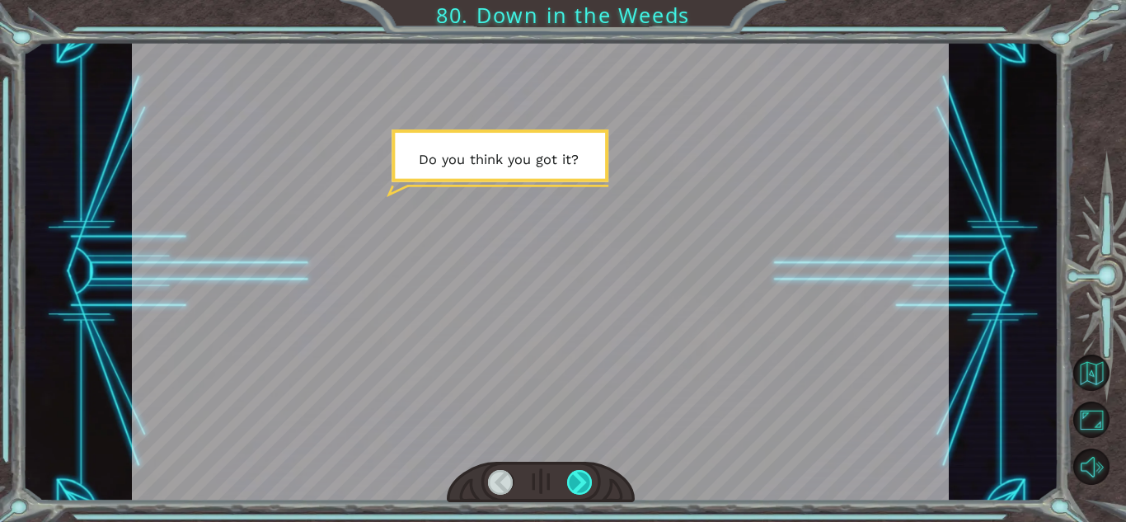
click at [580, 482] on div at bounding box center [580, 482] width 26 height 25
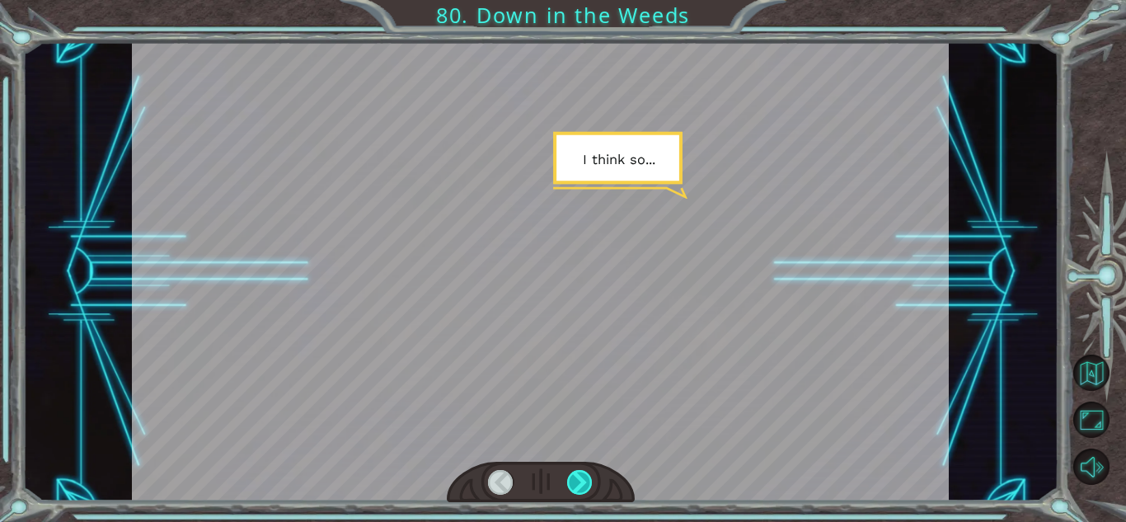
click at [580, 482] on div at bounding box center [580, 482] width 26 height 25
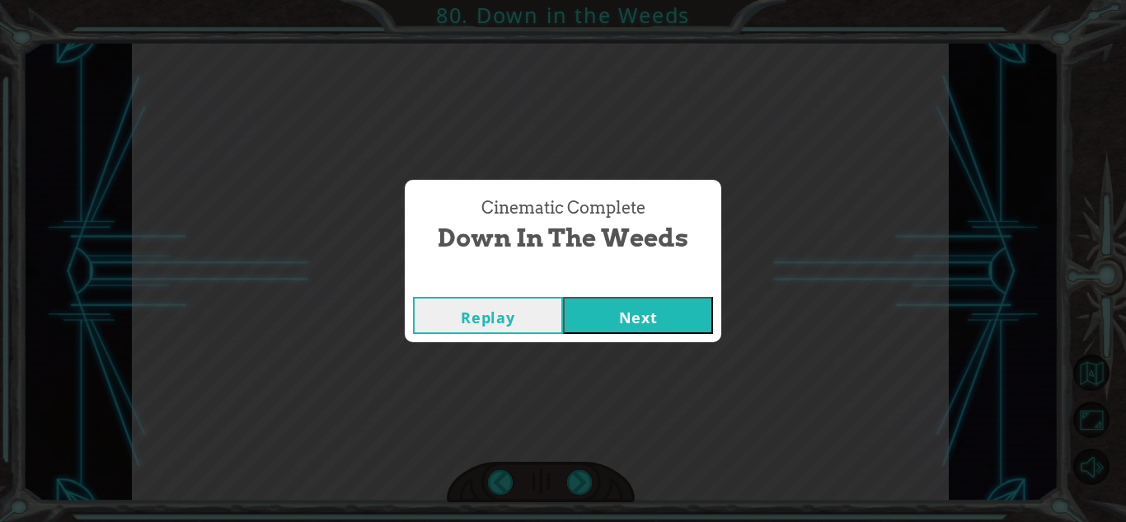
click at [603, 325] on button "Next" at bounding box center [638, 315] width 150 height 37
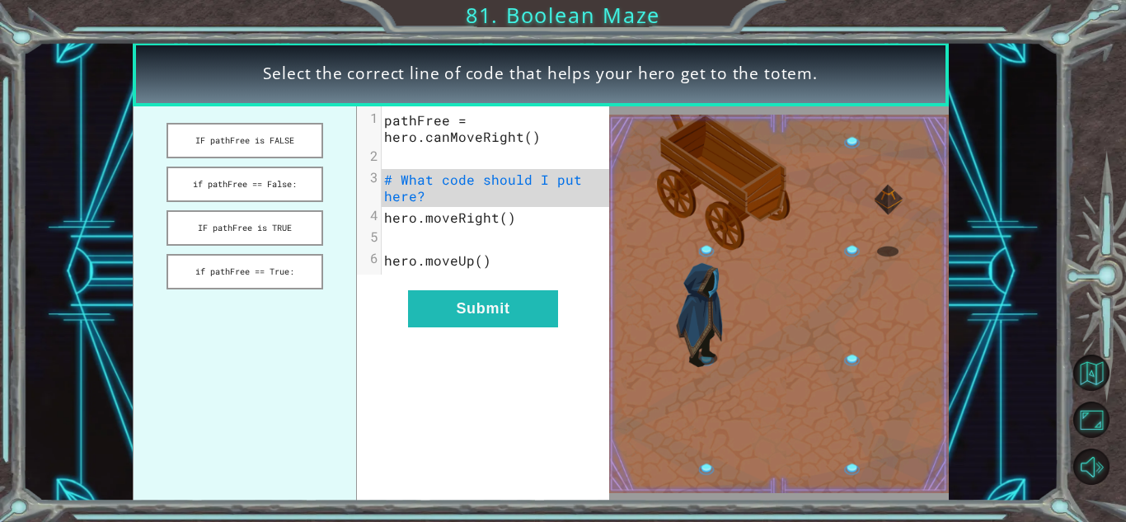
click at [171, 106] on ul "IF pathFree is FALSE if pathFree == False: IF pathFree is TRUE if pathFree == T…" at bounding box center [245, 303] width 225 height 395
click at [190, 120] on ul "IF pathFree is FALSE if pathFree == False: IF pathFree is TRUE if pathFree == T…" at bounding box center [245, 303] width 225 height 395
click at [192, 124] on button "IF pathFree is FALSE" at bounding box center [244, 140] width 156 height 35
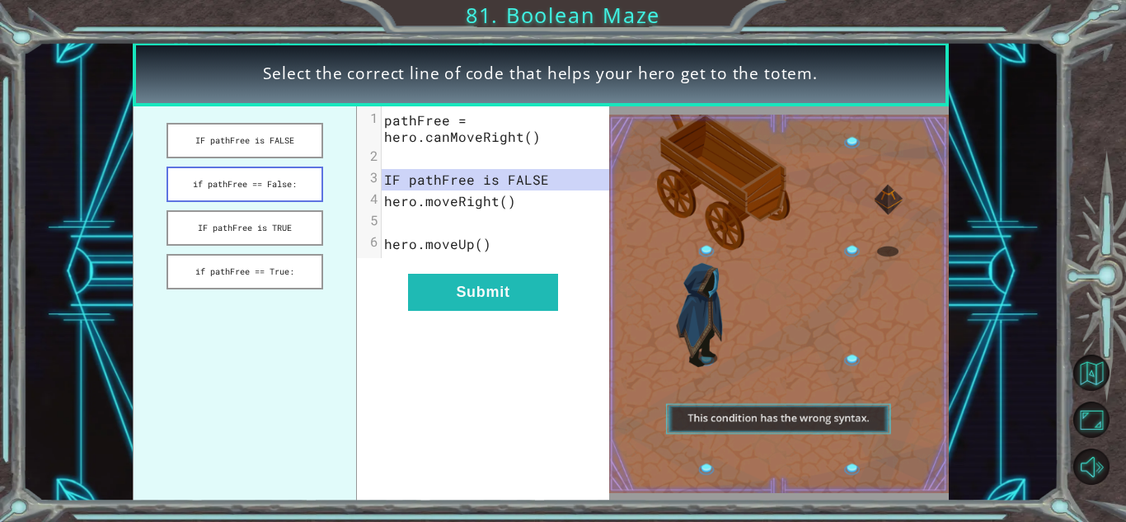
click at [217, 176] on button "if pathFree == False:" at bounding box center [244, 183] width 156 height 35
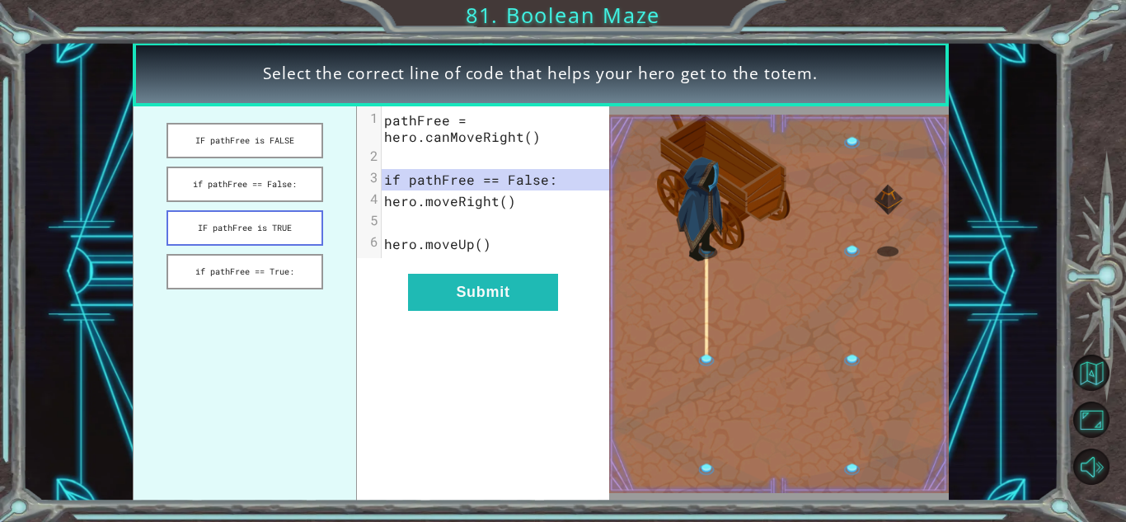
click at [304, 237] on button "IF pathFree is TRUE" at bounding box center [244, 227] width 156 height 35
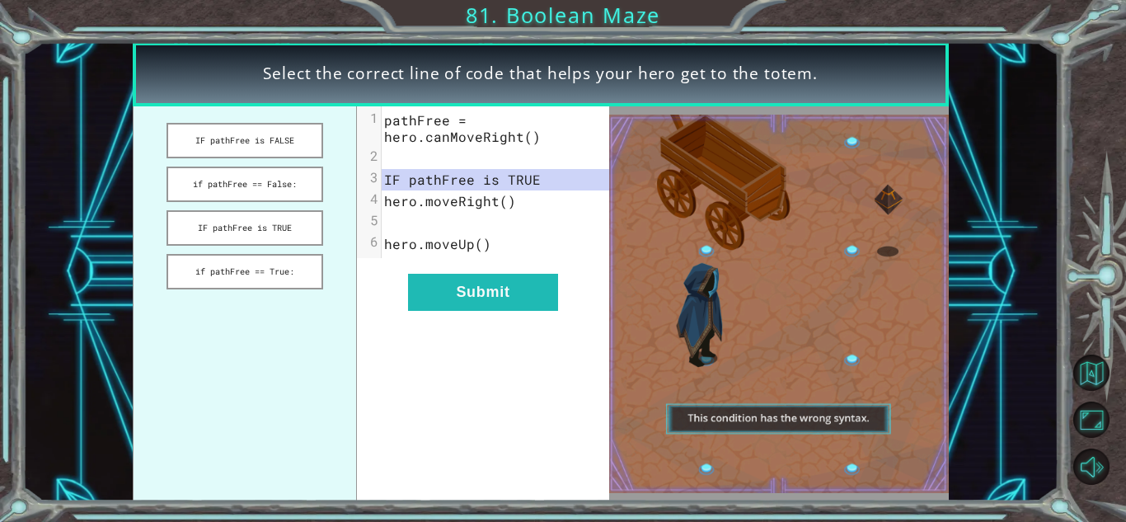
click at [312, 249] on ul "IF pathFree is FALSE if pathFree == False: IF pathFree is TRUE if pathFree == T…" at bounding box center [245, 303] width 225 height 395
click at [320, 272] on button "if pathFree == True:" at bounding box center [244, 271] width 156 height 35
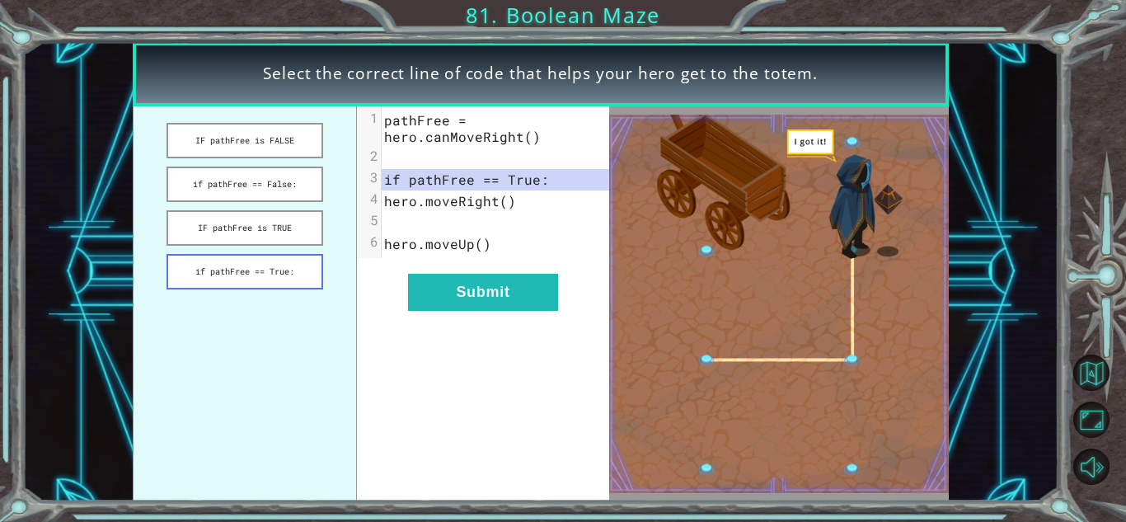
click at [314, 267] on button "if pathFree == True:" at bounding box center [244, 271] width 156 height 35
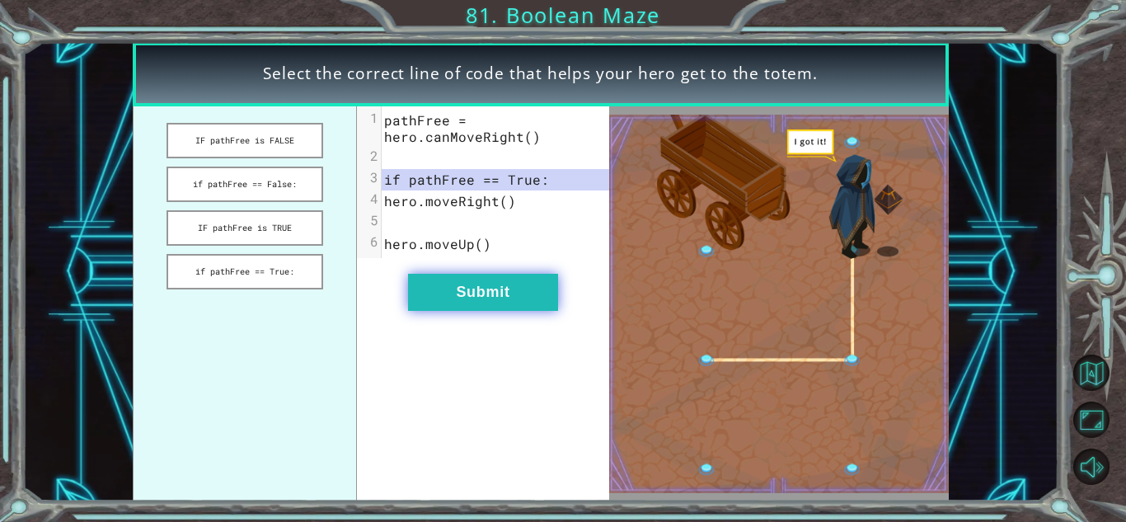
click at [505, 303] on button "Submit" at bounding box center [483, 292] width 150 height 37
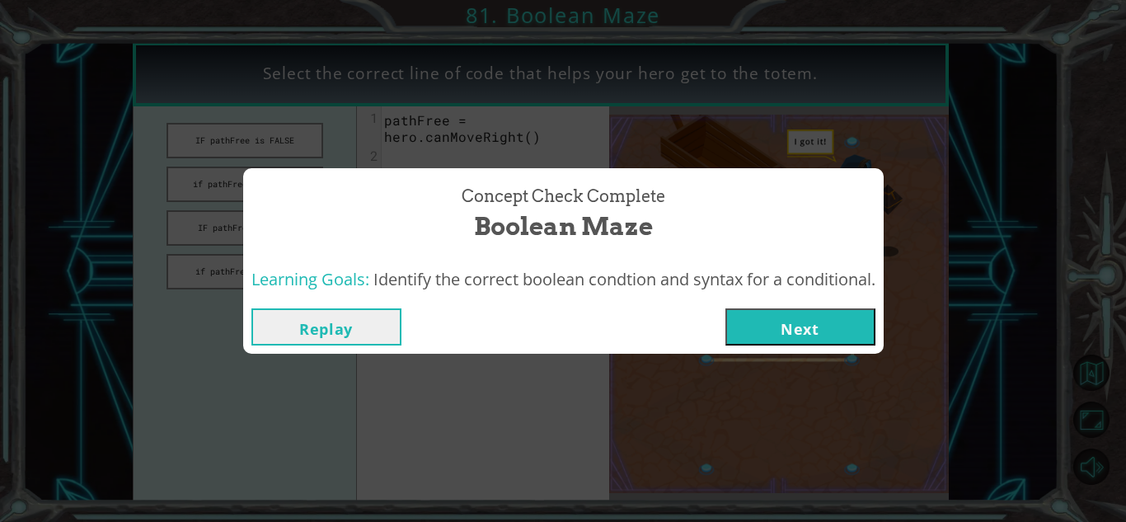
click at [733, 335] on button "Next" at bounding box center [800, 326] width 150 height 37
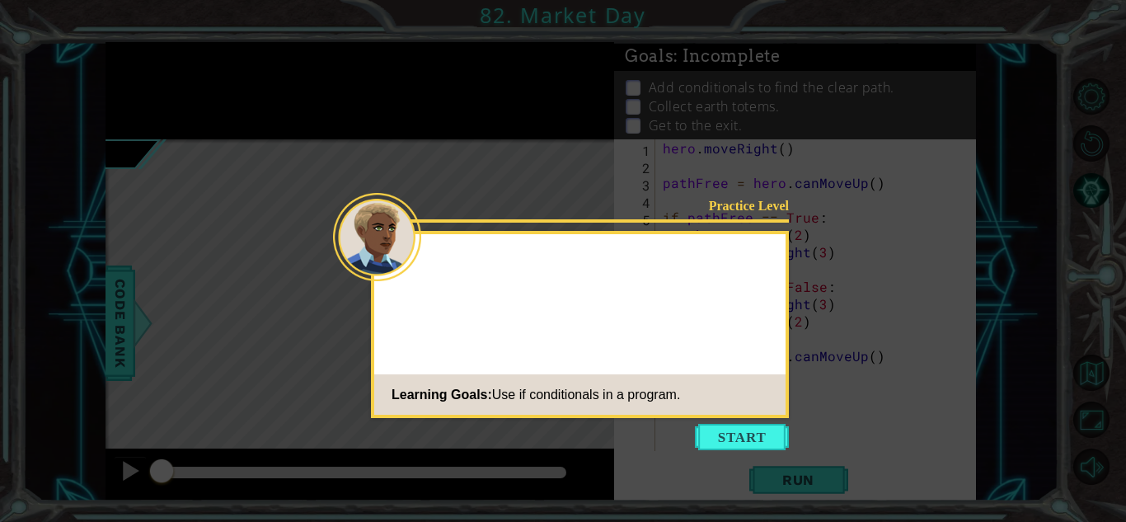
click at [757, 422] on icon at bounding box center [563, 261] width 1126 height 522
click at [758, 428] on button "Start" at bounding box center [742, 437] width 94 height 26
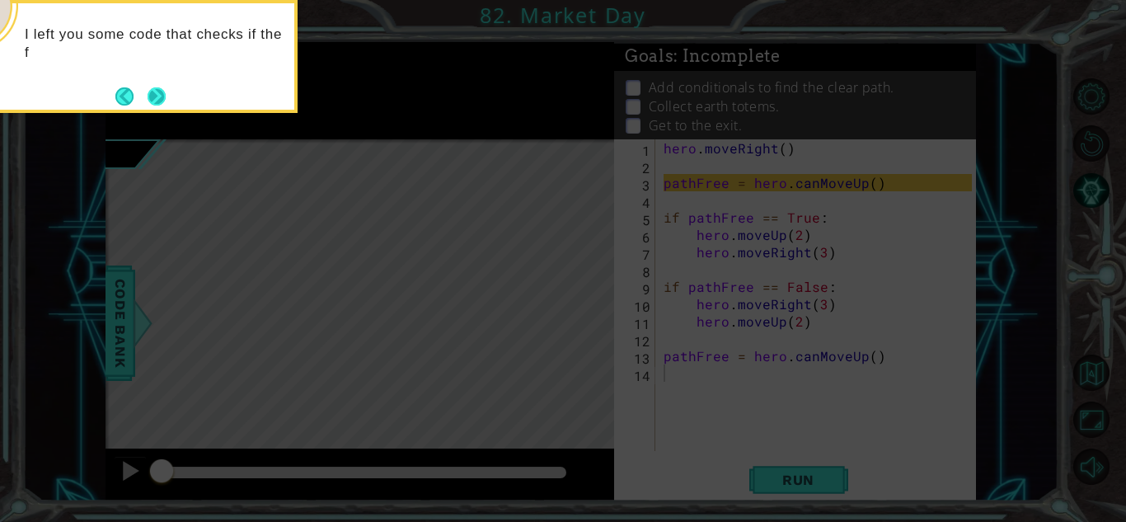
click at [161, 101] on button "Next" at bounding box center [157, 96] width 19 height 19
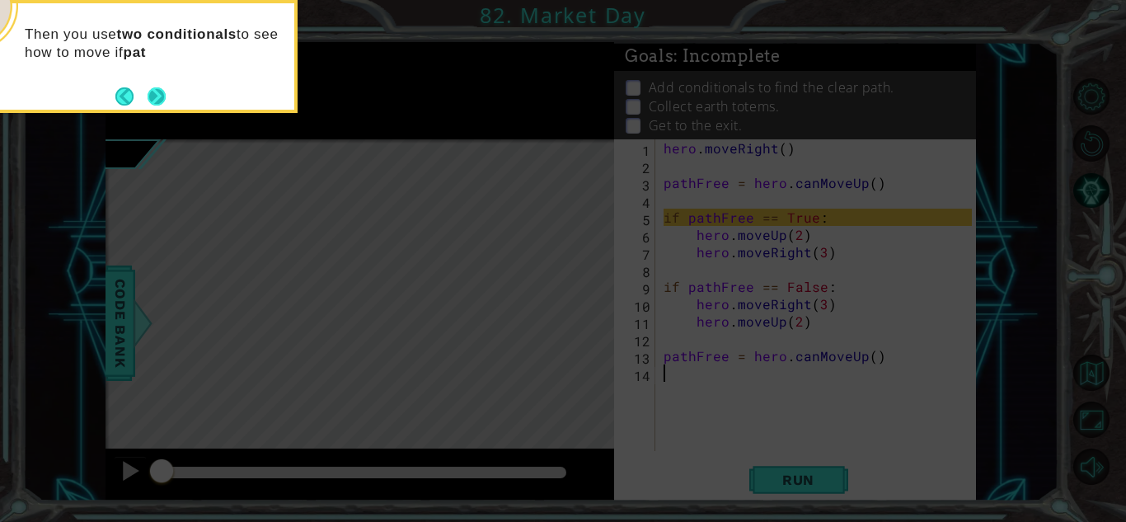
click at [158, 101] on button "Next" at bounding box center [157, 96] width 19 height 19
click at [124, 96] on button "Back" at bounding box center [131, 96] width 32 height 18
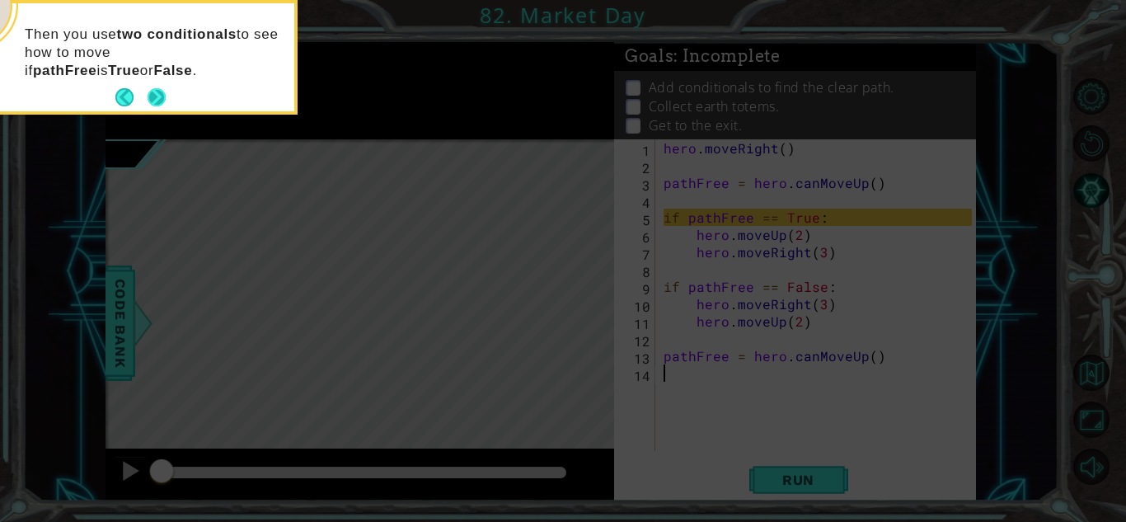
click at [157, 96] on button "Next" at bounding box center [156, 97] width 19 height 19
click at [157, 96] on button "Next" at bounding box center [157, 97] width 18 height 18
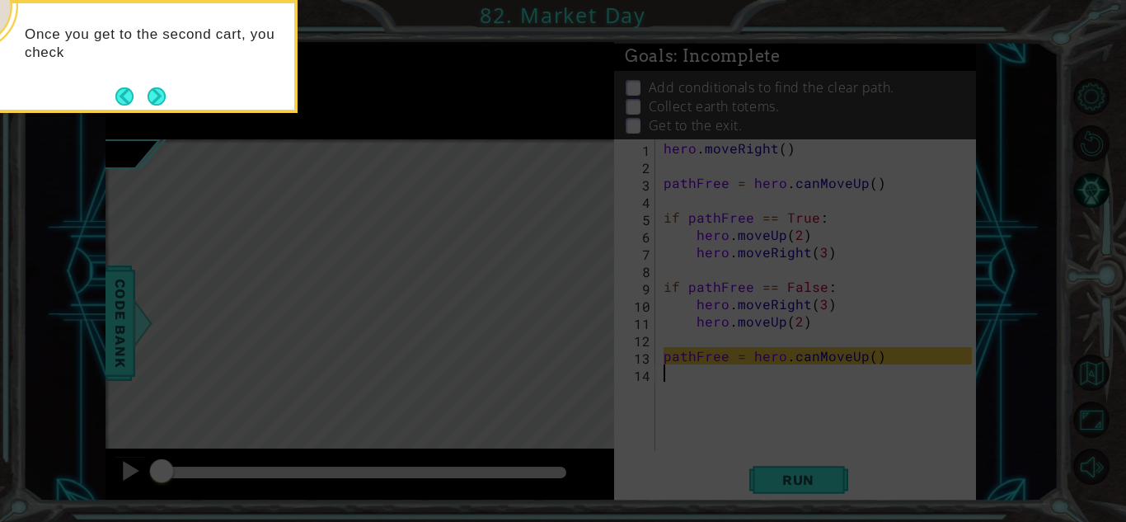
click at [157, 96] on button "Next" at bounding box center [157, 96] width 18 height 18
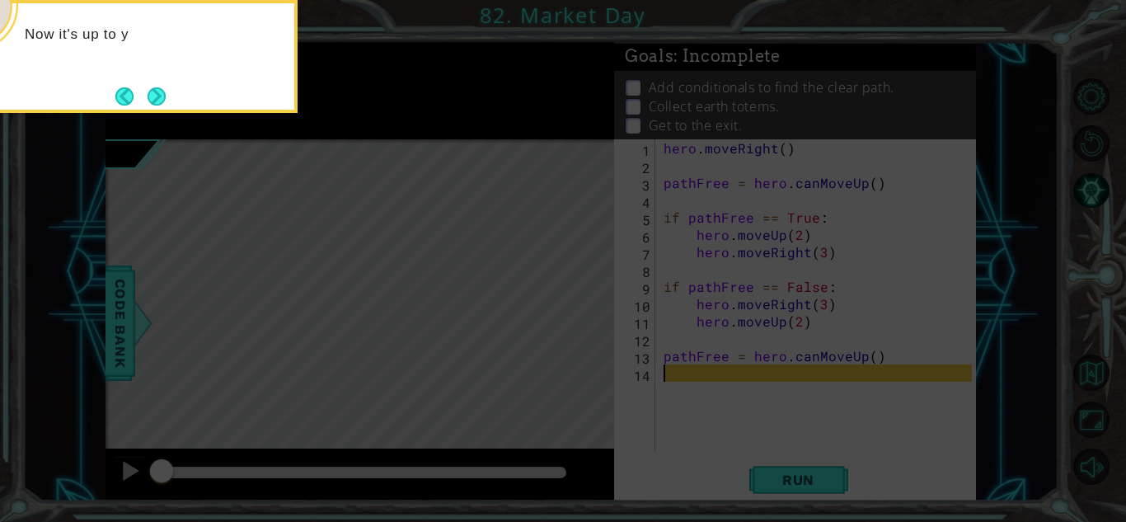
click at [157, 96] on button "Next" at bounding box center [157, 97] width 20 height 20
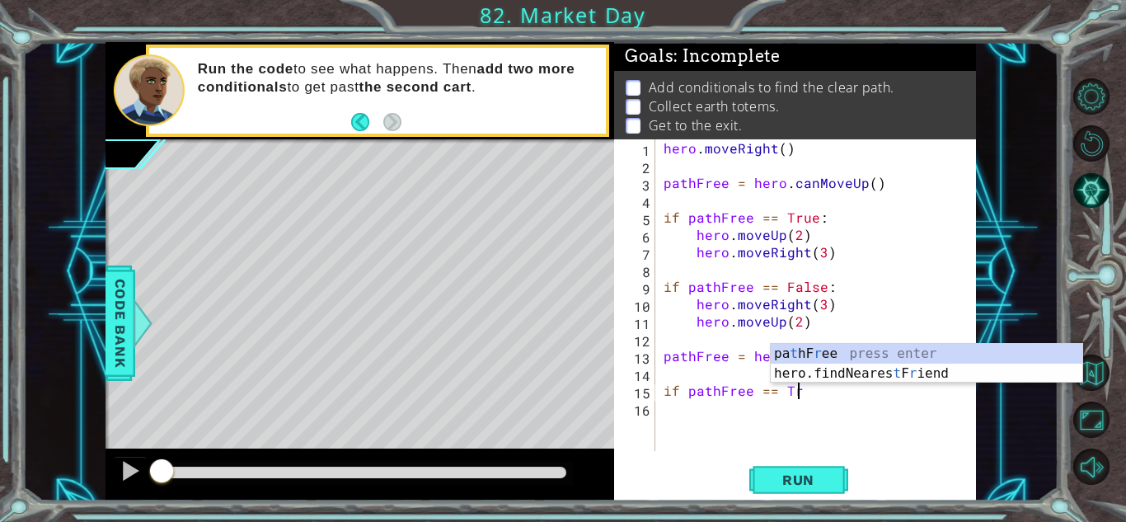
scroll to position [0, 8]
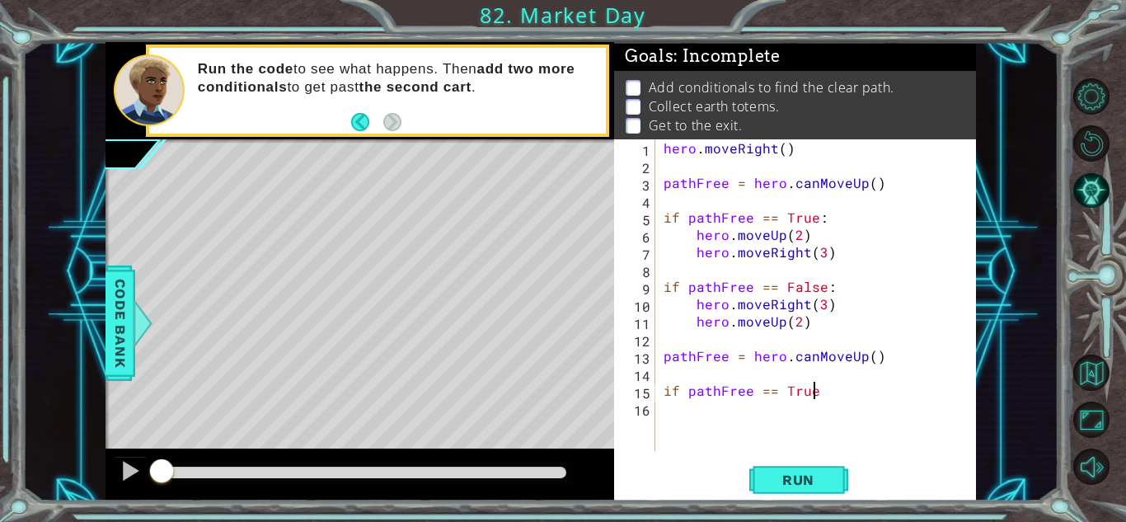
type textarea "if pathFree == True:"
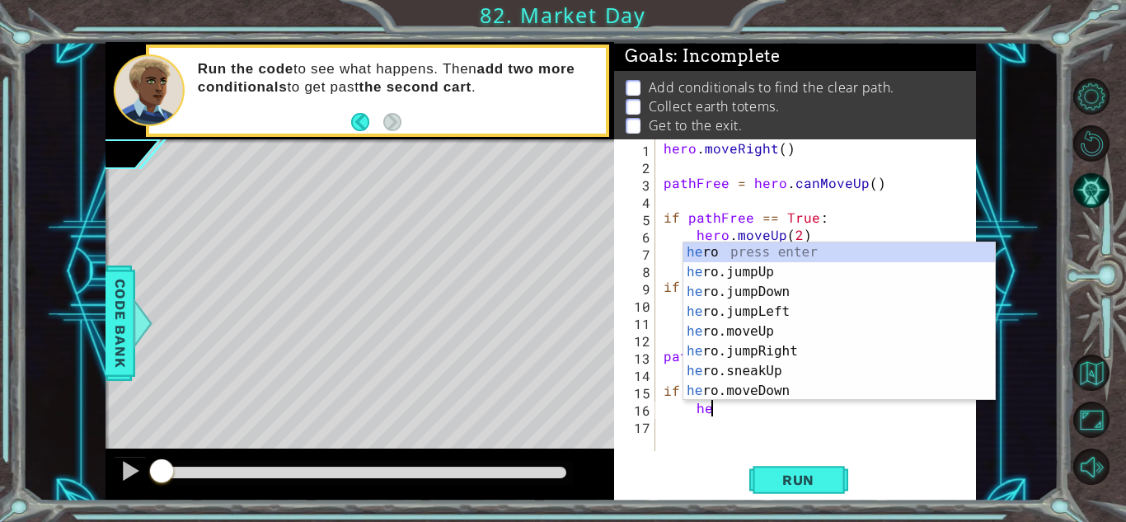
scroll to position [0, 2]
type textarea "h"
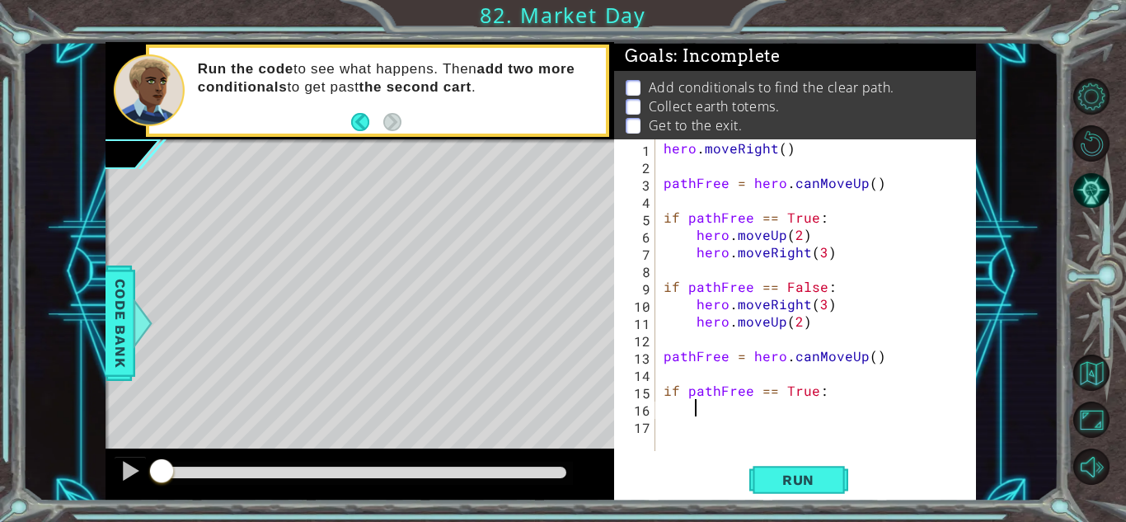
scroll to position [0, 1]
click at [787, 468] on button "Run" at bounding box center [798, 480] width 99 height 36
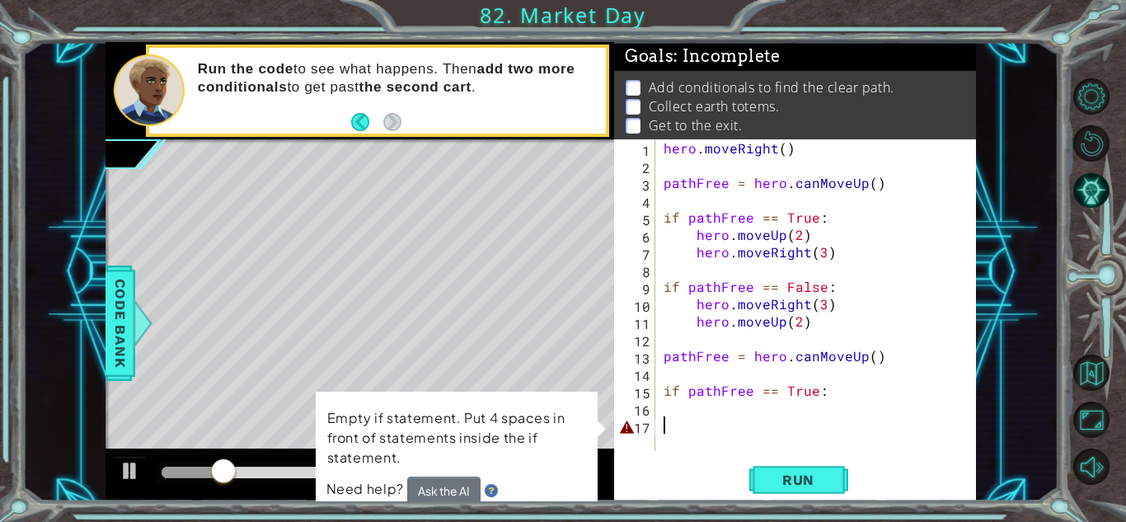
click at [729, 425] on div "hero . moveRight ( ) pathFree = hero . canMoveUp ( ) if pathFree == True : hero…" at bounding box center [820, 312] width 320 height 346
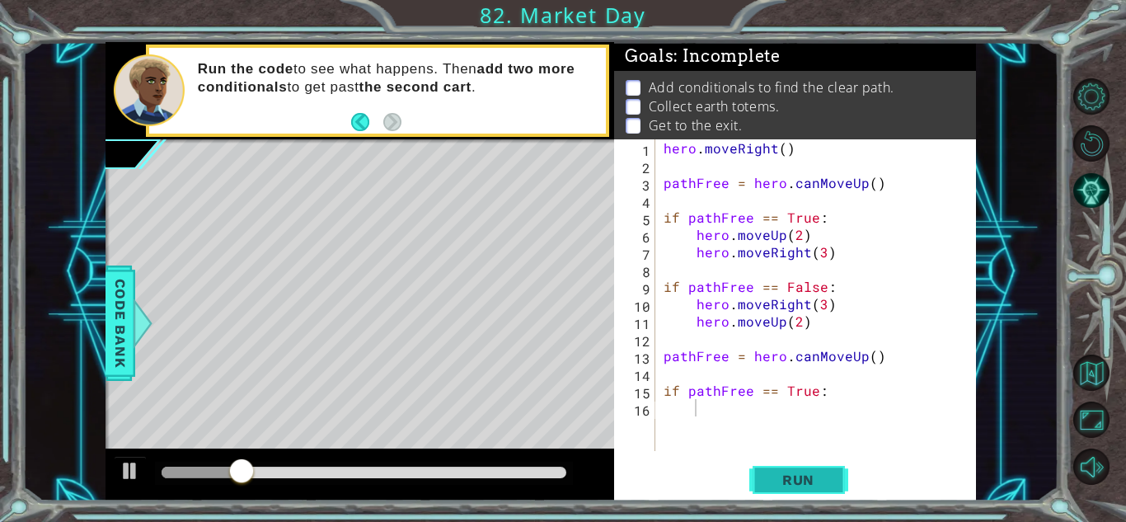
click at [754, 490] on button "Run" at bounding box center [798, 480] width 99 height 36
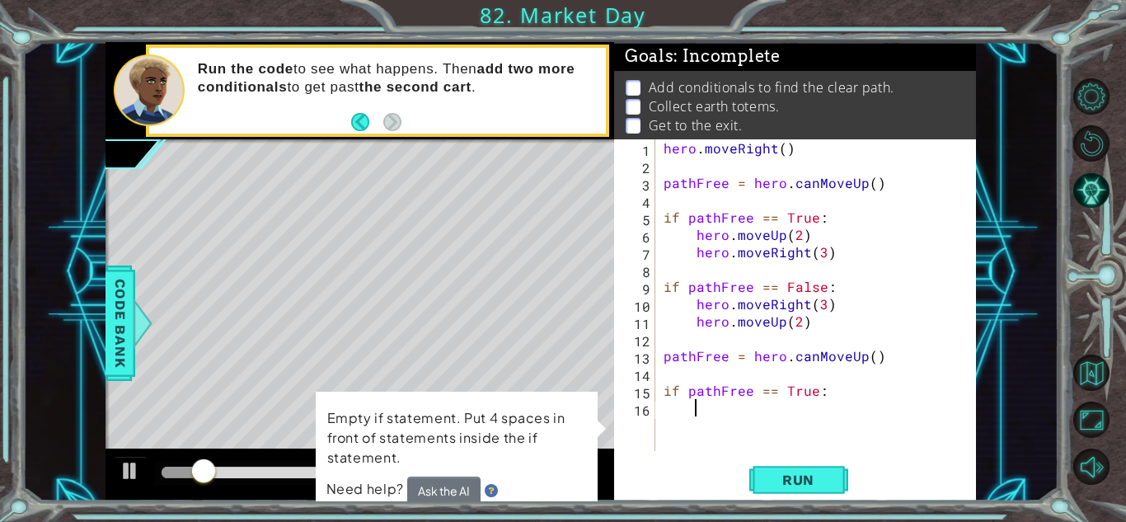
type textarea "]"
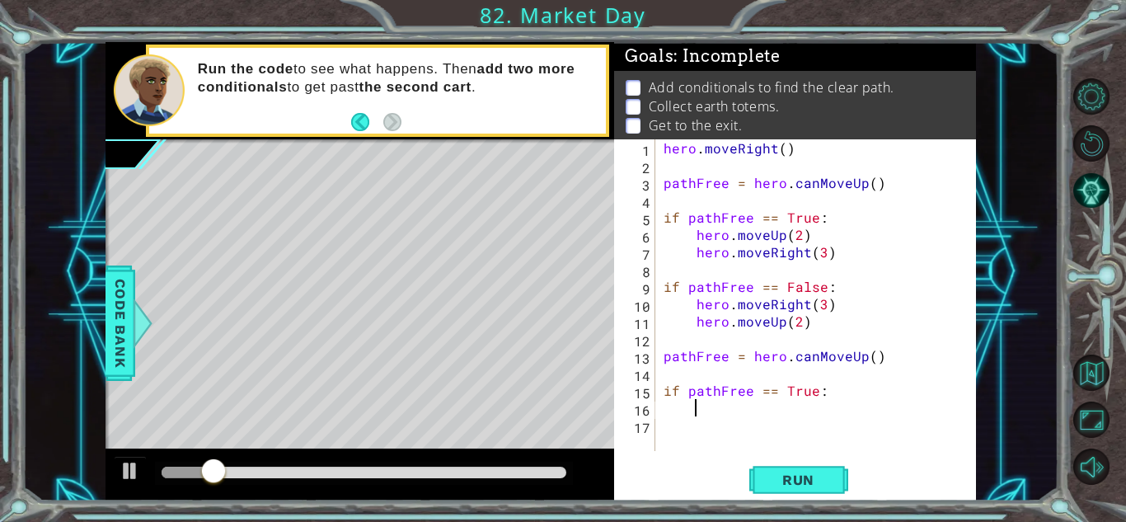
scroll to position [0, 1]
click at [768, 490] on button "Run" at bounding box center [798, 480] width 99 height 36
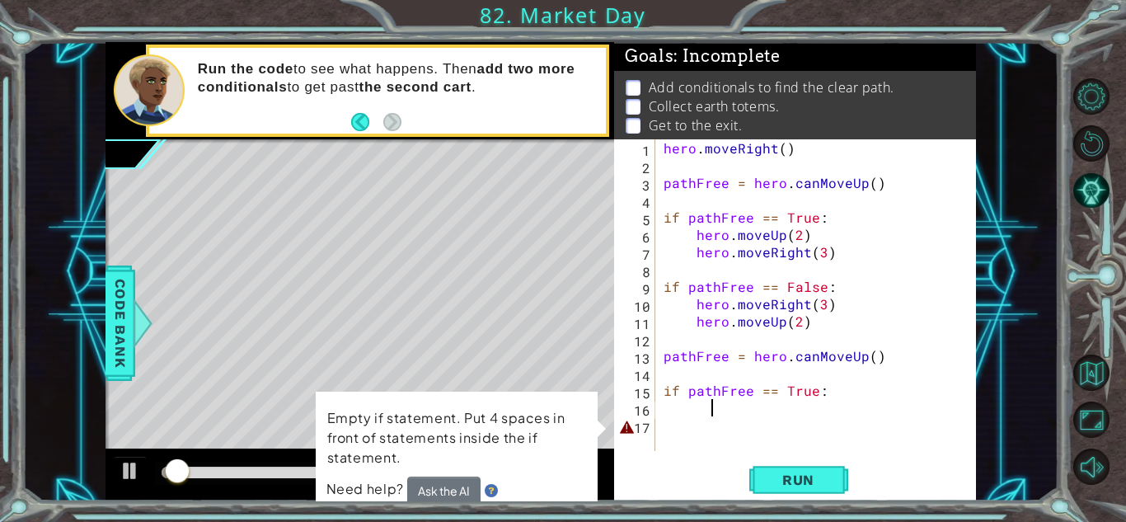
click at [710, 433] on div "hero . moveRight ( ) pathFree = hero . canMoveUp ( ) if pathFree == True : hero…" at bounding box center [820, 312] width 320 height 346
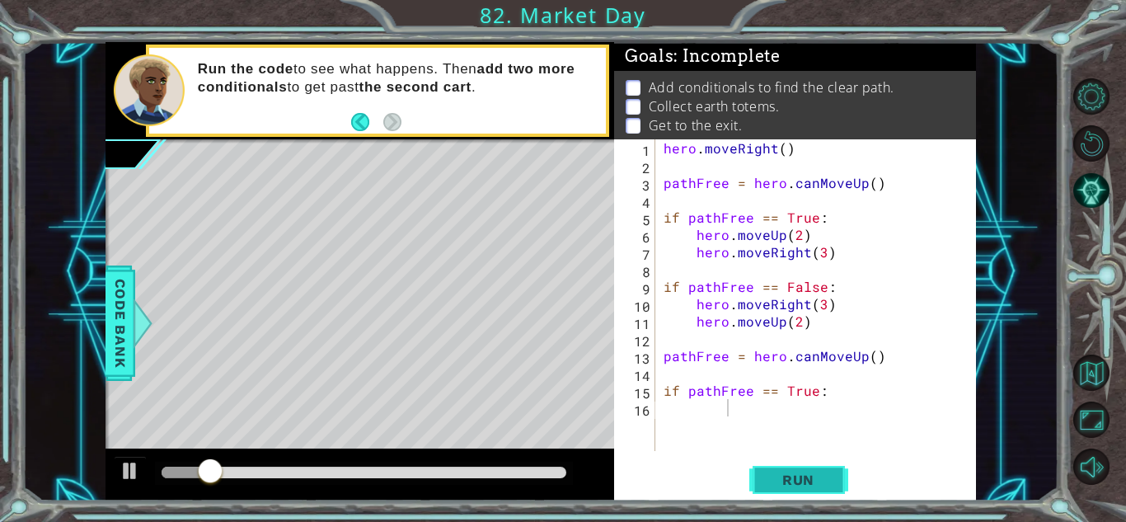
click at [757, 490] on button "Run" at bounding box center [798, 480] width 99 height 36
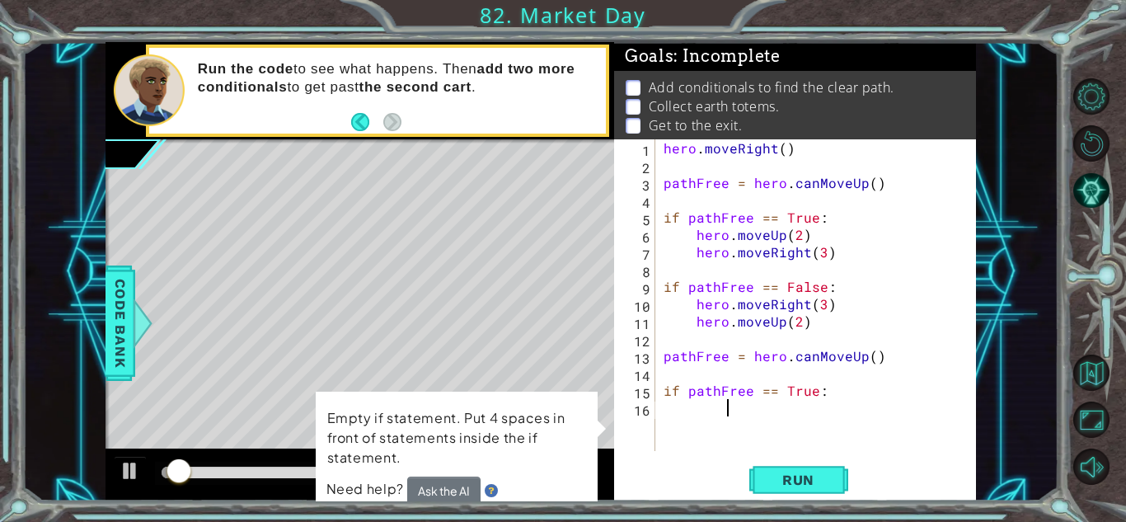
type textarea "\"
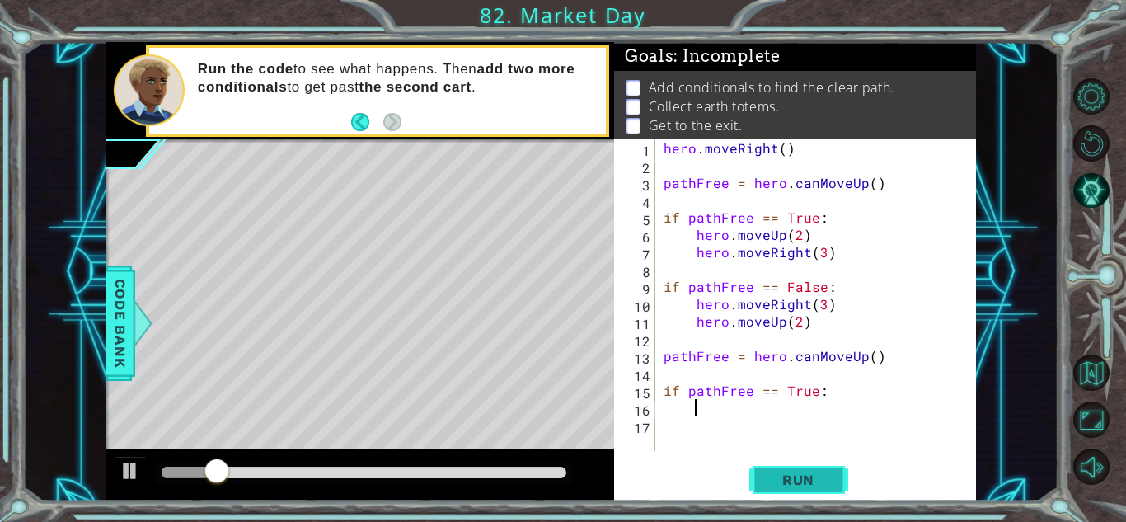
click at [770, 480] on span "Run" at bounding box center [798, 479] width 65 height 16
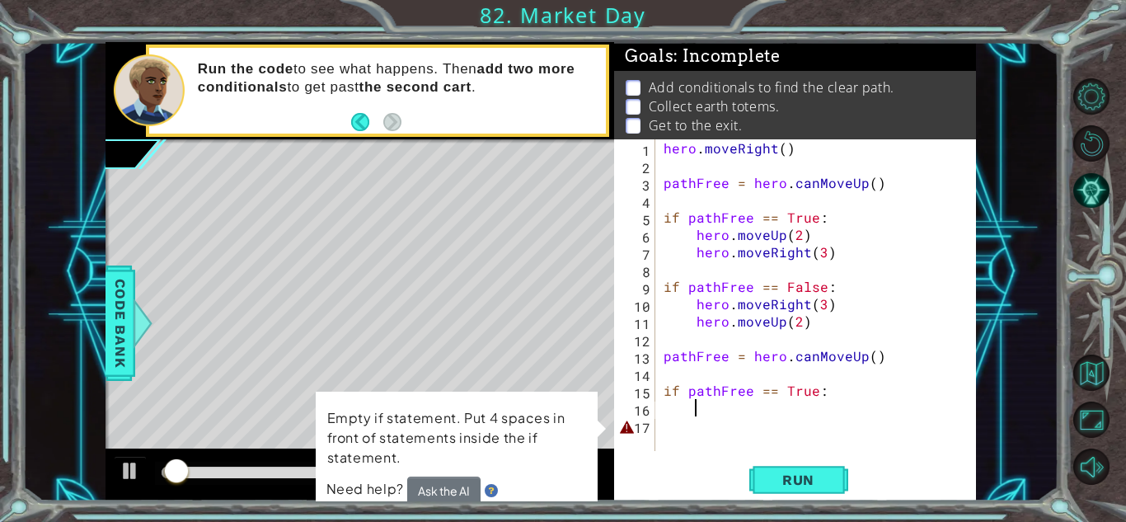
click at [710, 433] on div "hero . moveRight ( ) pathFree = hero . canMoveUp ( ) if pathFree == True : hero…" at bounding box center [820, 312] width 320 height 346
type textarea "\"
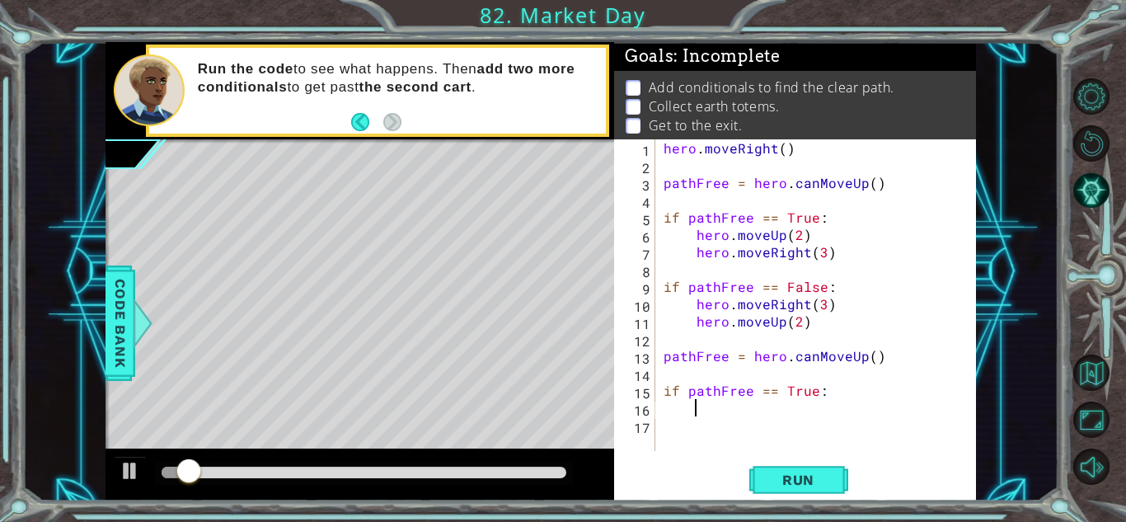
scroll to position [0, 1]
click at [762, 488] on button "Run" at bounding box center [798, 480] width 99 height 36
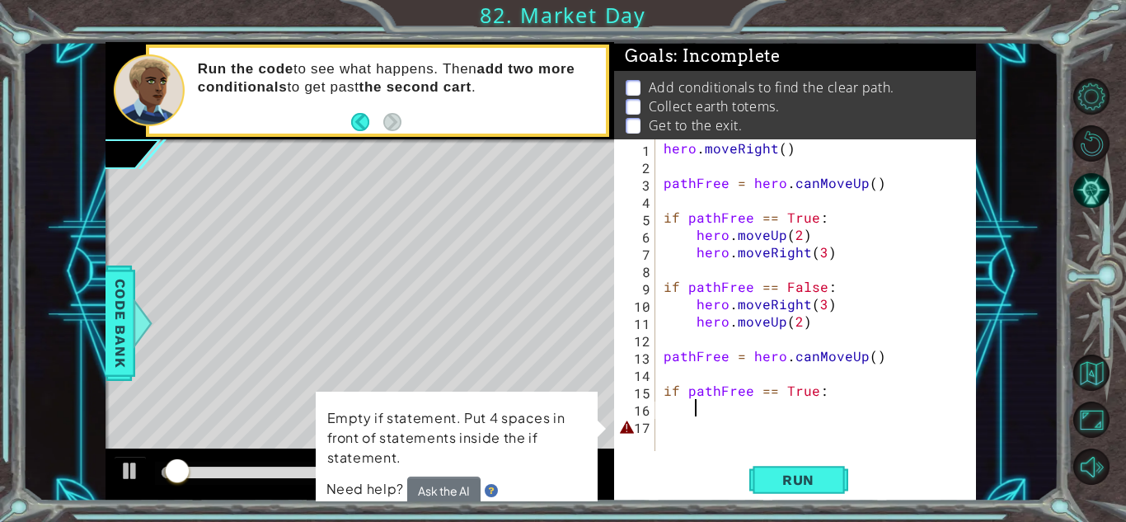
click at [699, 433] on div "hero . moveRight ( ) pathFree = hero . canMoveUp ( ) if pathFree == True : hero…" at bounding box center [820, 312] width 320 height 346
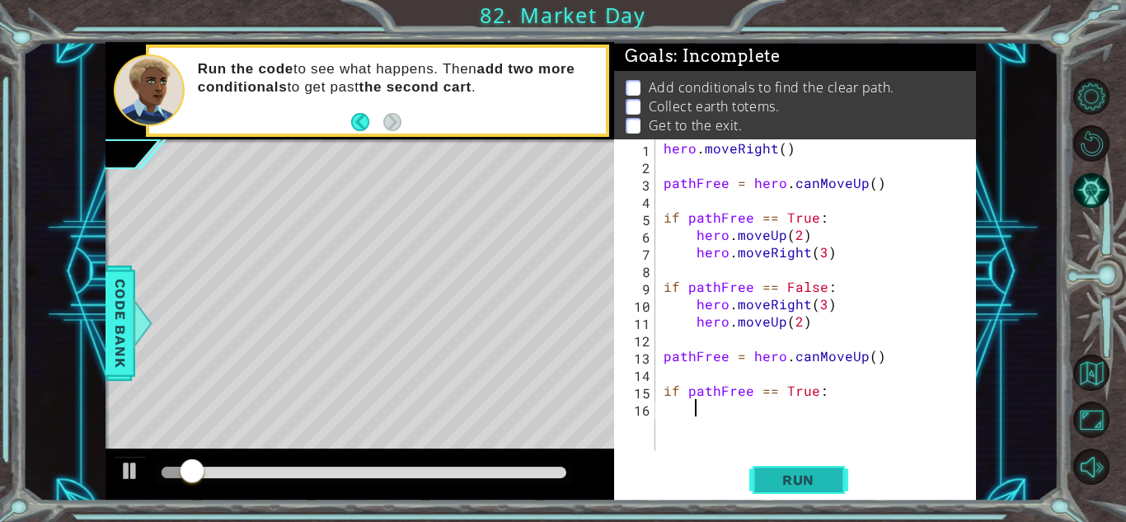
click at [751, 462] on button "Run" at bounding box center [798, 480] width 99 height 36
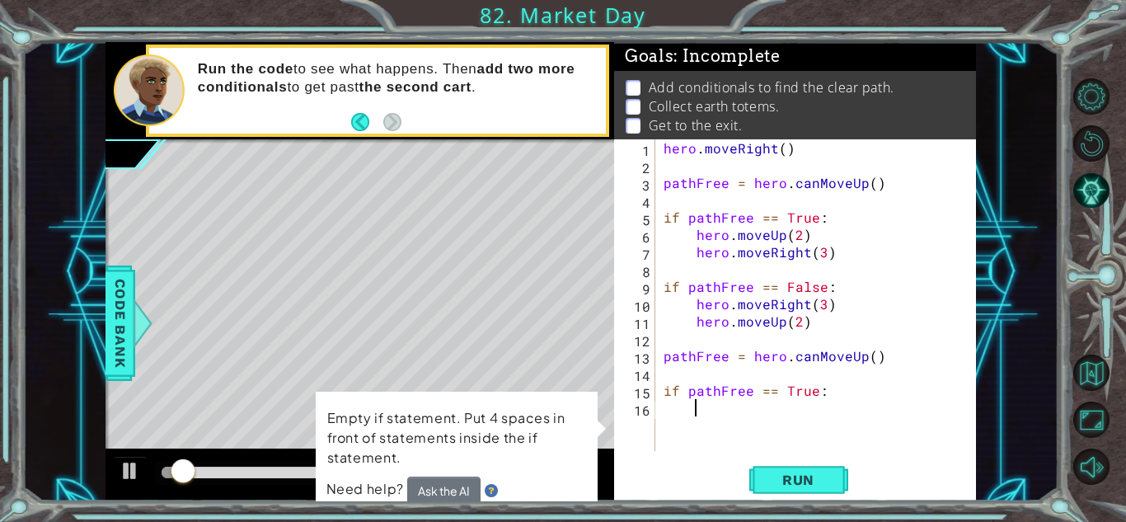
click at [685, 412] on div "hero . moveRight ( ) pathFree = hero . canMoveUp ( ) if pathFree == True : hero…" at bounding box center [820, 312] width 320 height 346
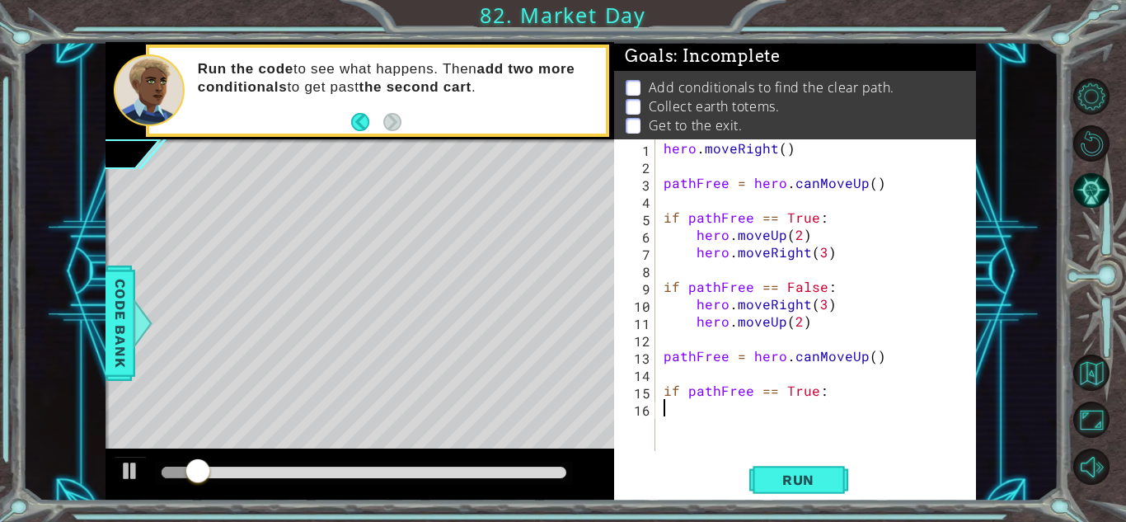
type textarea "if pathFree == True:"
click at [804, 481] on span "Run" at bounding box center [798, 479] width 65 height 16
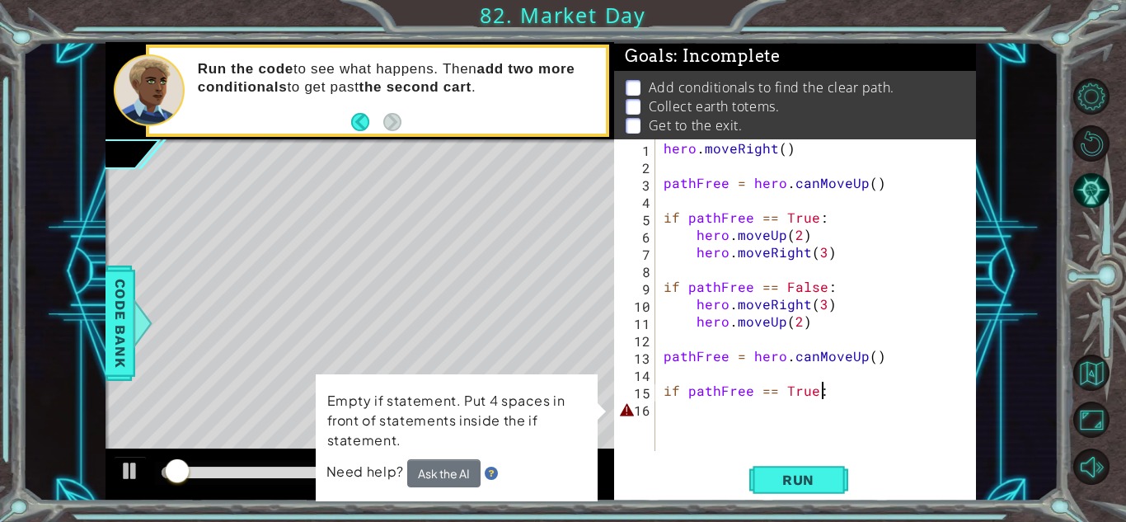
click at [711, 406] on div "hero . moveRight ( ) pathFree = hero . canMoveUp ( ) if pathFree == True : hero…" at bounding box center [820, 312] width 320 height 346
type textarea "if pathFree == True:"
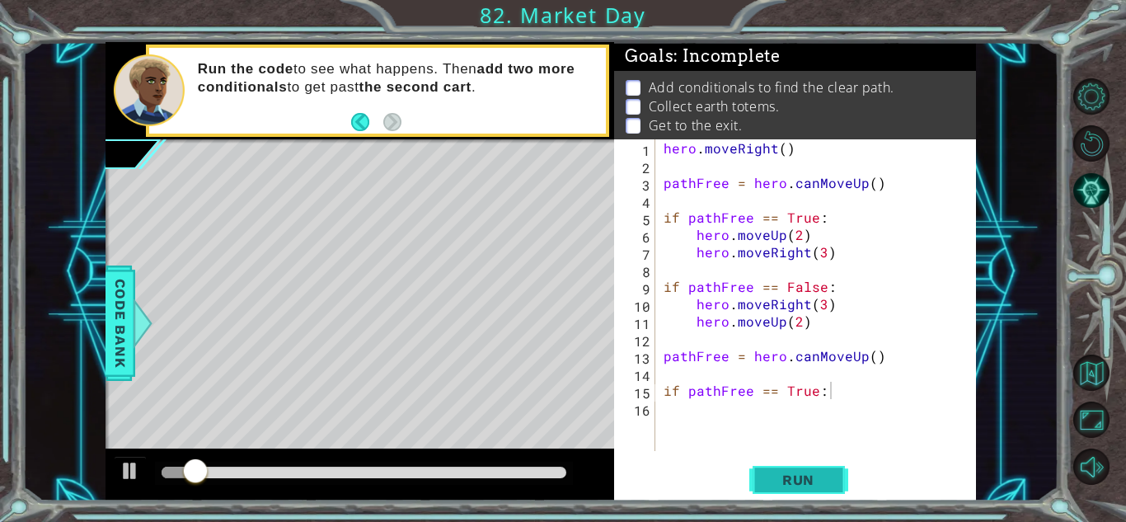
click at [775, 483] on span "Run" at bounding box center [798, 479] width 65 height 16
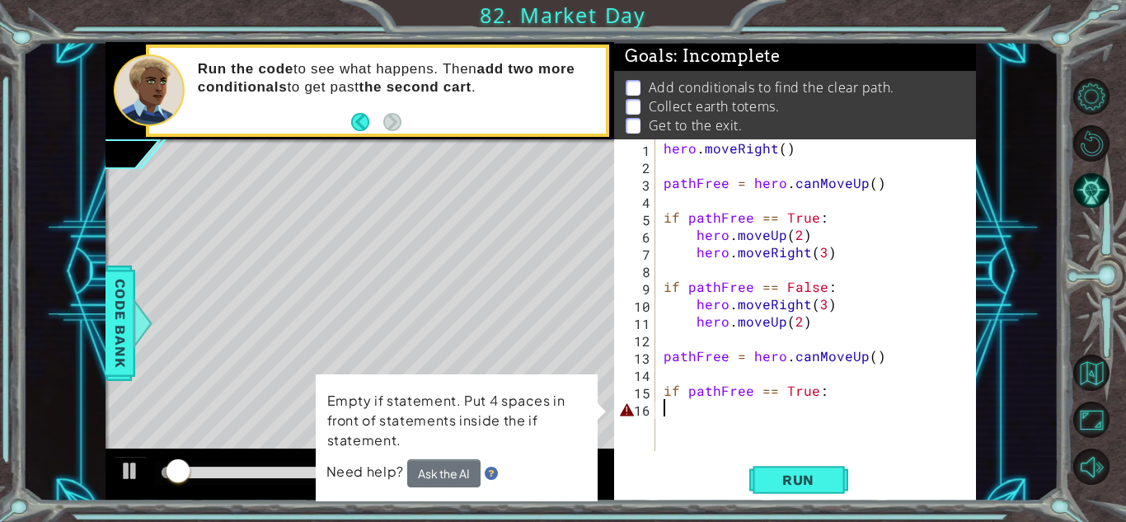
click at [696, 408] on div "hero . moveRight ( ) pathFree = hero . canMoveUp ( ) if pathFree == True : hero…" at bounding box center [820, 312] width 320 height 346
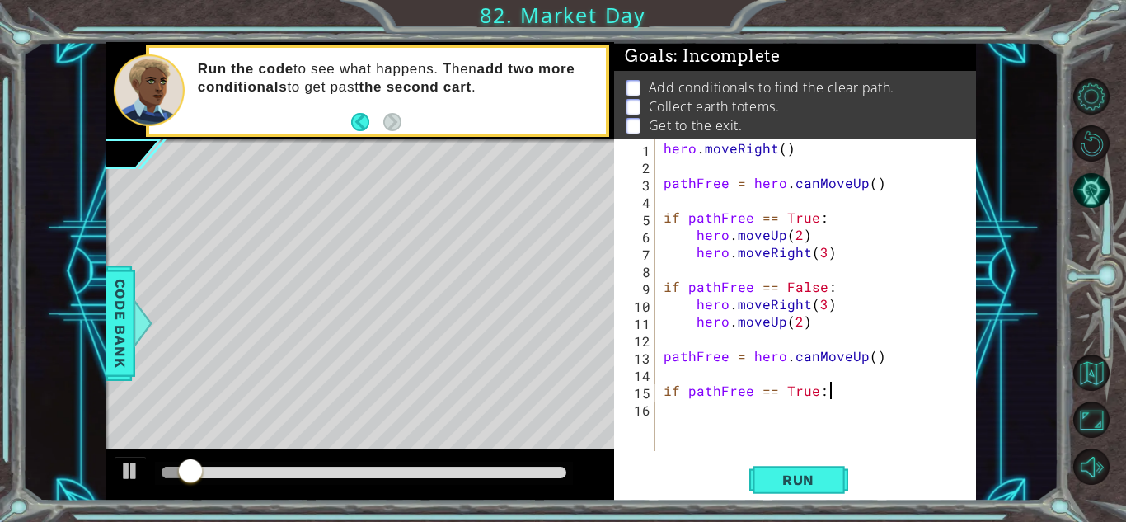
scroll to position [0, 9]
type textarea "if pathFree == True:"
click at [658, 410] on div "if pathFree == True: 1 2 3 4 5 6 7 8 9 10 11 12 13 14 15 16 hero . moveRight ( …" at bounding box center [793, 295] width 358 height 312
click at [662, 411] on div "hero . moveRight ( ) pathFree = hero . canMoveUp ( ) if pathFree == True : hero…" at bounding box center [820, 312] width 320 height 346
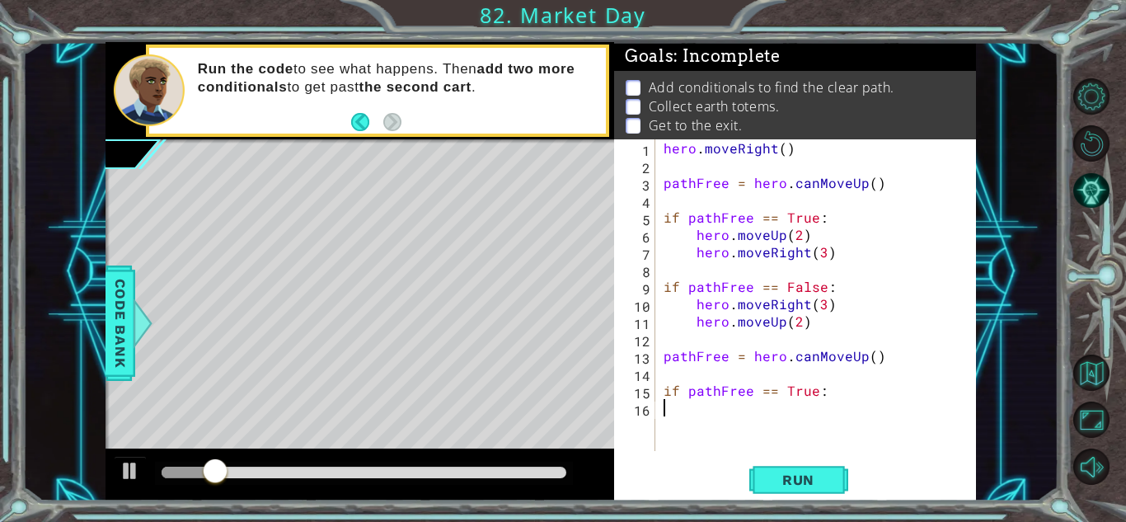
type textarea "if pathFree == True:"
click at [676, 434] on div "hero . moveRight ( ) pathFree = hero . canMoveUp ( ) if pathFree == True : hero…" at bounding box center [820, 312] width 320 height 346
click at [781, 484] on span "Run" at bounding box center [798, 479] width 65 height 16
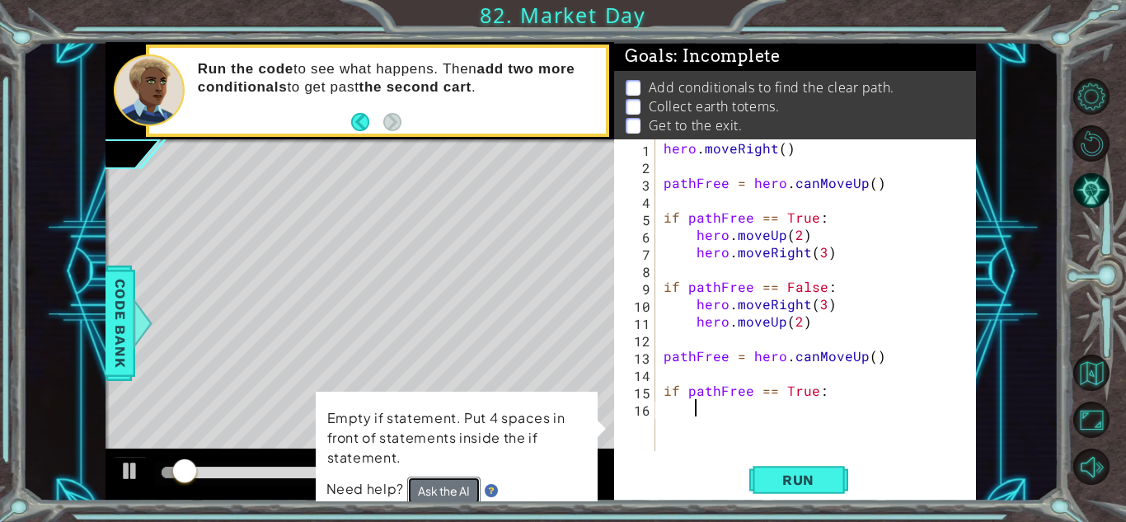
click at [459, 480] on button "Ask the AI" at bounding box center [443, 490] width 73 height 28
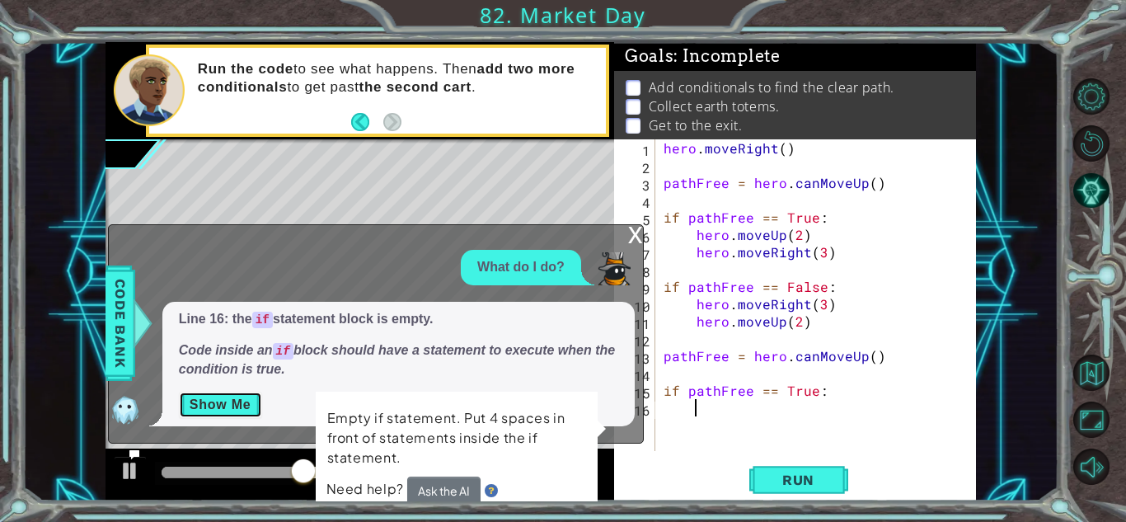
click at [251, 391] on button "Show Me" at bounding box center [220, 404] width 83 height 26
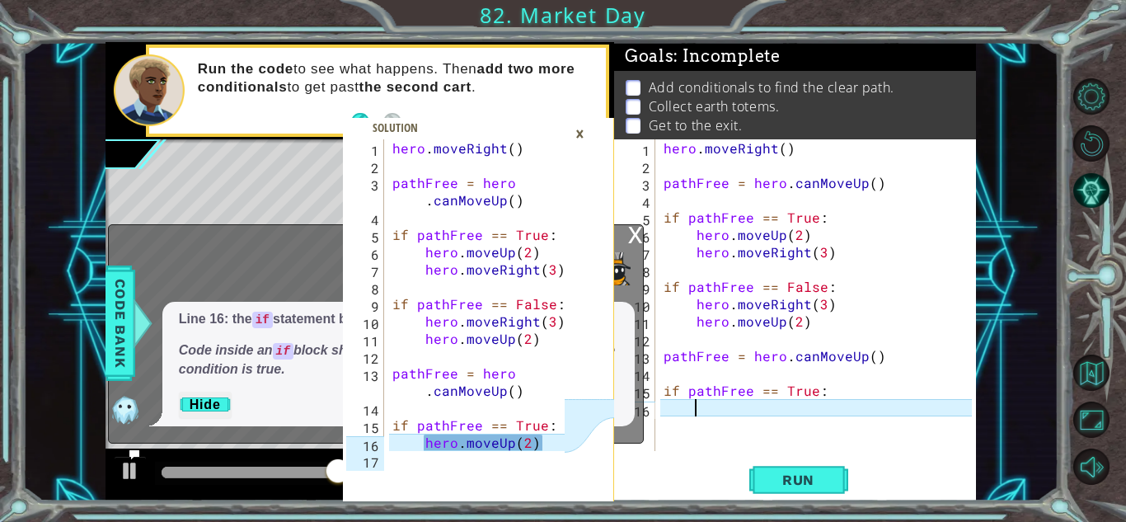
click at [580, 137] on div "×" at bounding box center [580, 134] width 26 height 28
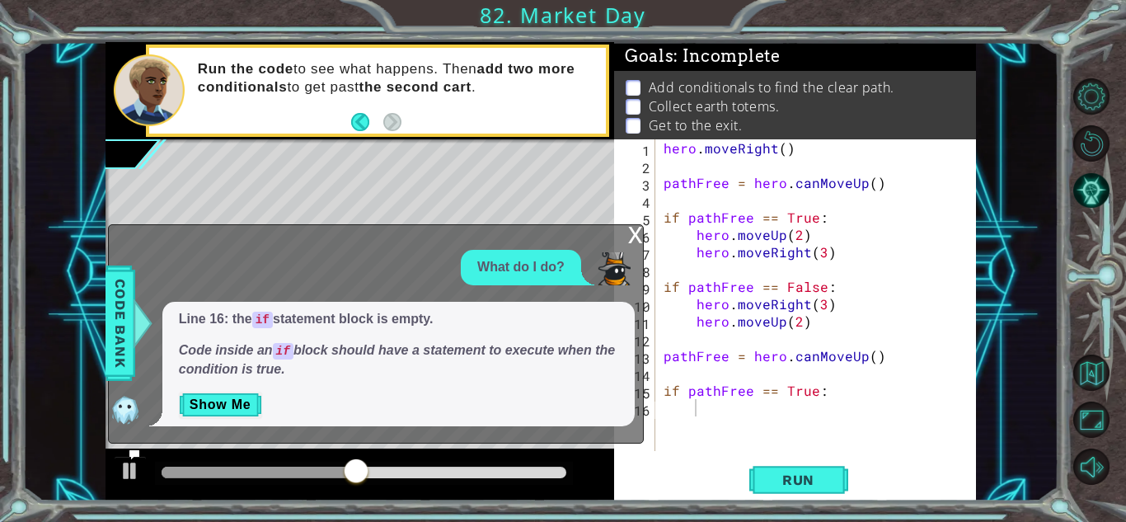
click at [626, 241] on div "x What do I do? Line 16: the if statement block is empty. Code inside an if blo…" at bounding box center [376, 333] width 536 height 218
click at [630, 241] on div "x" at bounding box center [635, 233] width 15 height 16
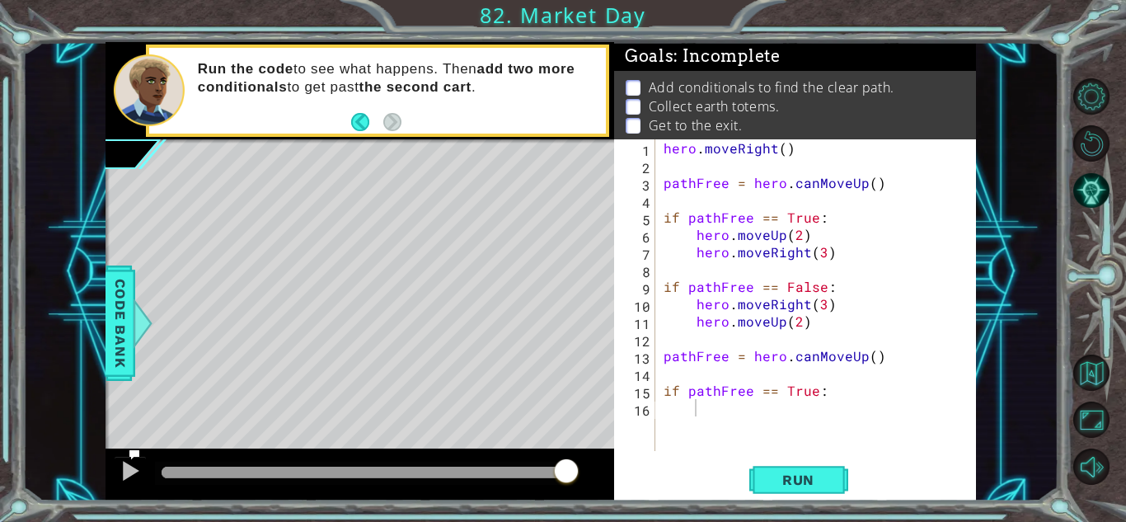
type textarea "if pathFree == True:"
click at [831, 389] on div "hero . moveRight ( ) pathFree = hero . canMoveUp ( ) if pathFree == True : hero…" at bounding box center [820, 312] width 320 height 346
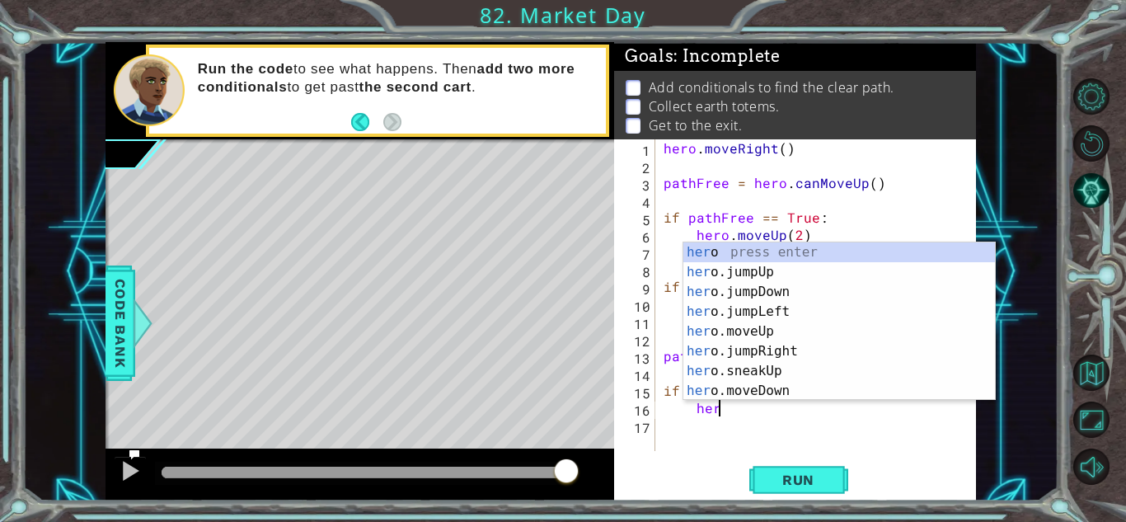
scroll to position [0, 2]
click at [790, 355] on div "hero press enter hero .jumpUp press enter hero .jumpDown press enter hero .jump…" at bounding box center [839, 341] width 312 height 198
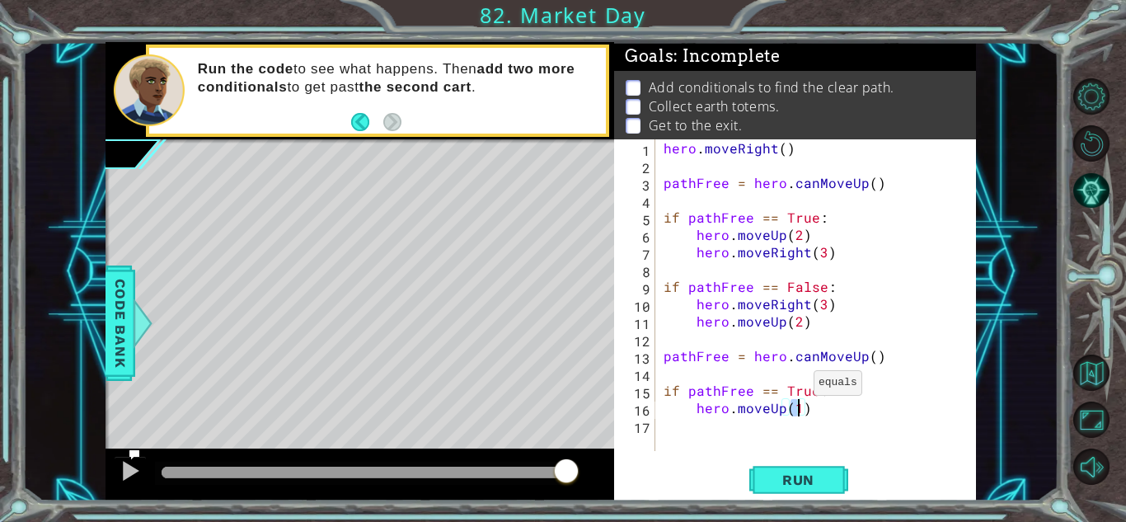
type textarea "hero.moveUp(2)"
click at [810, 407] on div "hero . moveRight ( ) pathFree = hero . canMoveUp ( ) if pathFree == True : hero…" at bounding box center [820, 312] width 320 height 346
click at [813, 426] on div "hero . moveRight ( ) pathFree = hero . canMoveUp ( ) if pathFree == True : hero…" at bounding box center [820, 312] width 320 height 346
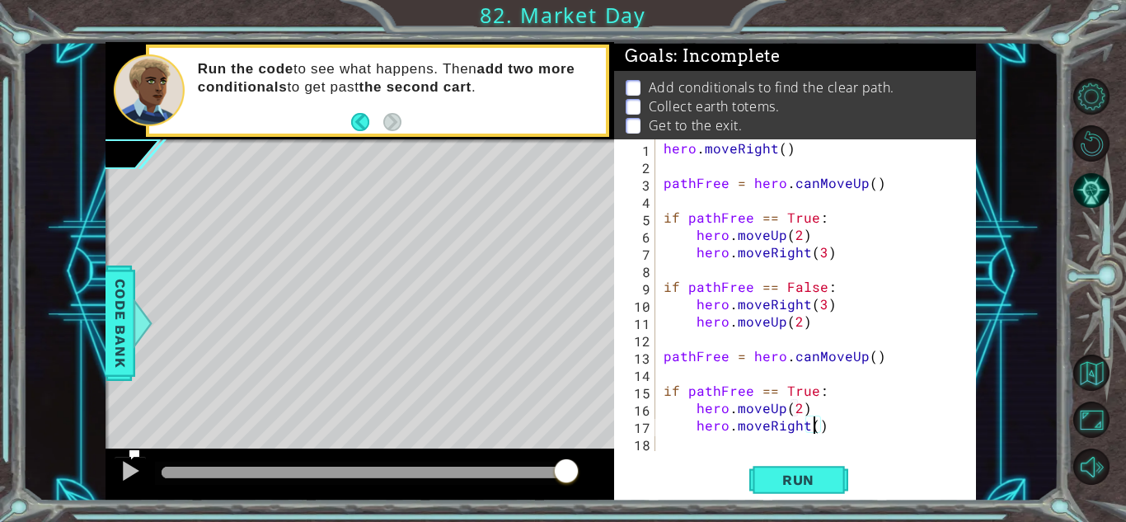
type textarea "hero.moveRight(4)"
click at [826, 435] on div "hero . moveRight ( ) pathFree = hero . canMoveUp ( ) if pathFree == True : hero…" at bounding box center [820, 312] width 320 height 346
click at [832, 433] on div "hero . moveRight ( ) pathFree = hero . canMoveUp ( ) if pathFree == True : hero…" at bounding box center [820, 312] width 320 height 346
type textarea "hero.moveRight(4)\"
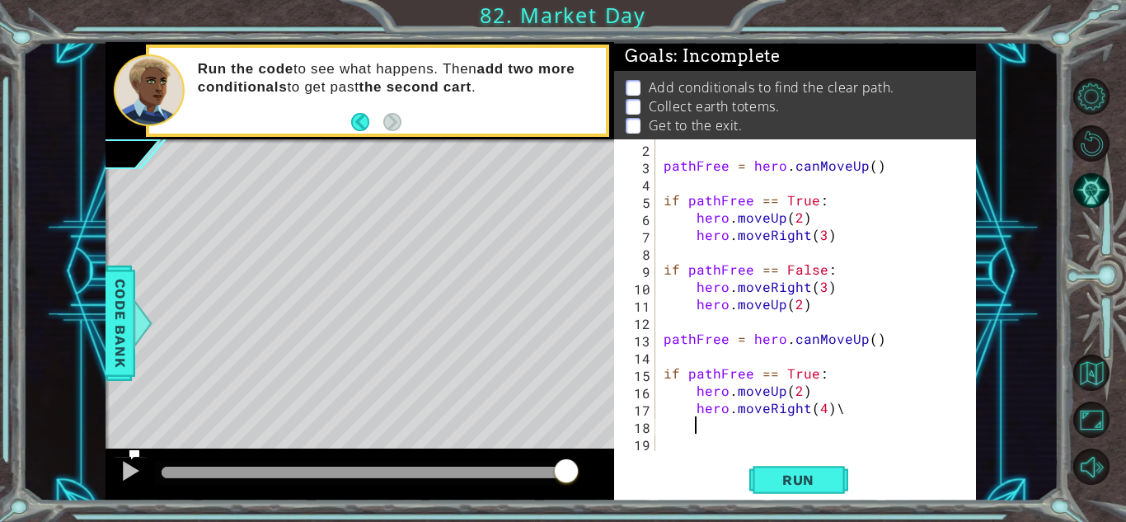
scroll to position [17, 0]
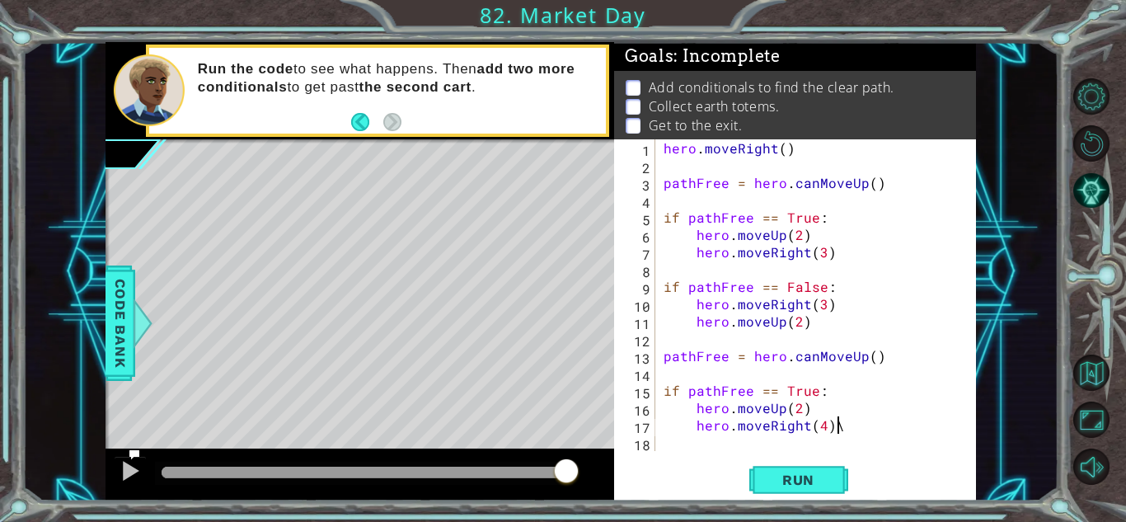
type textarea "hero.moveRight(4)"
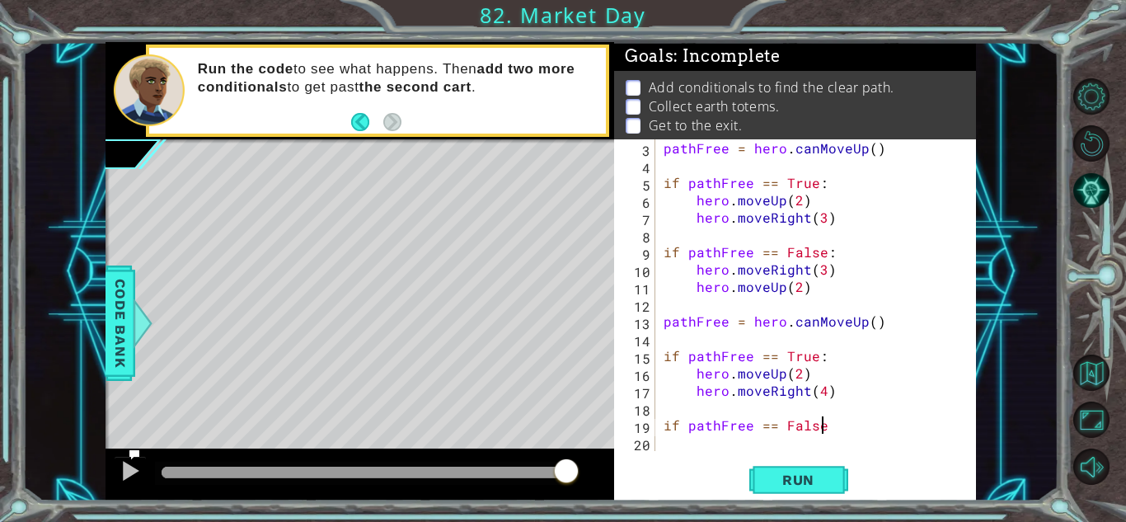
scroll to position [0, 9]
type textarea "if pathFree == False:"
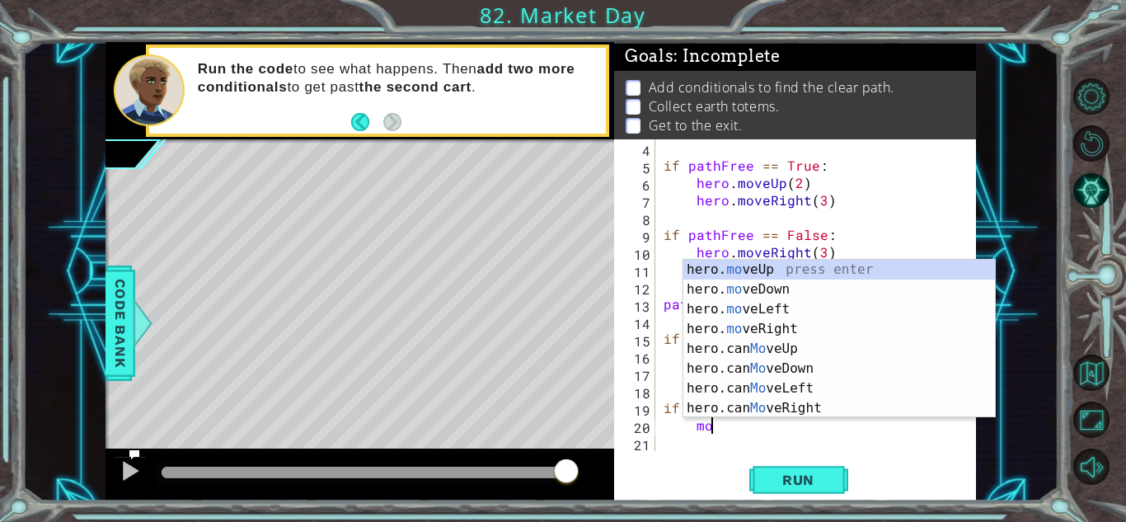
scroll to position [0, 2]
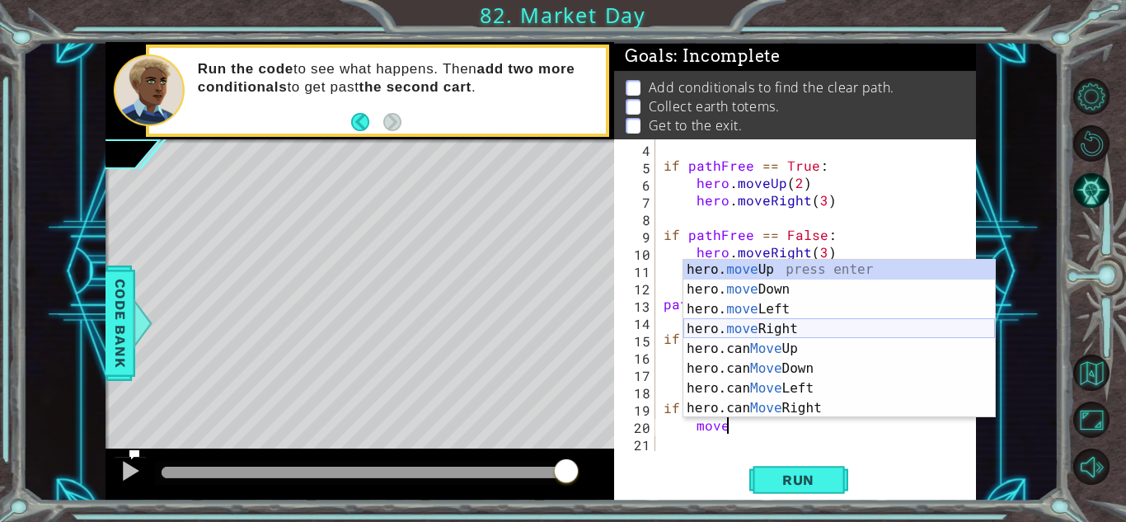
click at [771, 335] on div "hero. move Up press enter hero. move Down press enter hero. move Left press ent…" at bounding box center [839, 359] width 312 height 198
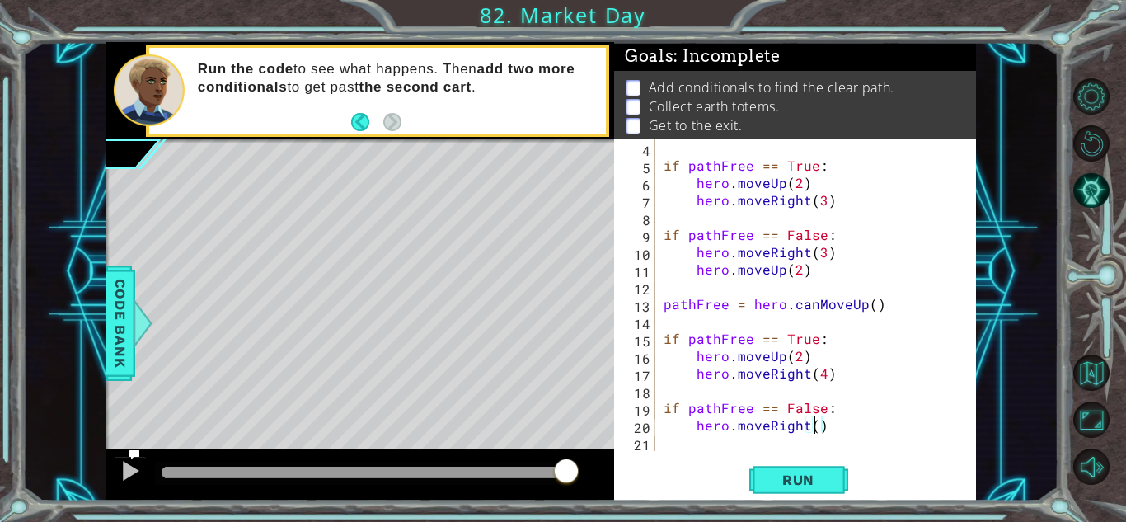
type textarea "hero.moveRight(2)"
click at [847, 431] on div "if pathFree == True : hero . moveUp ( 2 ) hero . moveRight ( 3 ) if pathFree ==…" at bounding box center [820, 312] width 320 height 346
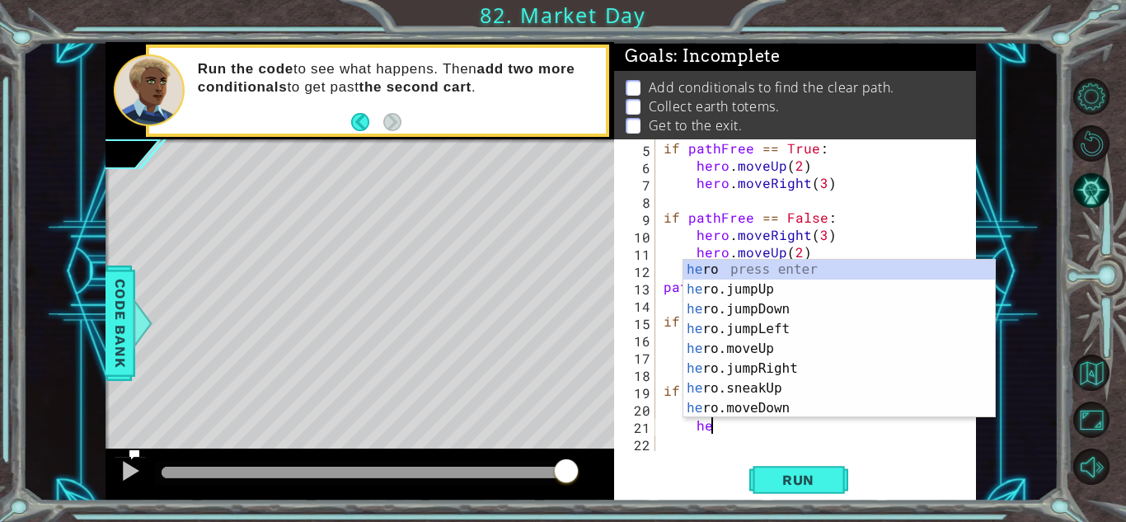
scroll to position [0, 2]
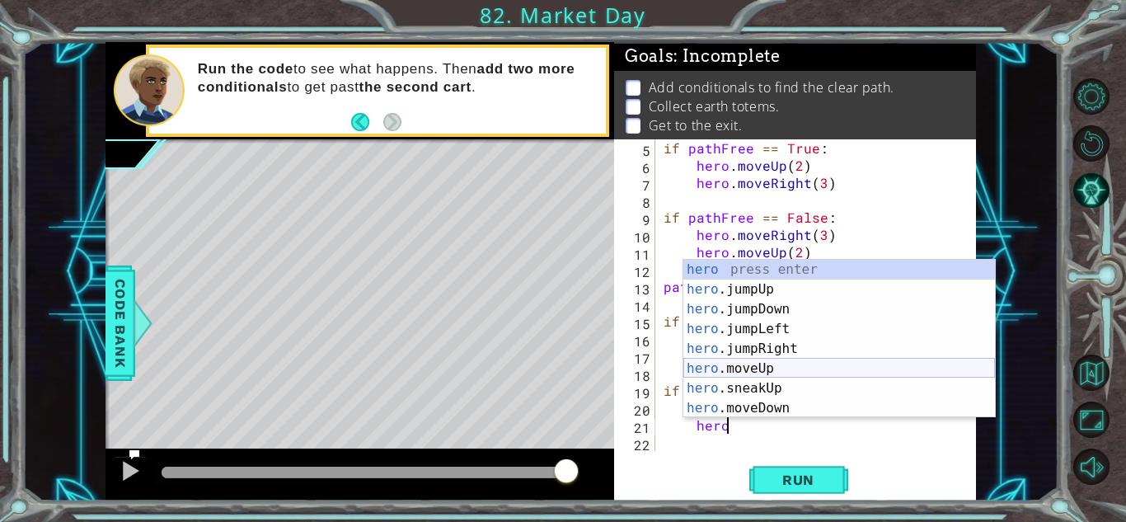
click at [779, 362] on div "hero press enter hero .jumpUp press enter hero .jumpDown press enter hero .jump…" at bounding box center [839, 359] width 312 height 198
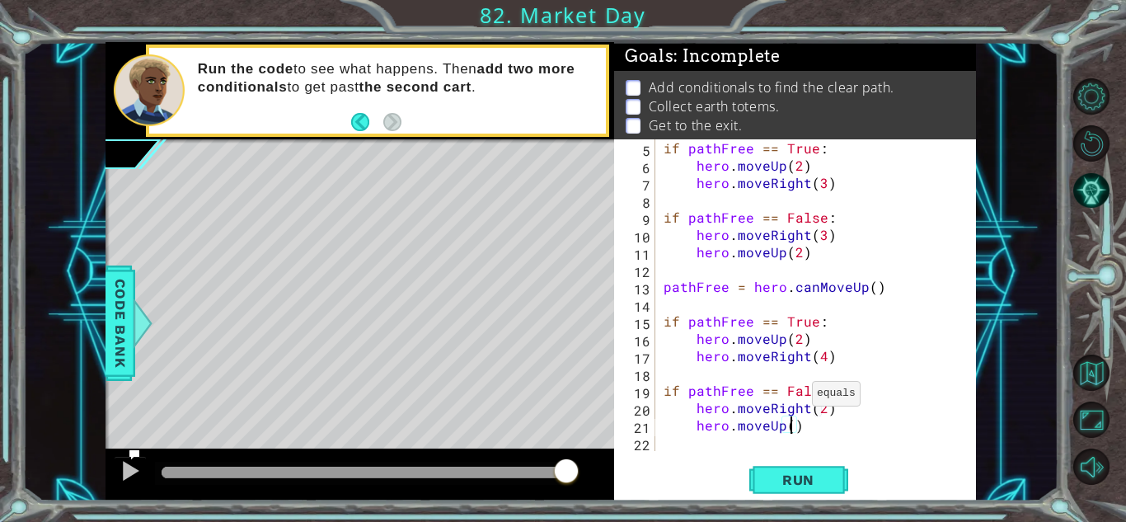
scroll to position [0, 7]
click at [823, 423] on div "if pathFree == True : hero . moveUp ( 2 ) hero . moveRight ( 3 ) if pathFree ==…" at bounding box center [820, 312] width 320 height 346
type textarea "hero.moveUp(2)"
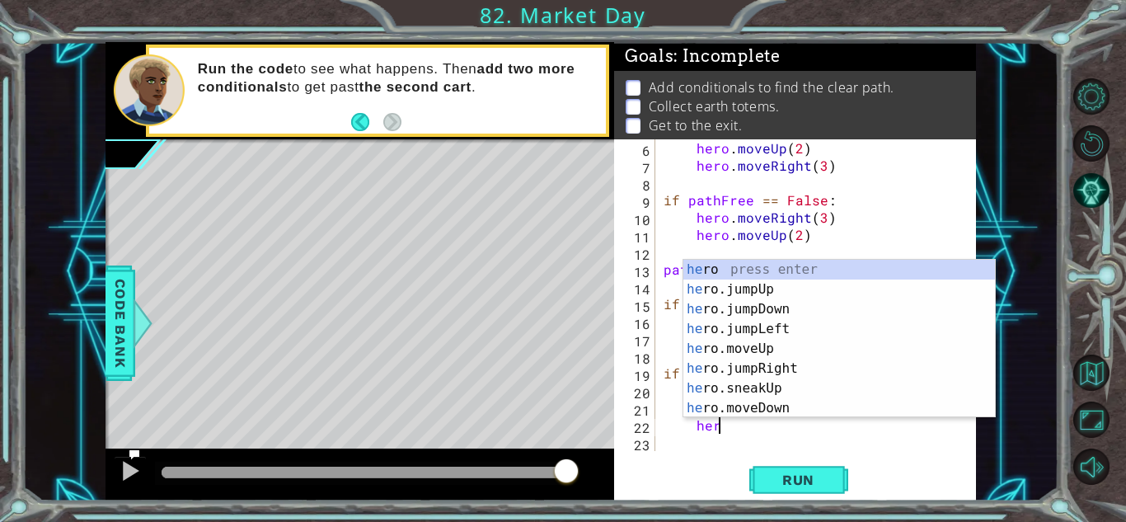
type textarea "hero"
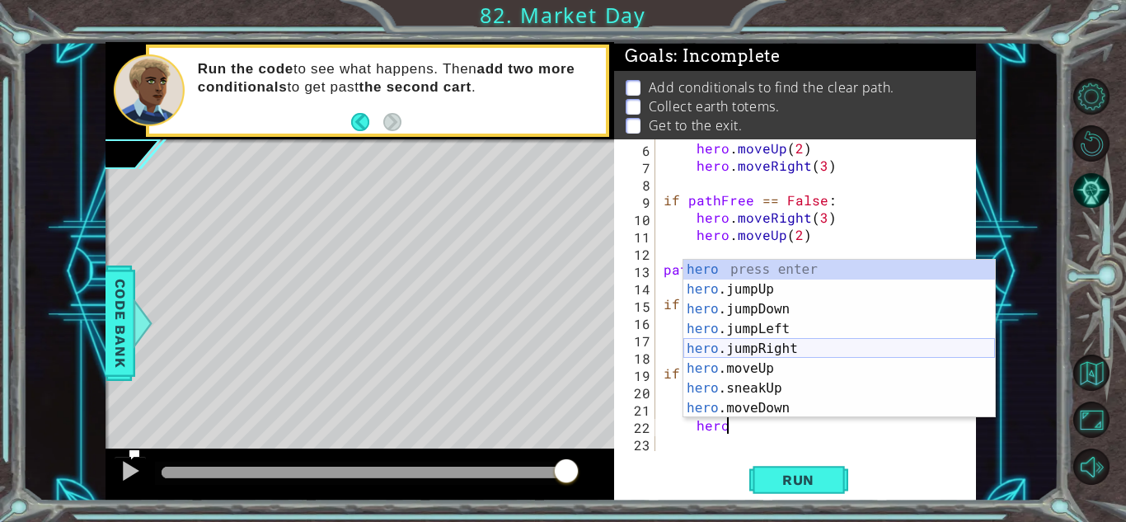
click at [785, 342] on div "hero press enter hero .jumpUp press enter hero .jumpDown press enter hero .jump…" at bounding box center [839, 359] width 312 height 198
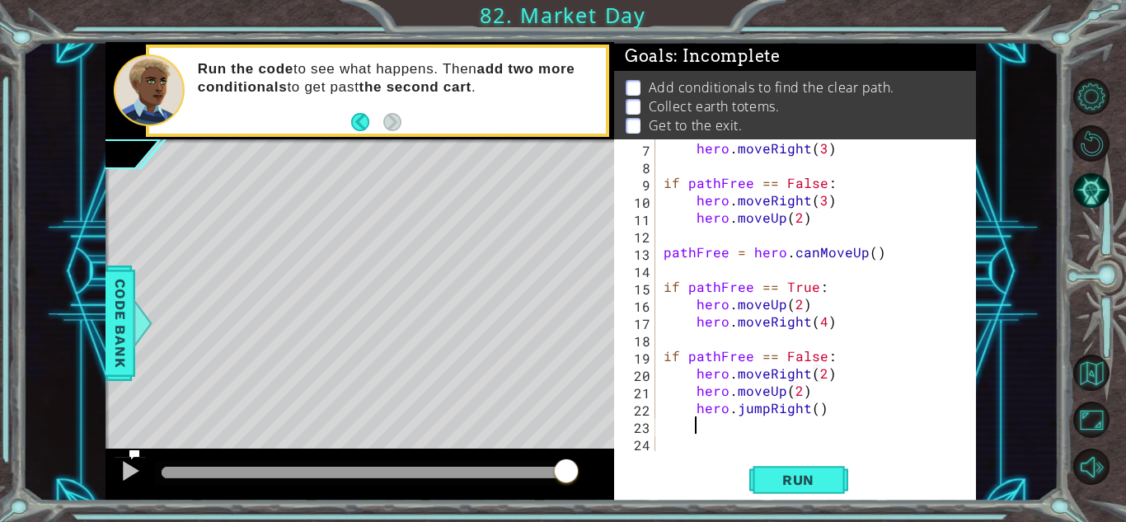
scroll to position [104, 0]
click at [811, 406] on div "hero . moveRight ( 3 ) if pathFree == False : hero . moveRight ( 3 ) hero . mov…" at bounding box center [820, 312] width 320 height 346
type textarea "hero.jumpRight(1)"
click at [686, 457] on div "hero.jumpRight(1) 7 8 9 10 11 12 13 14 15 16 17 18 19 20 21 22 23 24 hero . mov…" at bounding box center [795, 319] width 362 height 361
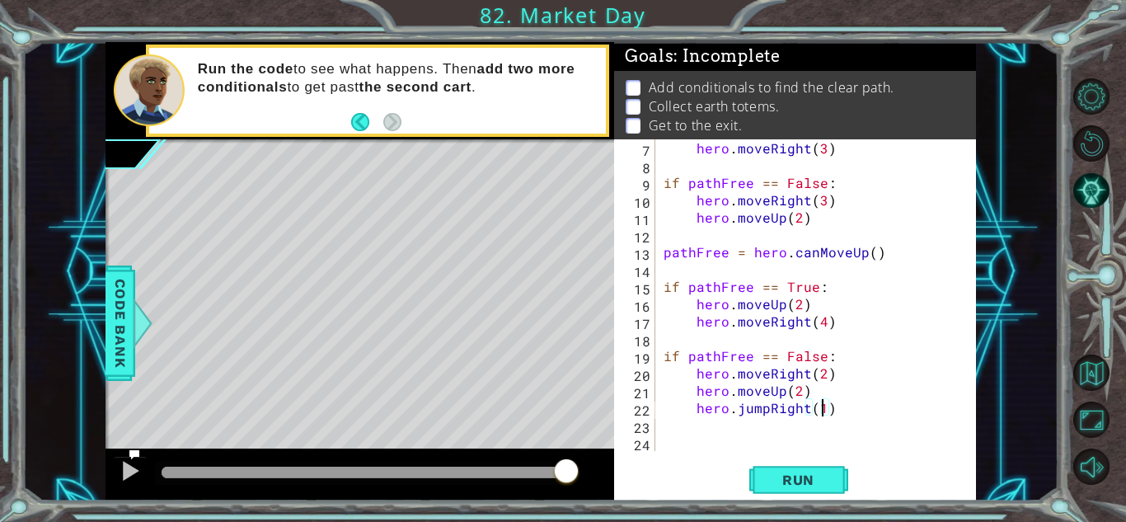
click at [668, 448] on div "hero . moveRight ( 3 ) if pathFree == False : hero . moveRight ( 3 ) hero . mov…" at bounding box center [820, 312] width 320 height 346
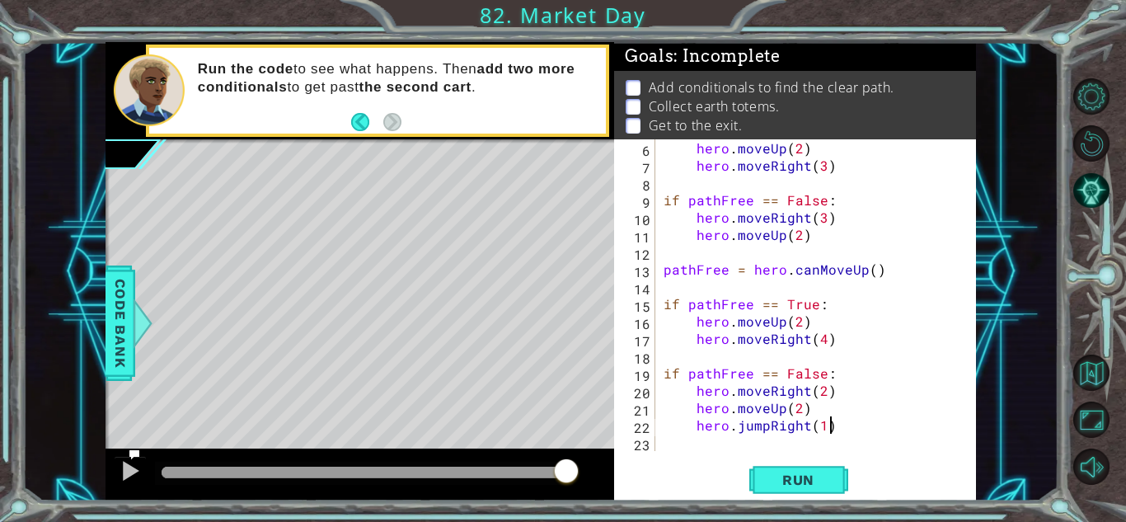
scroll to position [0, 10]
type textarea "hero.jumpRight(1)"
click at [774, 484] on span "Run" at bounding box center [798, 479] width 65 height 16
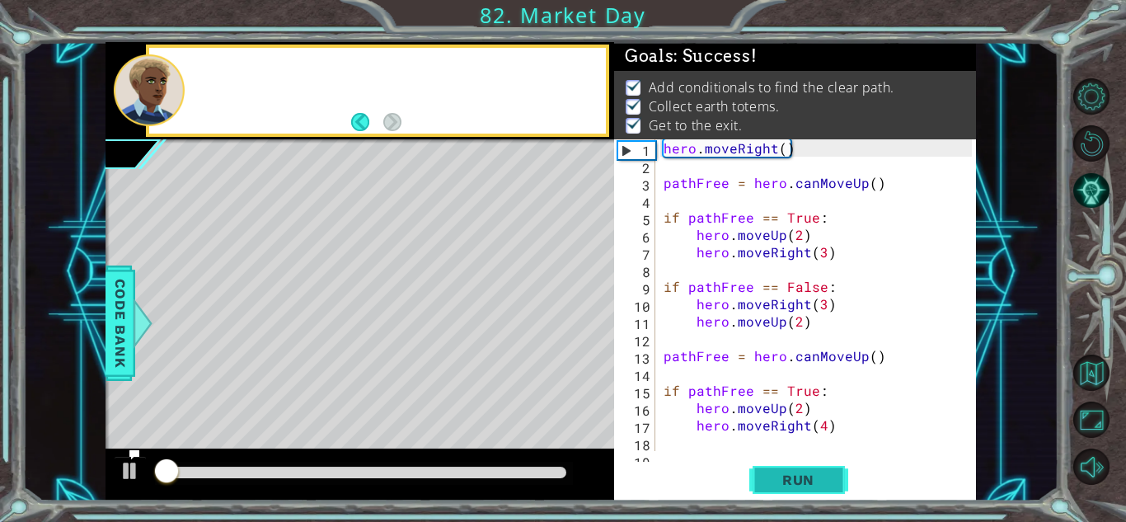
scroll to position [0, 0]
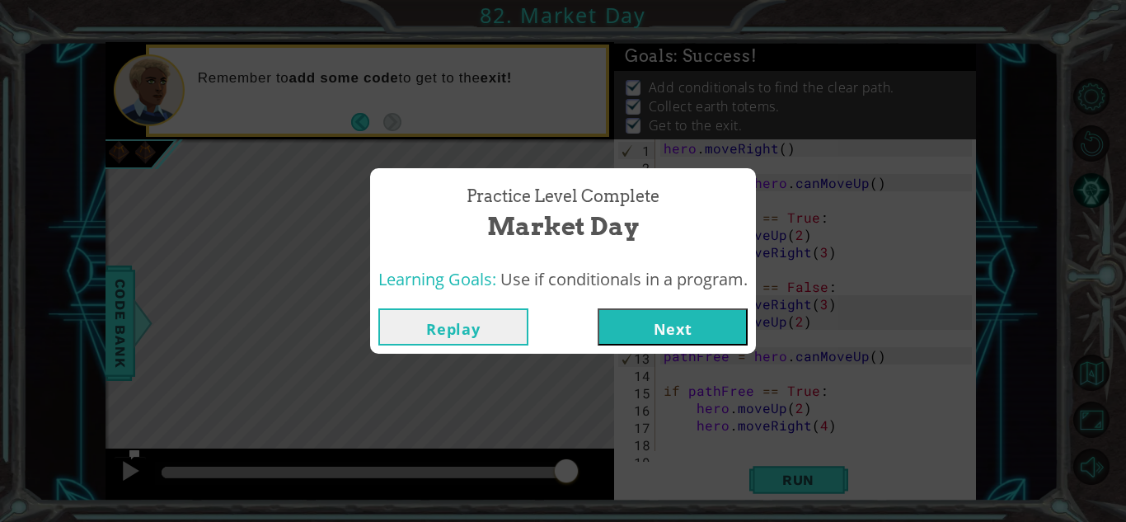
click at [645, 312] on button "Next" at bounding box center [673, 326] width 150 height 37
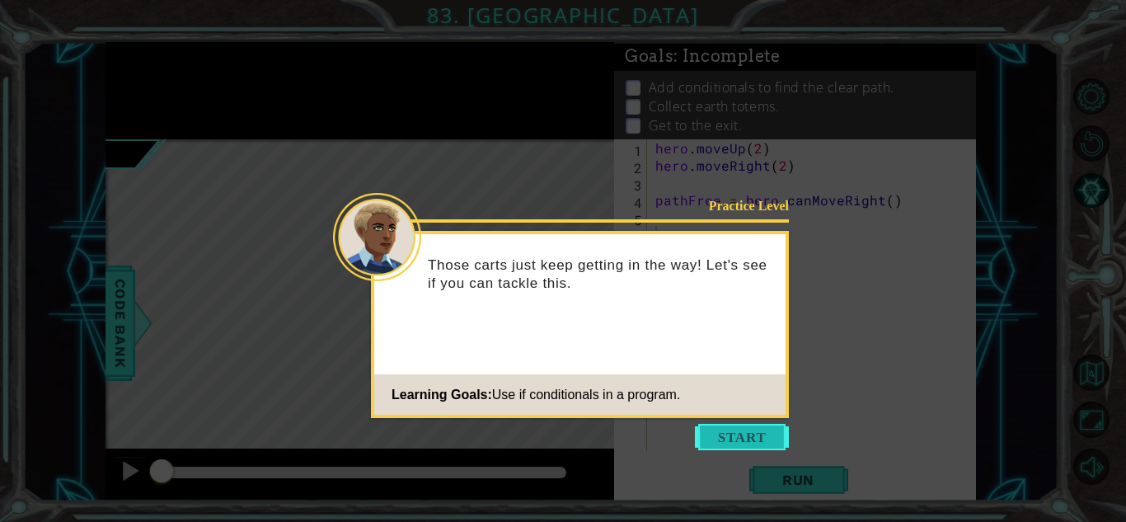
click at [730, 433] on button "Start" at bounding box center [742, 437] width 94 height 26
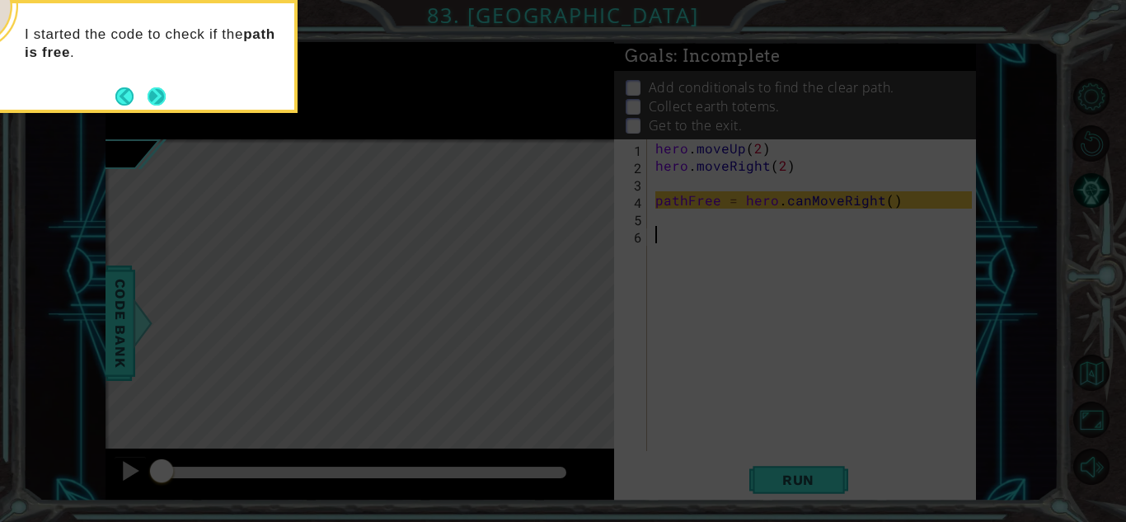
click at [164, 87] on button "Next" at bounding box center [157, 96] width 22 height 22
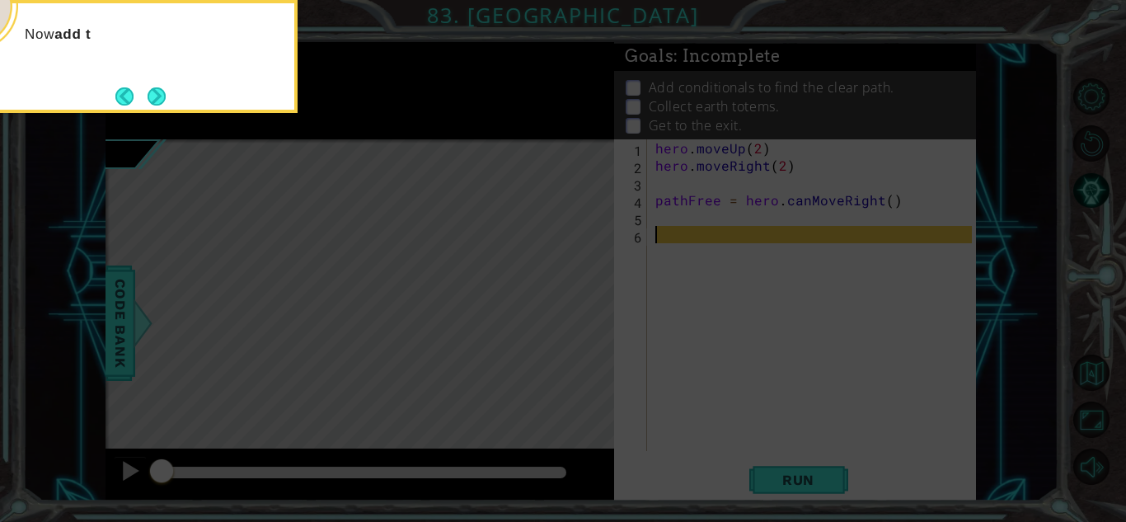
click at [164, 87] on button "Next" at bounding box center [157, 96] width 21 height 21
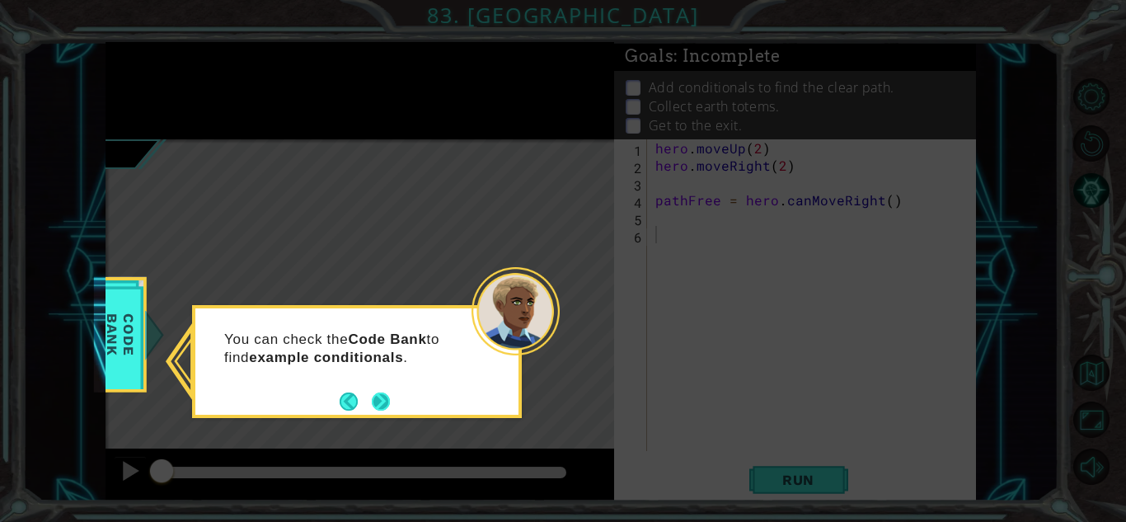
click at [379, 399] on button "Next" at bounding box center [381, 401] width 18 height 18
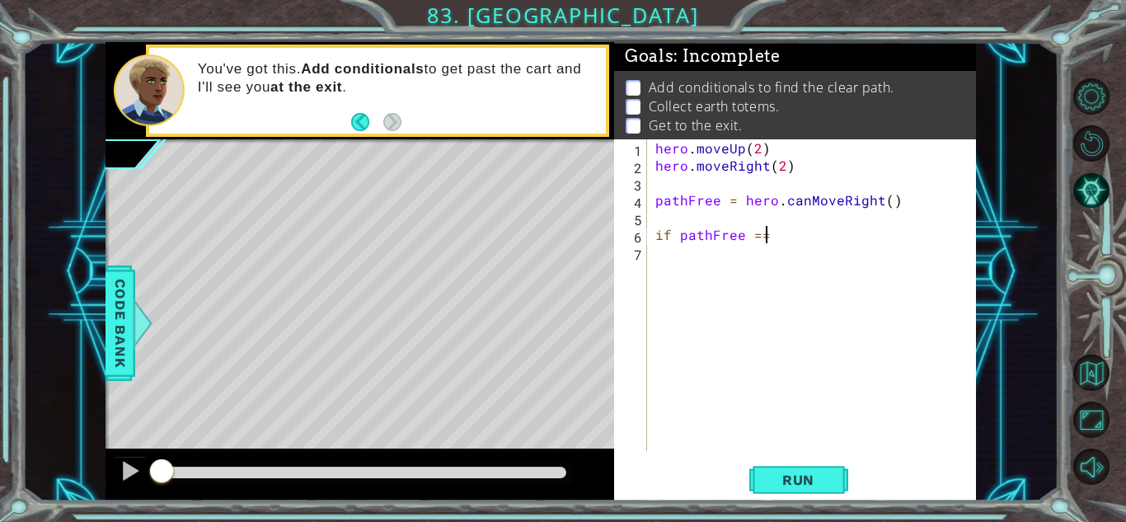
scroll to position [0, 6]
click at [105, 359] on div "Code Bank" at bounding box center [120, 322] width 30 height 115
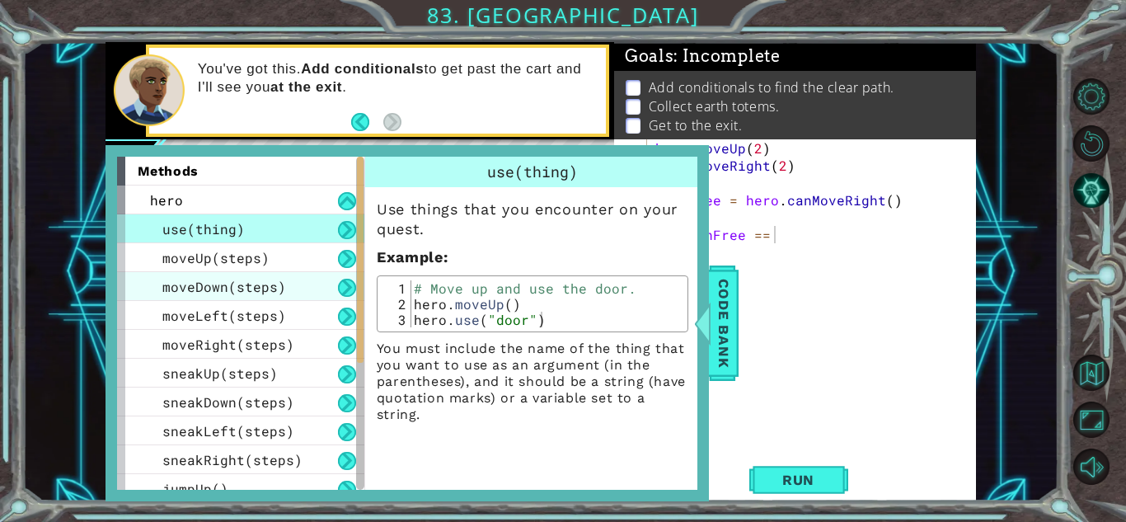
scroll to position [359, 0]
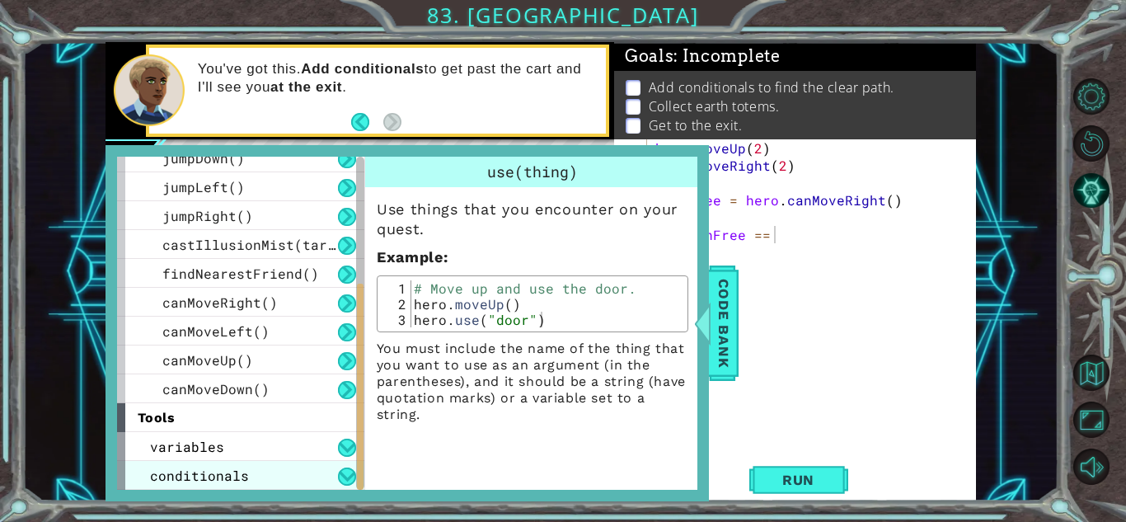
click at [235, 475] on span "conditionals" at bounding box center [199, 474] width 99 height 17
click at [331, 476] on div "conditionals" at bounding box center [240, 475] width 247 height 29
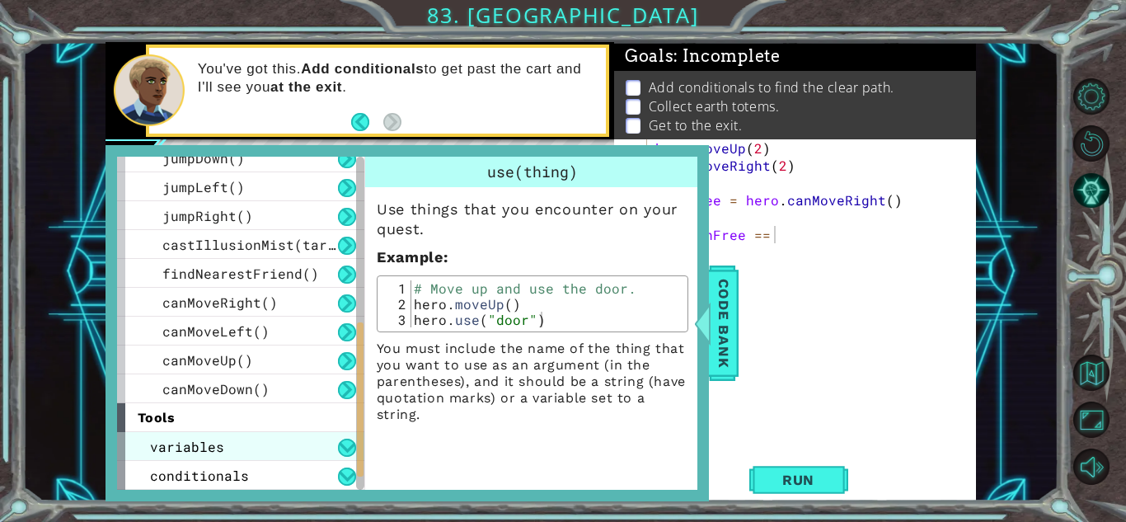
click at [263, 437] on div "variables" at bounding box center [240, 446] width 247 height 29
click at [249, 443] on div "variables" at bounding box center [240, 446] width 247 height 29
click at [250, 446] on div "variables" at bounding box center [240, 446] width 247 height 29
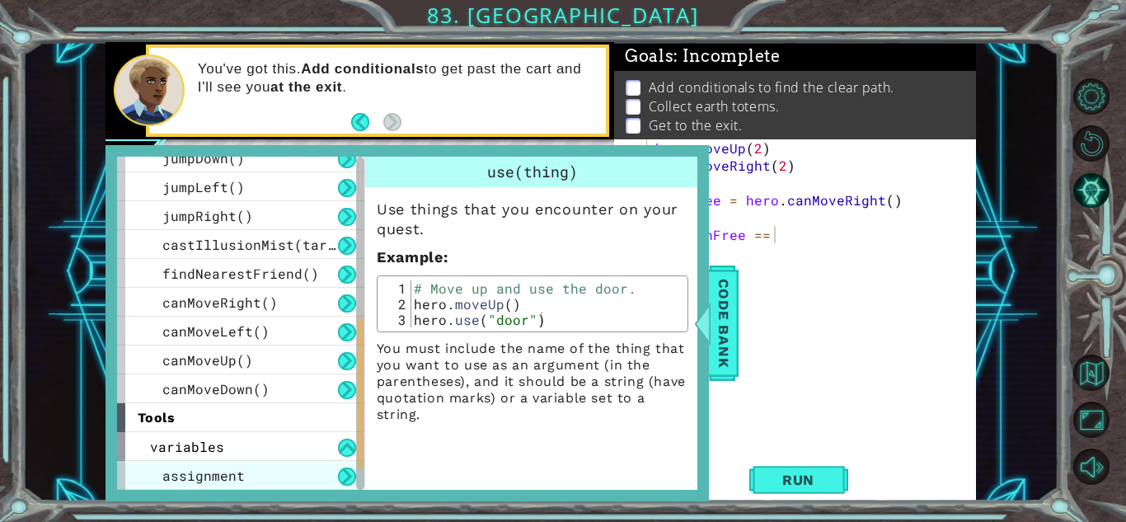
click at [241, 464] on div "assignment" at bounding box center [240, 475] width 247 height 29
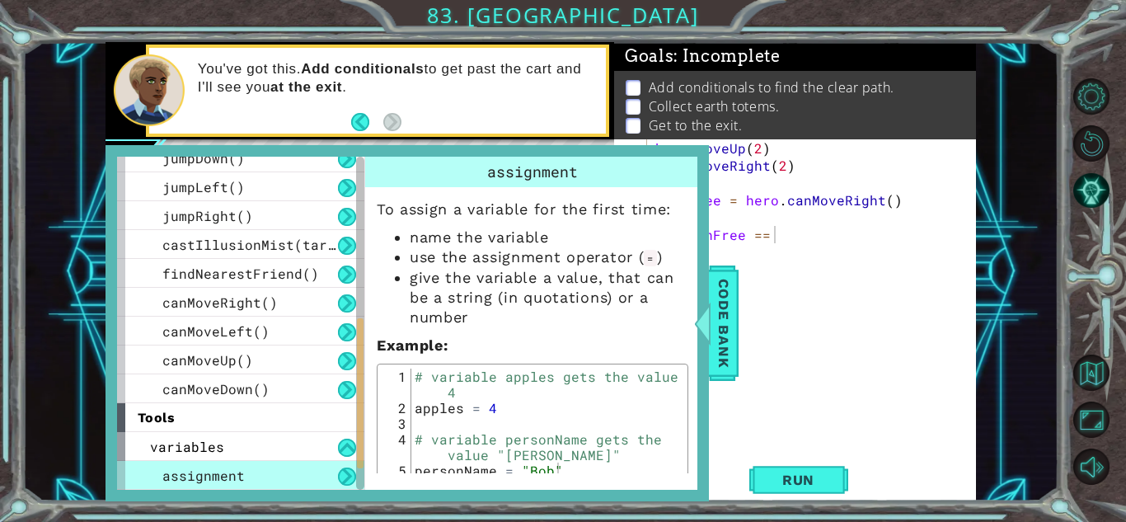
click at [246, 475] on div "assignment" at bounding box center [240, 475] width 247 height 29
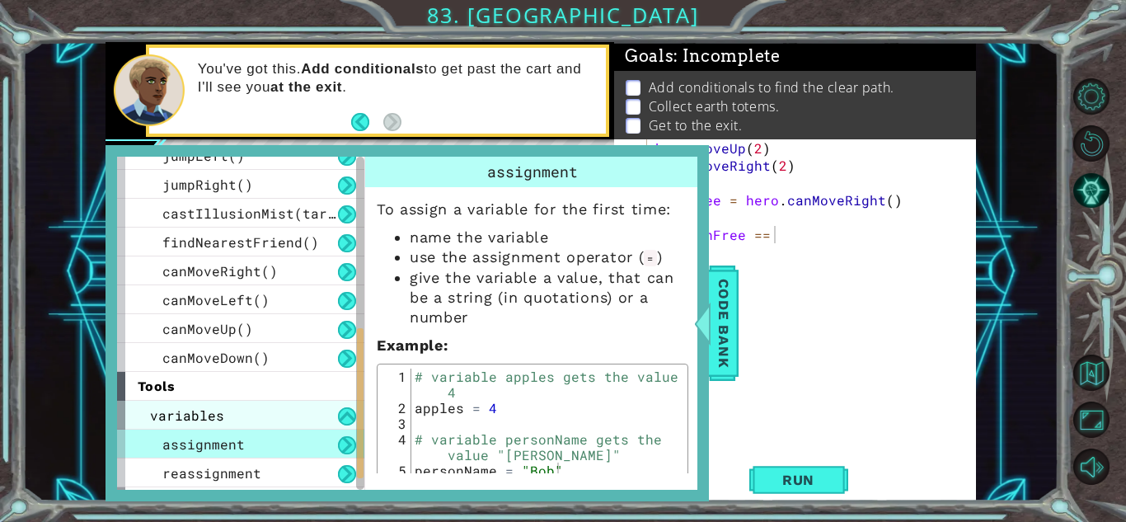
scroll to position [417, 0]
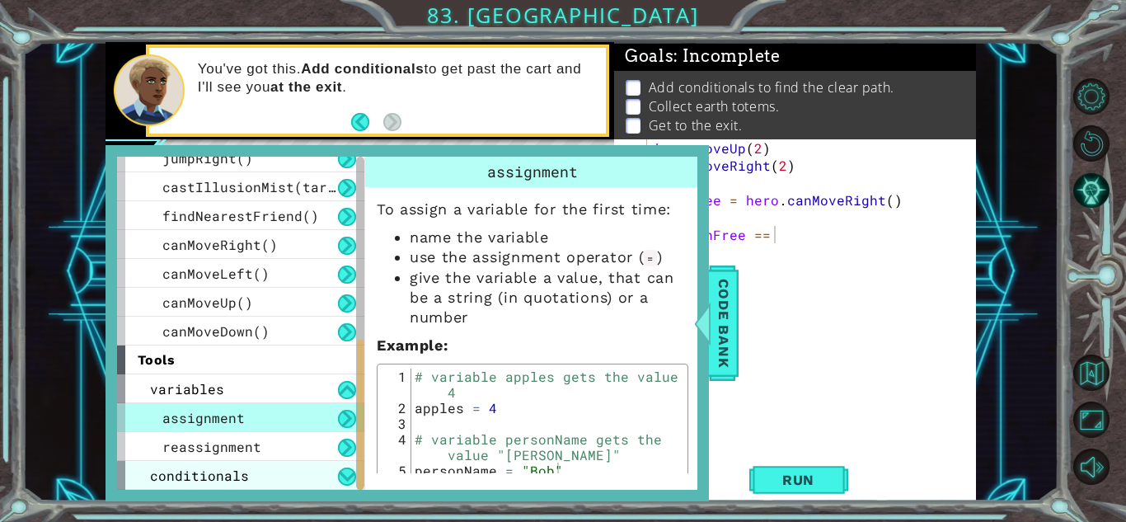
click at [253, 471] on div "conditionals" at bounding box center [240, 475] width 247 height 29
click at [247, 472] on div "conditionals" at bounding box center [240, 475] width 247 height 29
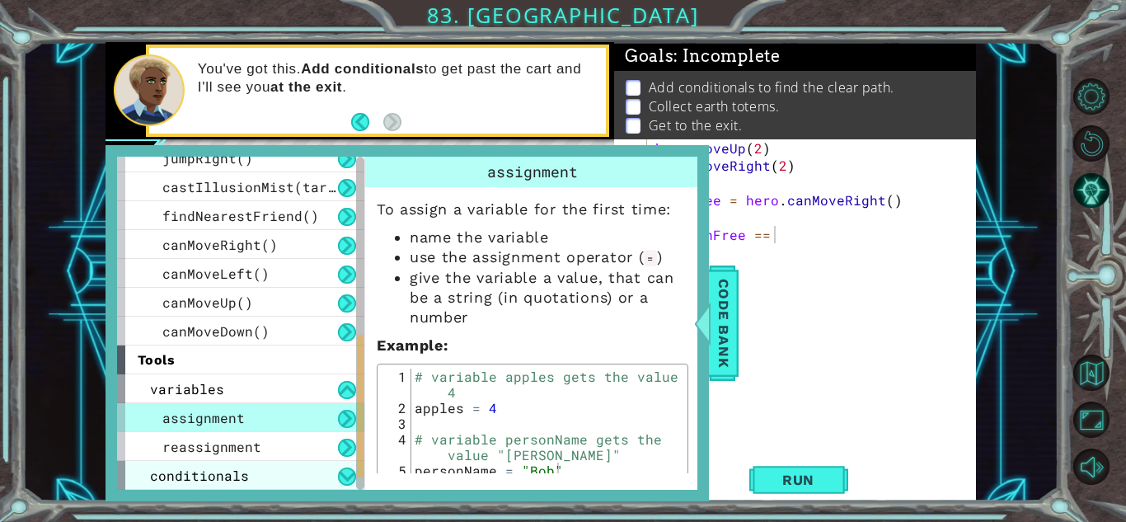
click at [247, 472] on div "conditionals" at bounding box center [240, 475] width 247 height 29
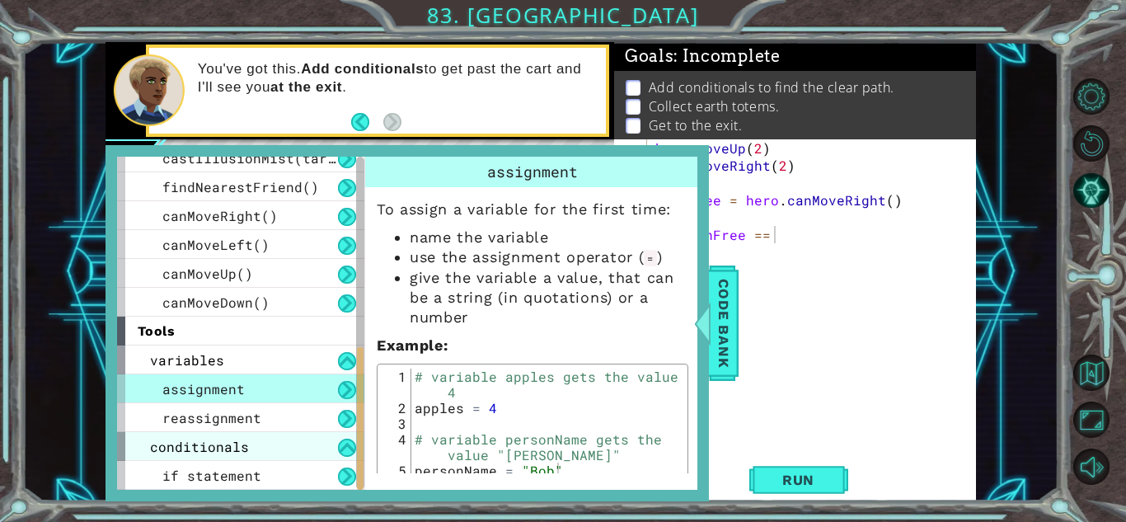
click at [247, 472] on span "if statement" at bounding box center [211, 474] width 99 height 17
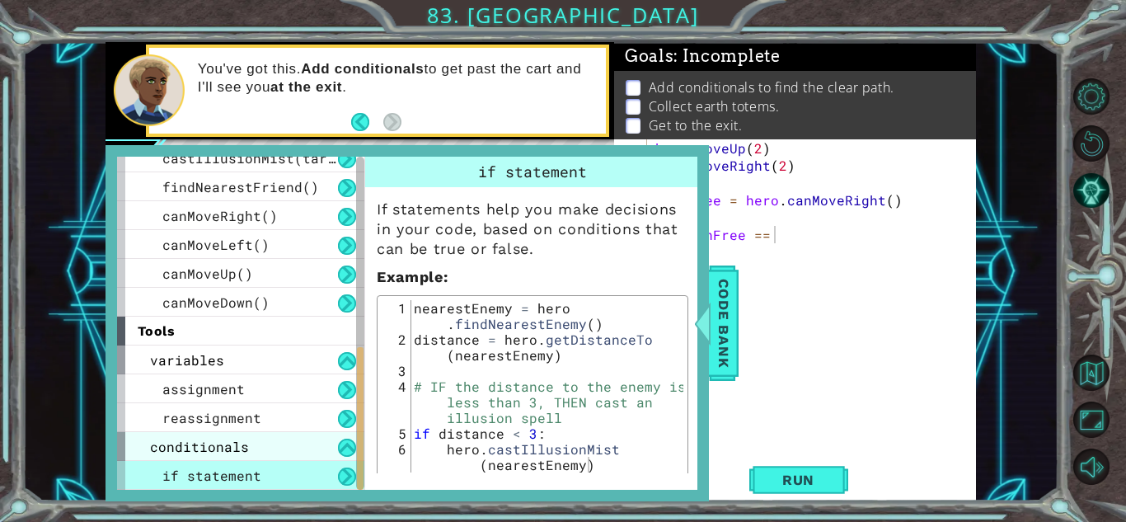
click at [257, 446] on div "conditionals" at bounding box center [240, 446] width 247 height 29
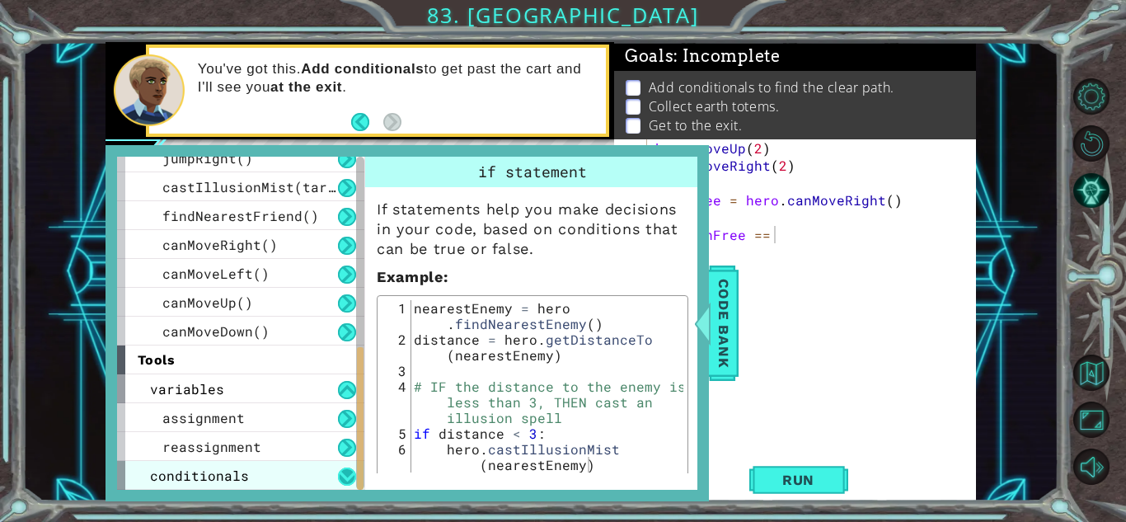
click at [345, 472] on button at bounding box center [347, 476] width 18 height 18
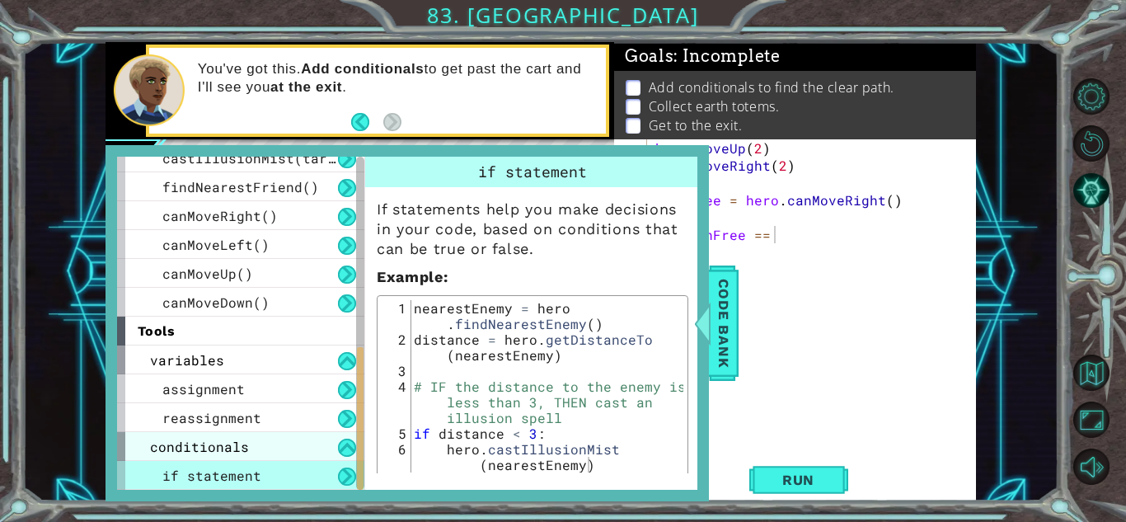
click at [184, 444] on span "conditionals" at bounding box center [199, 446] width 99 height 17
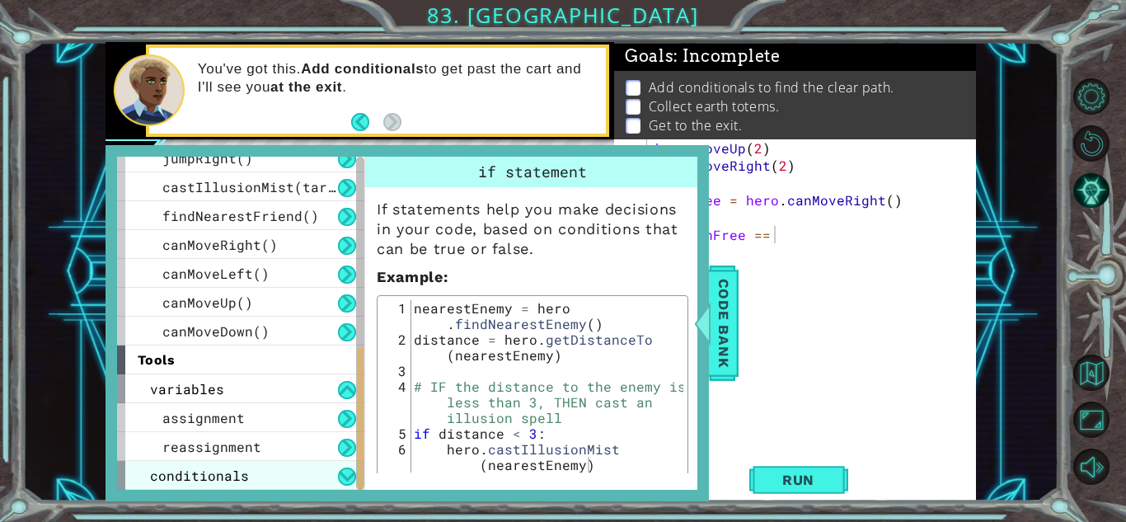
scroll to position [417, 0]
click at [184, 444] on span "reassignment" at bounding box center [211, 446] width 99 height 17
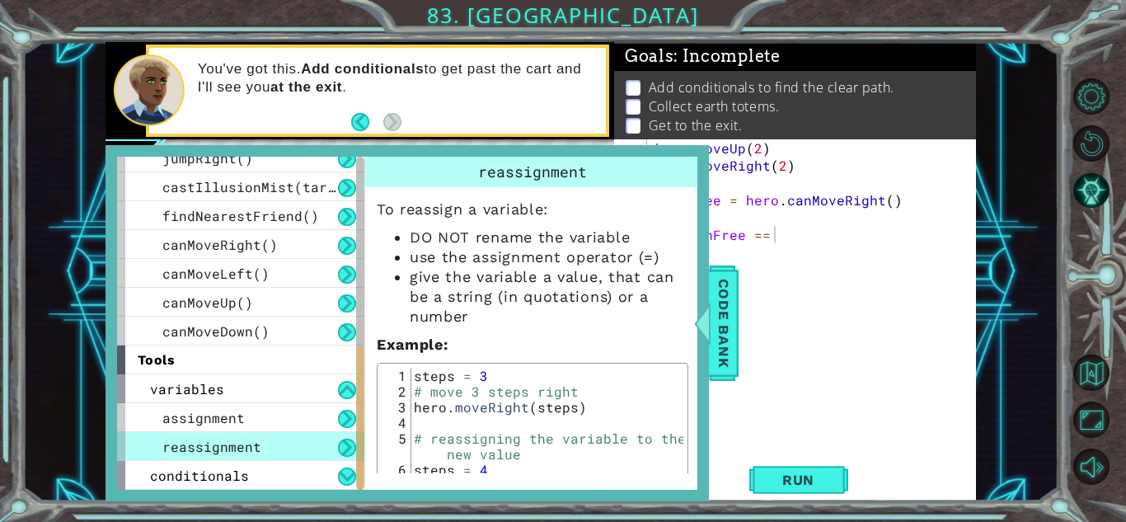
click at [190, 452] on span "reassignment" at bounding box center [211, 446] width 99 height 17
click at [193, 466] on span "conditionals" at bounding box center [199, 474] width 99 height 17
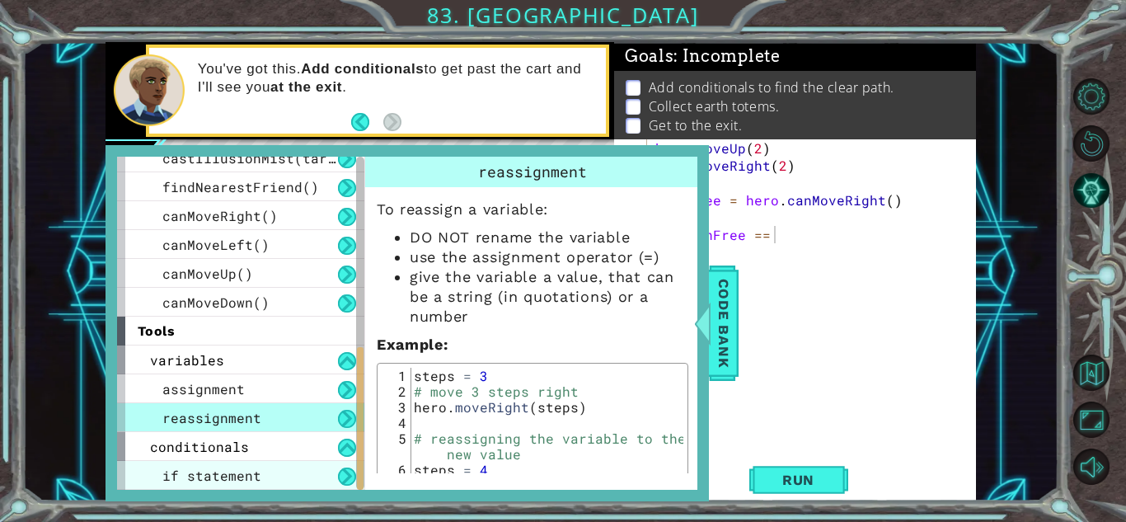
click at [215, 481] on span "if statement" at bounding box center [211, 474] width 99 height 17
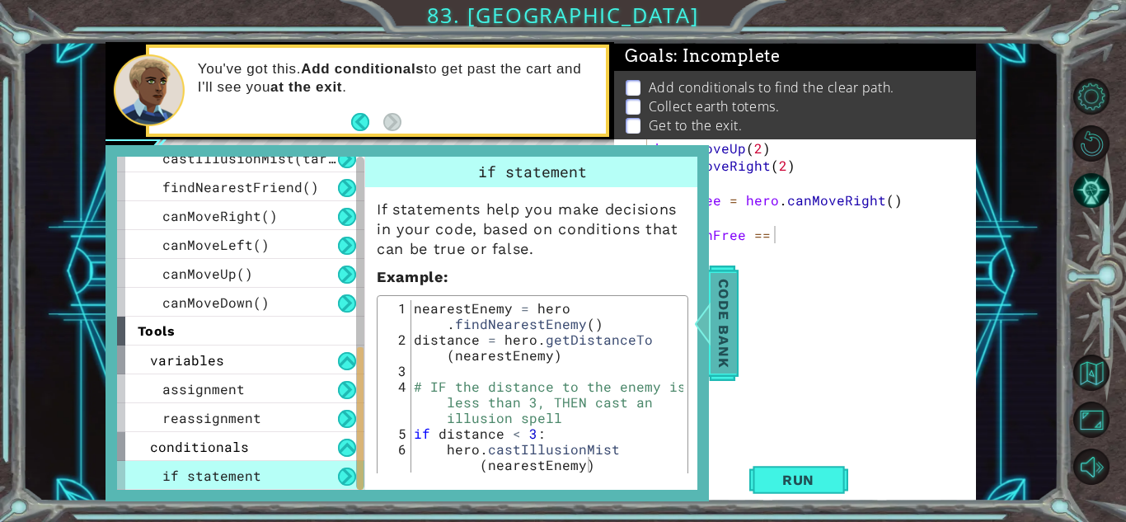
click at [721, 288] on span "Code Bank" at bounding box center [723, 323] width 26 height 101
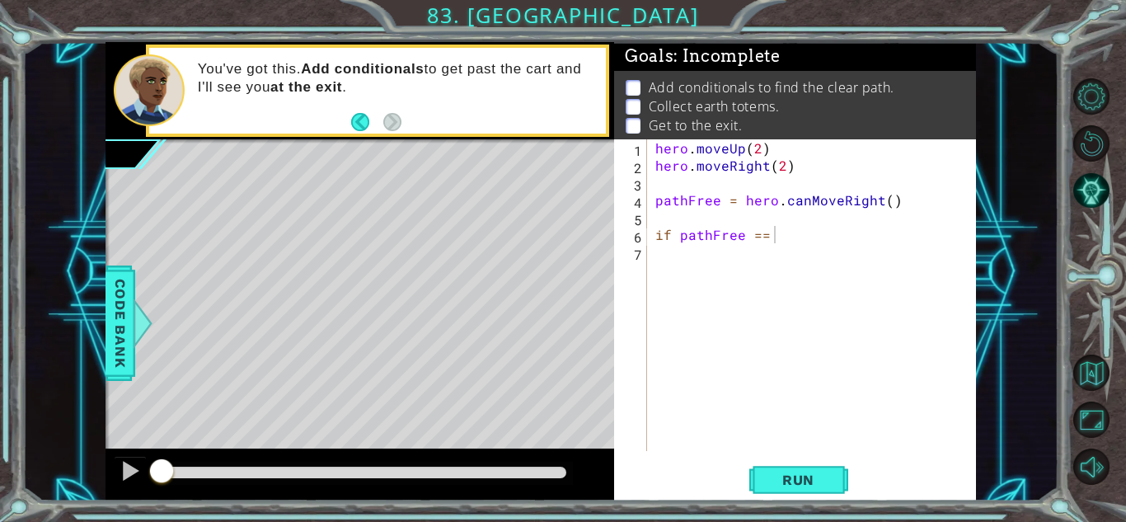
click at [797, 241] on div "hero . moveUp ( 2 ) hero . moveRight ( 2 ) pathFree = hero . canMoveRight ( ) i…" at bounding box center [816, 312] width 328 height 346
type textarea "if pathFree == True:"
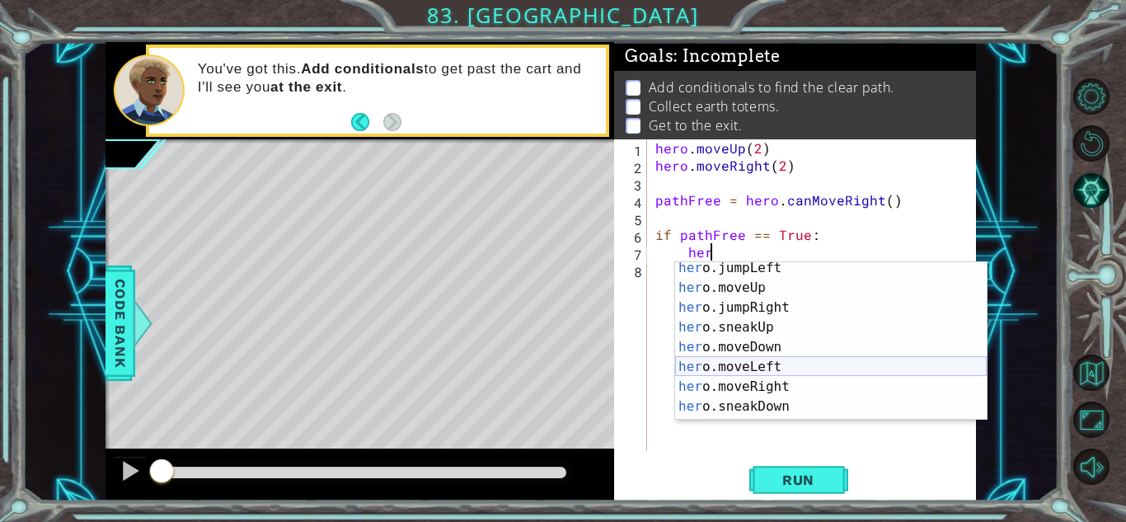
scroll to position [49, 0]
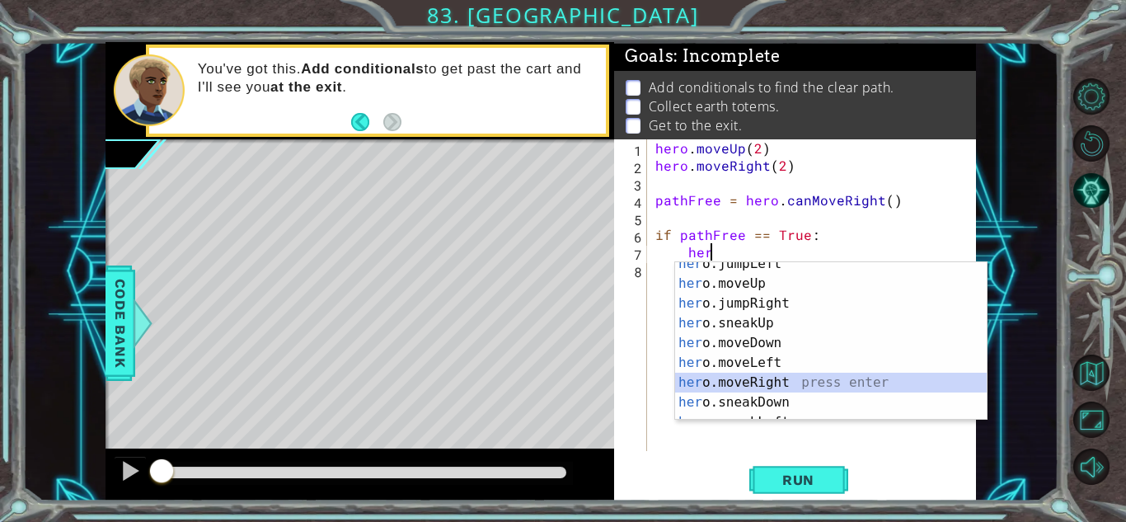
click at [772, 377] on div "her o.jumpLeft press enter her o.moveUp press enter her o.jumpRight press enter…" at bounding box center [831, 353] width 312 height 198
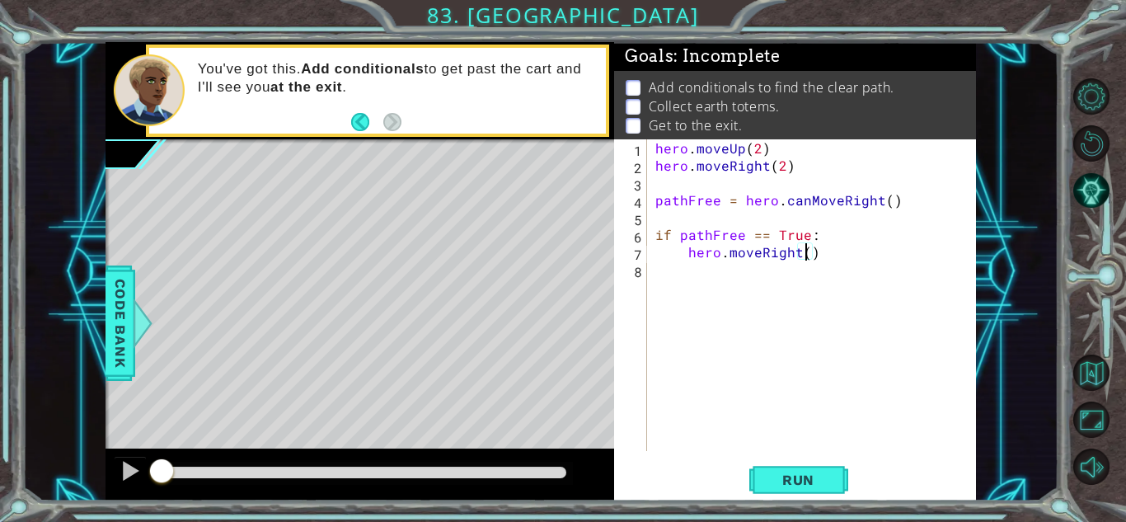
type textarea "hero.moveRight(2)"
type textarea "hero.moveUp(3)"
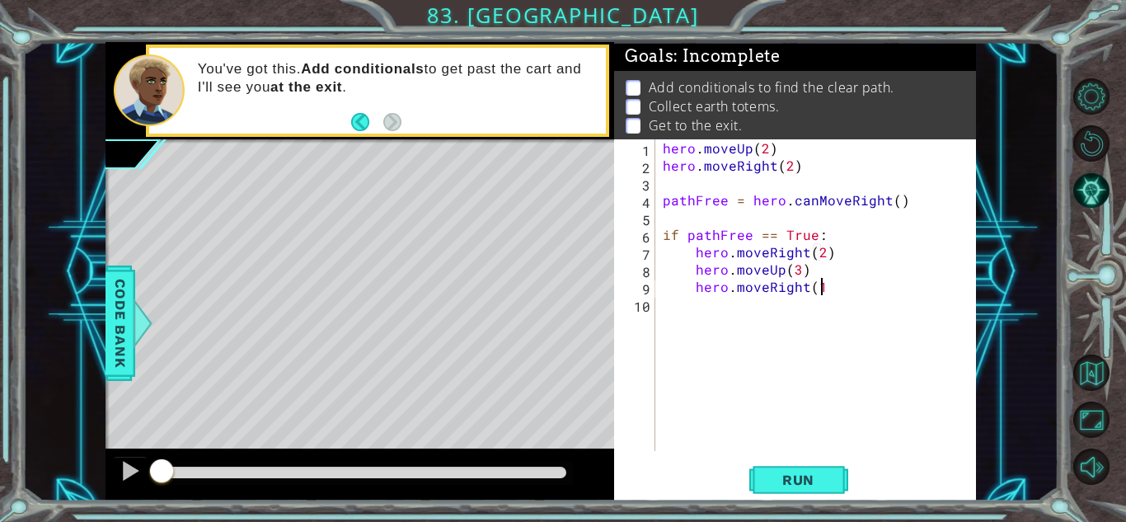
scroll to position [0, 8]
type textarea "hero.moveRight()"
click at [767, 481] on span "Run" at bounding box center [798, 479] width 65 height 16
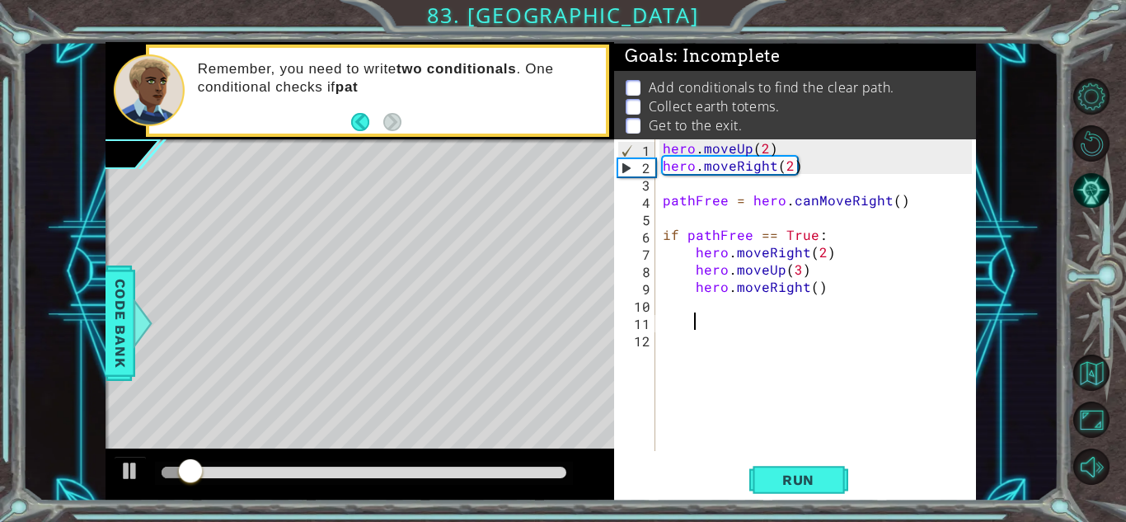
click at [368, 131] on footer at bounding box center [376, 122] width 50 height 25
click at [361, 124] on button "Back" at bounding box center [367, 122] width 32 height 18
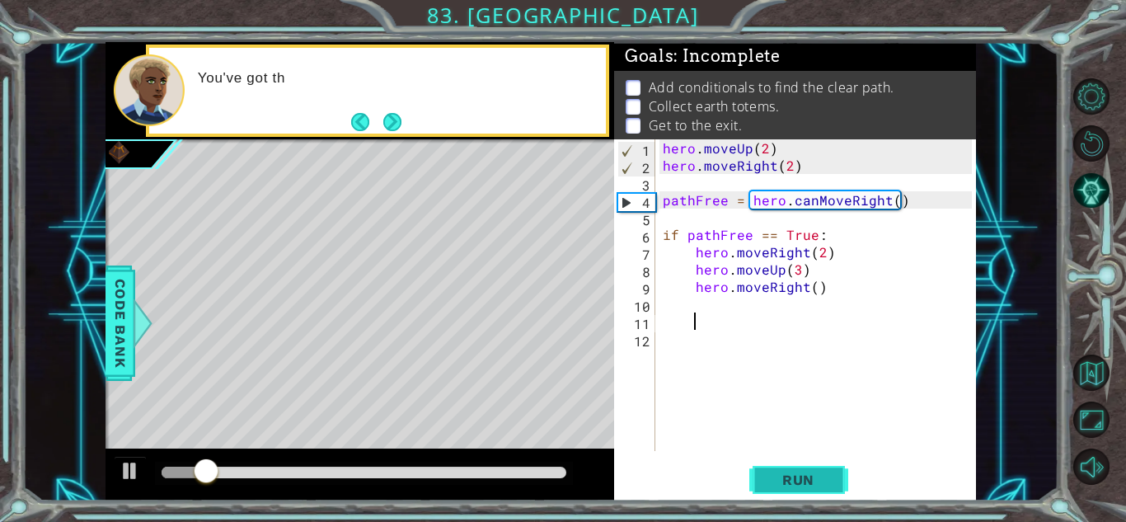
click at [769, 468] on button "Run" at bounding box center [798, 480] width 99 height 36
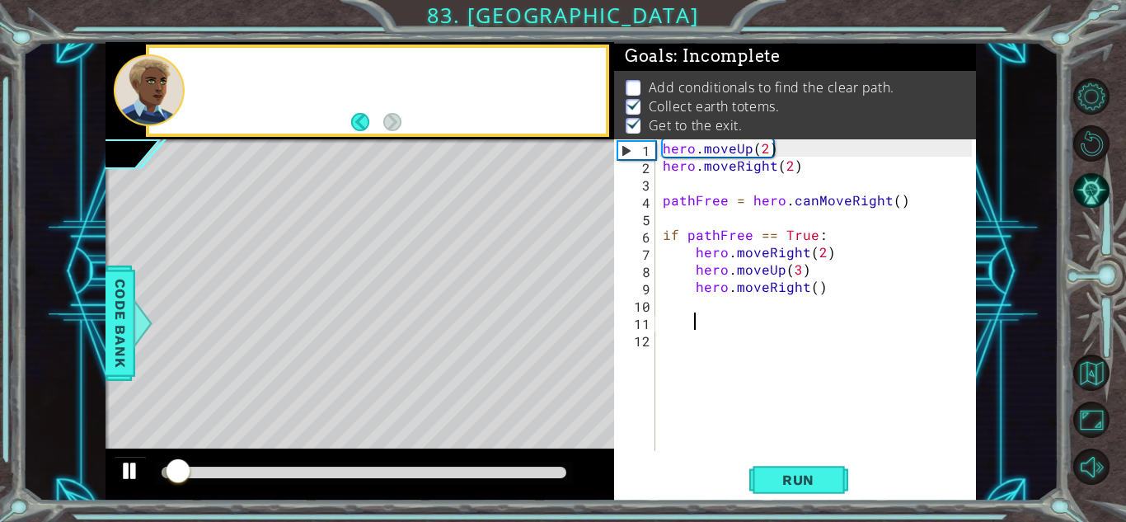
scroll to position [2, 0]
click at [141, 475] on button at bounding box center [130, 473] width 33 height 34
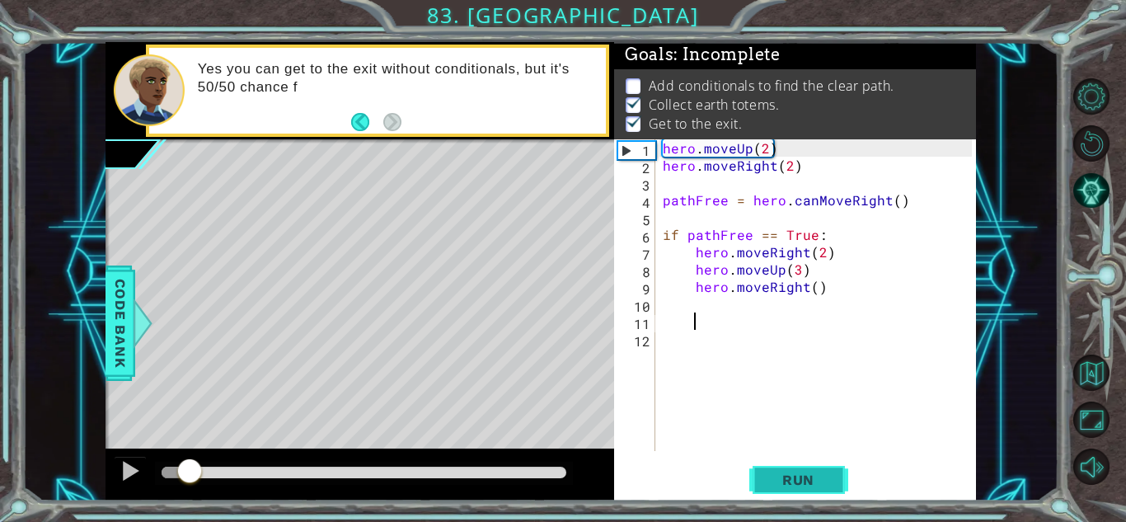
click at [760, 475] on button "Run" at bounding box center [798, 480] width 99 height 36
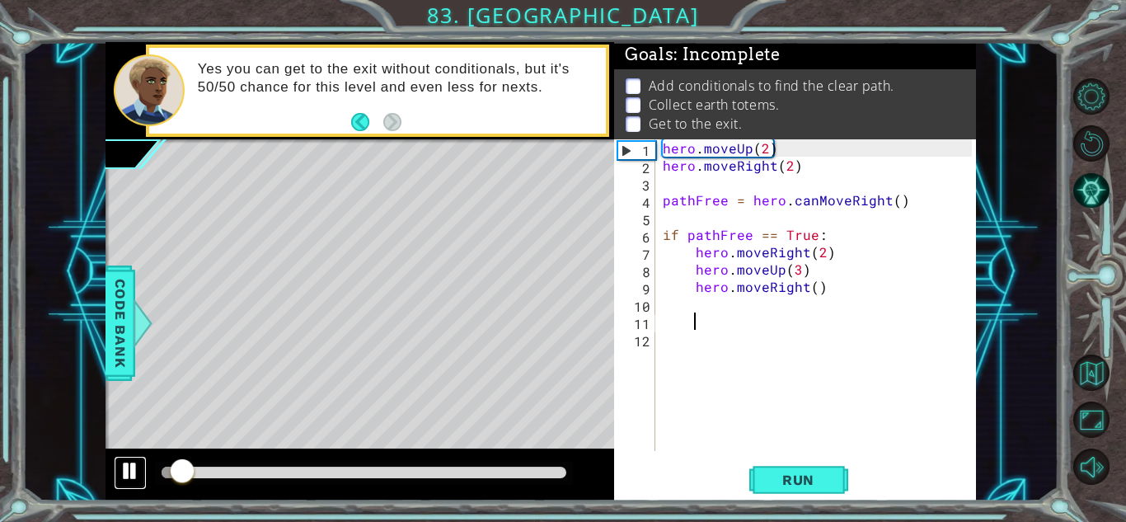
click at [124, 465] on div at bounding box center [130, 470] width 21 height 21
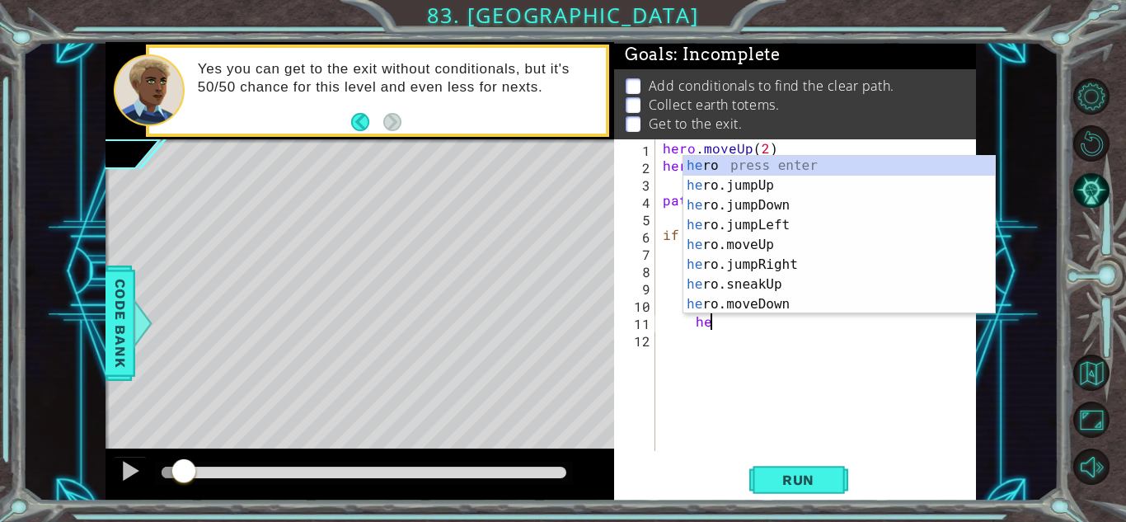
type textarea "h"
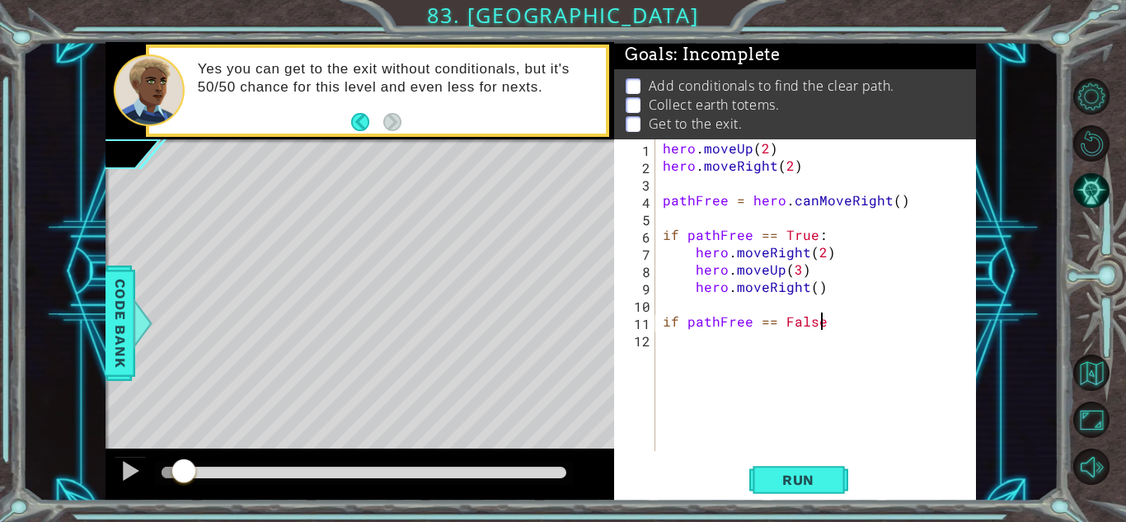
scroll to position [0, 9]
type textarea "if pathFree == False:"
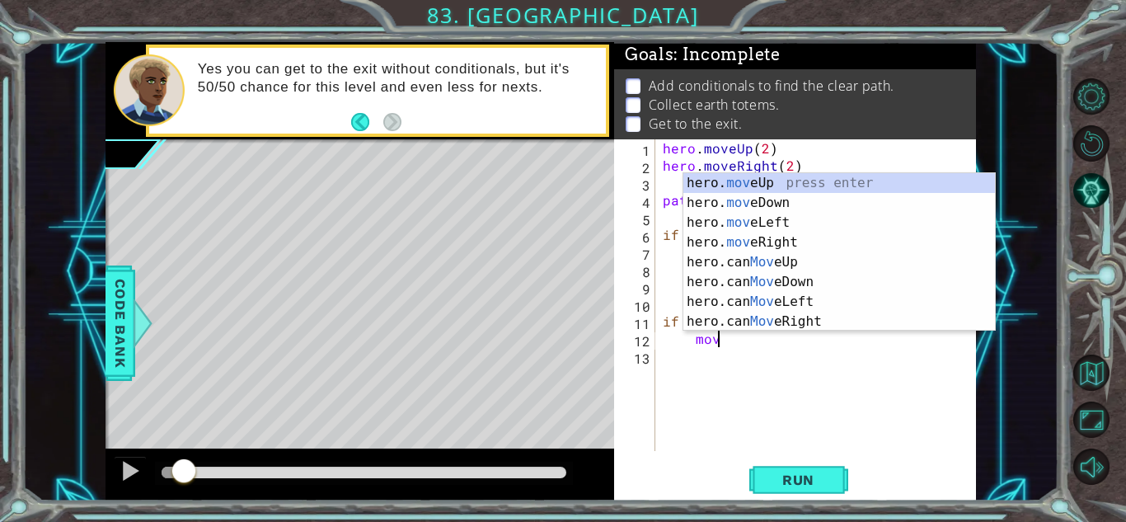
scroll to position [0, 2]
click at [738, 187] on div "hero. move Up press enter hero. move Down press enter hero. move Left press ent…" at bounding box center [839, 272] width 312 height 198
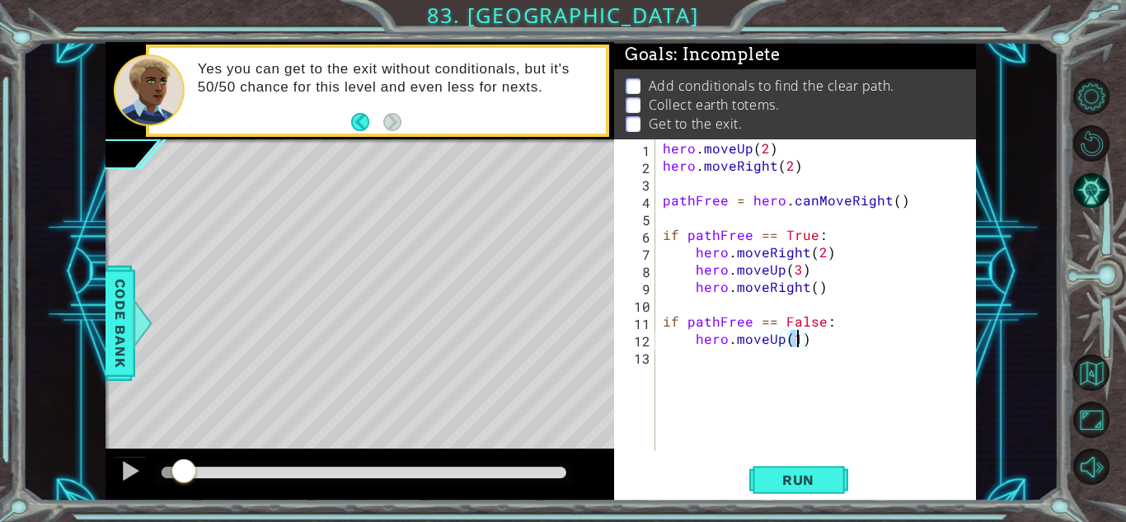
type textarea "hero.moveUp(2)"
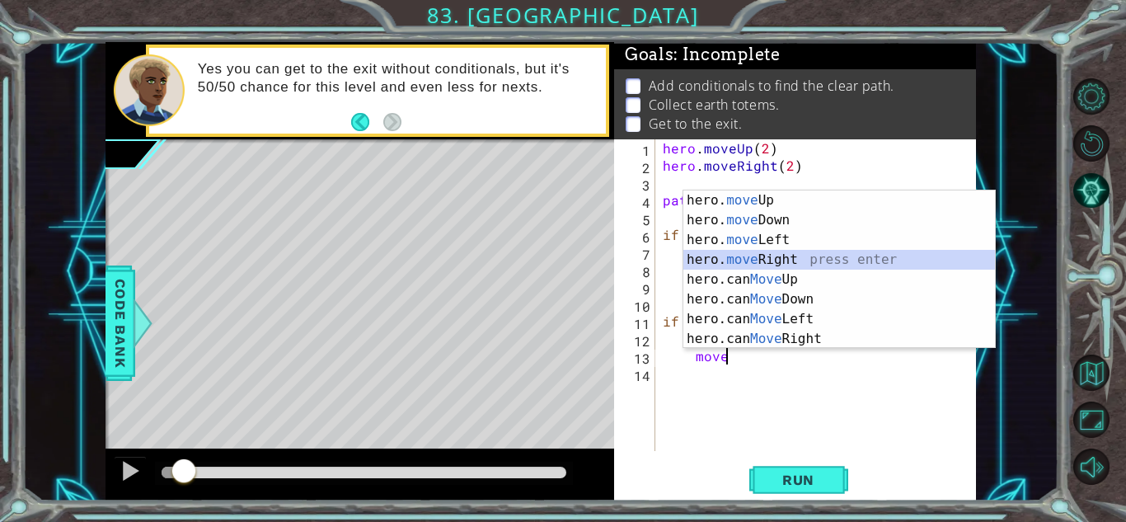
click at [800, 260] on div "hero. move Up press enter hero. move Down press enter hero. move Left press ent…" at bounding box center [839, 289] width 312 height 198
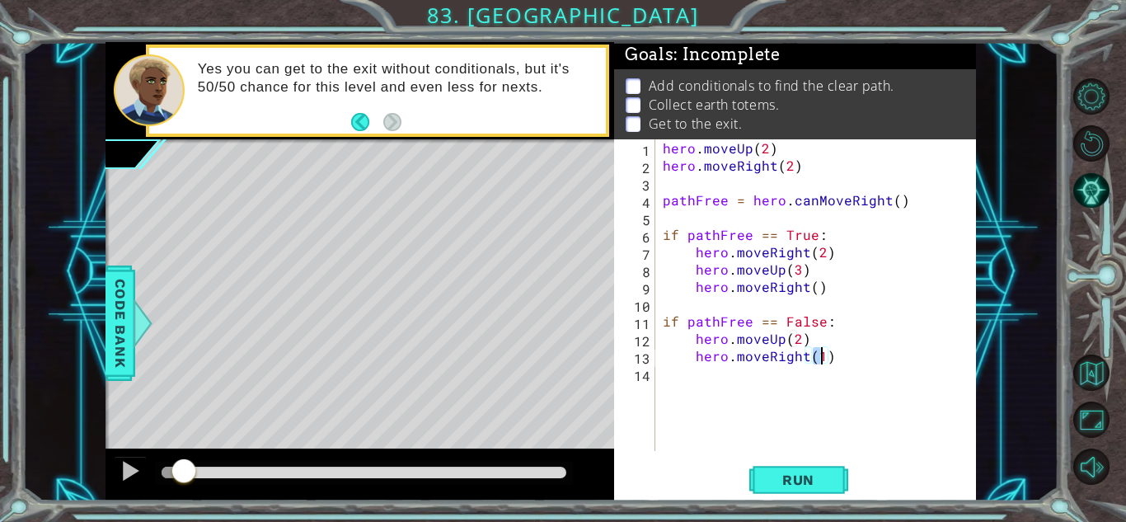
type textarea "hero.moveRight(2)"
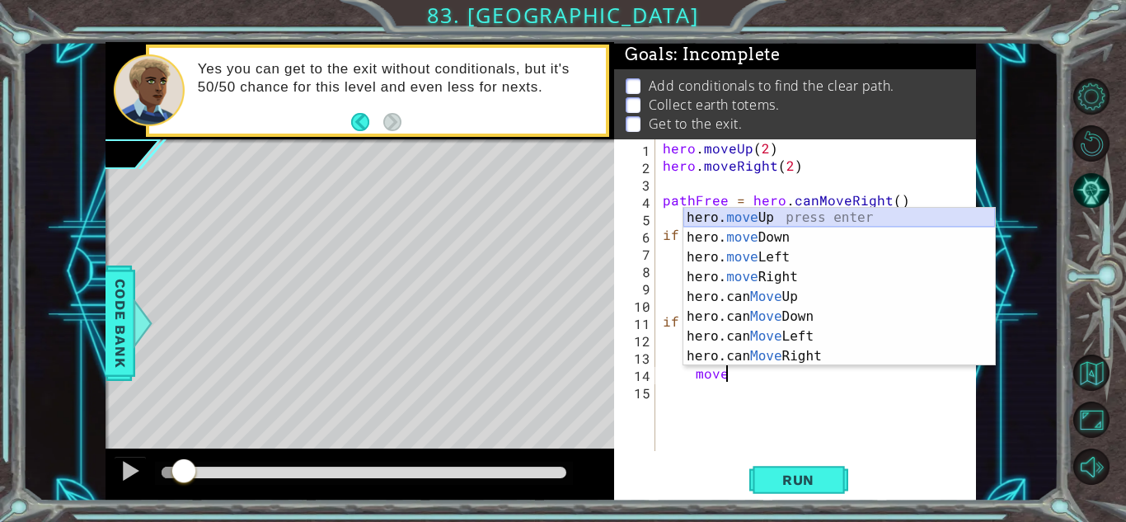
click at [846, 213] on div "hero. move Up press enter hero. move Down press enter hero. move Left press ent…" at bounding box center [839, 307] width 312 height 198
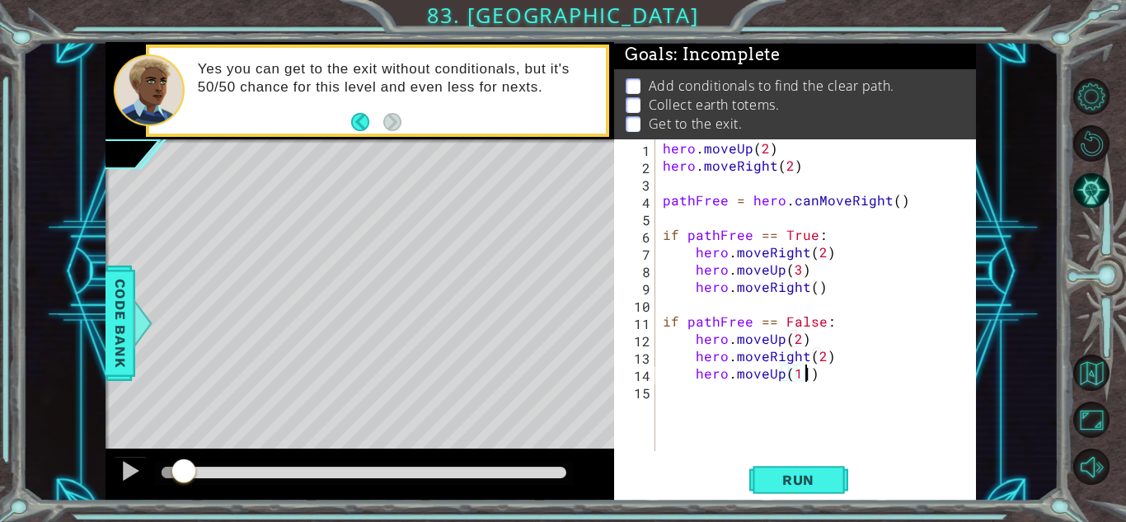
scroll to position [0, 8]
type textarea "hero.moveUp(1)"
type textarea "hero.moveRight()"
click at [749, 495] on button "Run" at bounding box center [798, 480] width 99 height 36
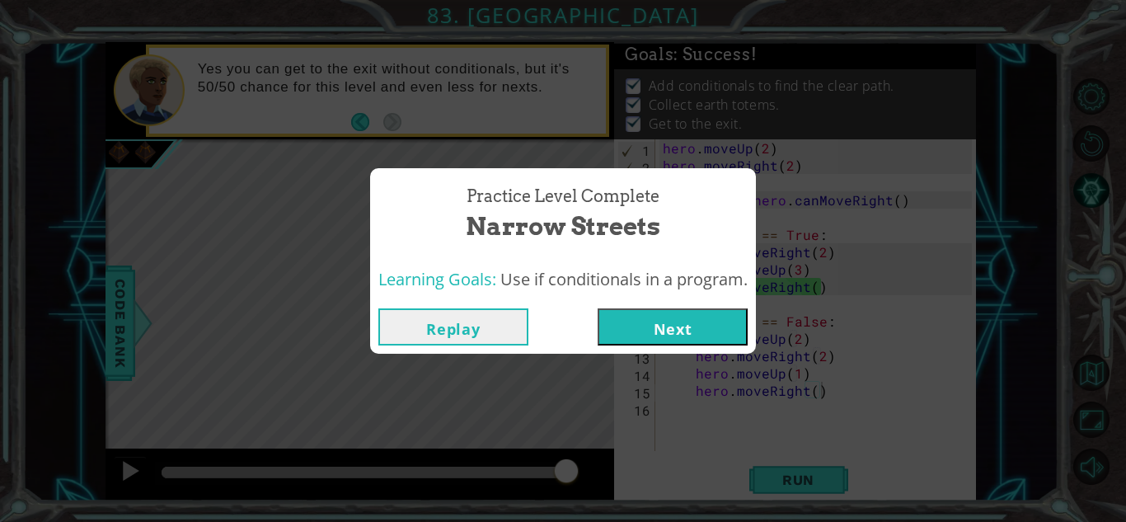
click at [682, 315] on button "Next" at bounding box center [673, 326] width 150 height 37
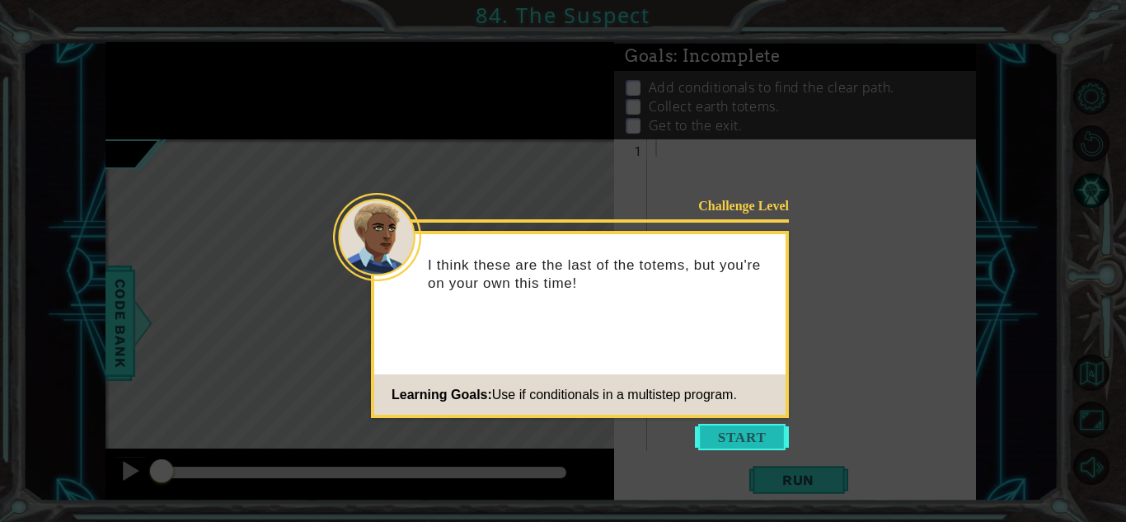
click at [755, 442] on button "Start" at bounding box center [742, 437] width 94 height 26
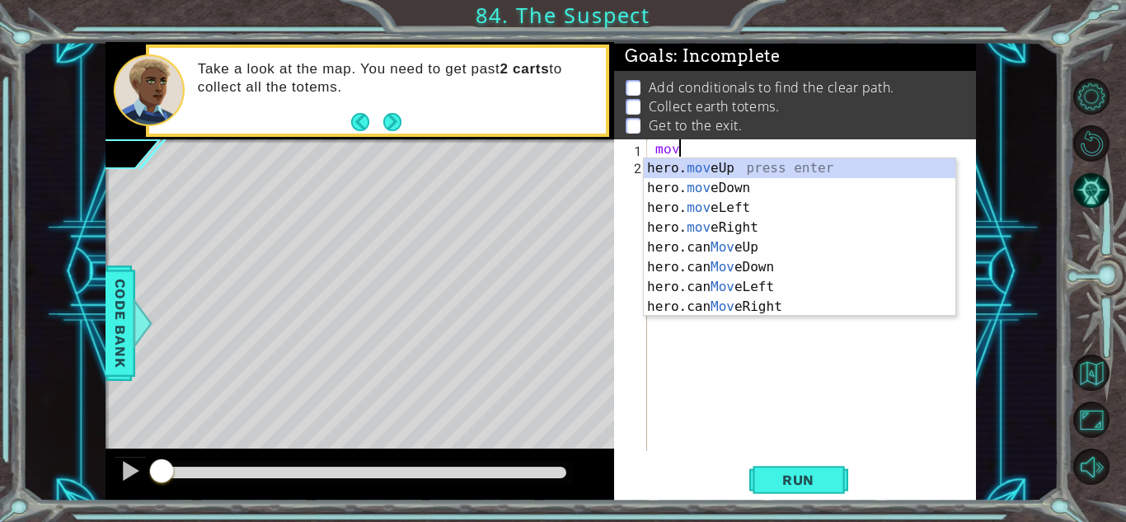
scroll to position [0, 1]
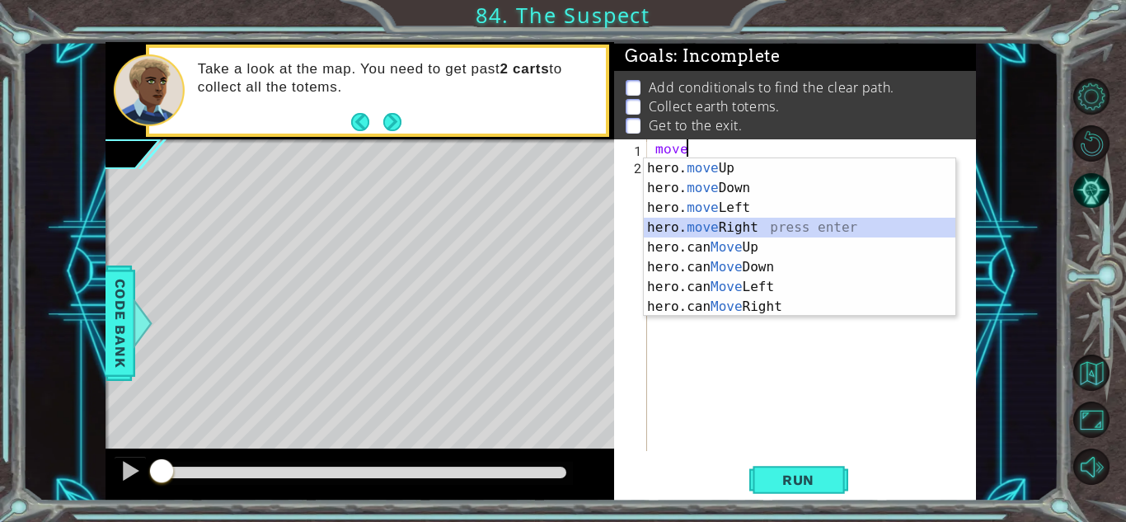
click at [697, 231] on div "hero. move Up press enter hero. move Down press enter hero. move Left press ent…" at bounding box center [800, 257] width 312 height 198
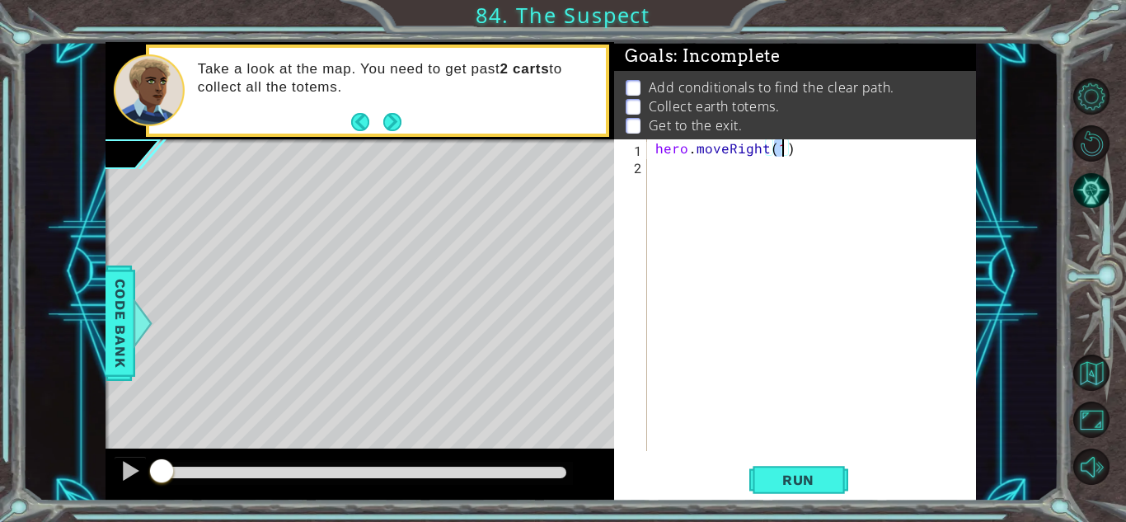
type textarea "hero.moveRight()"
click at [675, 171] on div "hero . moveRight ( )" at bounding box center [816, 312] width 328 height 346
click at [386, 113] on button "Next" at bounding box center [392, 122] width 19 height 19
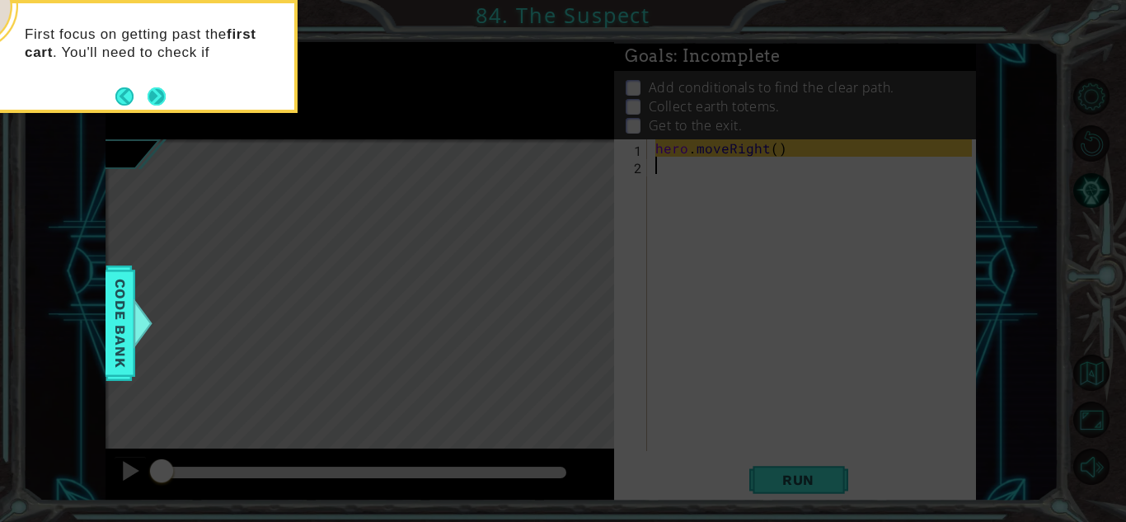
click at [151, 89] on button "Next" at bounding box center [157, 96] width 18 height 18
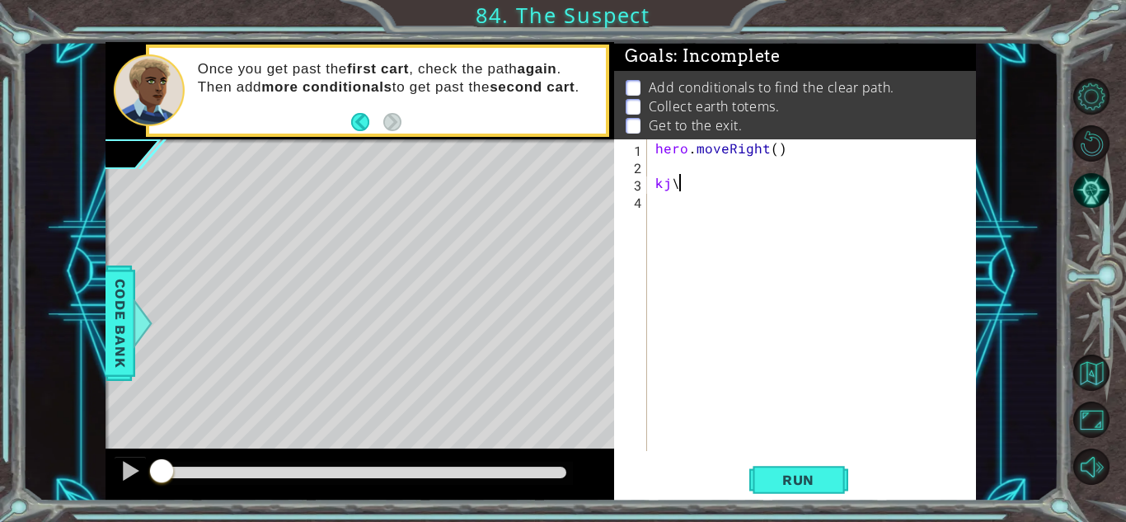
type textarea "k"
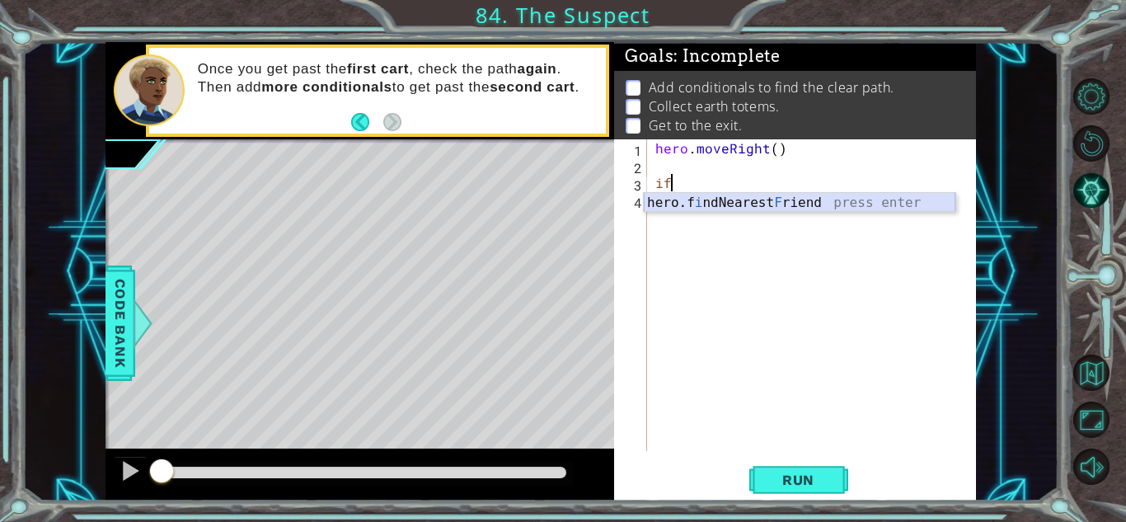
type textarea "i"
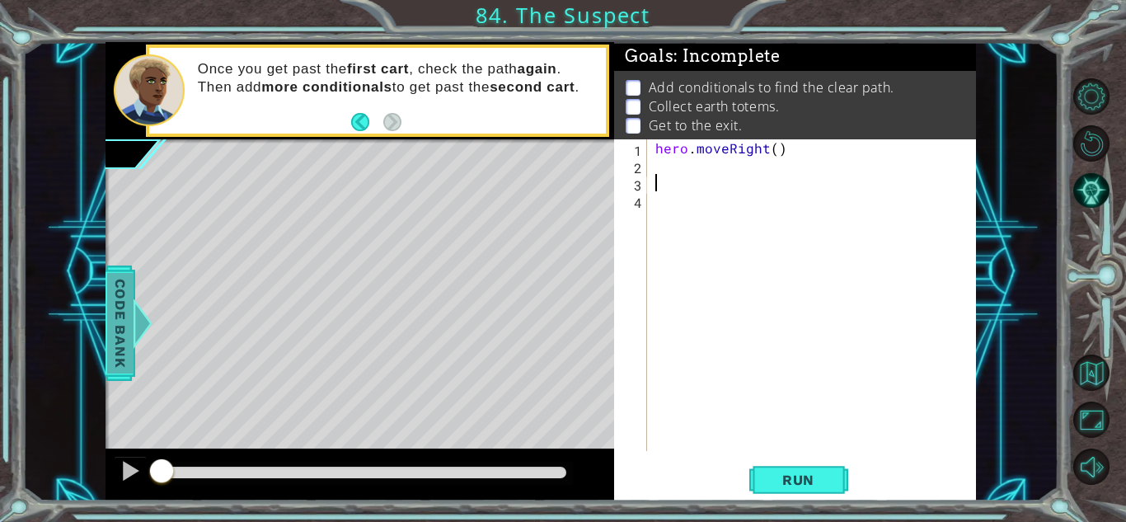
click at [136, 338] on div at bounding box center [142, 322] width 21 height 49
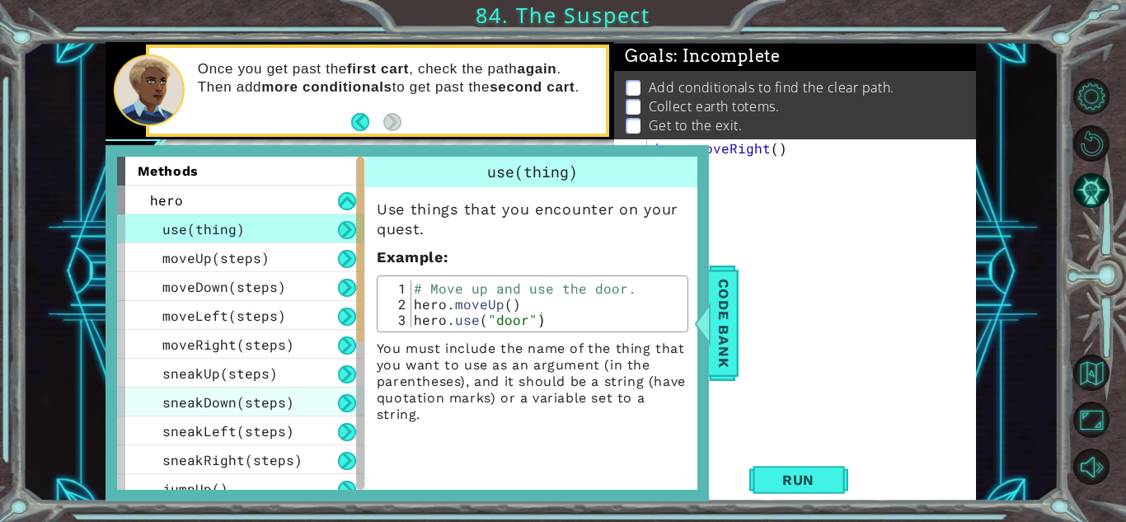
scroll to position [359, 0]
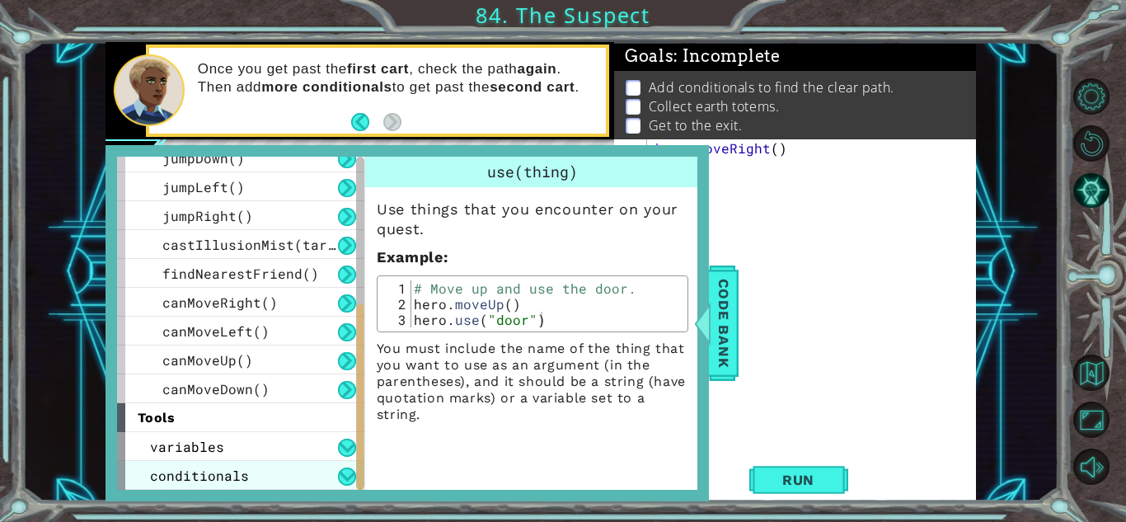
click at [213, 467] on span "conditionals" at bounding box center [199, 474] width 99 height 17
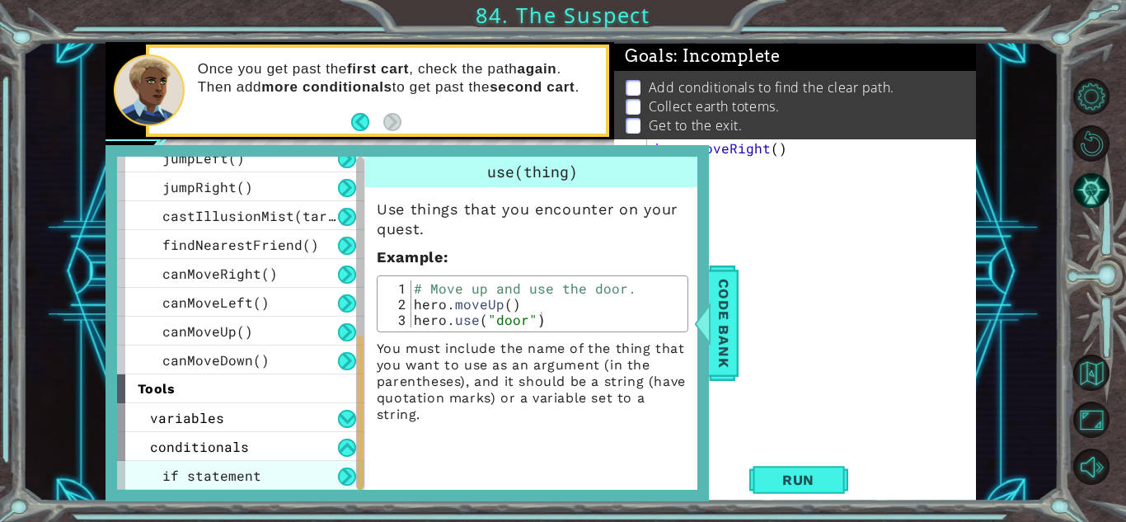
click at [223, 479] on span "if statement" at bounding box center [211, 474] width 99 height 17
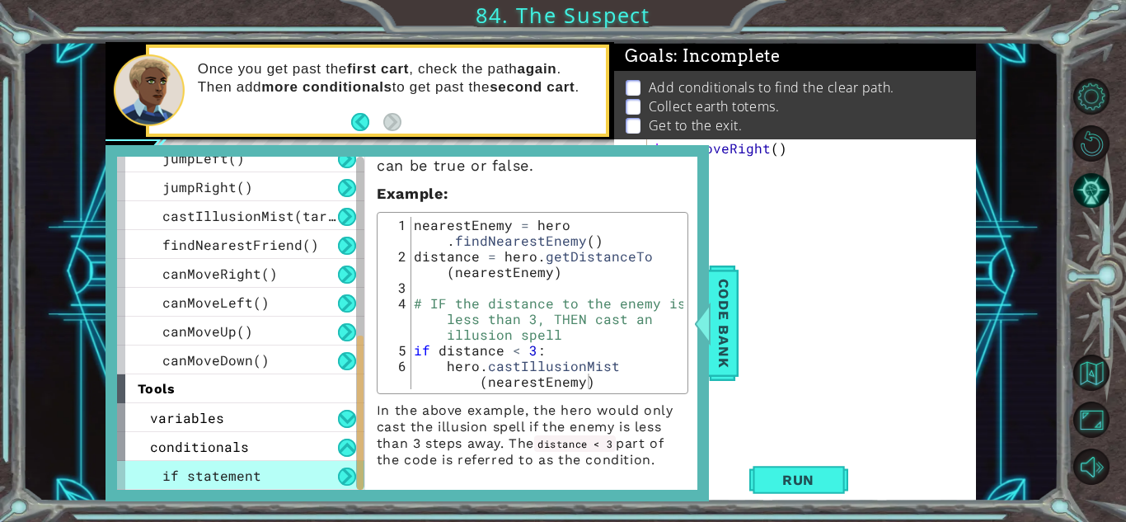
scroll to position [87, 0]
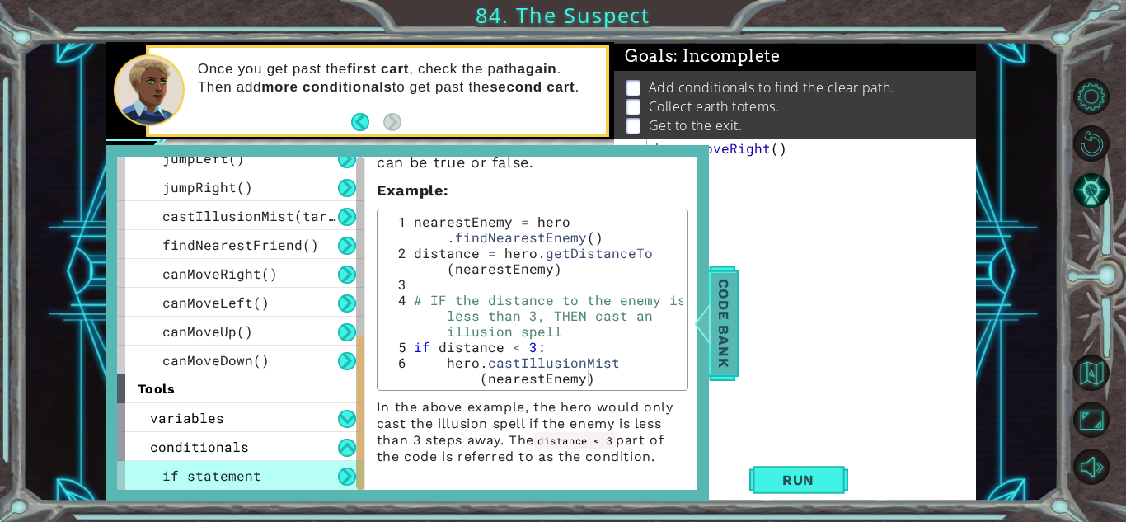
click at [710, 284] on span "Code Bank" at bounding box center [723, 323] width 26 height 101
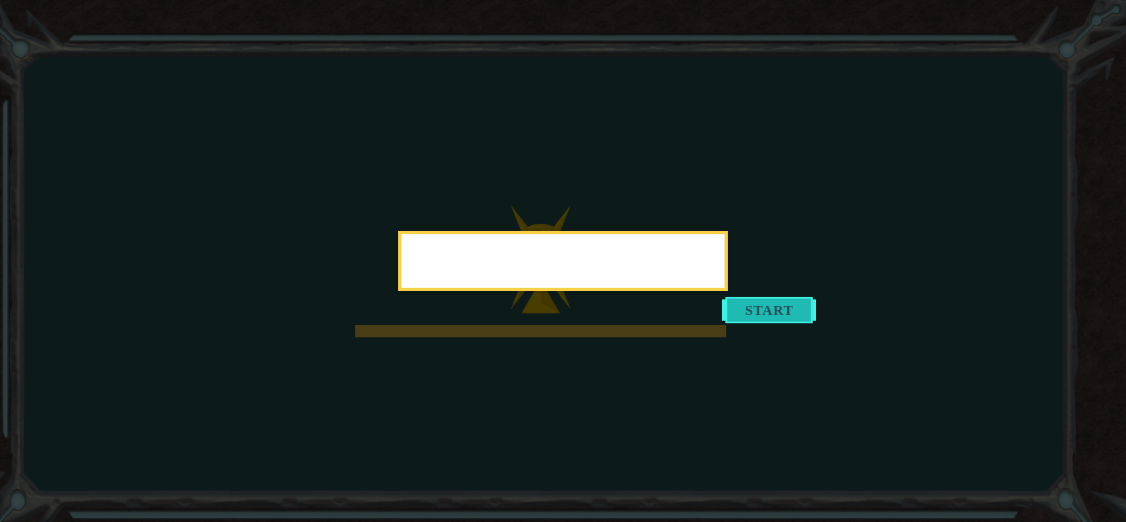
click at [746, 316] on button "Start" at bounding box center [769, 310] width 94 height 26
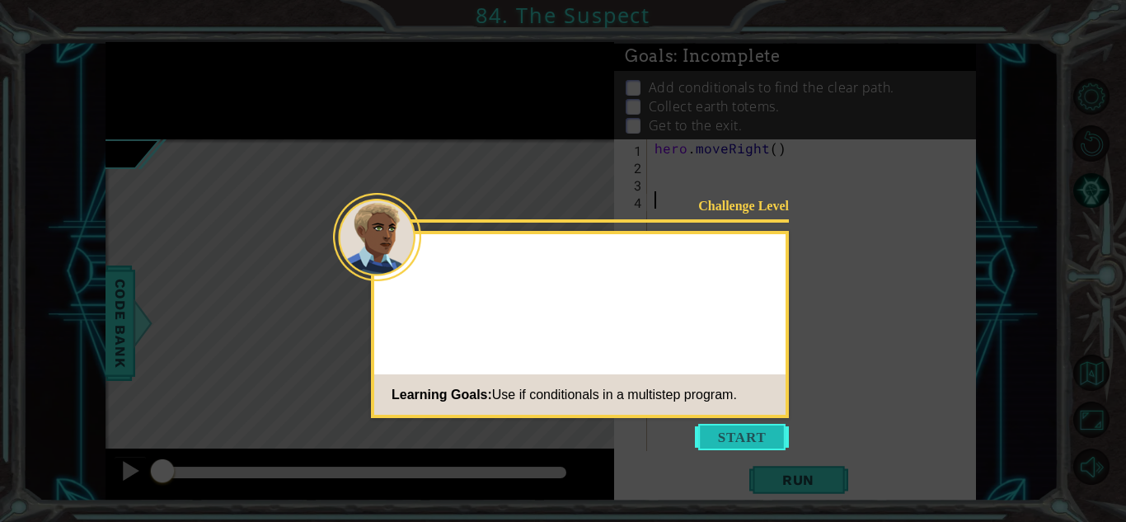
click at [743, 420] on icon at bounding box center [563, 261] width 1126 height 522
click at [746, 424] on button "Start" at bounding box center [742, 437] width 94 height 26
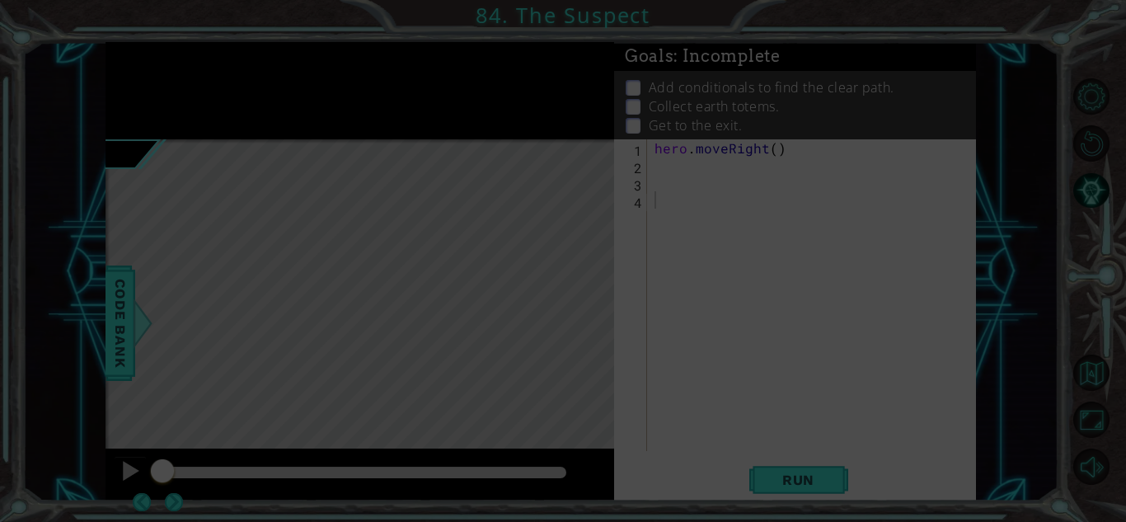
click at [670, 168] on icon at bounding box center [563, 261] width 1126 height 522
click at [672, 177] on icon at bounding box center [563, 261] width 1126 height 522
click at [673, 178] on icon at bounding box center [563, 261] width 1126 height 522
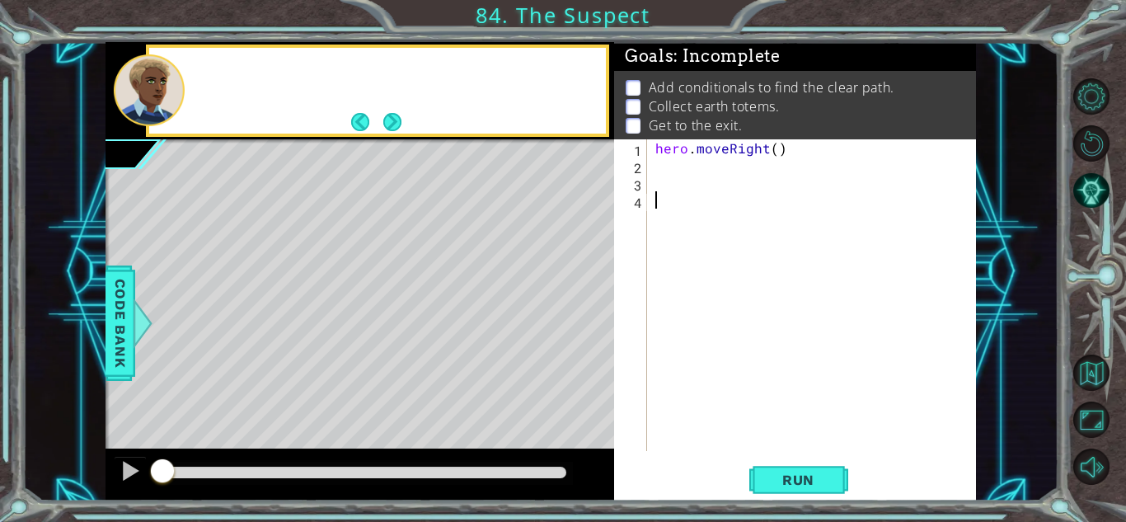
click at [673, 178] on div "hero . moveRight ( )" at bounding box center [816, 312] width 328 height 346
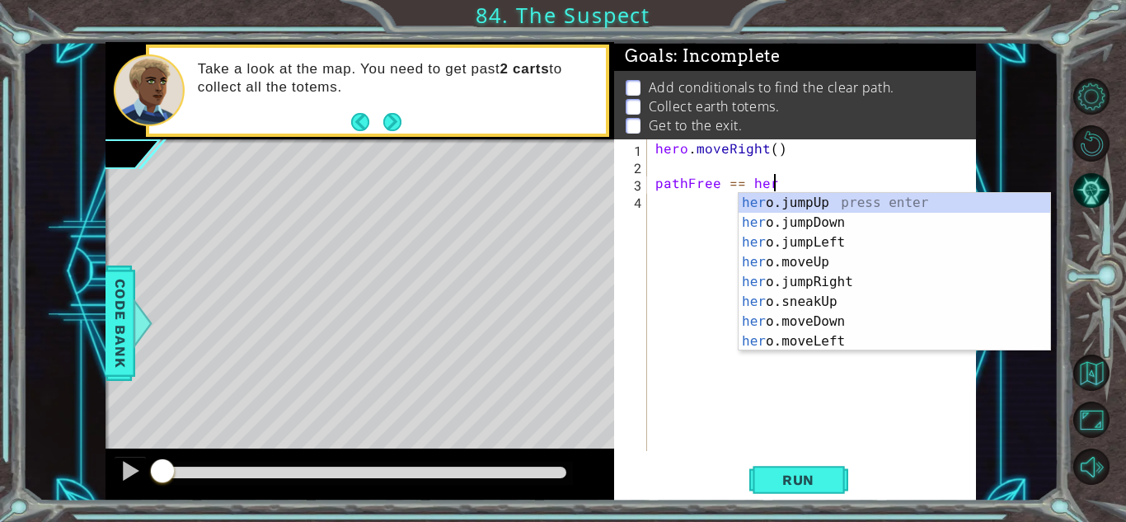
scroll to position [0, 7]
type textarea "pathFree == hero"
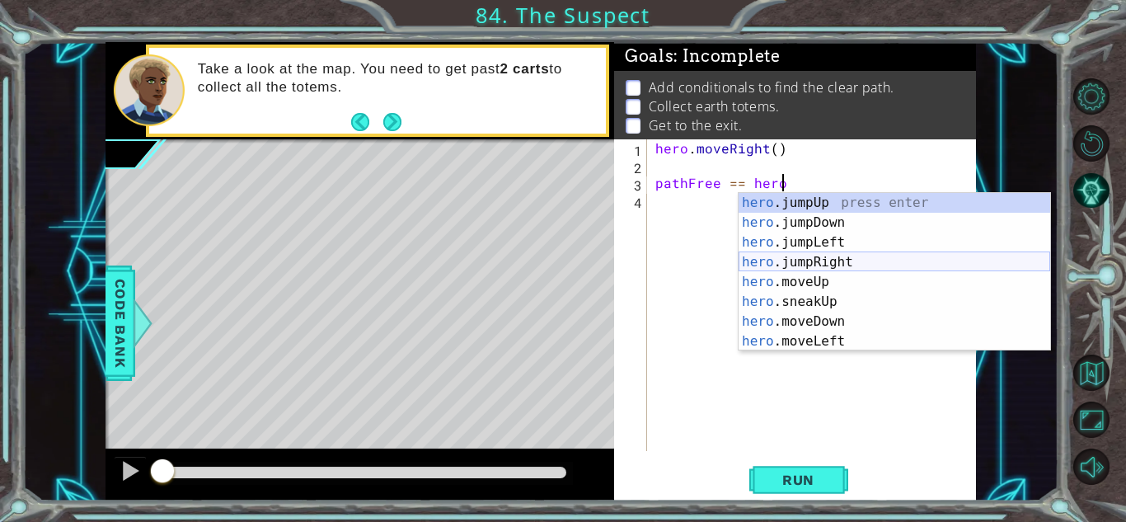
scroll to position [237, 0]
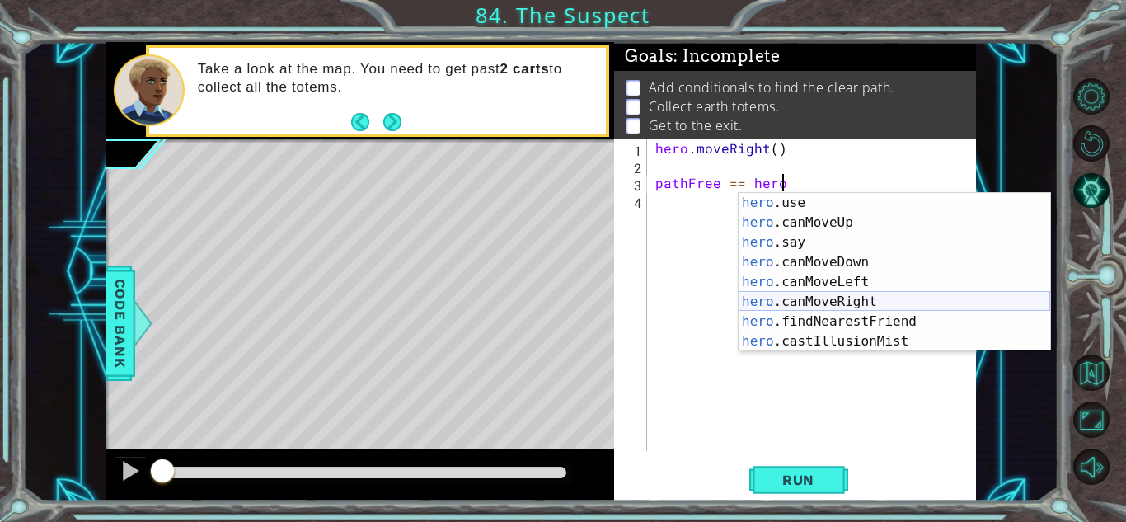
click at [859, 302] on div "hero .use press enter hero .canMoveUp press enter hero .say press enter hero .c…" at bounding box center [894, 292] width 312 height 198
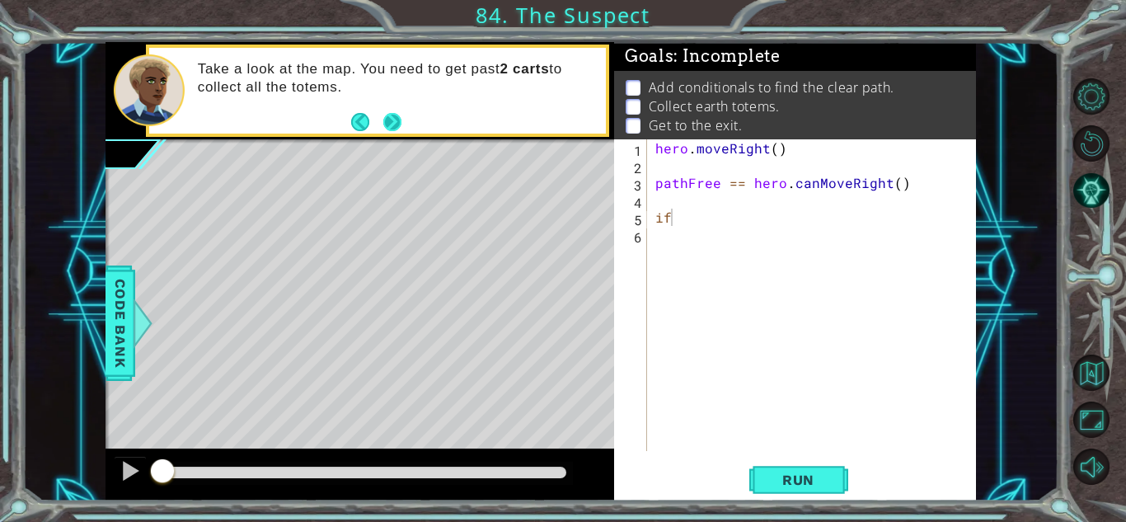
click at [396, 112] on button "Next" at bounding box center [392, 122] width 21 height 21
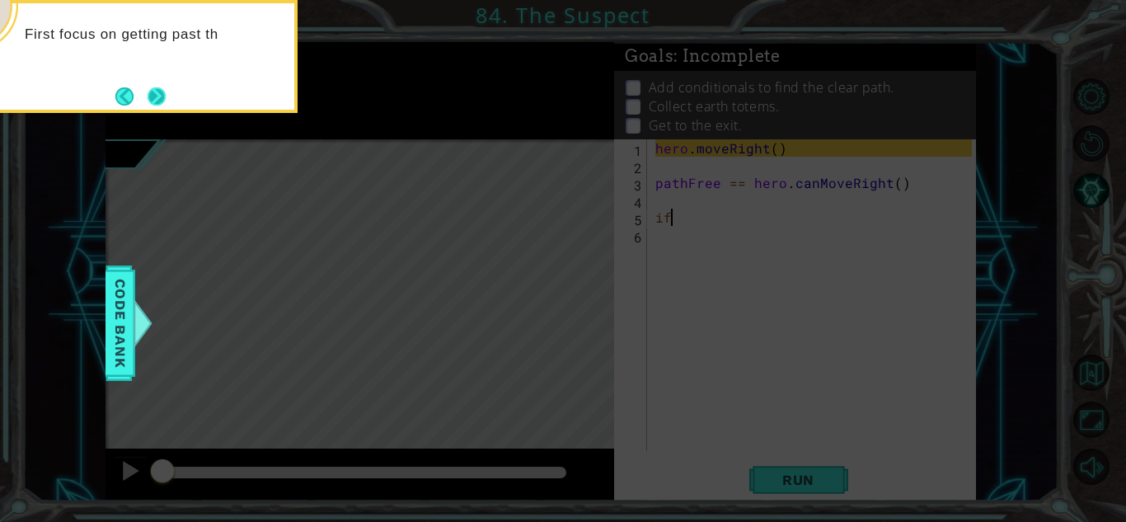
click at [149, 105] on button "Next" at bounding box center [157, 96] width 22 height 22
click at [149, 105] on button "Next" at bounding box center [157, 96] width 19 height 19
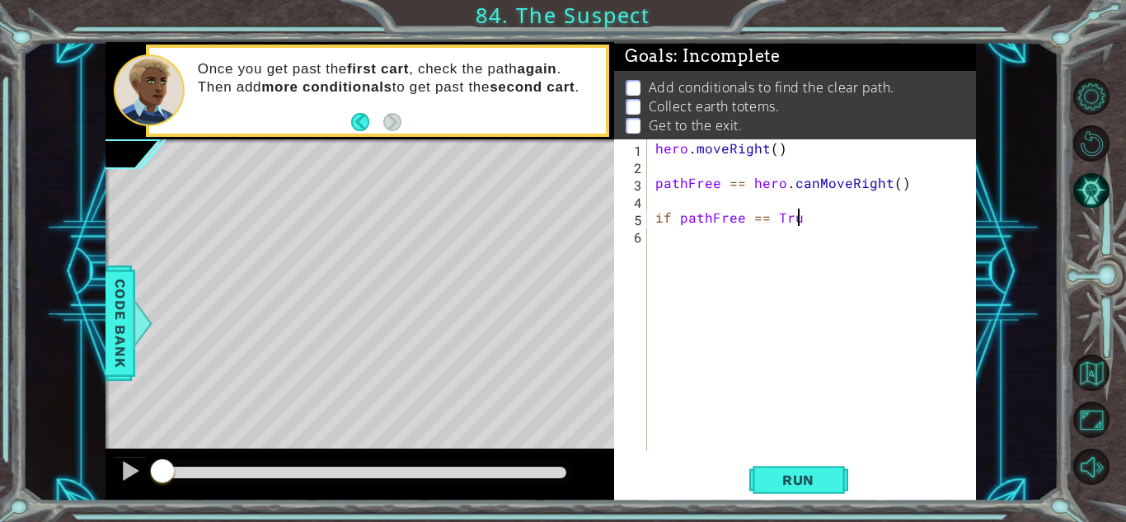
scroll to position [0, 8]
type textarea "if pathFree == True:"
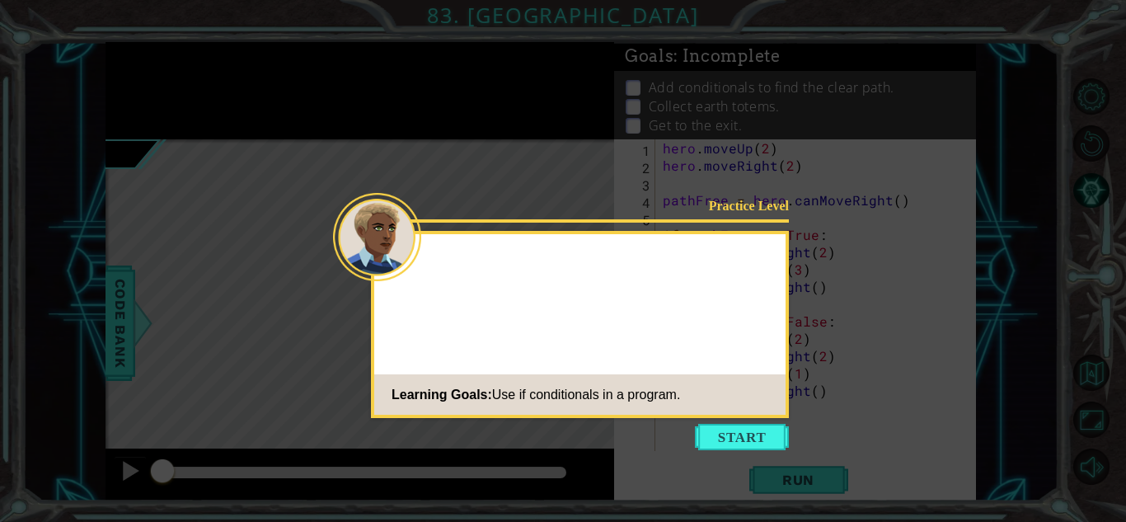
click at [730, 326] on div "Practice Level Learning Goals: Use if conditionals in a program." at bounding box center [580, 324] width 418 height 187
click at [729, 433] on button "Start" at bounding box center [742, 437] width 94 height 26
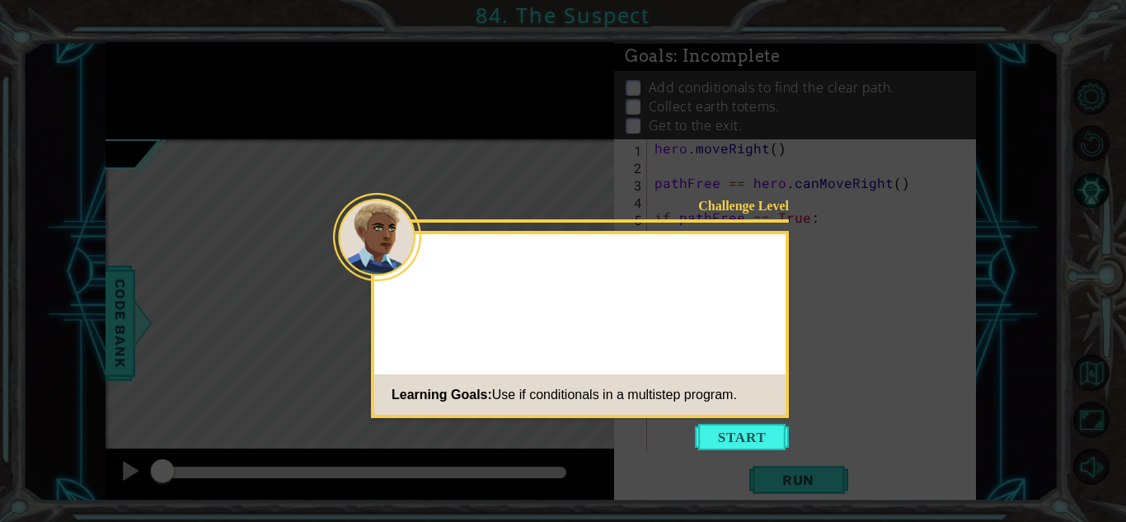
click at [729, 317] on div "Challenge Level Learning Goals: Use if conditionals in a multistep program." at bounding box center [580, 324] width 418 height 187
click at [712, 422] on icon at bounding box center [563, 261] width 1126 height 522
click at [715, 429] on button "Start" at bounding box center [742, 437] width 94 height 26
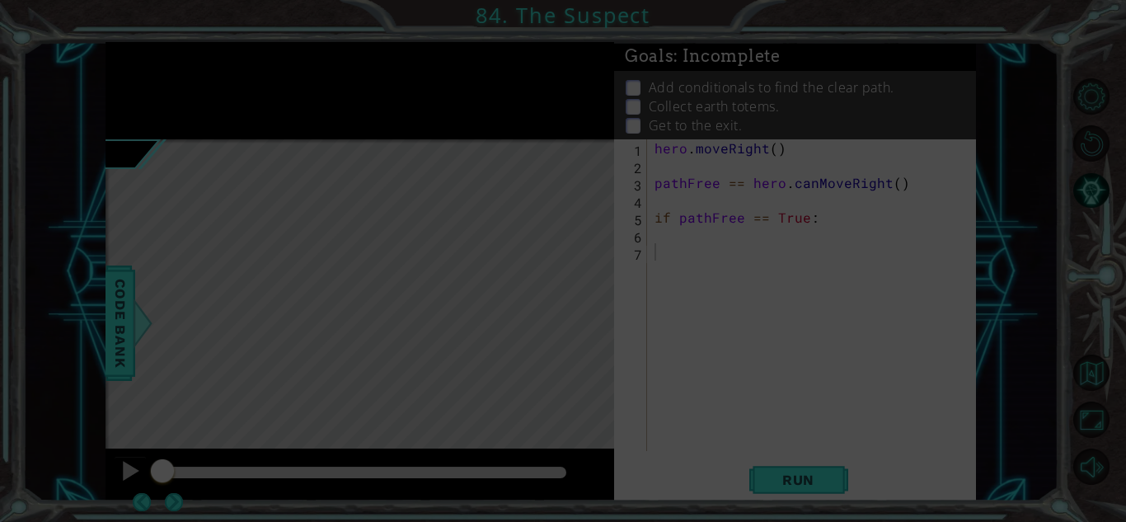
click at [504, 209] on icon at bounding box center [563, 261] width 1126 height 522
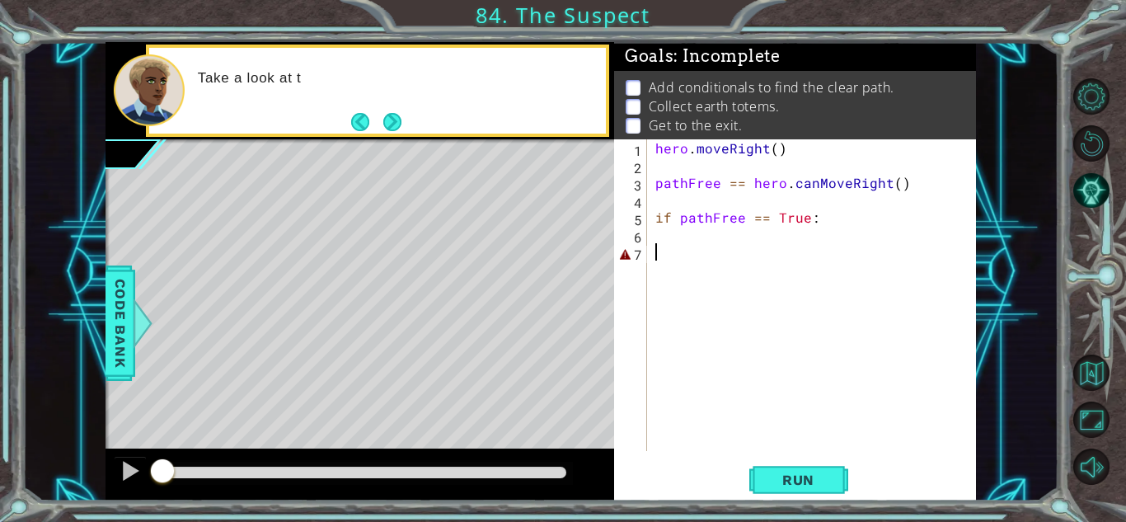
click at [666, 233] on div "hero . moveRight ( ) pathFree == hero . canMoveRight ( ) if pathFree == True :" at bounding box center [816, 312] width 328 height 346
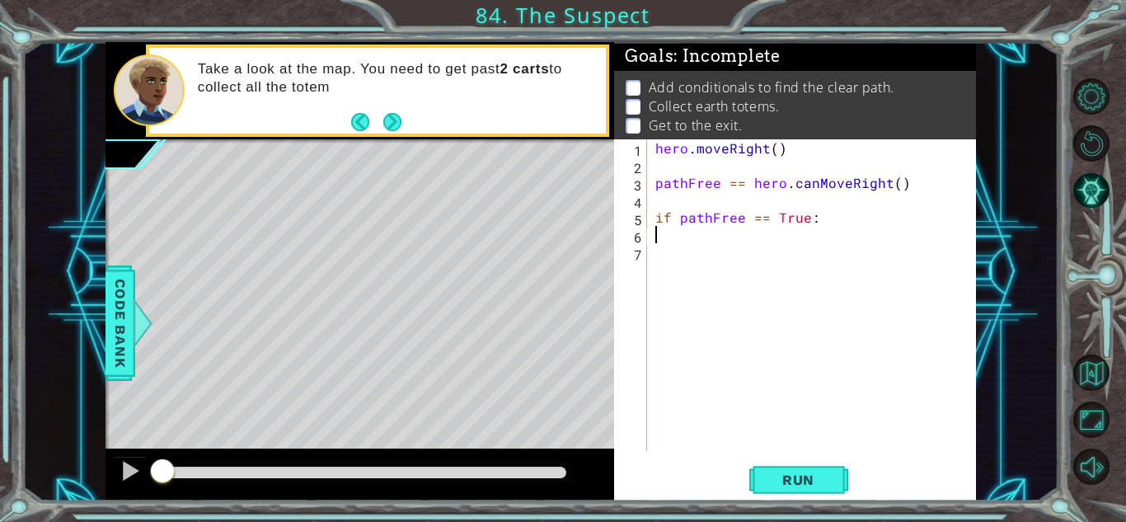
type textarea "if pathFree == True:"
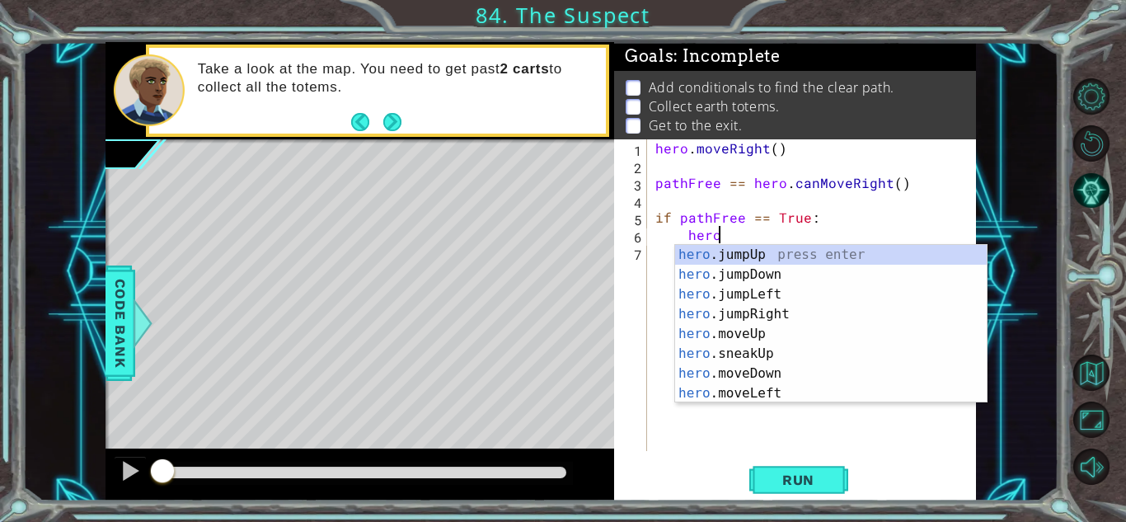
scroll to position [0, 2]
type textarea "h"
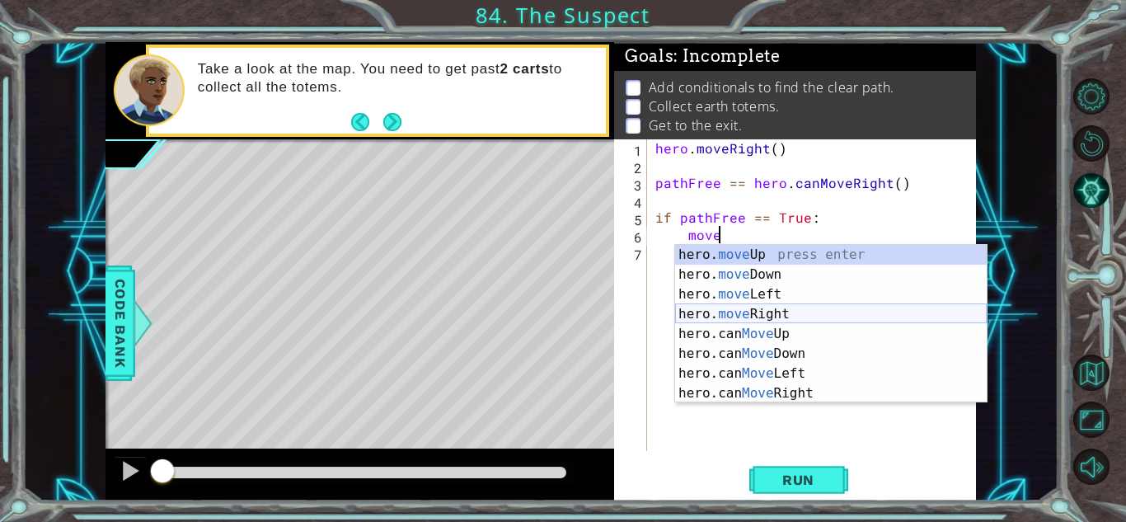
click at [767, 313] on div "hero. move Up press enter hero. move Down press enter hero. move Left press ent…" at bounding box center [831, 344] width 312 height 198
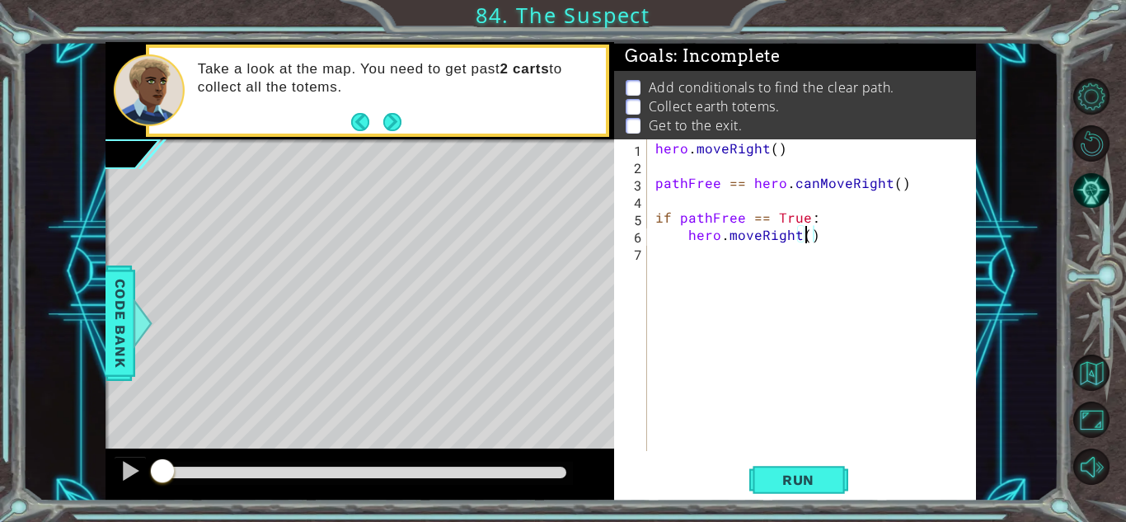
type textarea "hero.moveRight(3)"
click at [688, 256] on div "hero . moveRight ( ) pathFree == hero . canMoveRight ( ) if pathFree == True : …" at bounding box center [816, 312] width 328 height 346
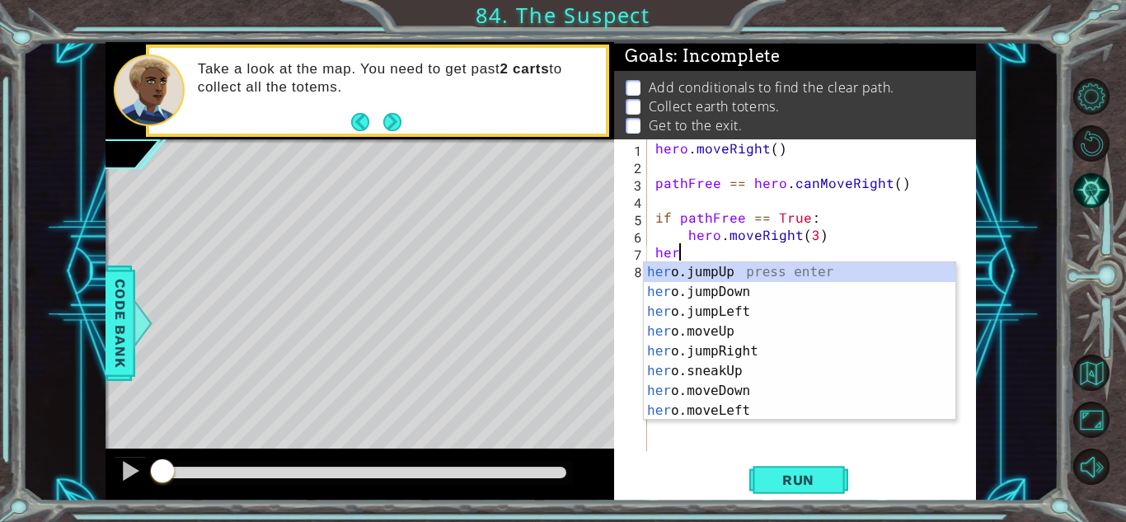
scroll to position [0, 1]
click at [697, 355] on div "hero .jumpUp press enter hero .jumpDown press enter hero .jumpLeft press enter …" at bounding box center [800, 361] width 312 height 198
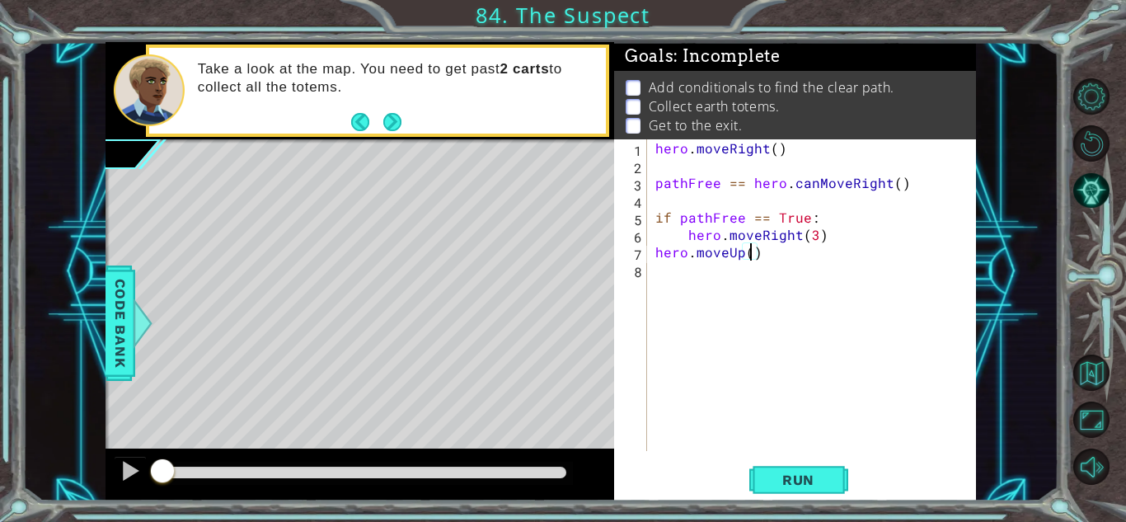
scroll to position [0, 6]
click at [654, 255] on div "hero . moveRight ( ) pathFree == hero . canMoveRight ( ) if pathFree == True : …" at bounding box center [816, 312] width 328 height 346
type textarea "hero.moveUp(2)"
click at [811, 254] on div "hero . moveRight ( ) pathFree == hero . canMoveRight ( ) if pathFree == True : …" at bounding box center [816, 312] width 328 height 346
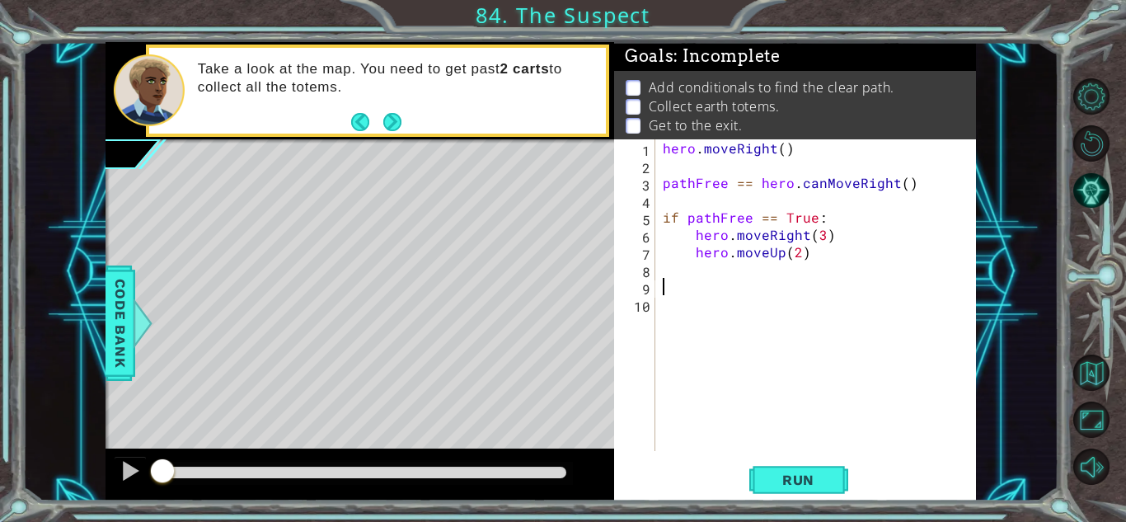
type textarea "I"
type textarea "if pathFree == False"
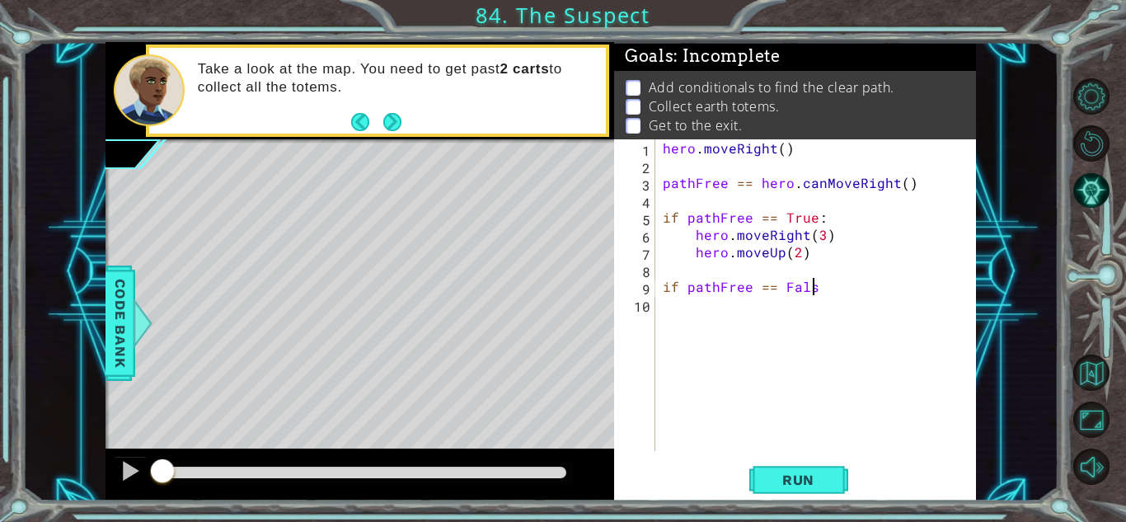
scroll to position [0, 9]
type textarea "if pathFree == False:"
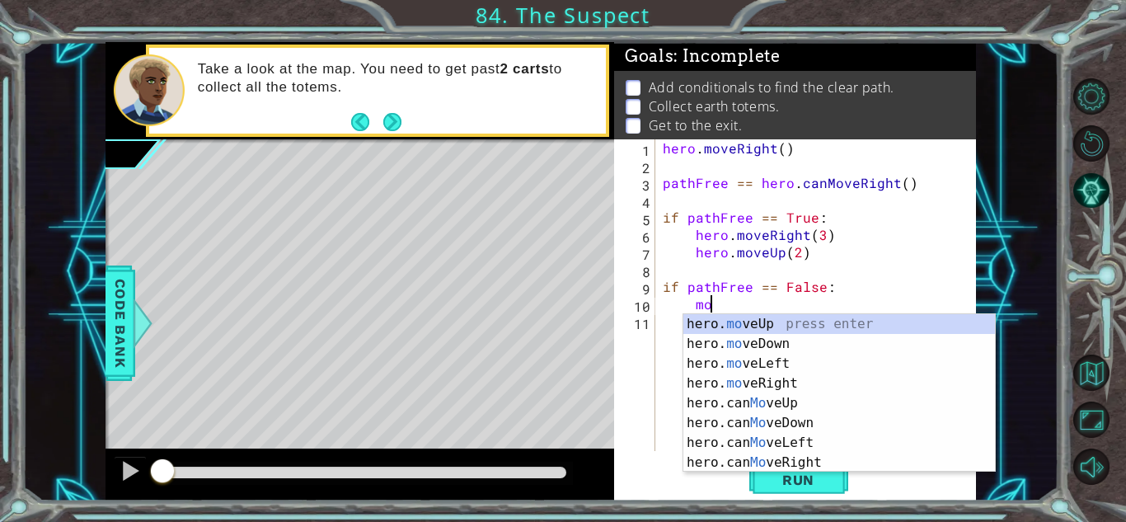
scroll to position [0, 2]
click at [763, 329] on div "hero. move Up press enter hero. move Down press enter hero. move Left press ent…" at bounding box center [839, 413] width 312 height 198
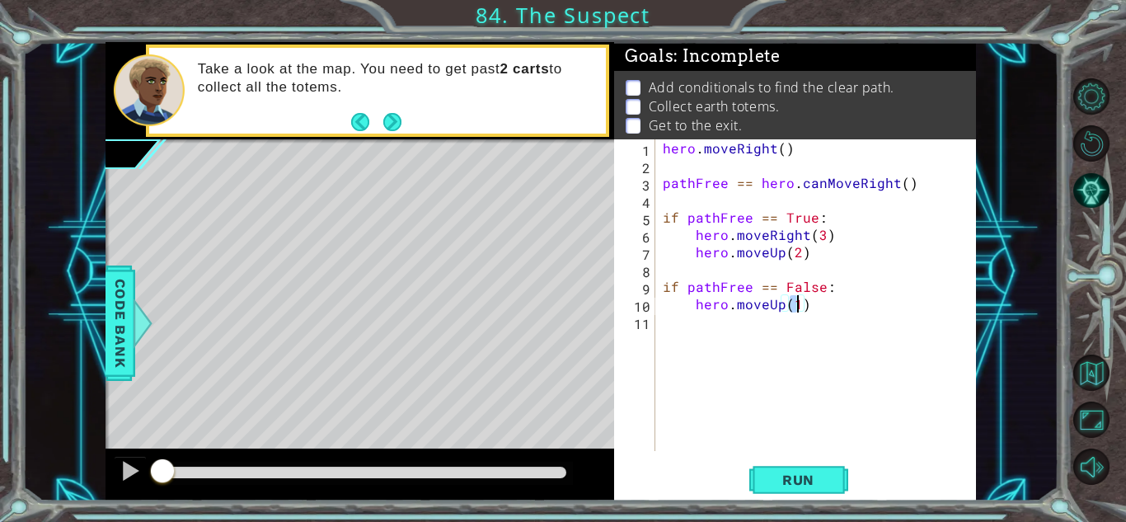
type textarea "hero.moveUp(2)"
click at [713, 314] on div "hero . moveRight ( ) pathFree == hero . canMoveRight ( ) if pathFree == True : …" at bounding box center [819, 312] width 321 height 346
click at [803, 312] on div "hero . moveRight ( ) pathFree == hero . canMoveRight ( ) if pathFree == True : …" at bounding box center [819, 312] width 321 height 346
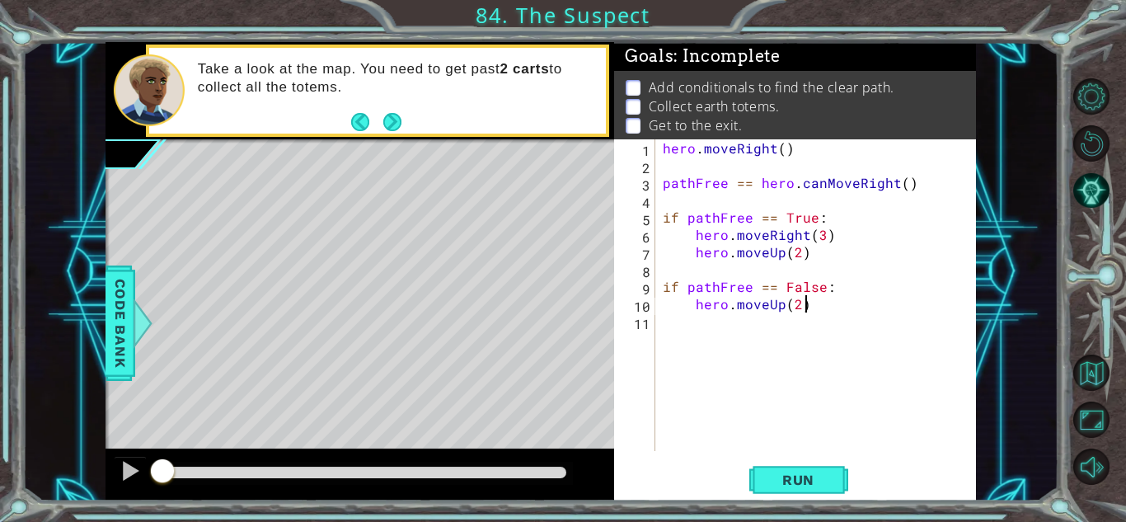
type textarea "hero.moveUp(2)"
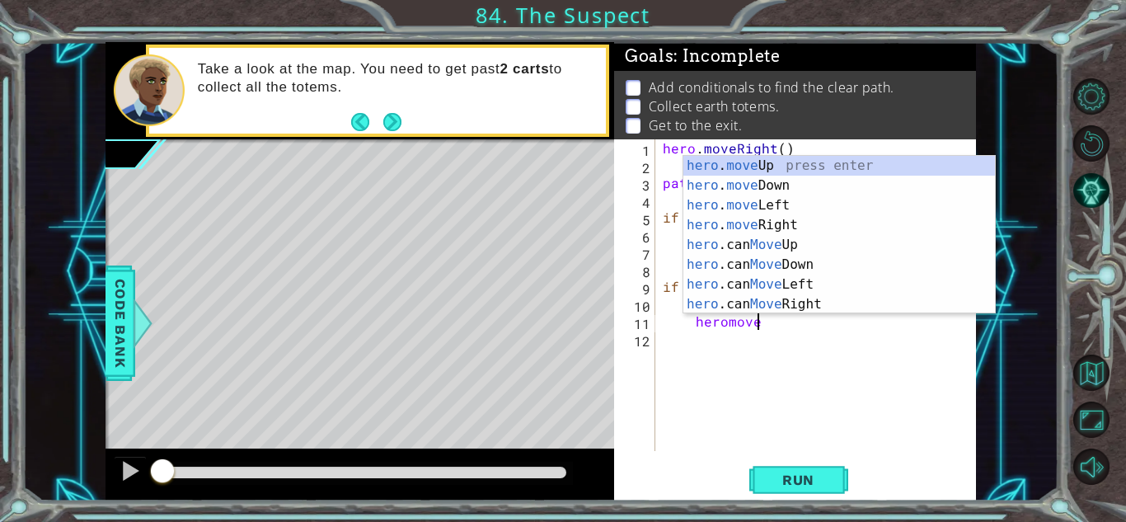
scroll to position [0, 5]
click at [793, 220] on div "hero . move Up press enter hero . move Down press enter hero . move Left press …" at bounding box center [839, 255] width 312 height 198
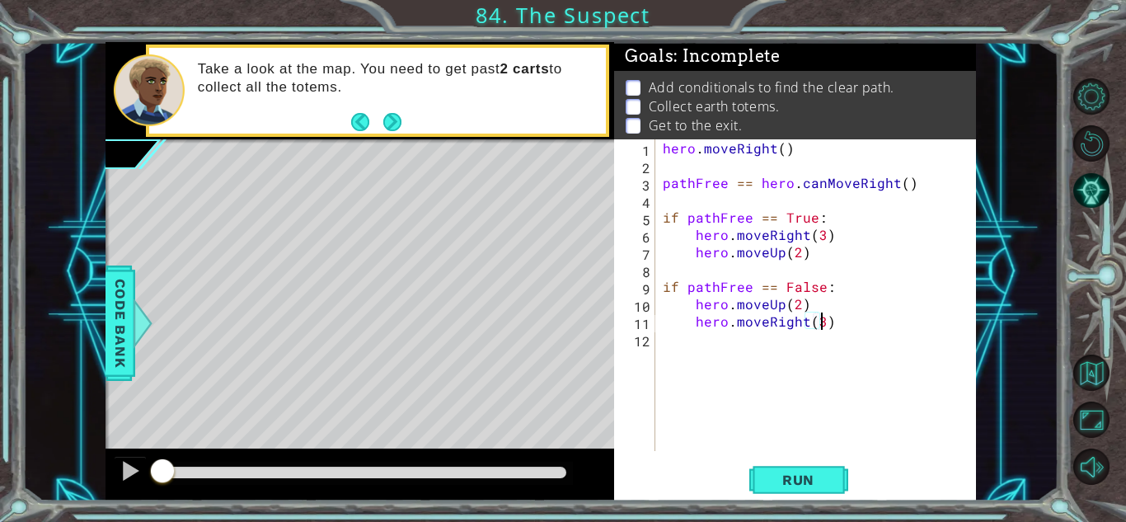
scroll to position [0, 9]
click at [782, 476] on span "Run" at bounding box center [798, 479] width 65 height 16
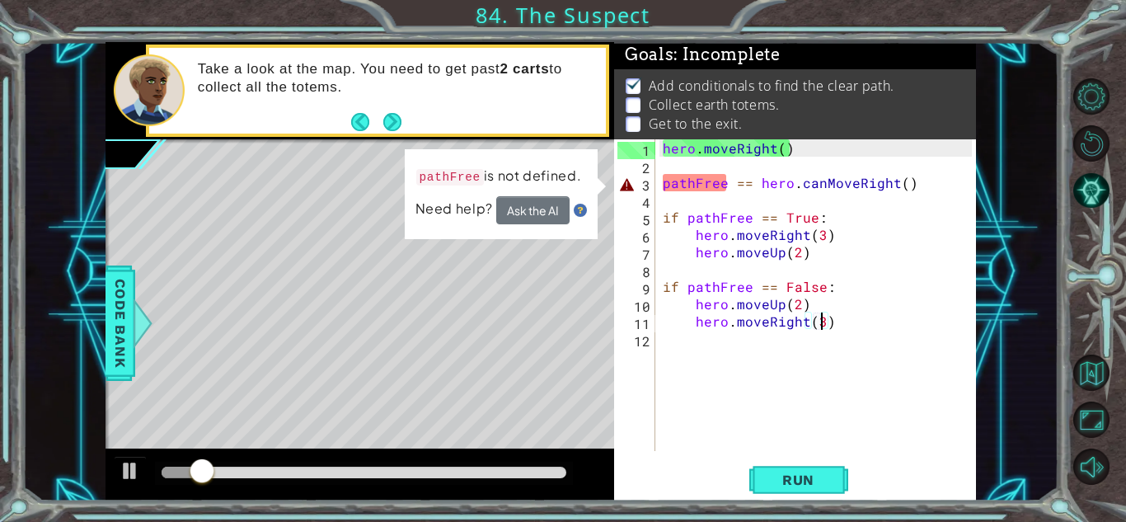
click at [792, 185] on div "hero . moveRight ( ) pathFree == hero . canMoveRight ( ) if pathFree == True : …" at bounding box center [819, 312] width 321 height 346
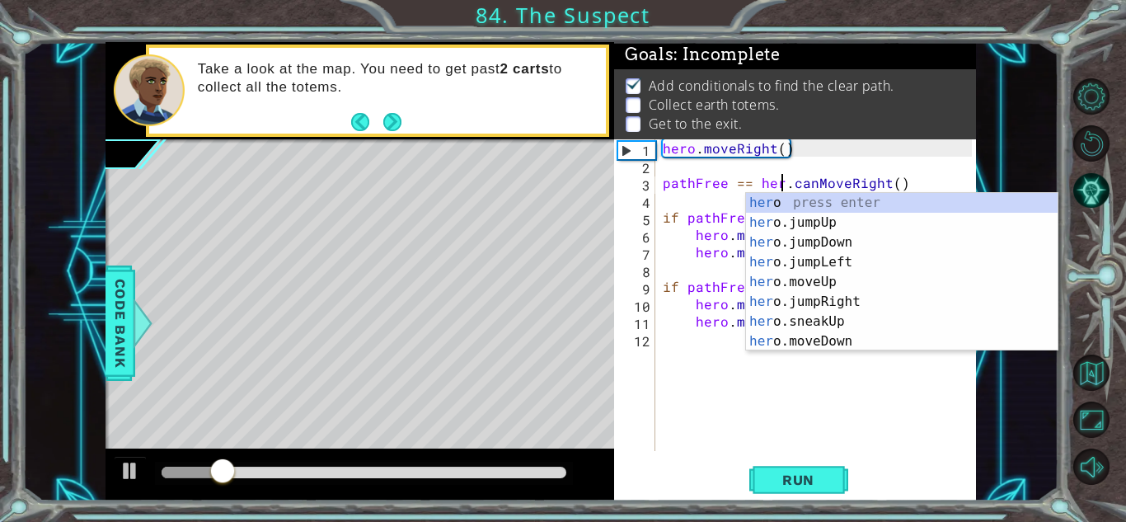
scroll to position [0, 7]
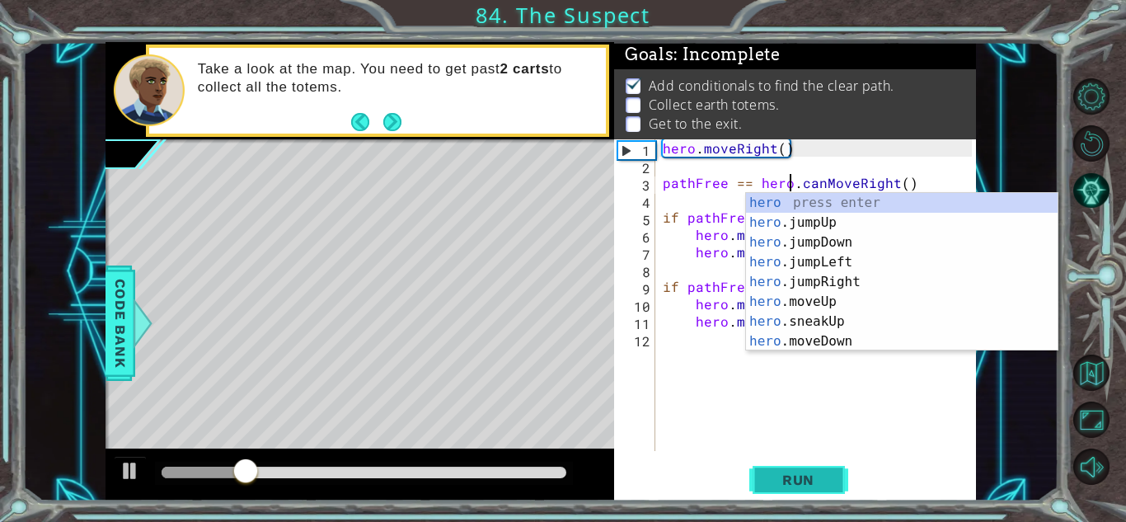
click at [789, 472] on span "Run" at bounding box center [798, 479] width 65 height 16
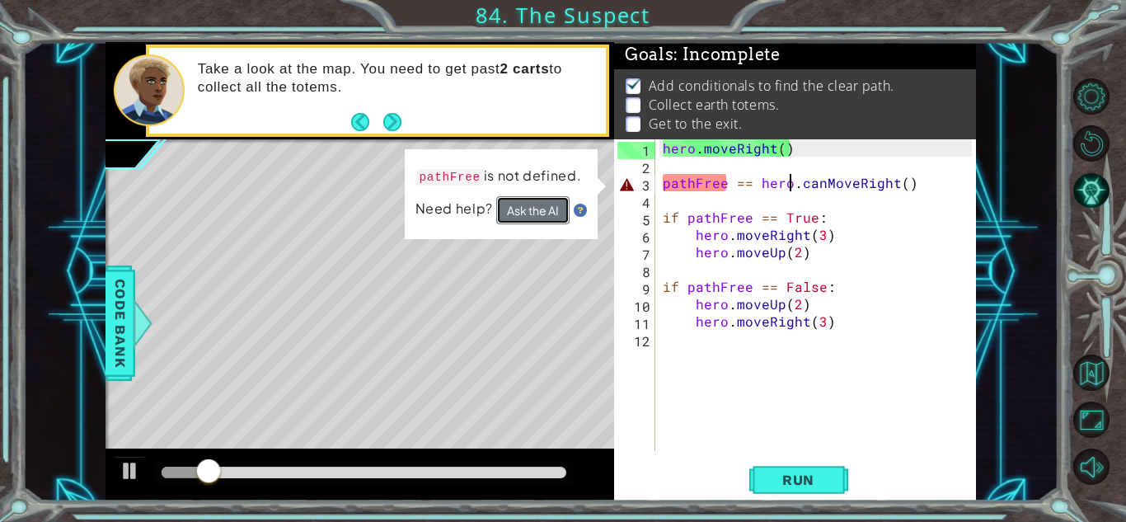
click at [533, 214] on button "Ask the AI" at bounding box center [532, 209] width 73 height 29
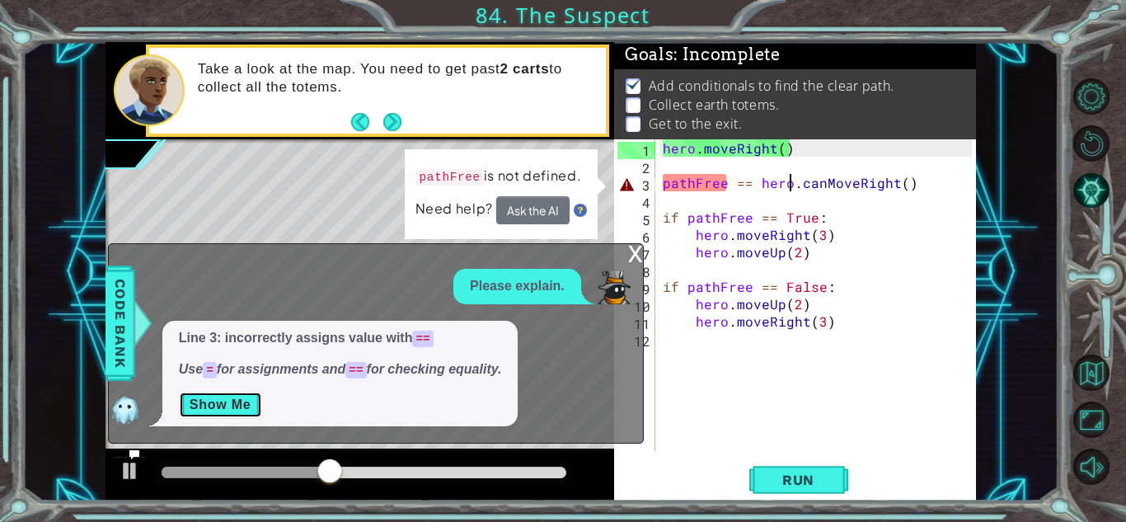
click at [248, 397] on button "Show Me" at bounding box center [220, 404] width 83 height 26
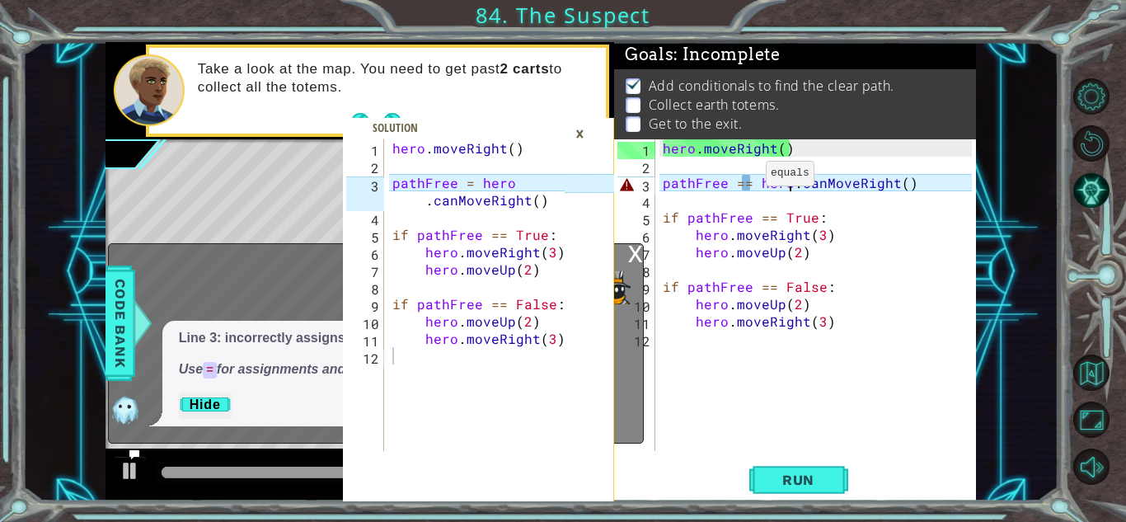
click at [747, 179] on div "hero . moveRight ( ) pathFree == hero . canMoveRight ( ) if pathFree == True : …" at bounding box center [819, 312] width 321 height 346
type textarea "pathFree = hero.canMoveRight()"
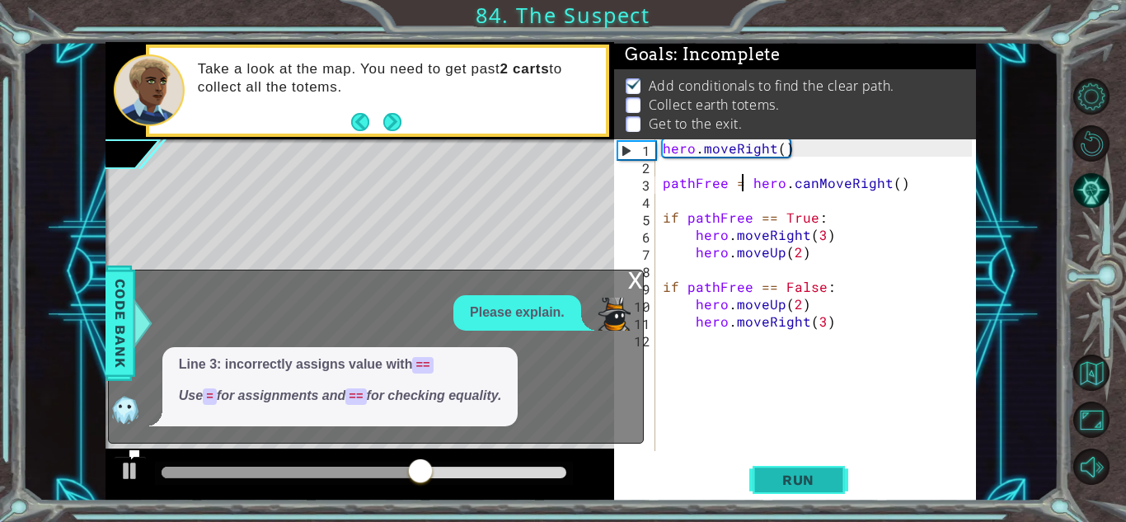
click at [783, 490] on button "Run" at bounding box center [798, 480] width 99 height 36
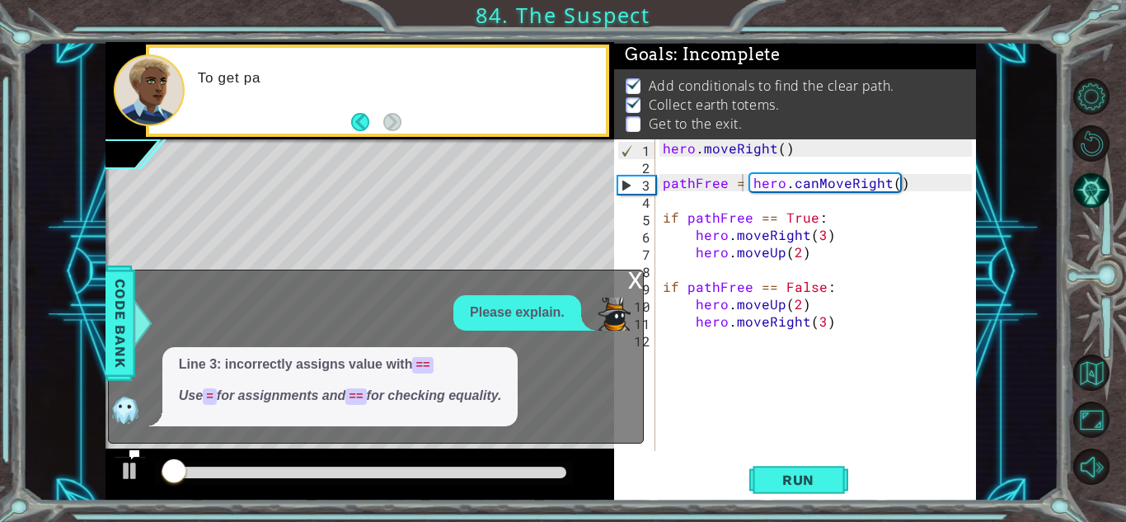
click at [628, 284] on div "x" at bounding box center [635, 278] width 15 height 16
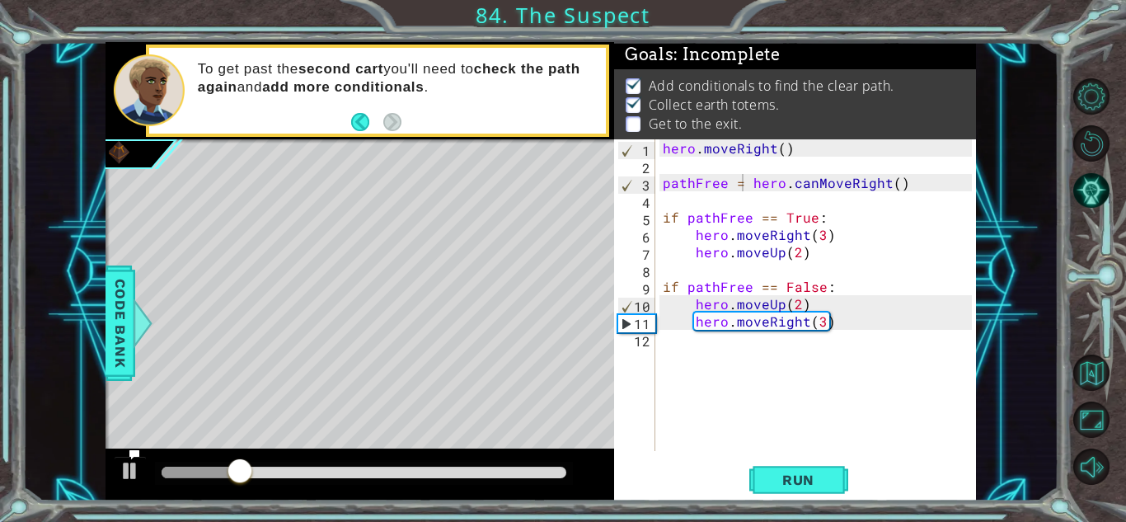
click at [690, 342] on div "hero . moveRight ( ) pathFree = hero . canMoveRight ( ) if pathFree == True : h…" at bounding box center [819, 312] width 321 height 346
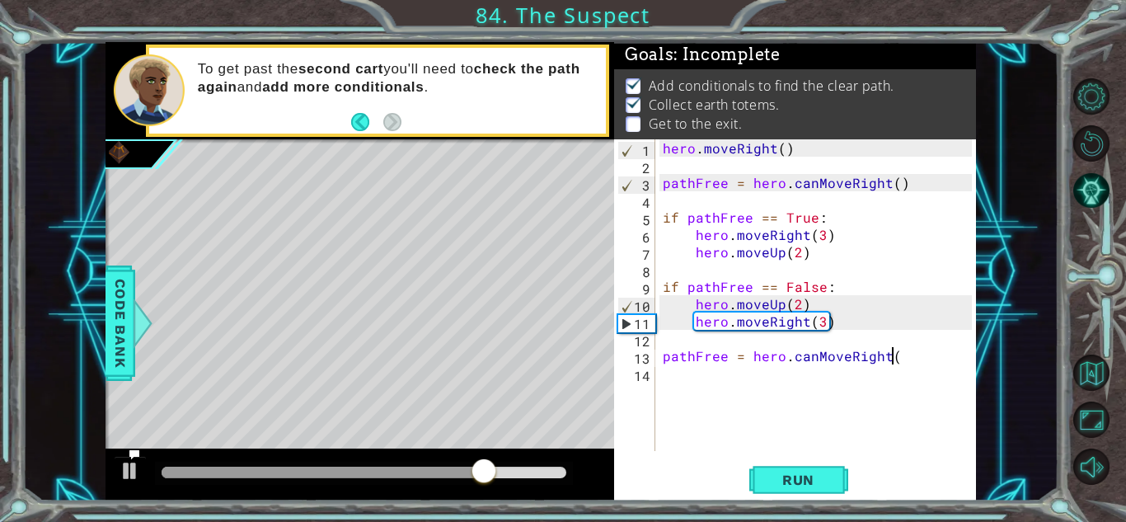
scroll to position [0, 14]
type textarea "pathFree = hero.canMoveRight()"
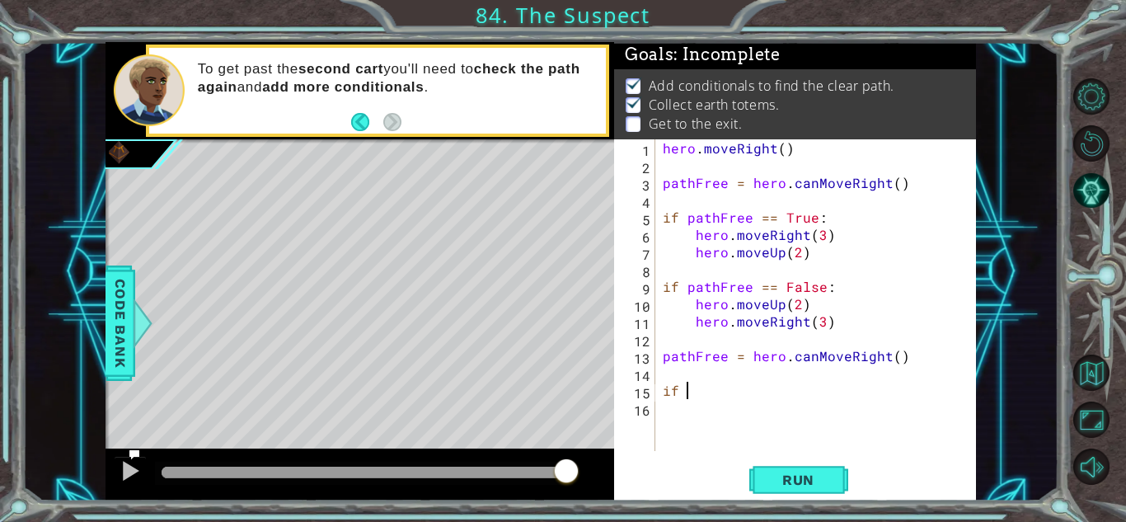
scroll to position [0, 0]
type textarea "i"
type textarea "if pathFree == True:"
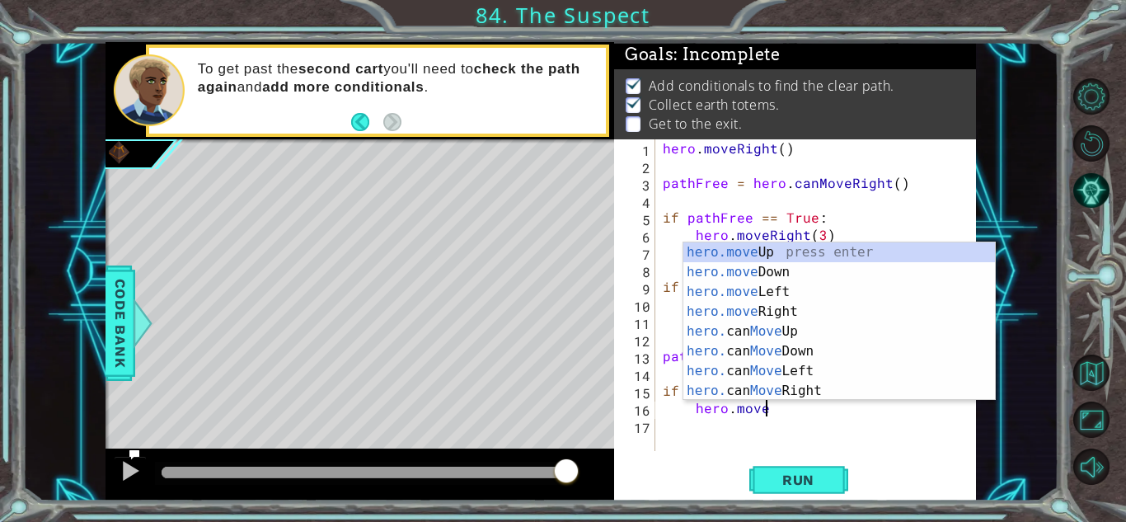
scroll to position [0, 5]
click at [780, 317] on div "hero.move Up press enter hero.move Down press enter hero.move Left press enter …" at bounding box center [839, 341] width 312 height 198
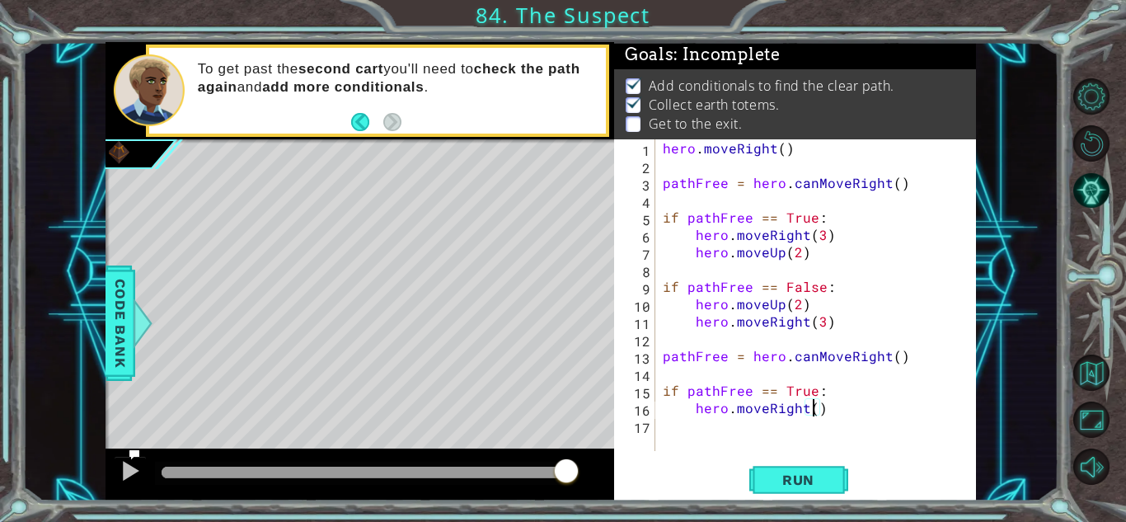
type textarea "hero.moveRight(2)"
click at [696, 422] on div "hero . moveRight ( ) pathFree = hero . canMoveRight ( ) if pathFree == True : h…" at bounding box center [819, 312] width 321 height 346
click at [699, 424] on div "hero . moveRight ( ) pathFree = hero . canMoveRight ( ) if pathFree == True : h…" at bounding box center [819, 312] width 321 height 346
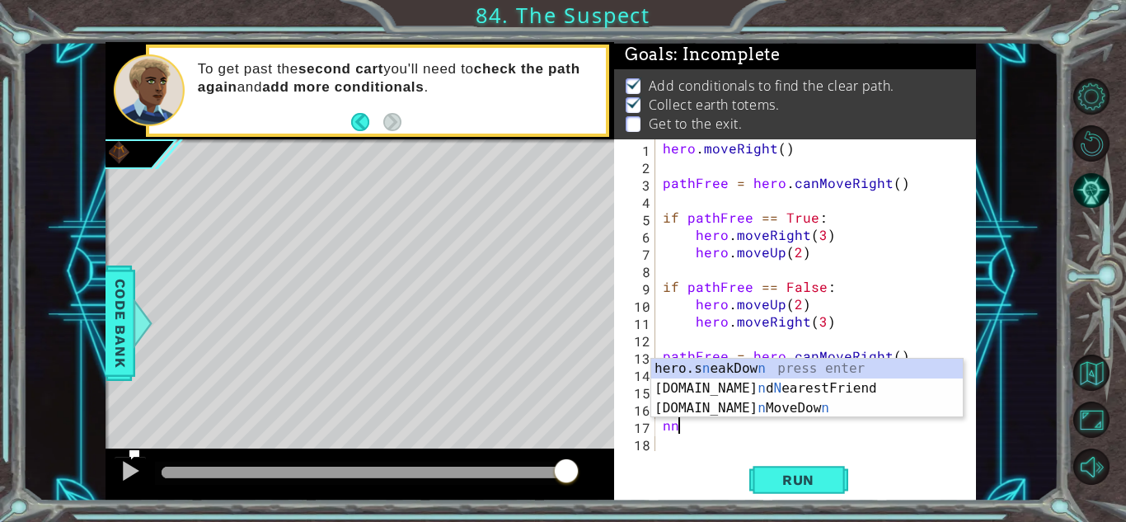
type textarea "n"
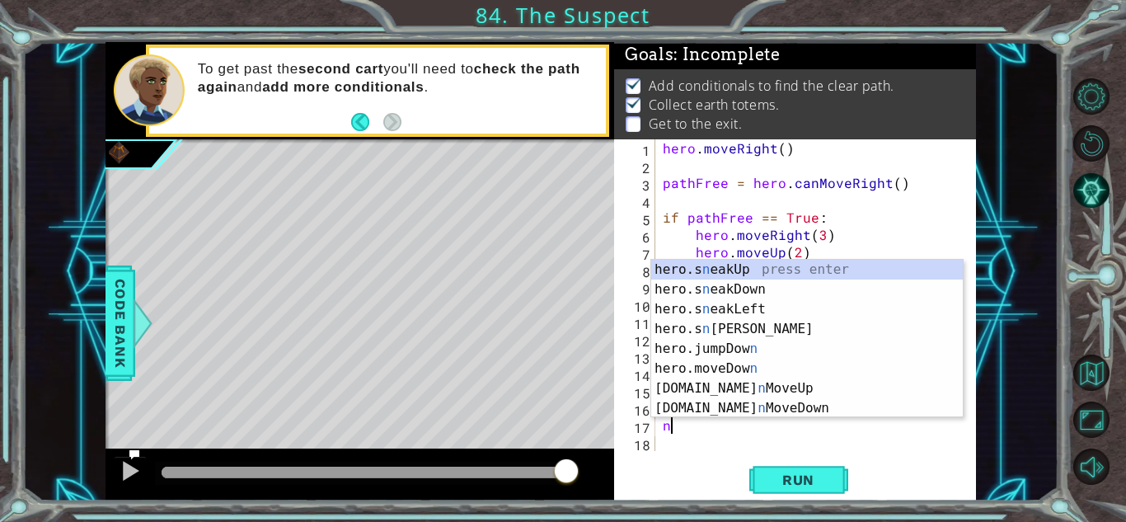
type textarea "hero.moveRight(2)"
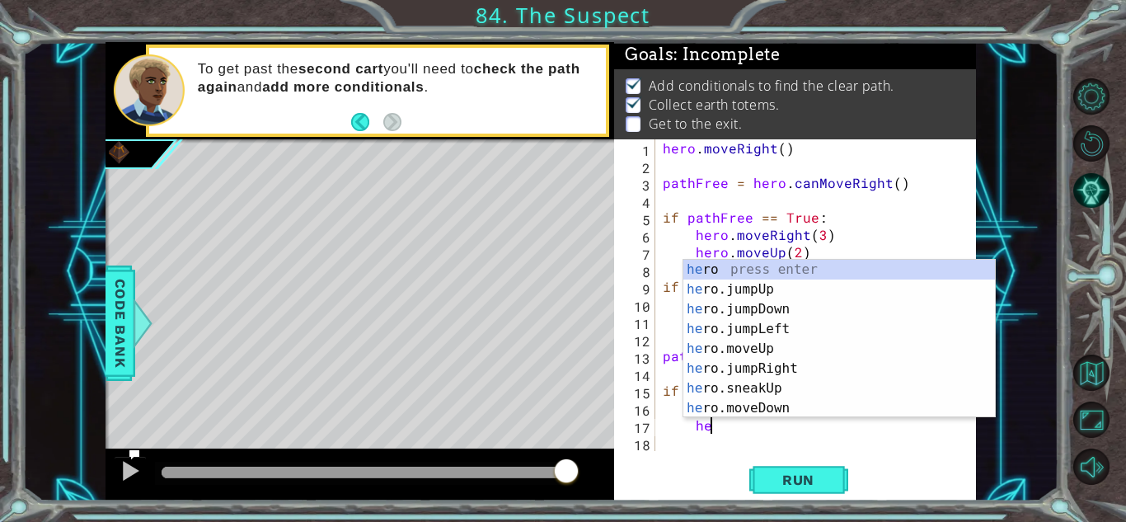
scroll to position [0, 2]
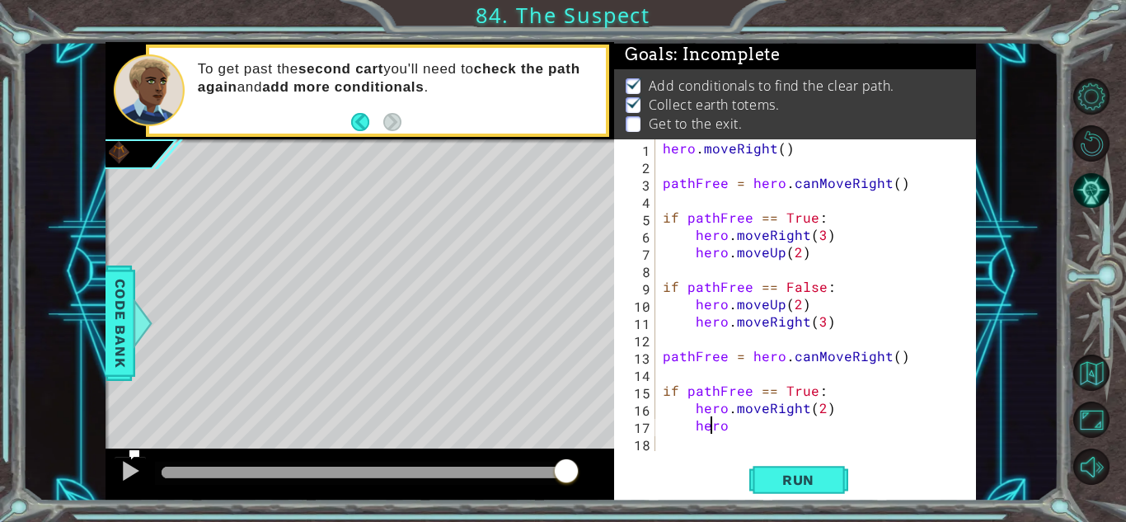
click at [710, 434] on div "hero . moveRight ( ) pathFree = hero . canMoveRight ( ) if pathFree == True : h…" at bounding box center [819, 312] width 321 height 346
click at [736, 429] on div "hero . moveRight ( ) pathFree = hero . canMoveRight ( ) if pathFree == True : h…" at bounding box center [819, 312] width 321 height 346
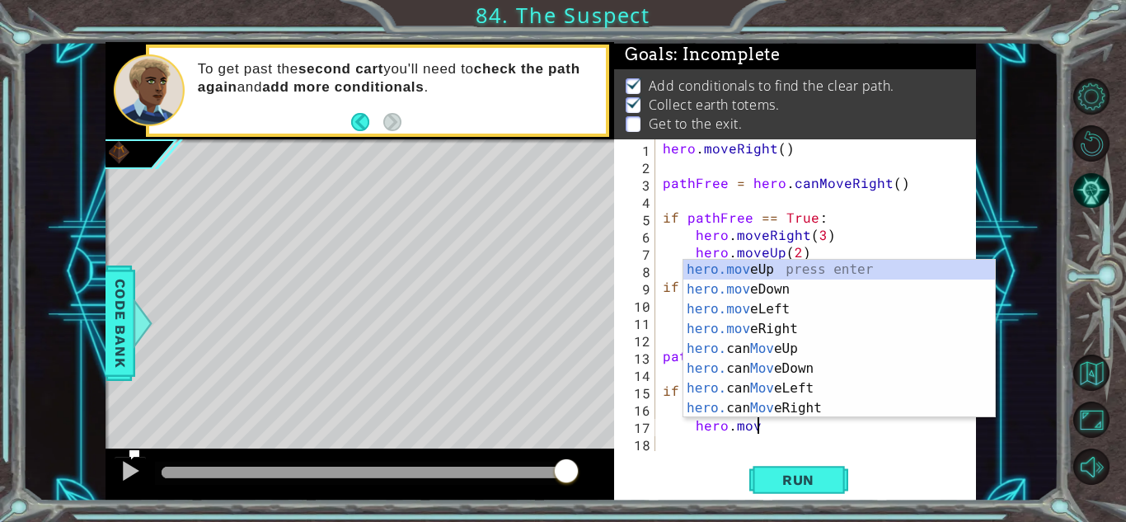
scroll to position [0, 5]
type textarea "hero.move"
click at [808, 355] on div "hero.move Up press enter hero.move Down press enter hero.move Left press enter …" at bounding box center [839, 359] width 312 height 198
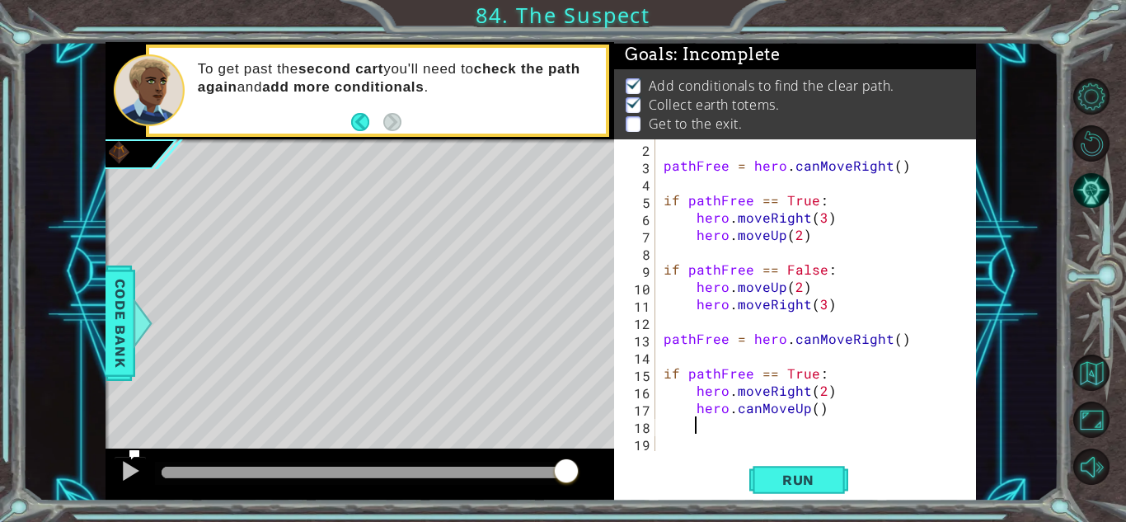
scroll to position [17, 0]
click at [813, 407] on div "pathFree = hero . canMoveRight ( ) if pathFree == True : hero . moveRight ( 3 )…" at bounding box center [820, 312] width 320 height 346
type textarea "hero.canMoveUp(2)"
click at [743, 423] on div "pathFree = hero . canMoveRight ( ) if pathFree == True : hero . moveRight ( 3 )…" at bounding box center [820, 312] width 320 height 346
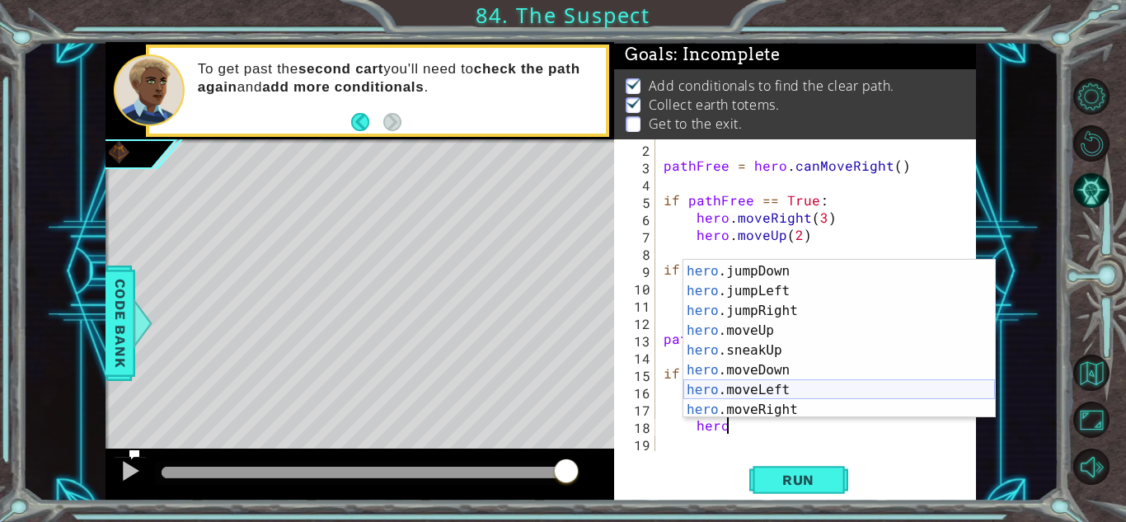
scroll to position [58, 0]
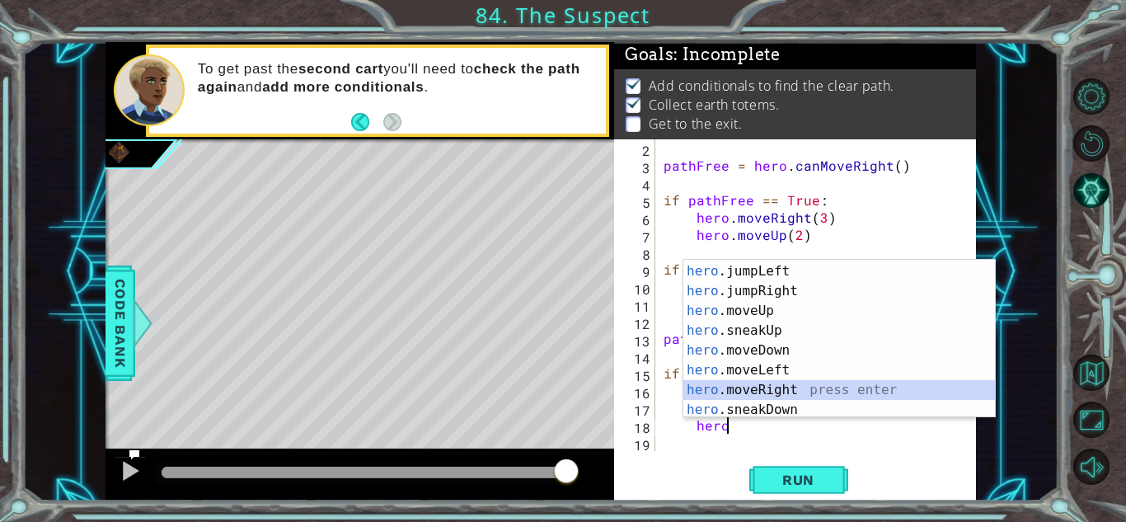
click at [755, 397] on div "hero .jumpDown press enter hero .jumpLeft press enter hero .jumpRight press ent…" at bounding box center [839, 340] width 312 height 198
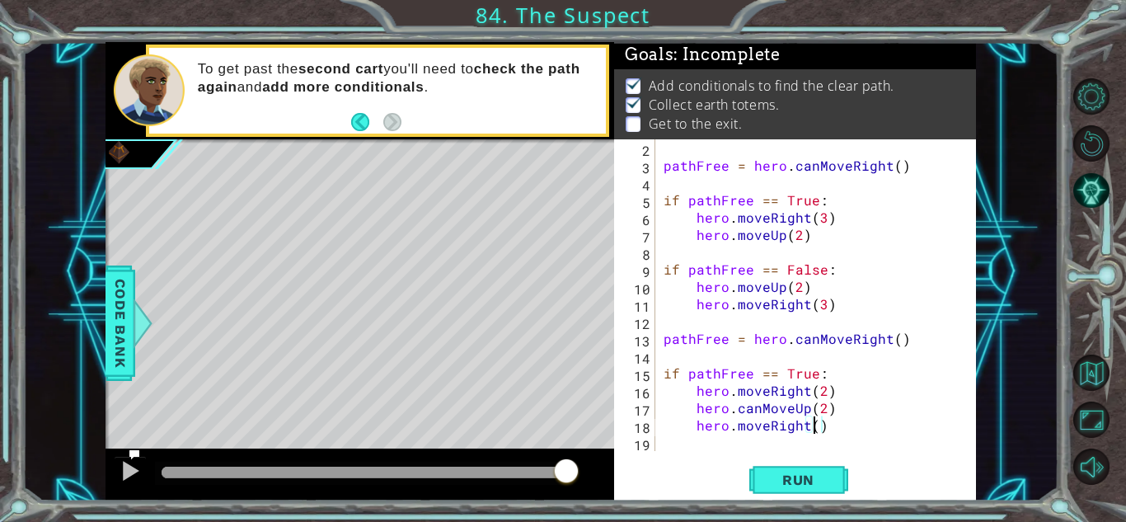
scroll to position [0, 9]
type textarea "hero.moveRight()"
click at [846, 430] on div "pathFree = hero . canMoveRight ( ) if pathFree == True : hero . moveRight ( 3 )…" at bounding box center [820, 312] width 320 height 346
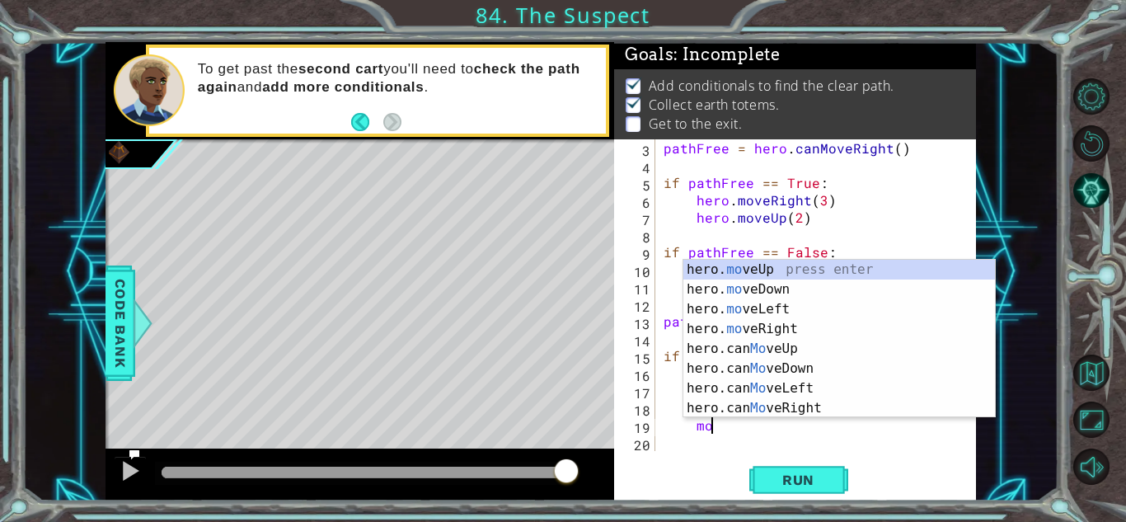
scroll to position [0, 0]
click at [793, 281] on div "hero. move Up press enter hero. move Down press enter hero. move Left press ent…" at bounding box center [839, 359] width 312 height 198
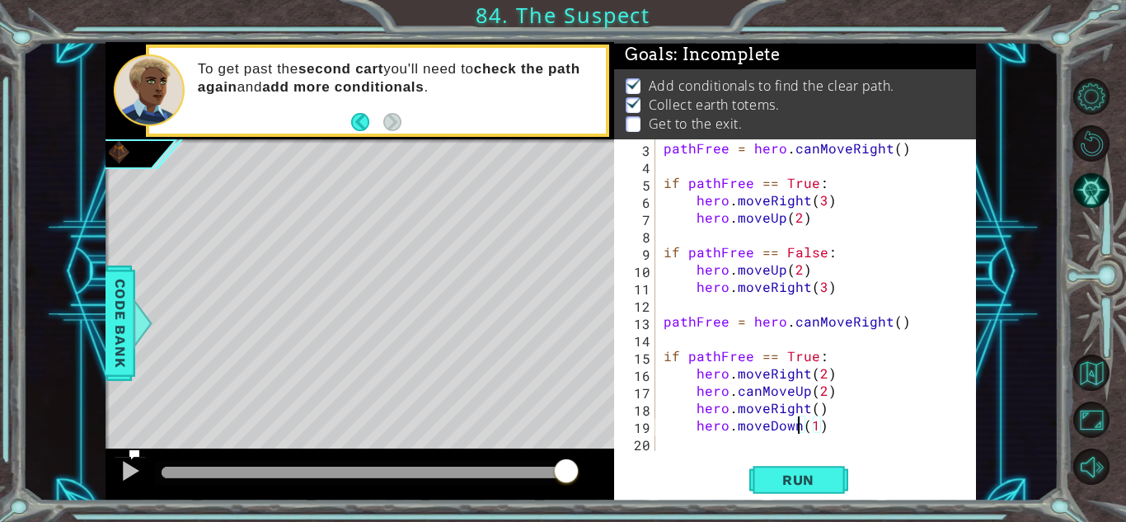
click at [800, 423] on div "pathFree = hero . canMoveRight ( ) if pathFree == True : hero . moveRight ( 3 )…" at bounding box center [820, 312] width 320 height 346
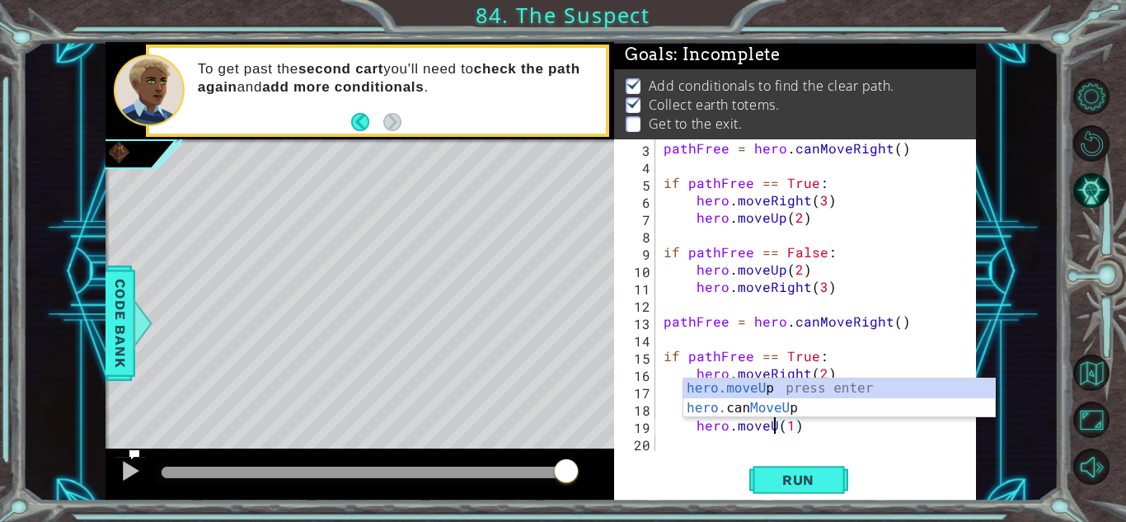
scroll to position [0, 7]
click at [798, 431] on div "pathFree = hero . canMoveRight ( ) if pathFree == True : hero . moveRight ( 3 )…" at bounding box center [820, 312] width 320 height 346
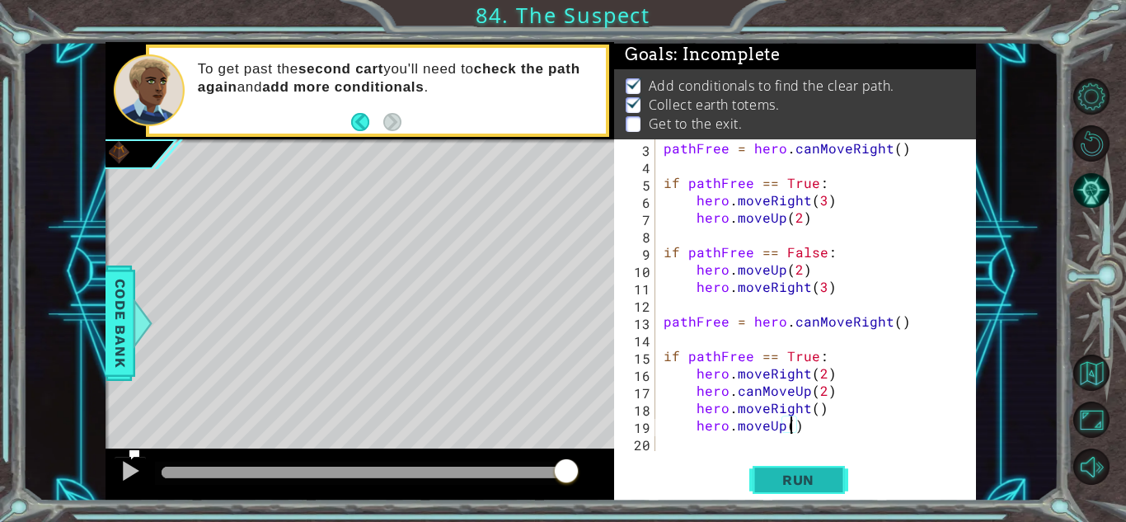
click at [813, 465] on button "Run" at bounding box center [798, 480] width 99 height 36
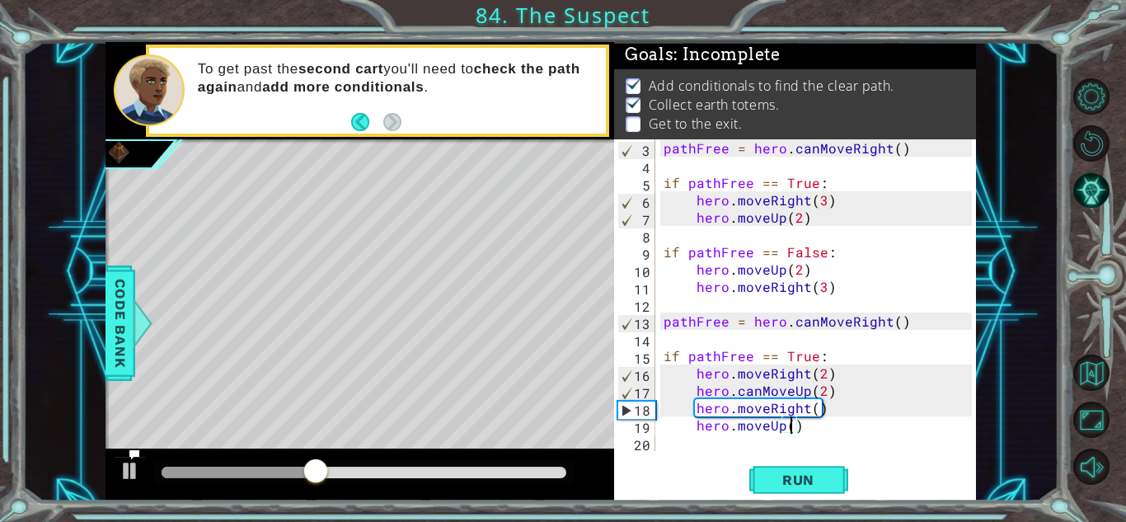
click at [759, 387] on div "pathFree = hero . canMoveRight ( ) if pathFree == True : hero . moveRight ( 3 )…" at bounding box center [820, 312] width 320 height 346
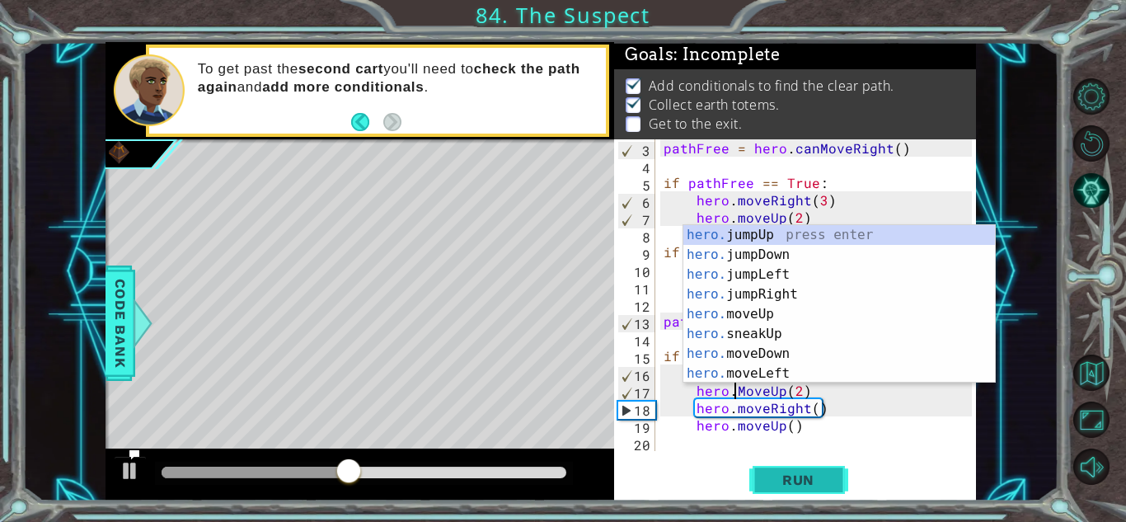
click at [781, 476] on span "Run" at bounding box center [798, 479] width 65 height 16
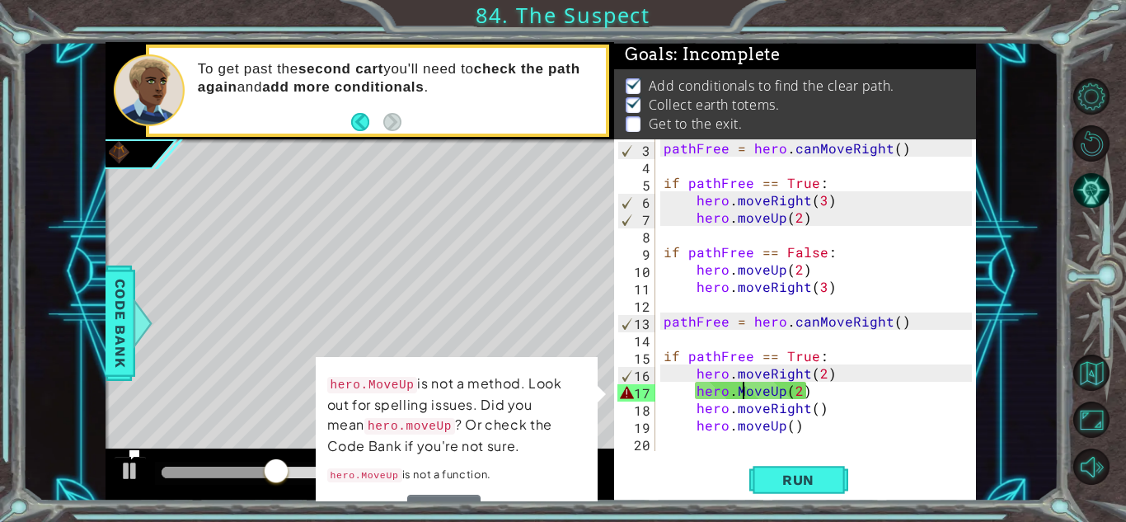
click at [745, 392] on div "pathFree = hero . canMoveRight ( ) if pathFree == True : hero . moveRight ( 3 )…" at bounding box center [820, 312] width 320 height 346
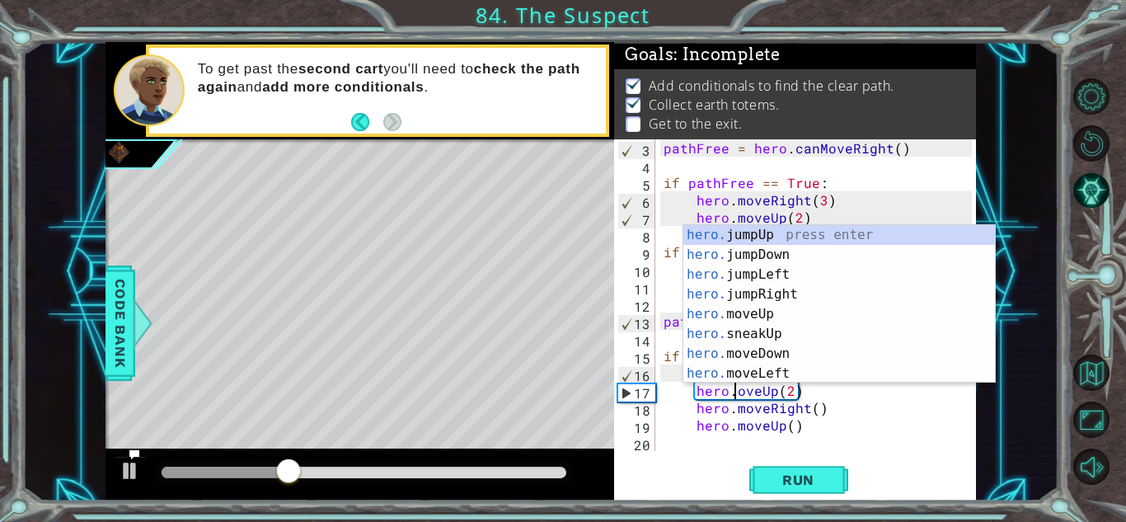
scroll to position [0, 5]
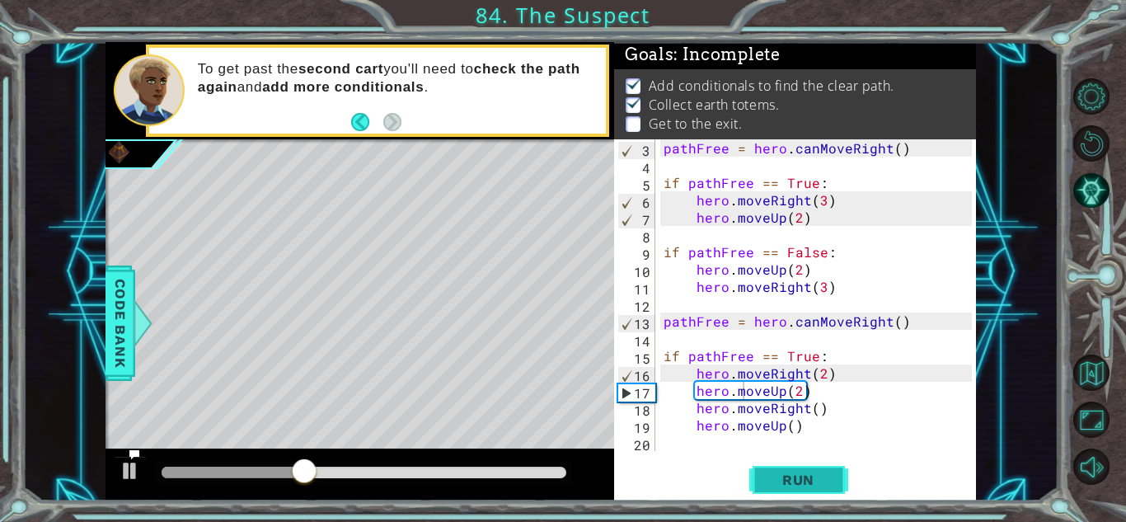
click at [772, 471] on span "Run" at bounding box center [798, 479] width 65 height 16
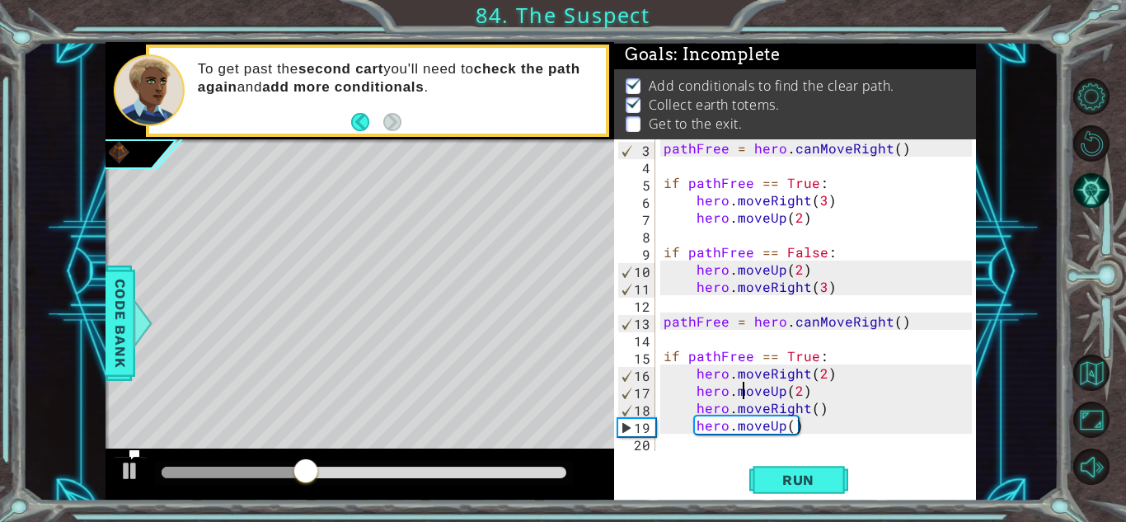
click at [819, 434] on div "pathFree = hero . canMoveRight ( ) if pathFree == True : hero . moveRight ( 3 )…" at bounding box center [820, 312] width 320 height 346
type textarea "hero.moveUp()"
click at [818, 435] on div "pathFree = hero . canMoveRight ( ) if pathFree == True : hero . moveRight ( 3 )…" at bounding box center [820, 312] width 320 height 346
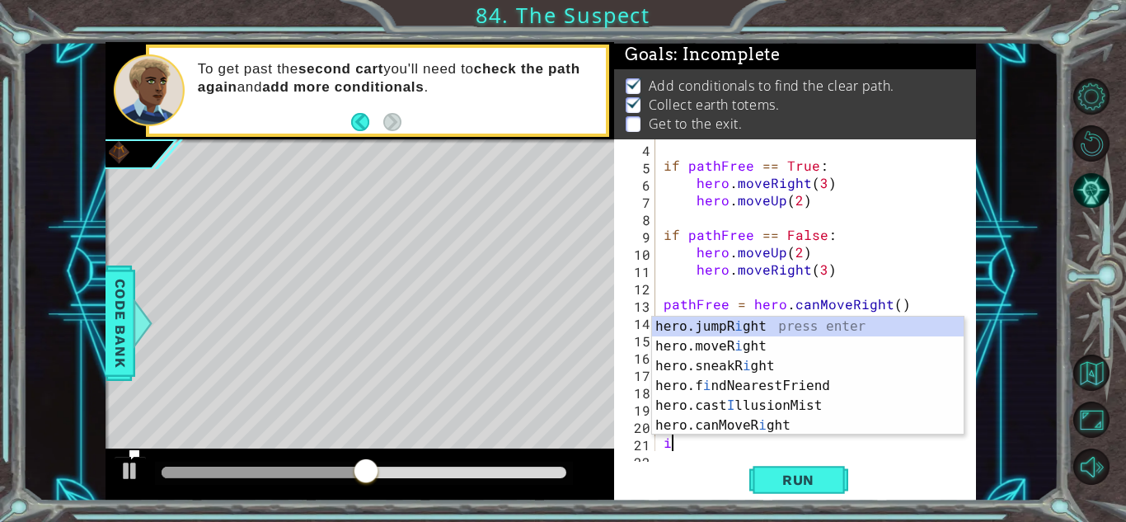
scroll to position [69, 0]
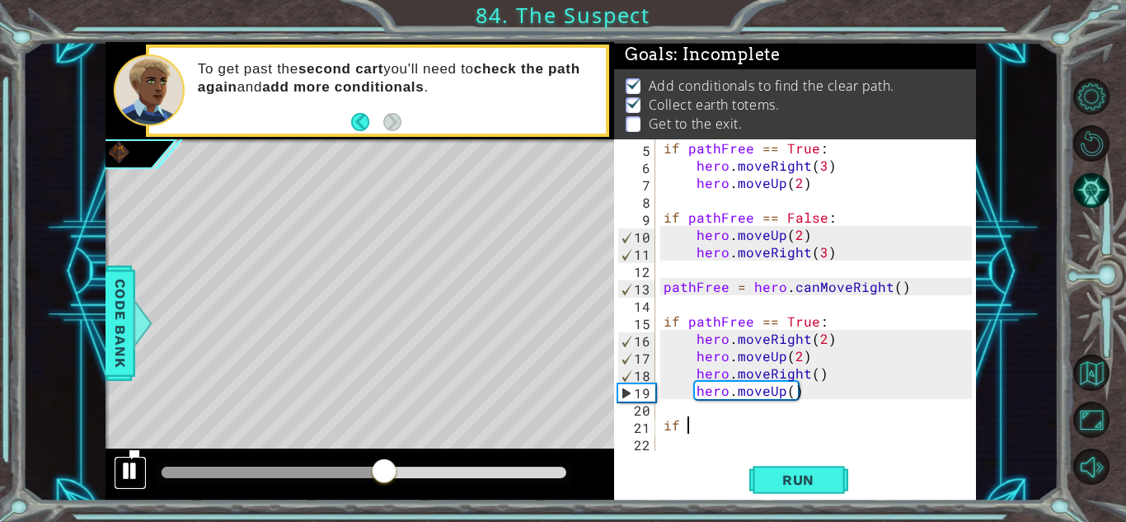
click at [132, 474] on div at bounding box center [130, 470] width 21 height 21
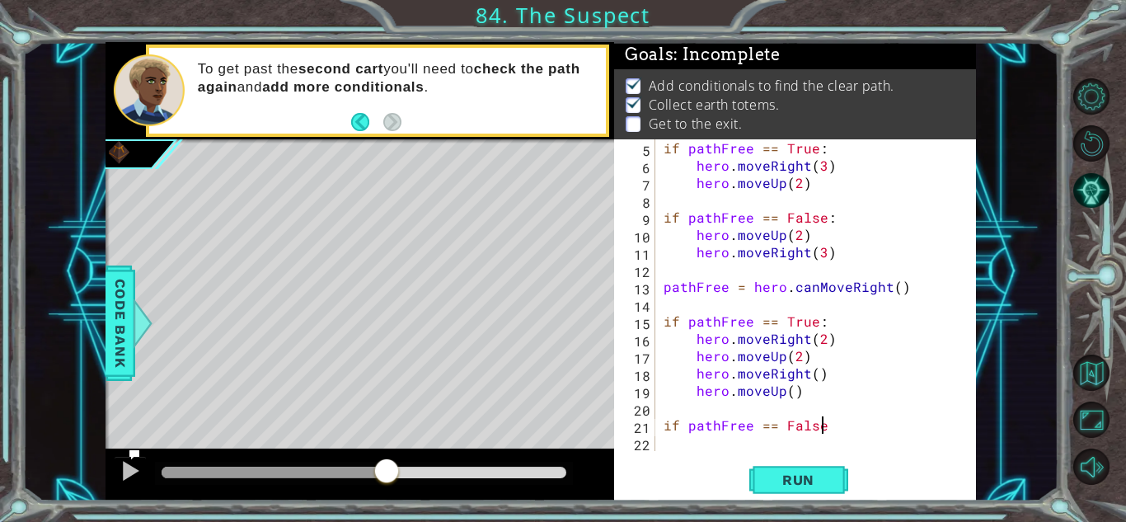
scroll to position [0, 9]
type textarea "if pathFree == False:"
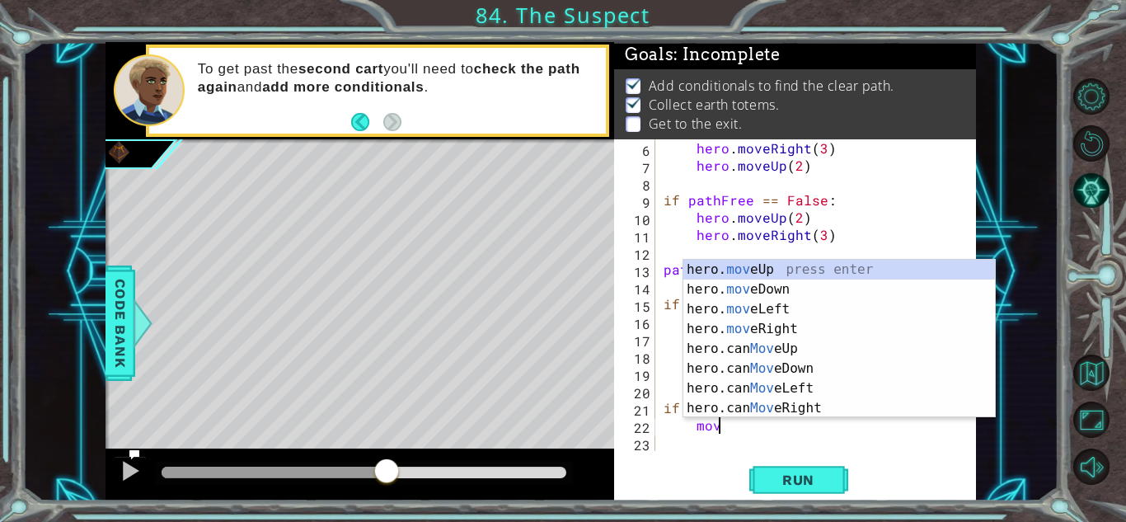
scroll to position [0, 2]
click at [838, 275] on div "hero. move Up press enter hero. move Down press enter hero. move Left press ent…" at bounding box center [839, 359] width 312 height 198
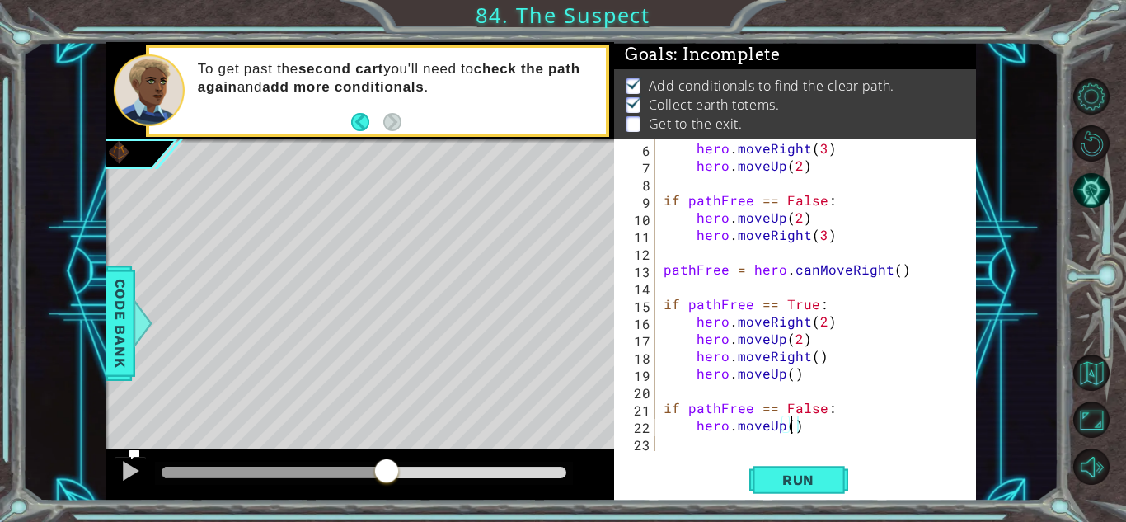
type textarea "hero.moveUp(2)"
click at [769, 439] on div "hero . moveRight ( 3 ) hero . moveUp ( 2 ) if pathFree == False : hero . moveUp…" at bounding box center [820, 312] width 320 height 346
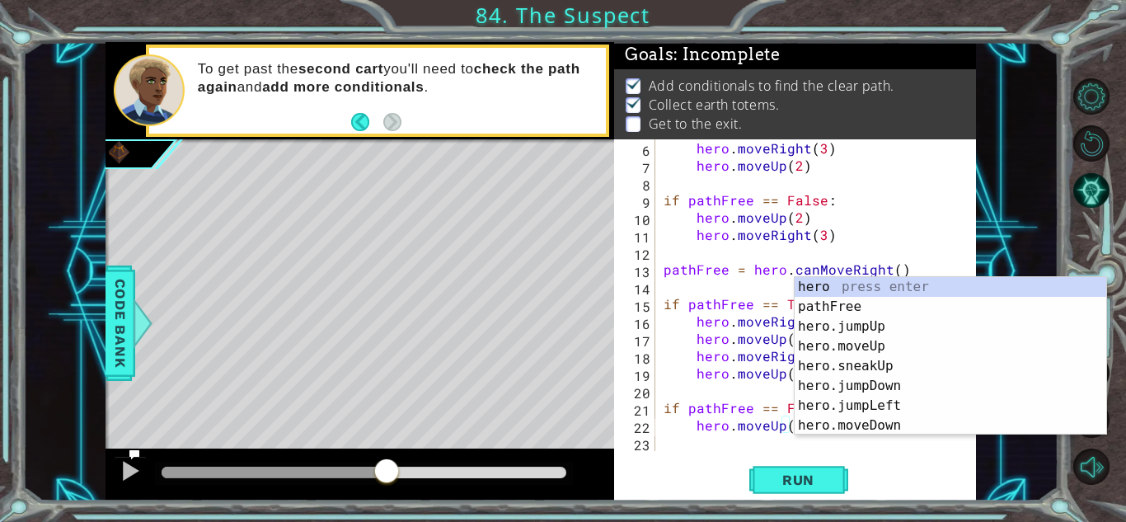
scroll to position [87, 0]
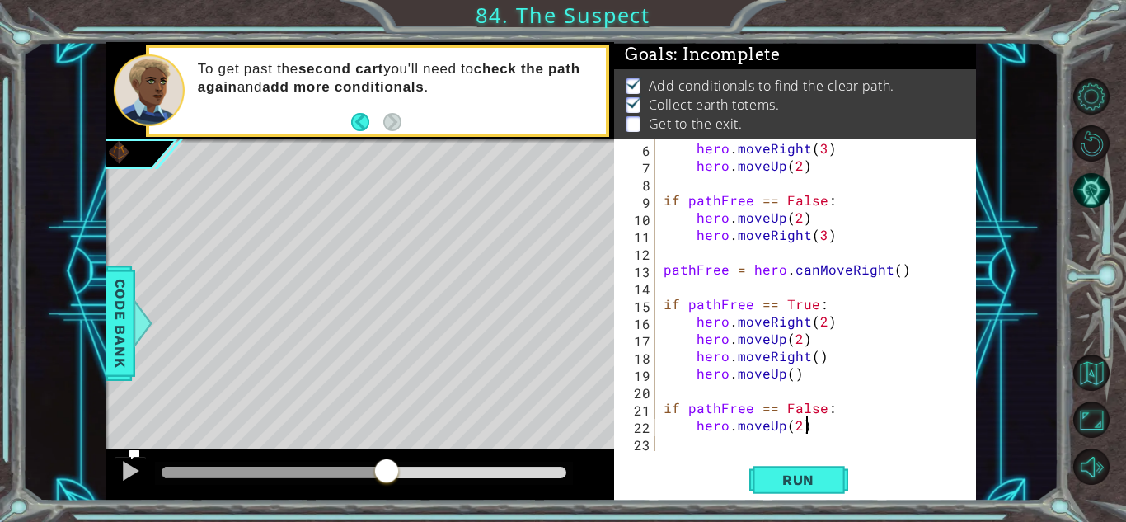
type textarea "hero.moveUp(2)"
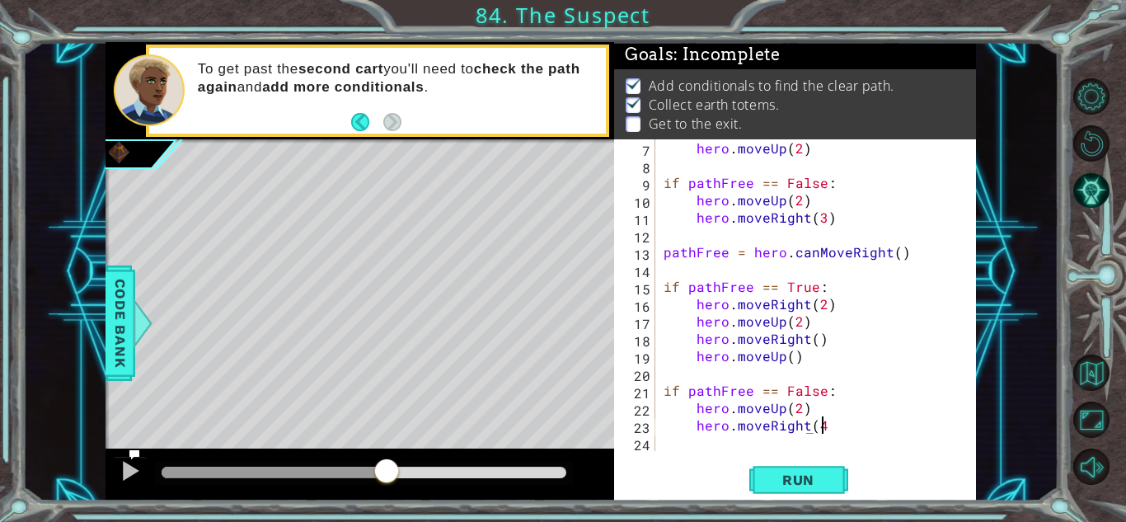
scroll to position [0, 9]
type textarea "hero.moveRight(4)"
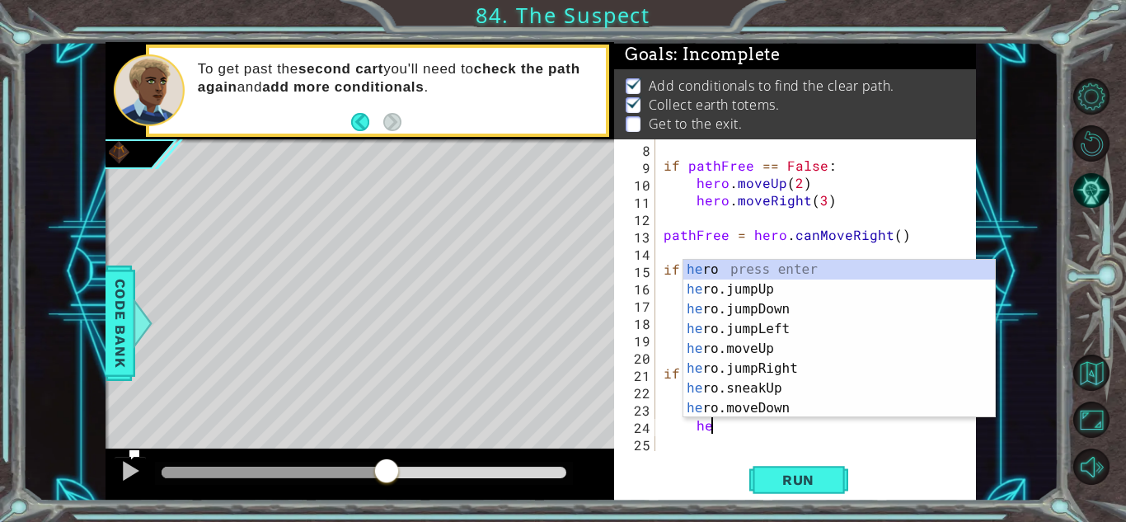
scroll to position [0, 2]
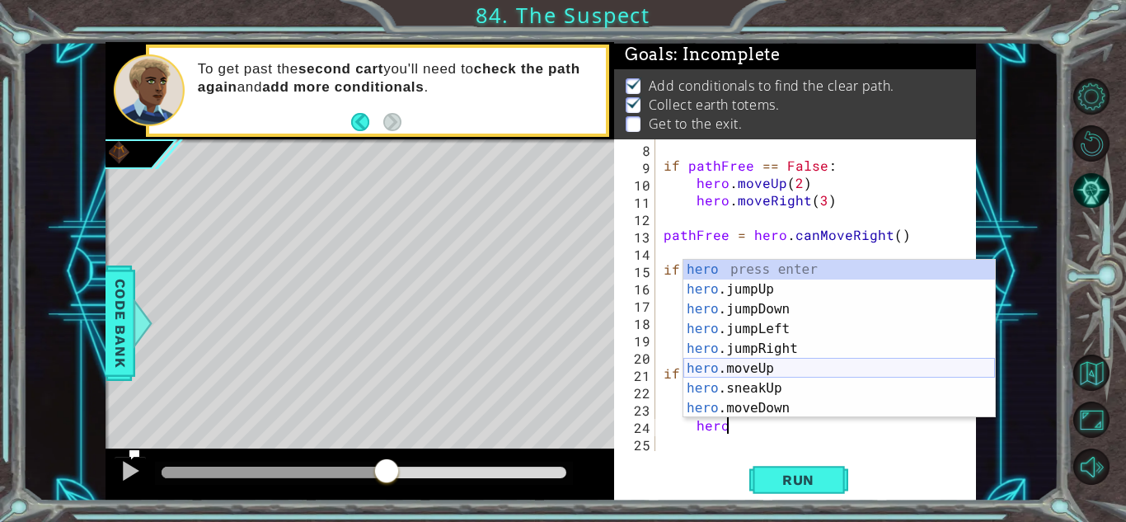
click at [772, 363] on div "hero press enter hero .jumpUp press enter hero .jumpDown press enter hero .jump…" at bounding box center [839, 359] width 312 height 198
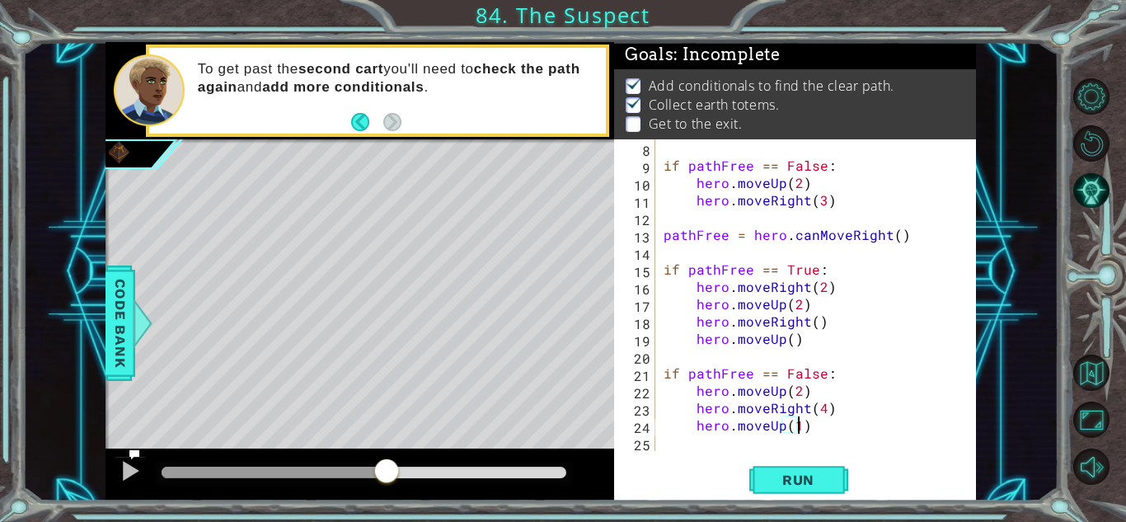
scroll to position [0, 7]
type textarea "hero.moveUp()"
click at [784, 477] on span "Run" at bounding box center [798, 479] width 65 height 16
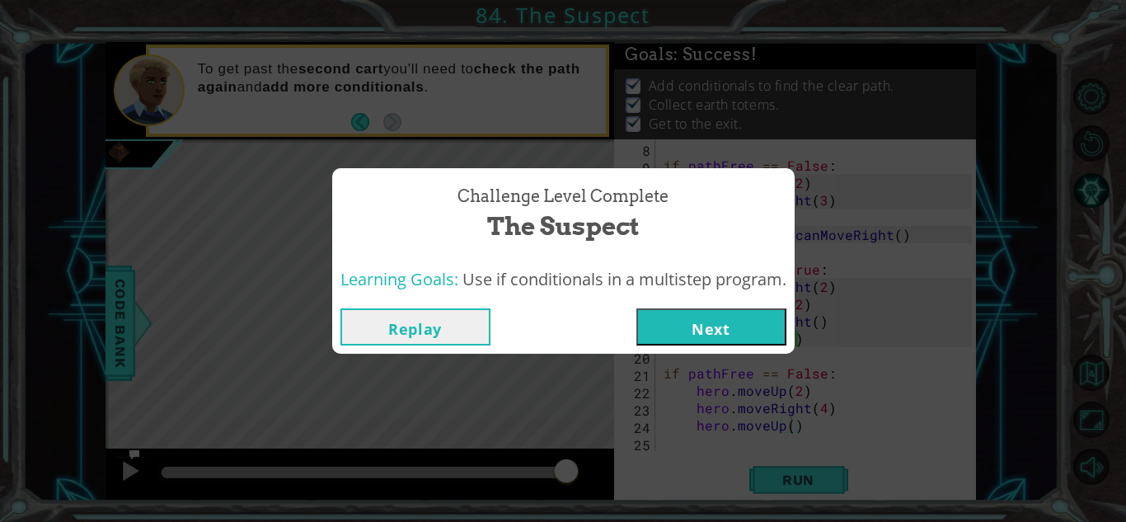
click at [720, 326] on button "Next" at bounding box center [711, 326] width 150 height 37
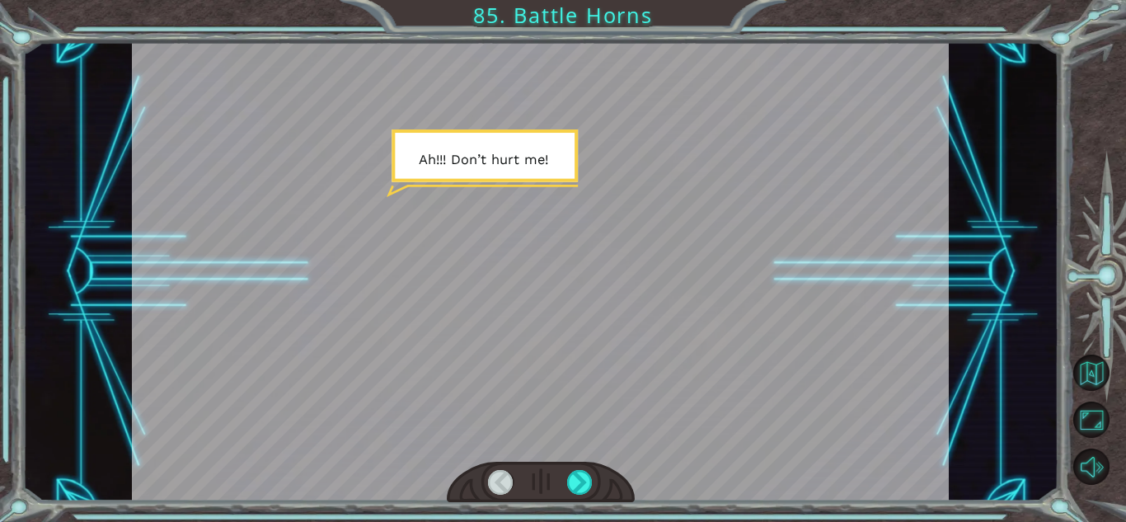
click at [720, 326] on div at bounding box center [540, 271] width 817 height 459
